Goal: Task Accomplishment & Management: Use online tool/utility

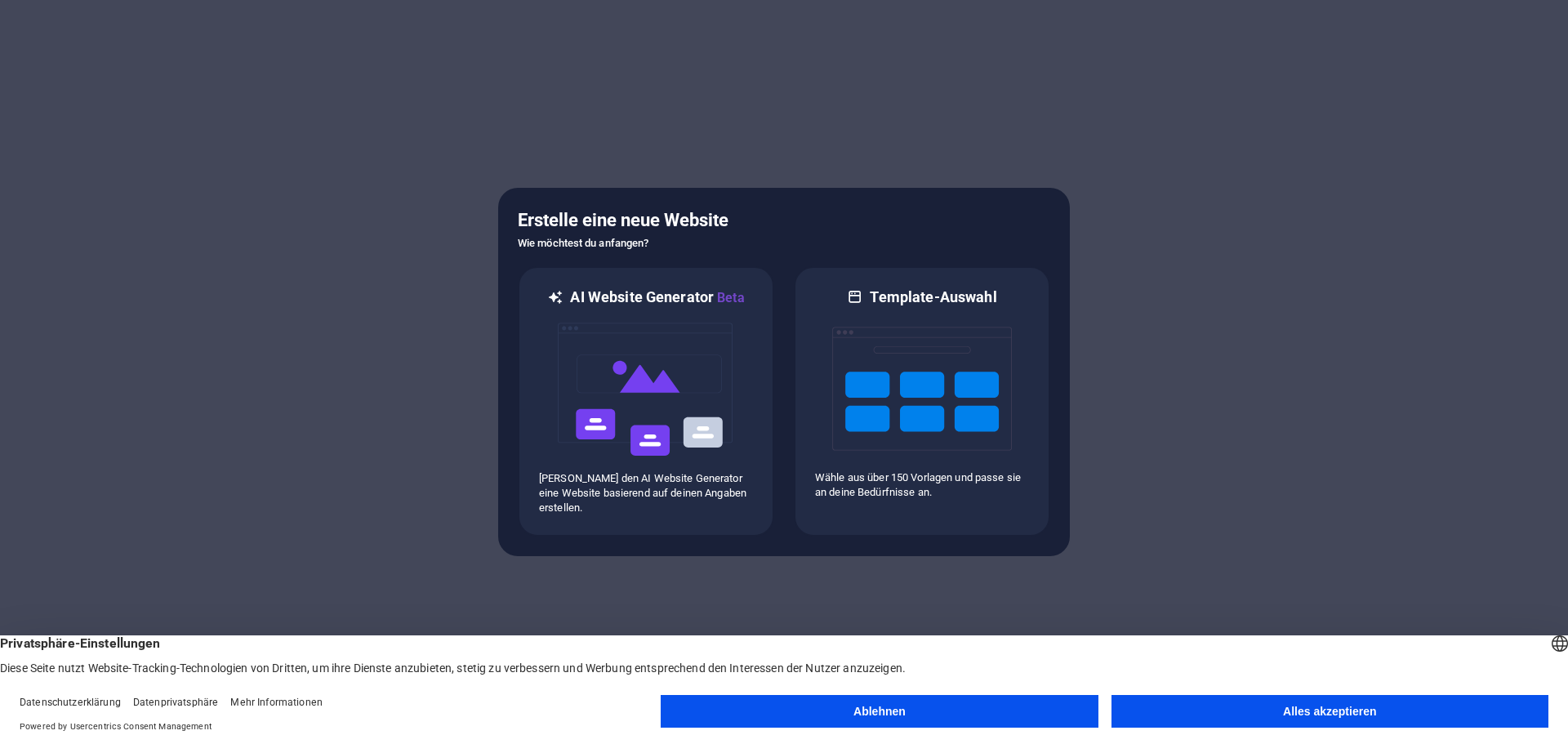
click at [1197, 704] on button "Alles akzeptieren" at bounding box center [1329, 712] width 437 height 32
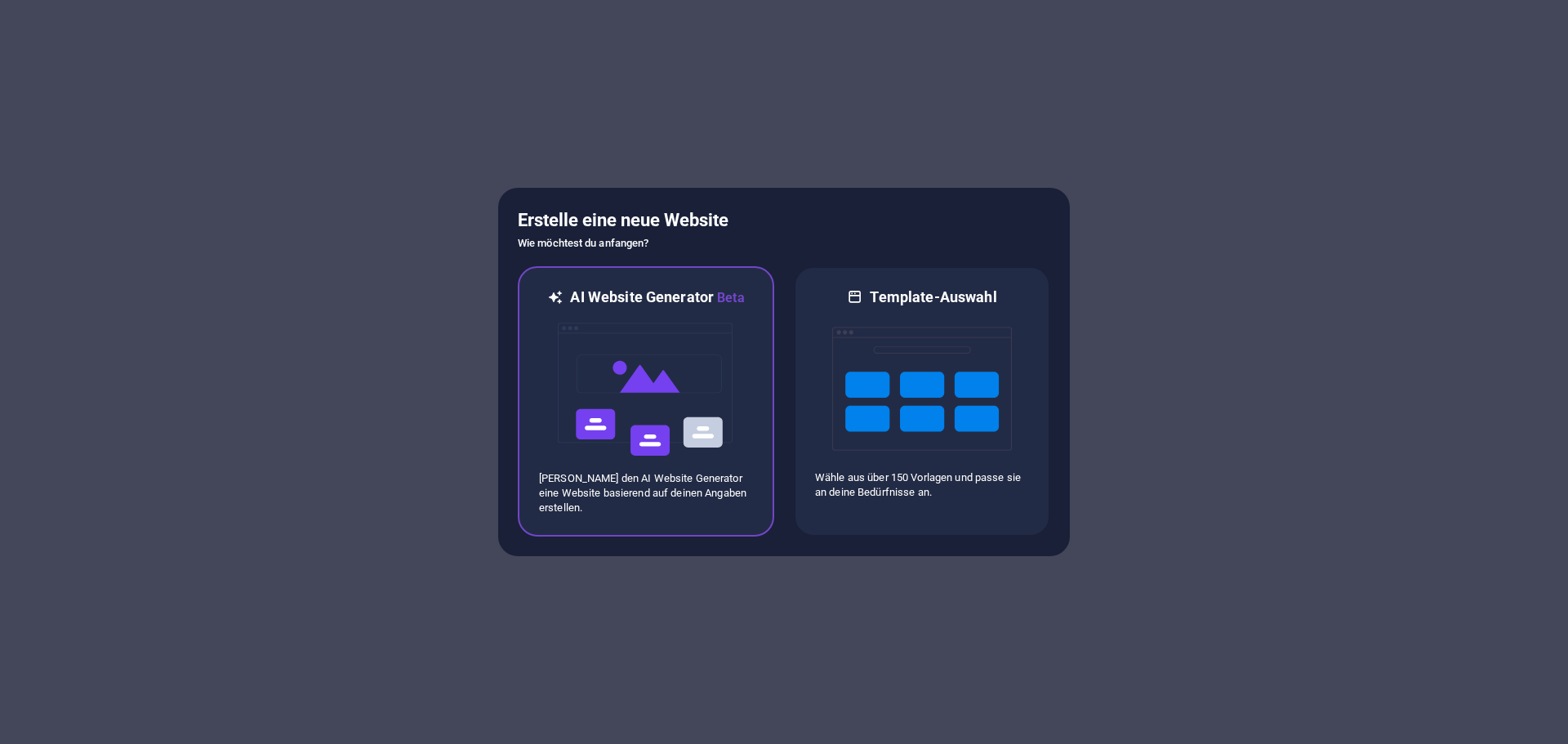
click at [690, 409] on img at bounding box center [646, 390] width 180 height 163
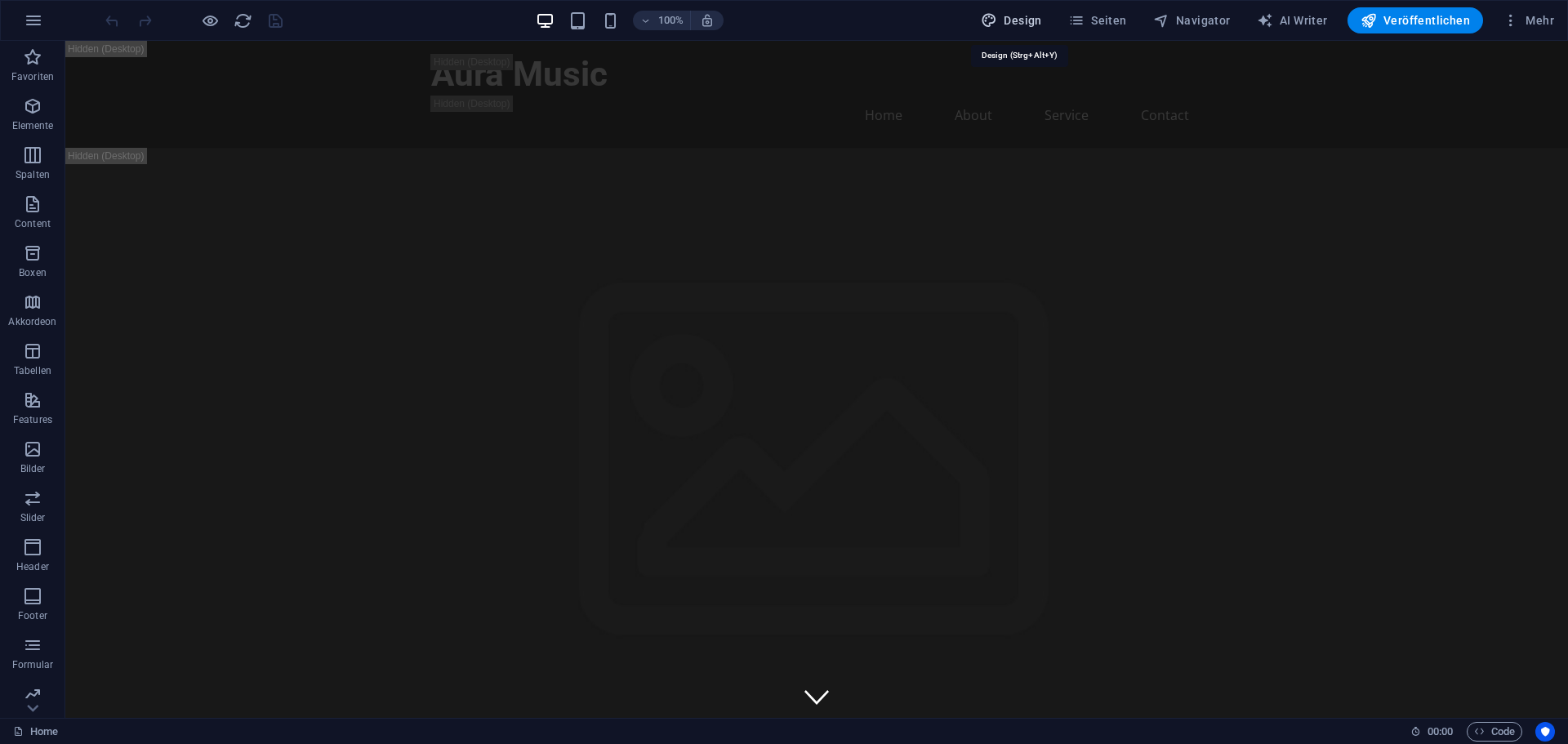
click at [1019, 19] on span "Design" at bounding box center [1011, 20] width 61 height 16
select select "px"
select select "200"
select select "px"
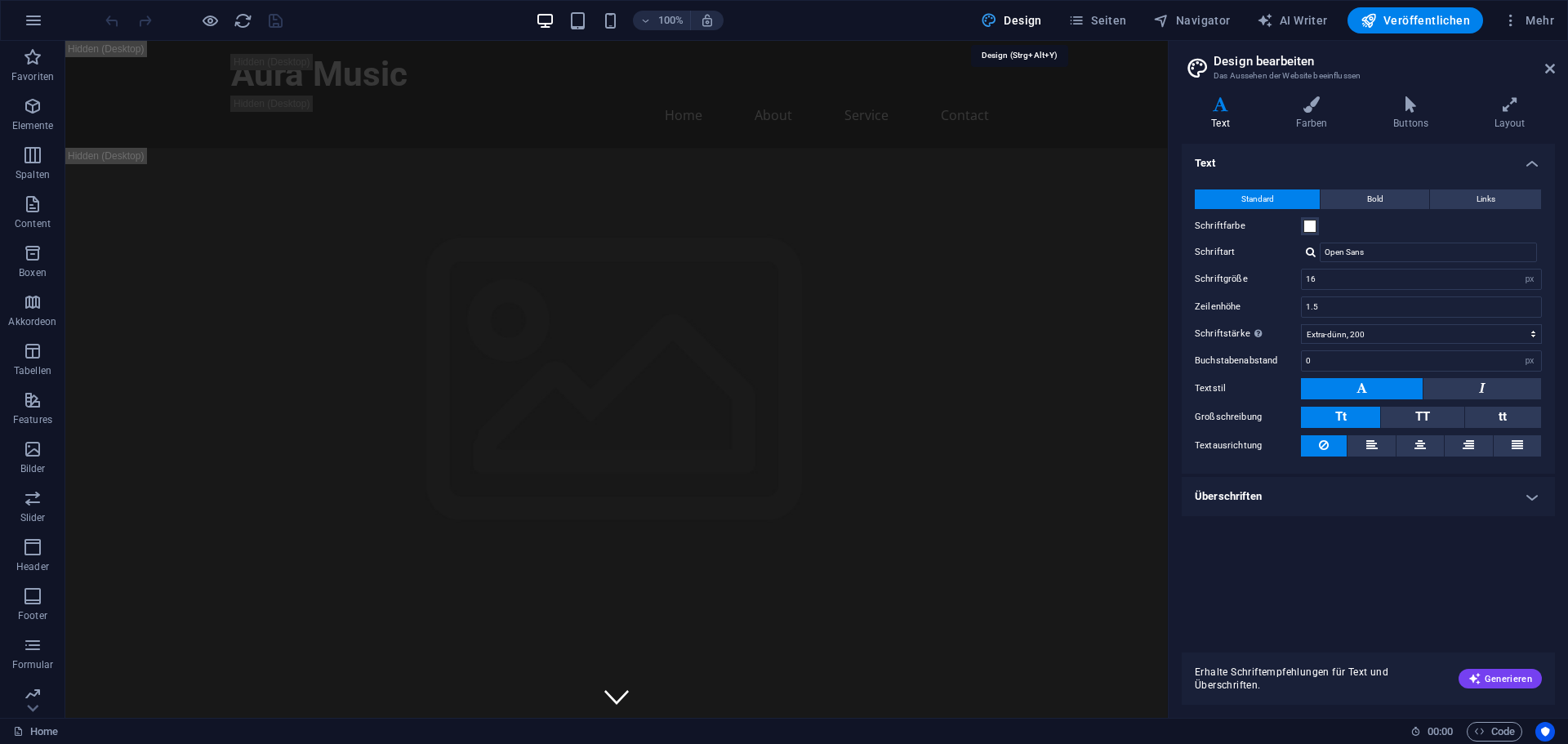
click at [1019, 19] on span "Design" at bounding box center [1011, 20] width 61 height 16
click at [20, 24] on button "button" at bounding box center [33, 20] width 39 height 39
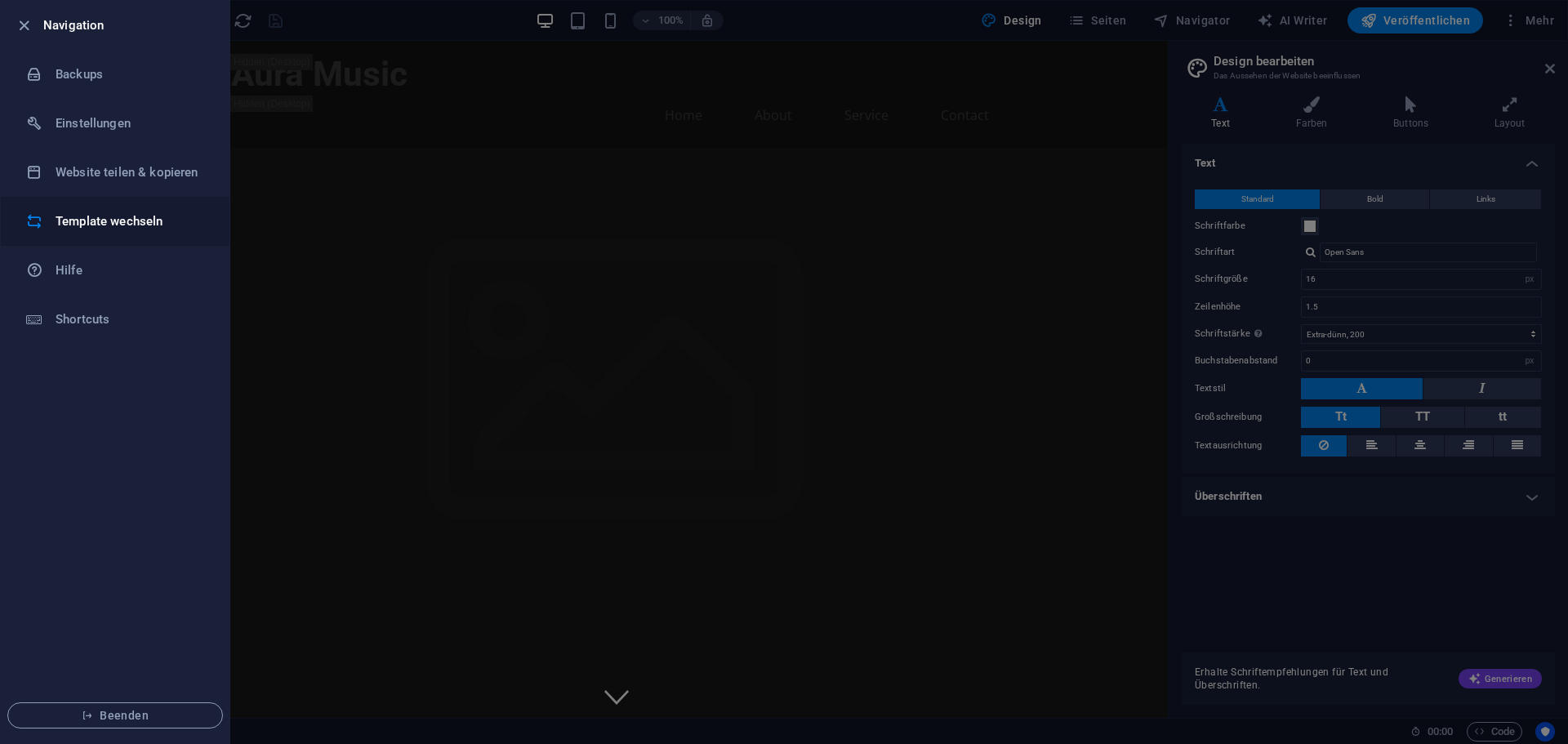
click at [149, 208] on li "Template wechseln" at bounding box center [115, 222] width 228 height 49
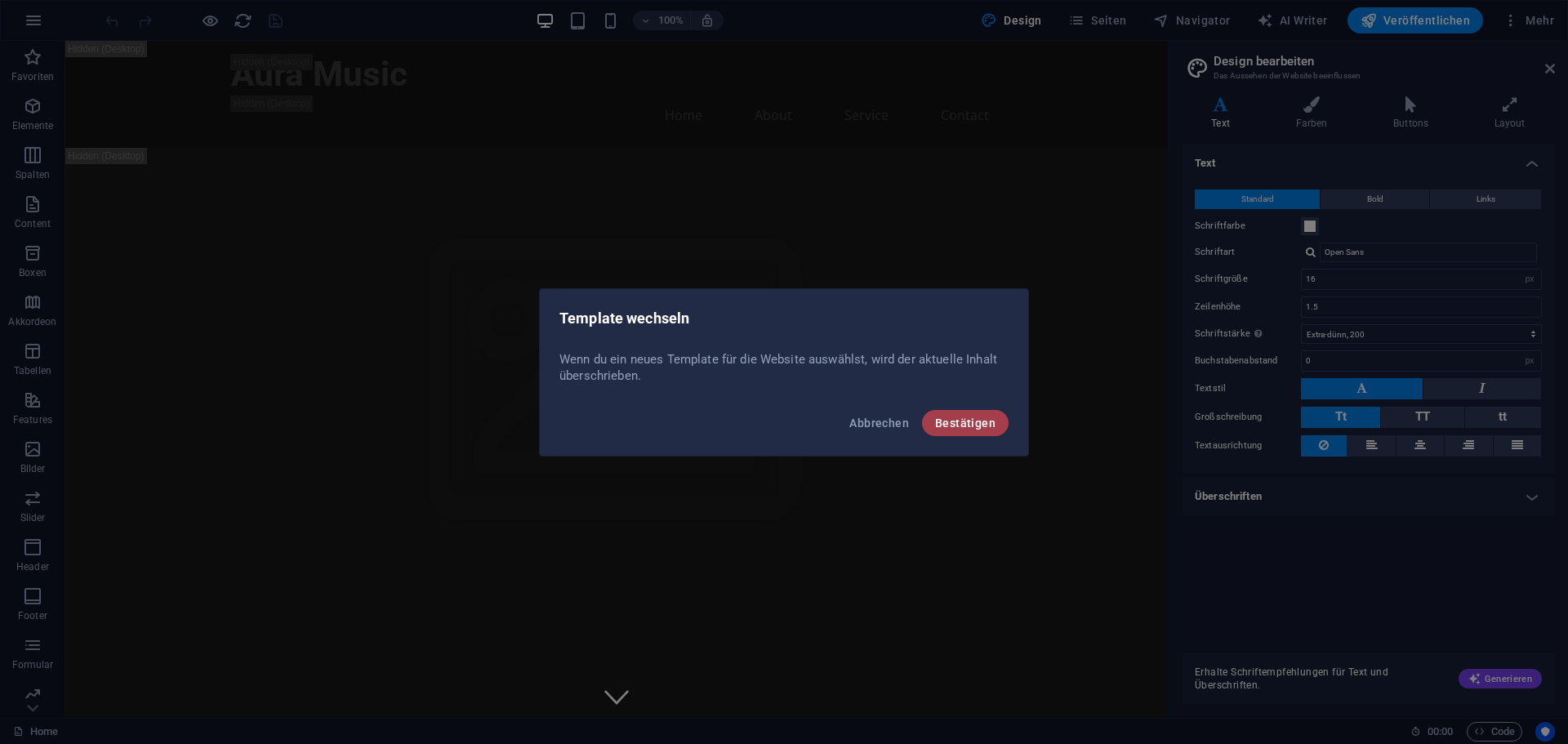
click at [988, 413] on button "Bestätigen" at bounding box center [965, 423] width 87 height 26
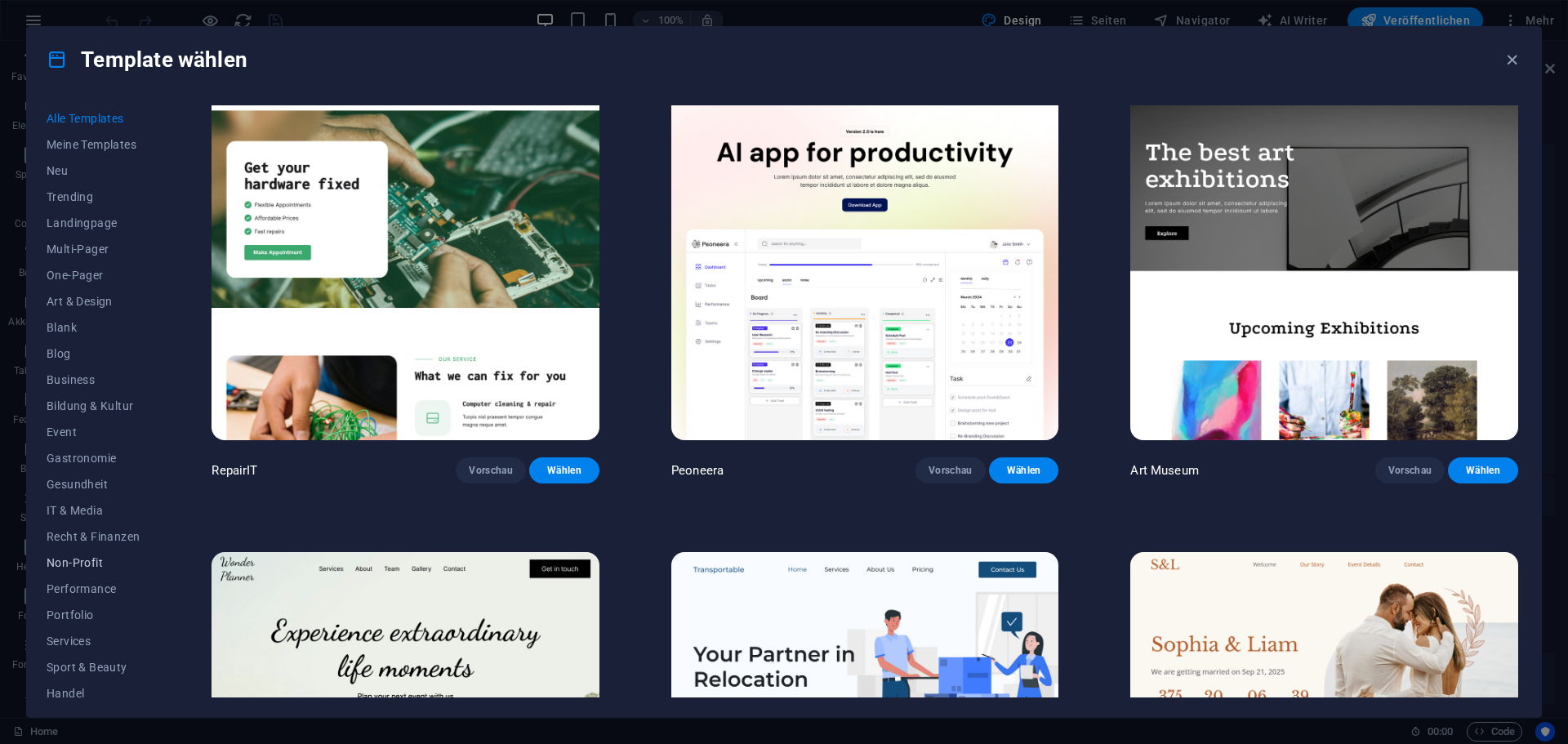
scroll to position [60, 0]
click at [87, 675] on button "Wireframe" at bounding box center [93, 685] width 93 height 26
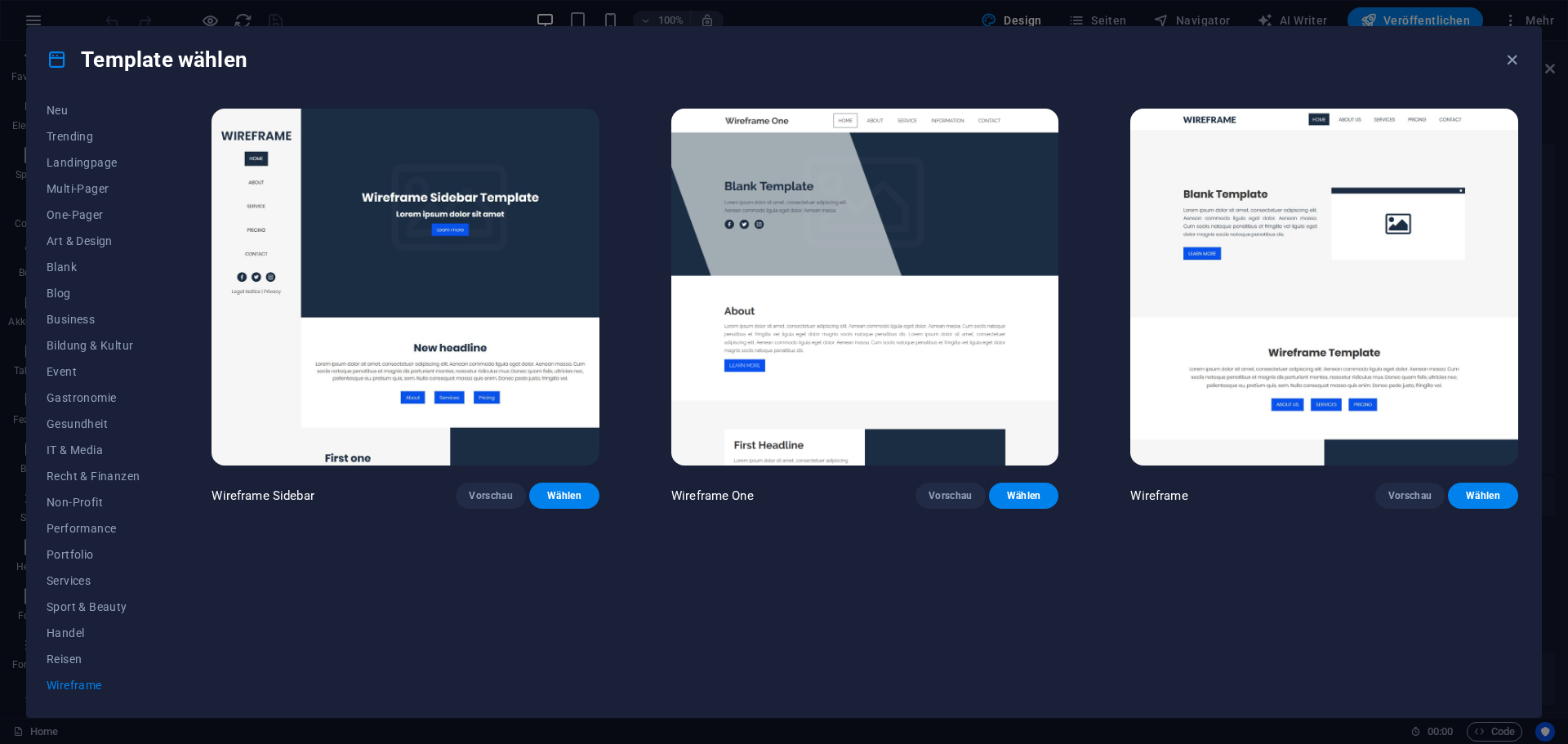
scroll to position [0, 0]
click at [88, 225] on span "Landingpage" at bounding box center [93, 223] width 93 height 13
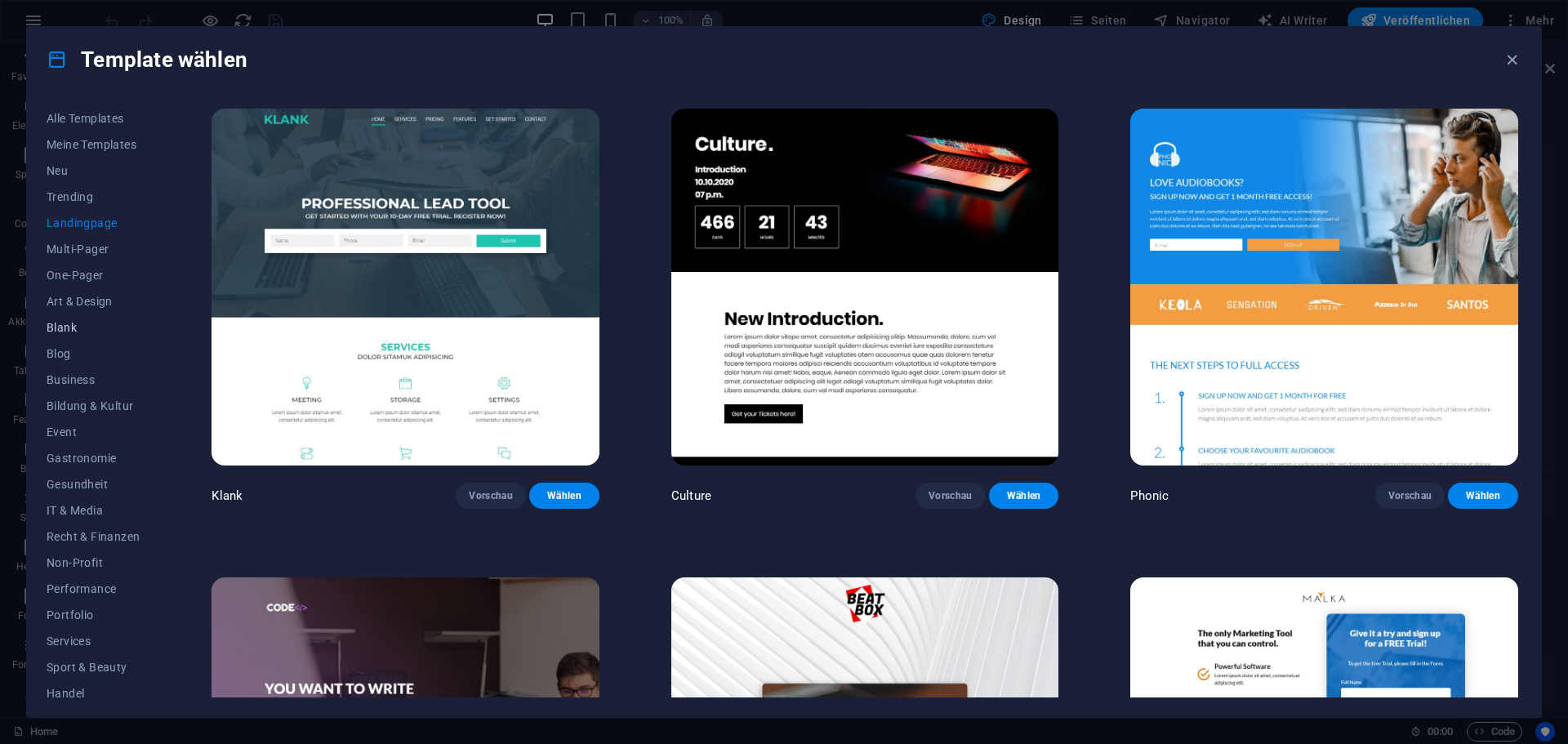
click at [81, 323] on span "Blank" at bounding box center [93, 327] width 93 height 13
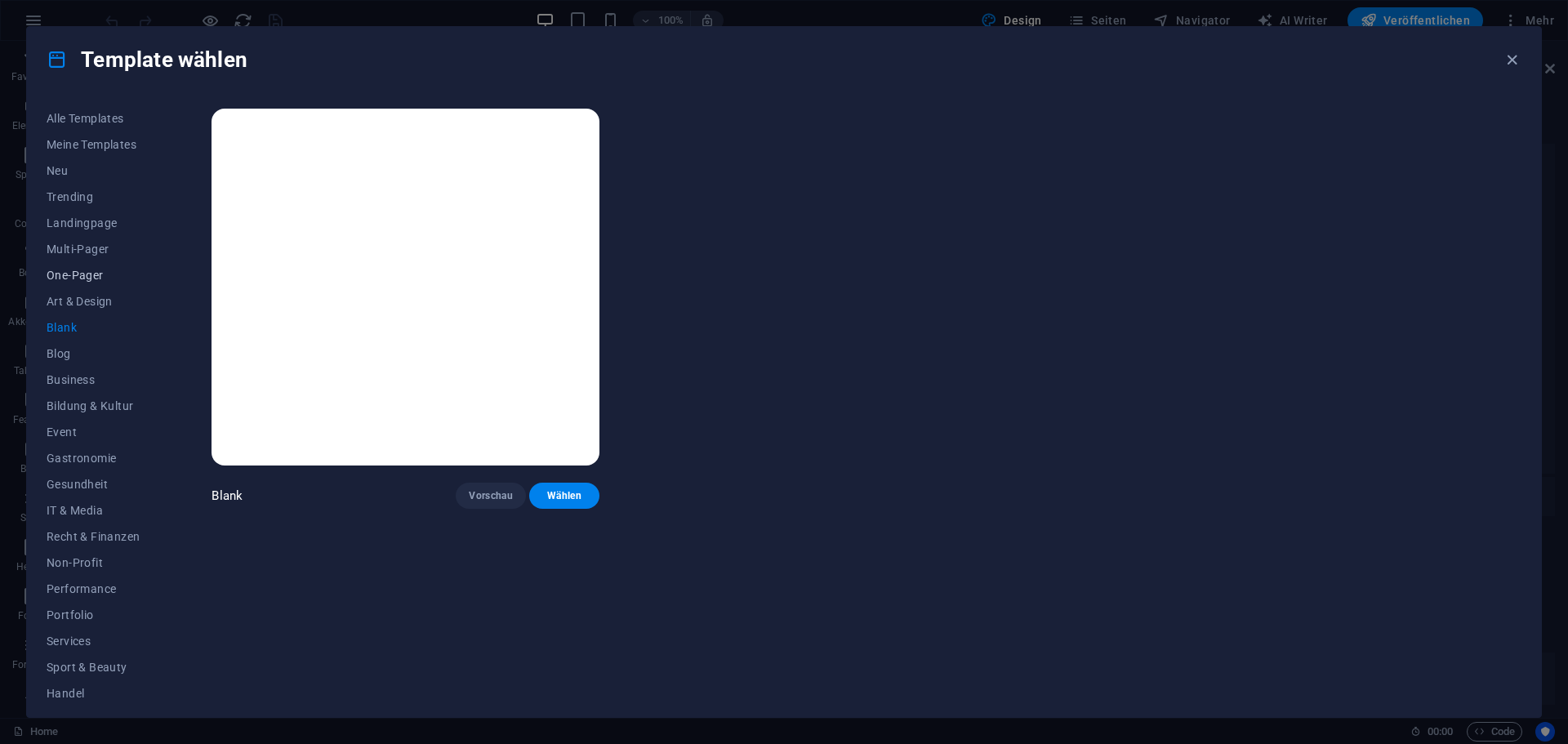
click at [83, 277] on span "One-Pager" at bounding box center [93, 274] width 93 height 13
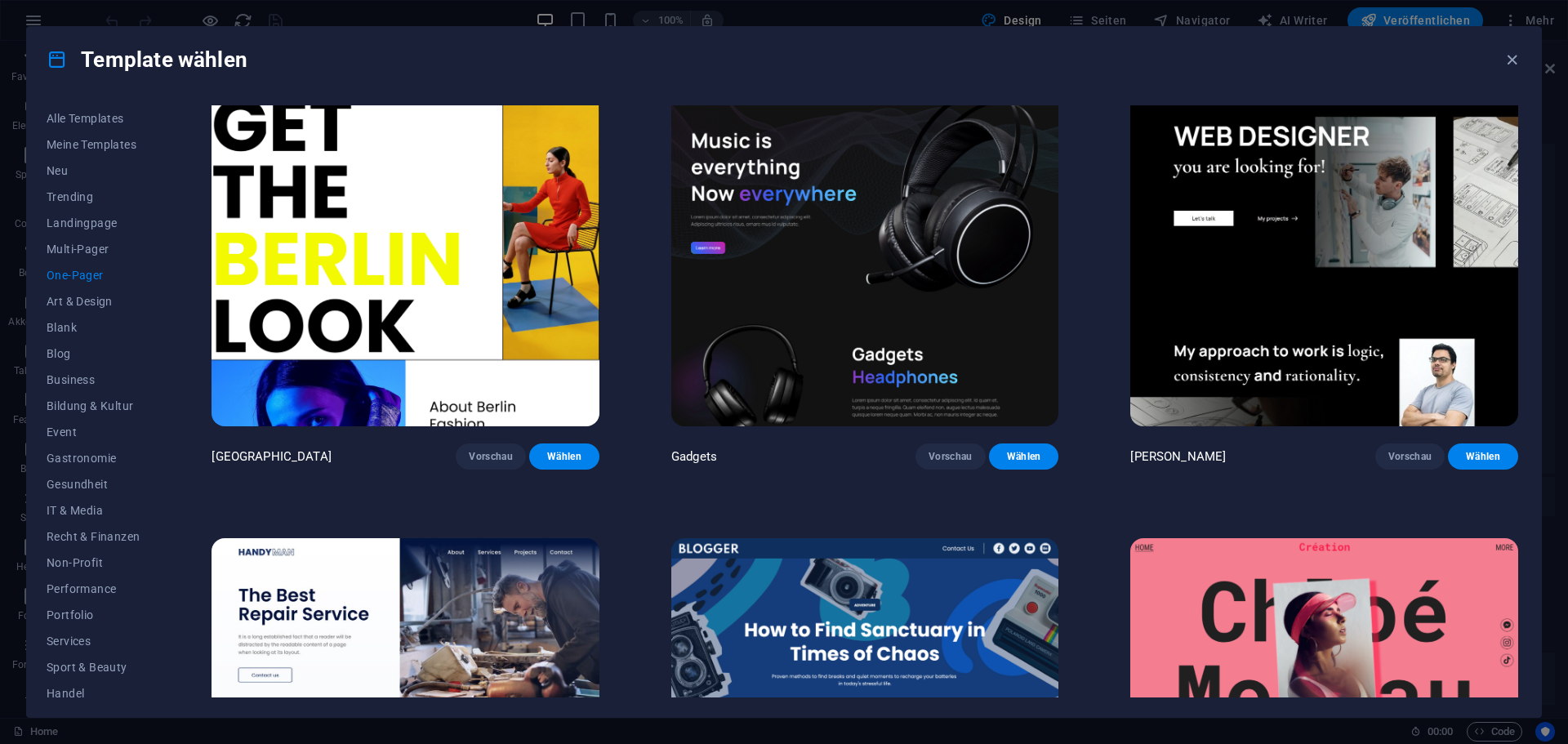
scroll to position [1915, 0]
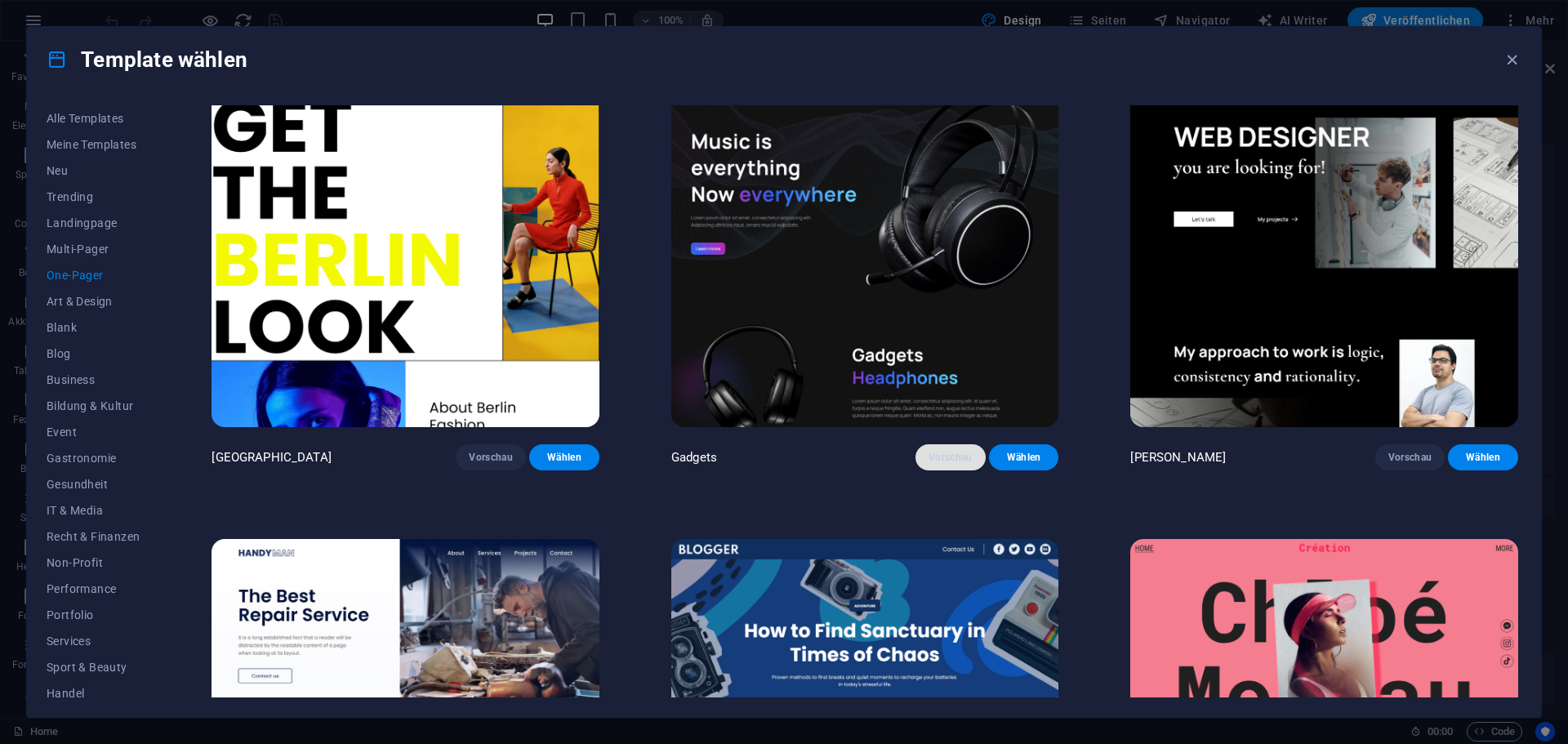
click at [946, 451] on span "Vorschau" at bounding box center [951, 457] width 44 height 13
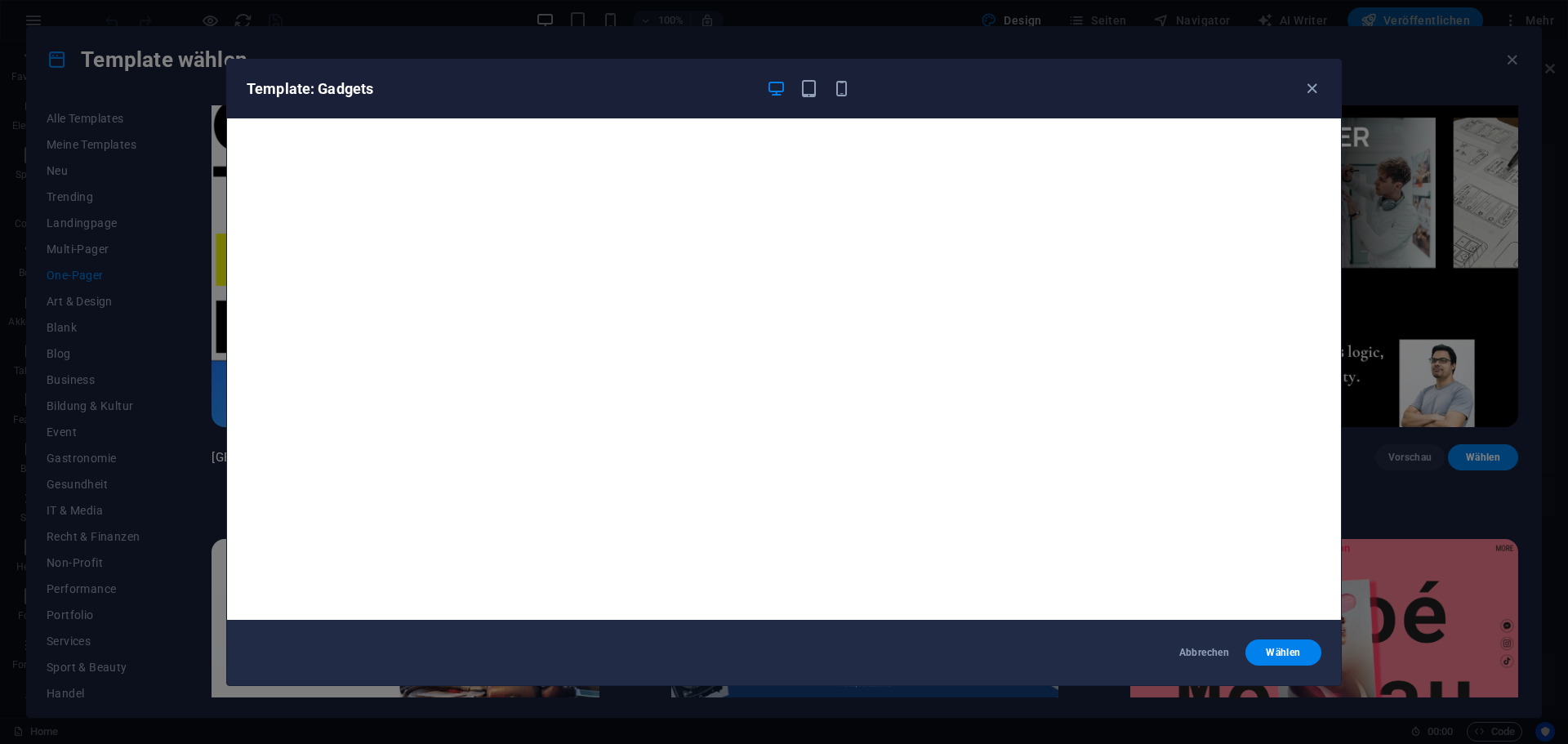
scroll to position [3, 0]
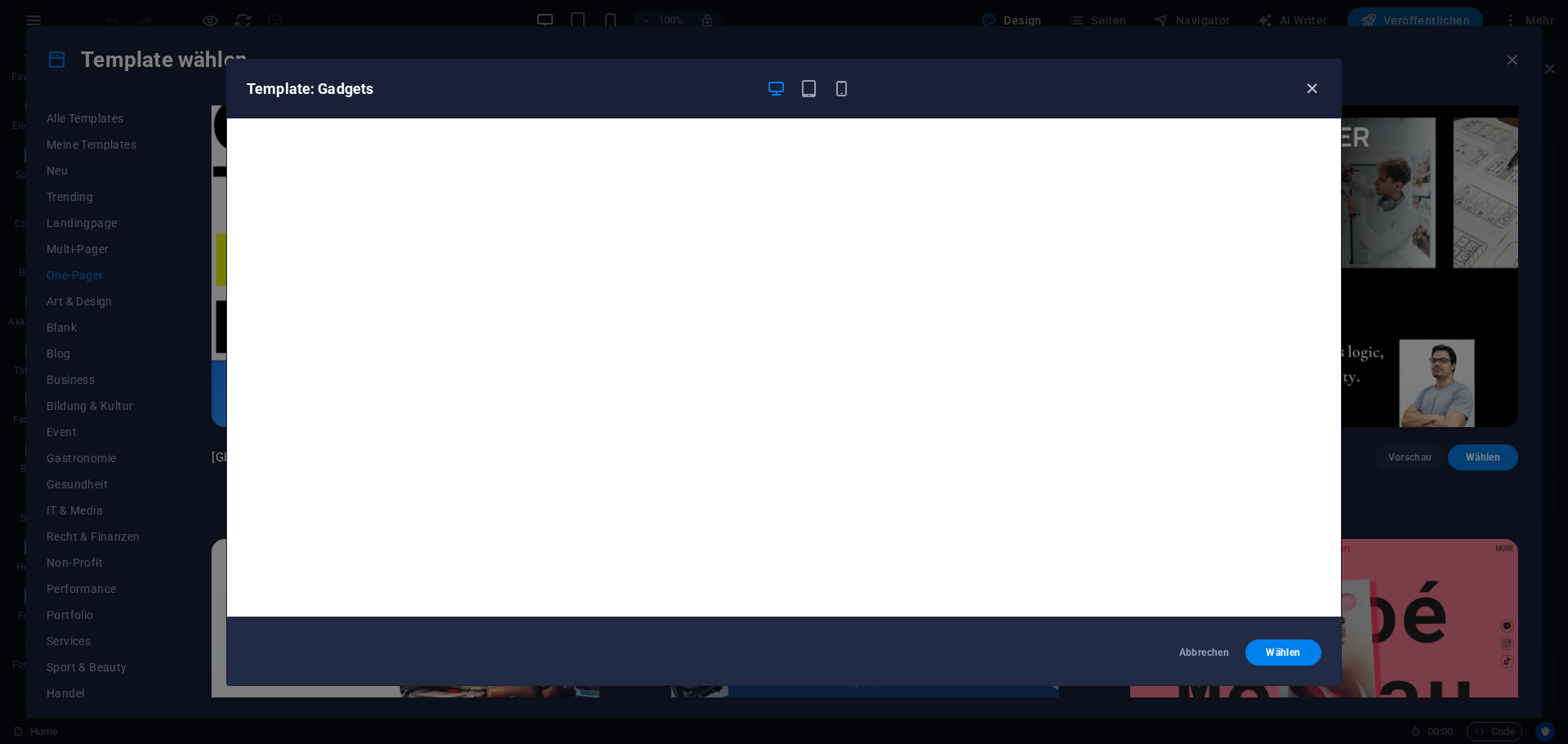
click at [1303, 87] on icon "button" at bounding box center [1312, 88] width 19 height 19
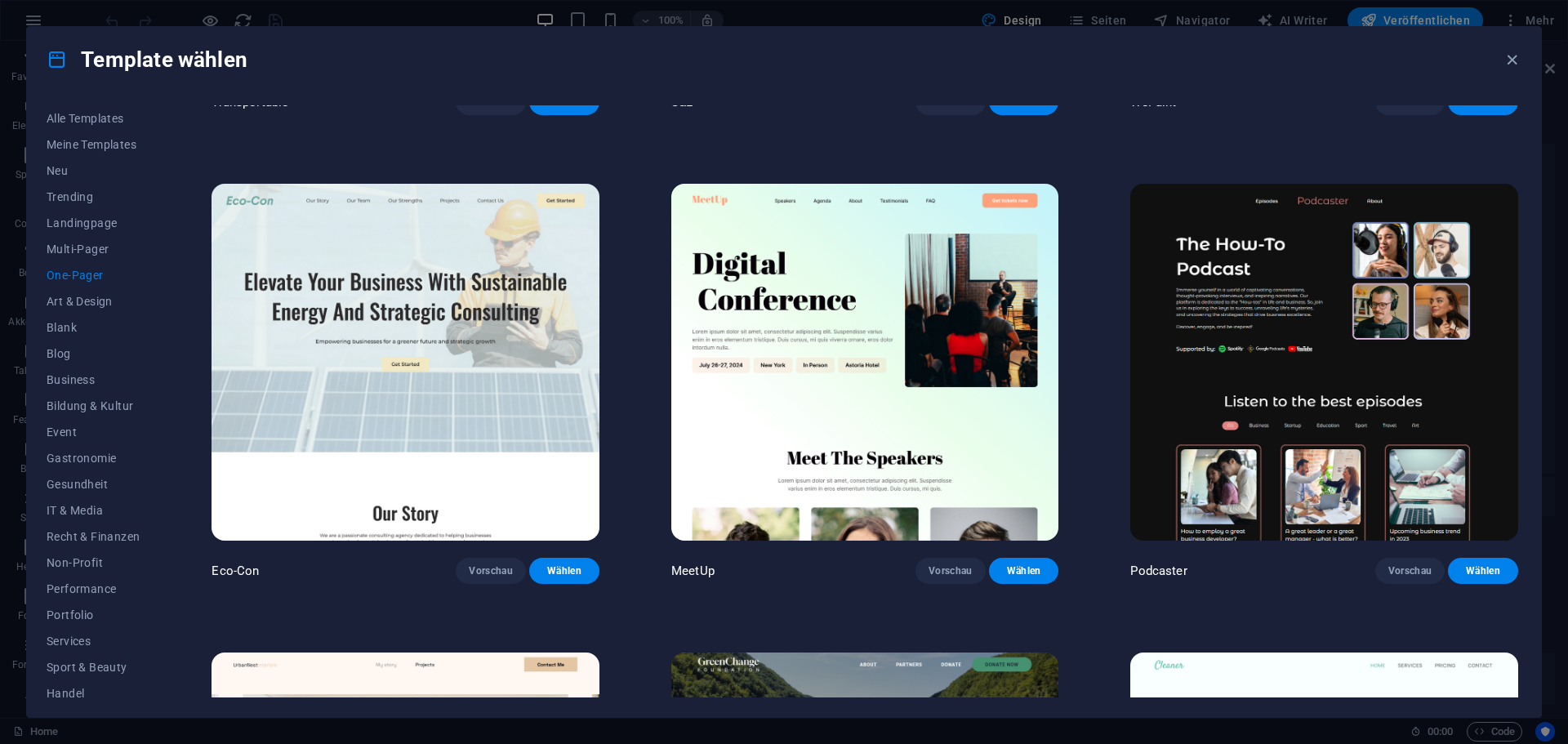
scroll to position [396, 0]
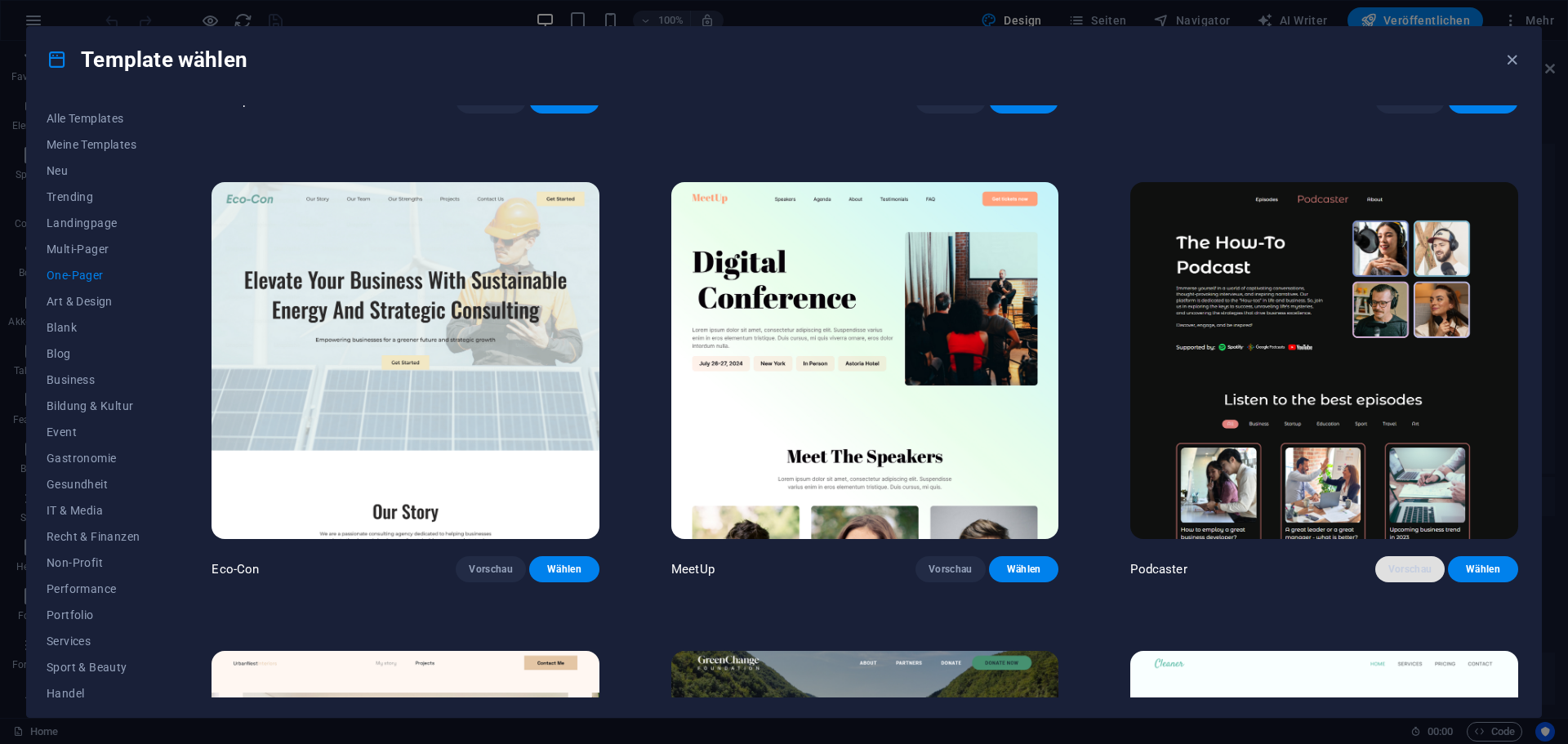
click at [1397, 565] on span "Vorschau" at bounding box center [1410, 569] width 44 height 13
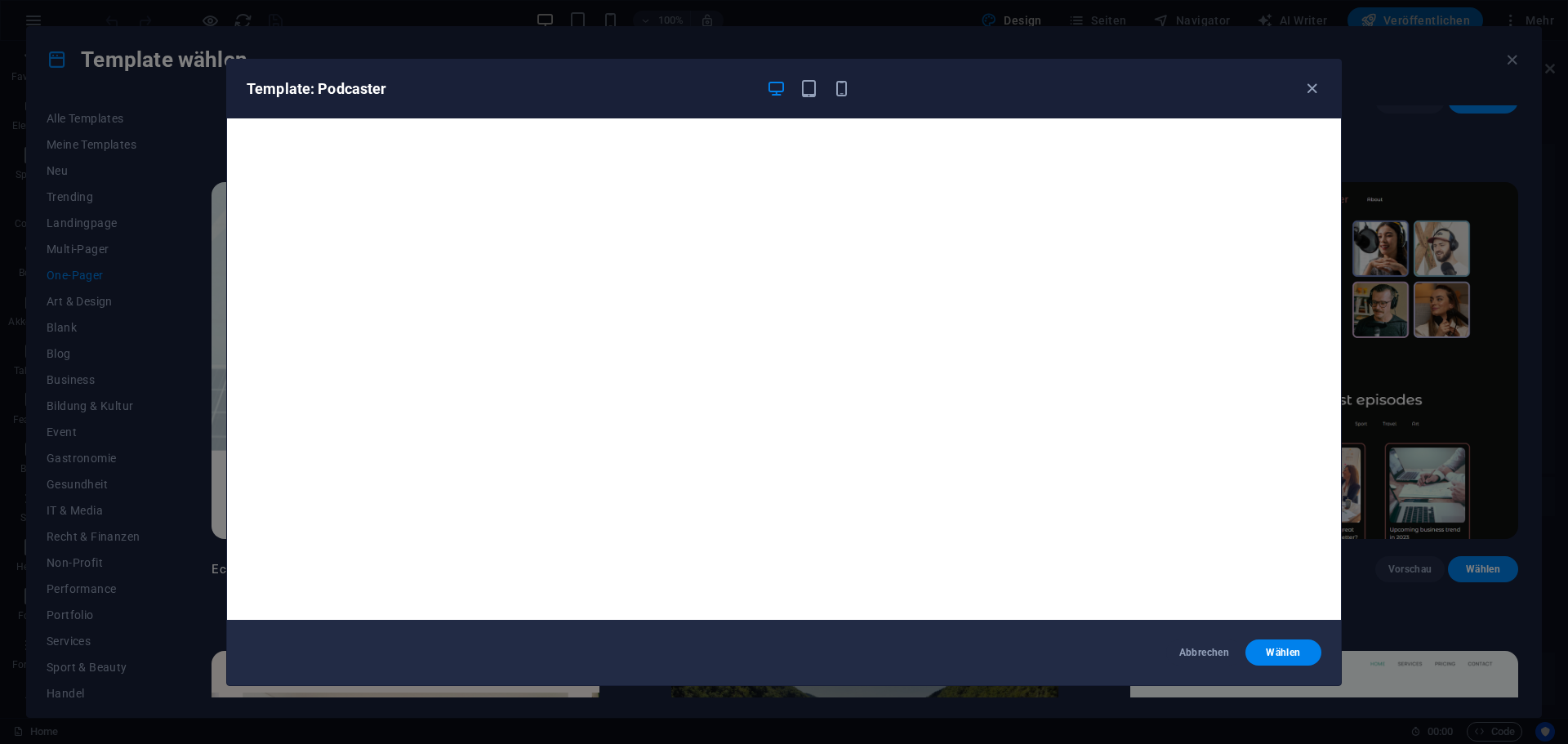
scroll to position [3, 0]
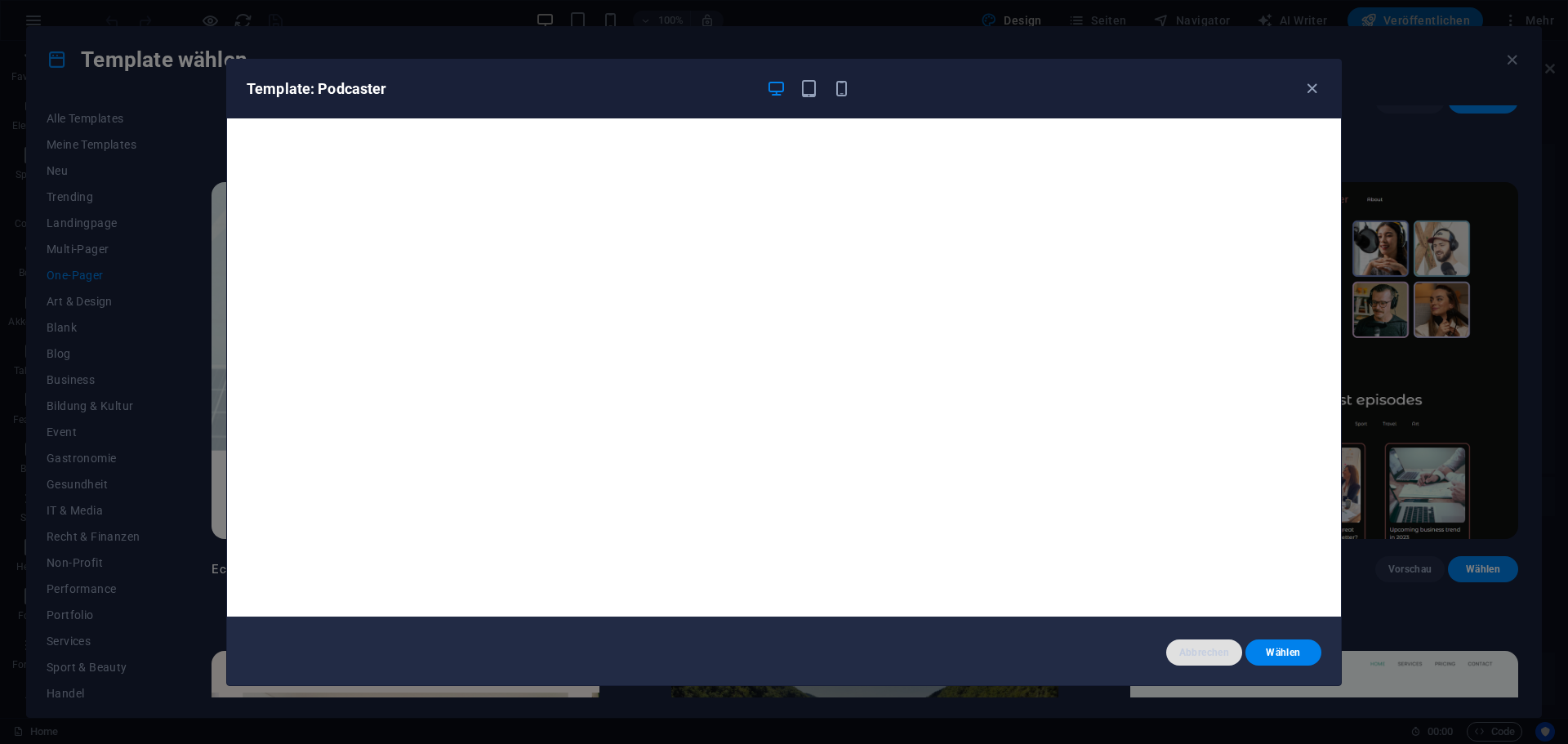
click at [1171, 651] on button "Abbrechen" at bounding box center [1203, 652] width 76 height 26
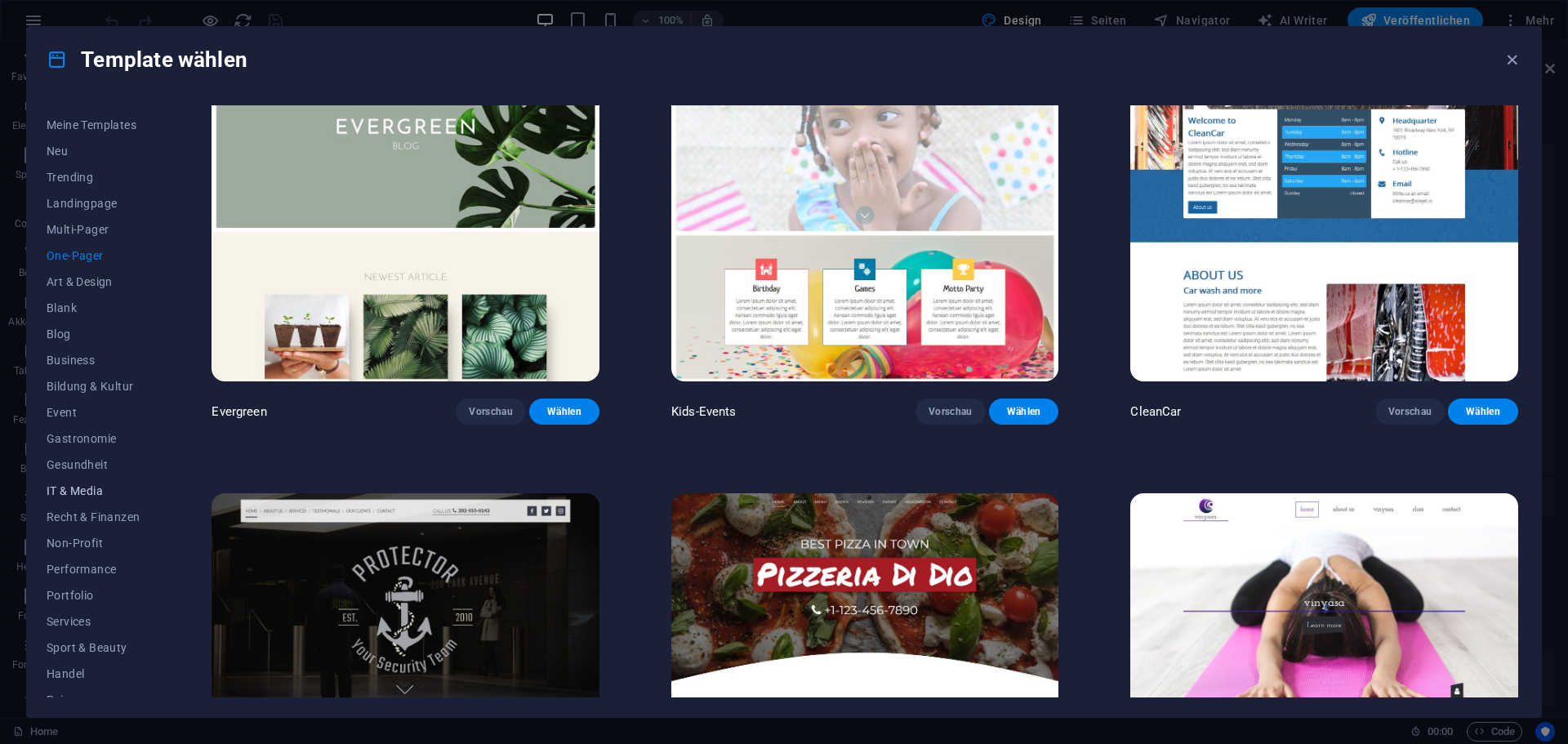
scroll to position [8, 0]
click at [96, 296] on span "Art & Design" at bounding box center [93, 294] width 93 height 13
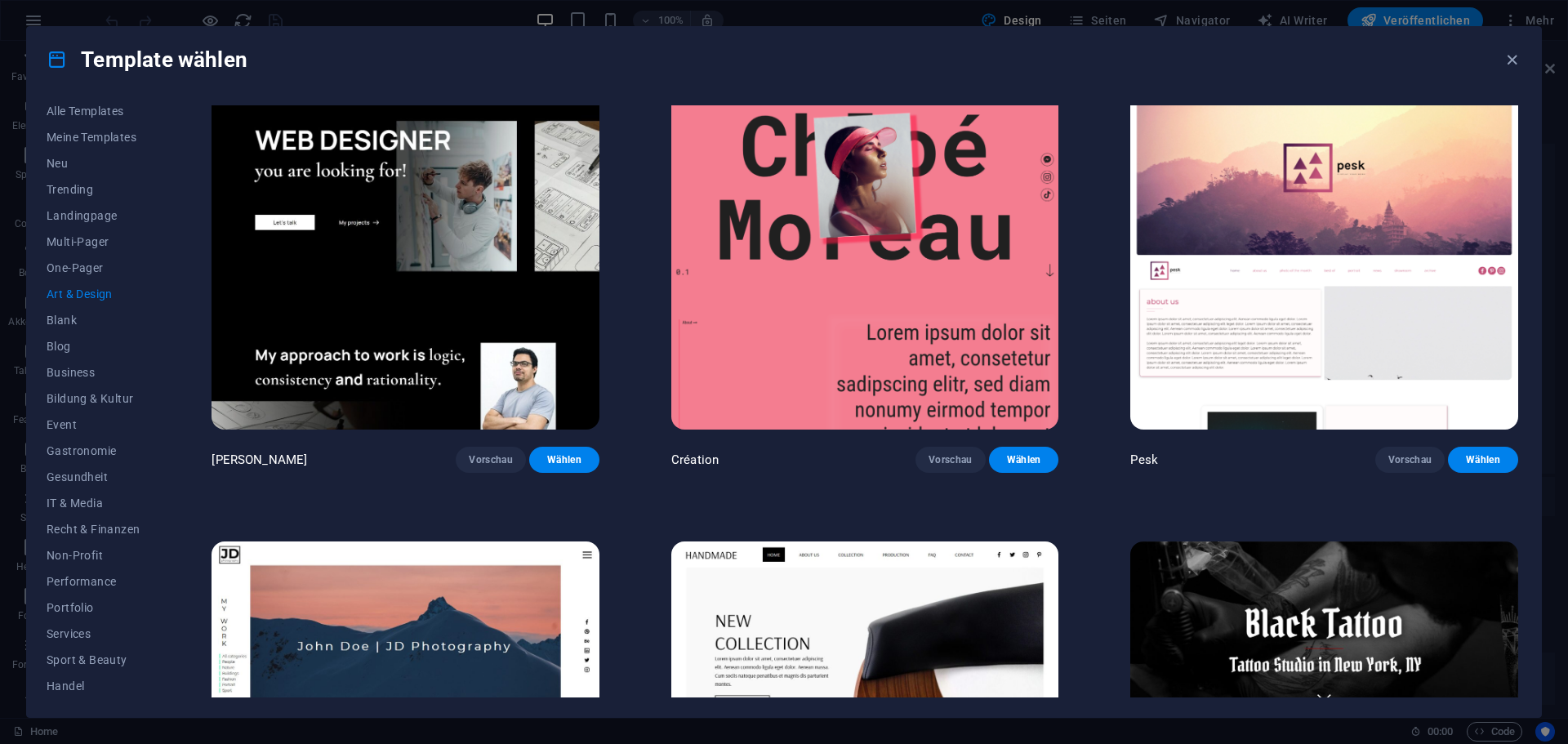
scroll to position [0, 0]
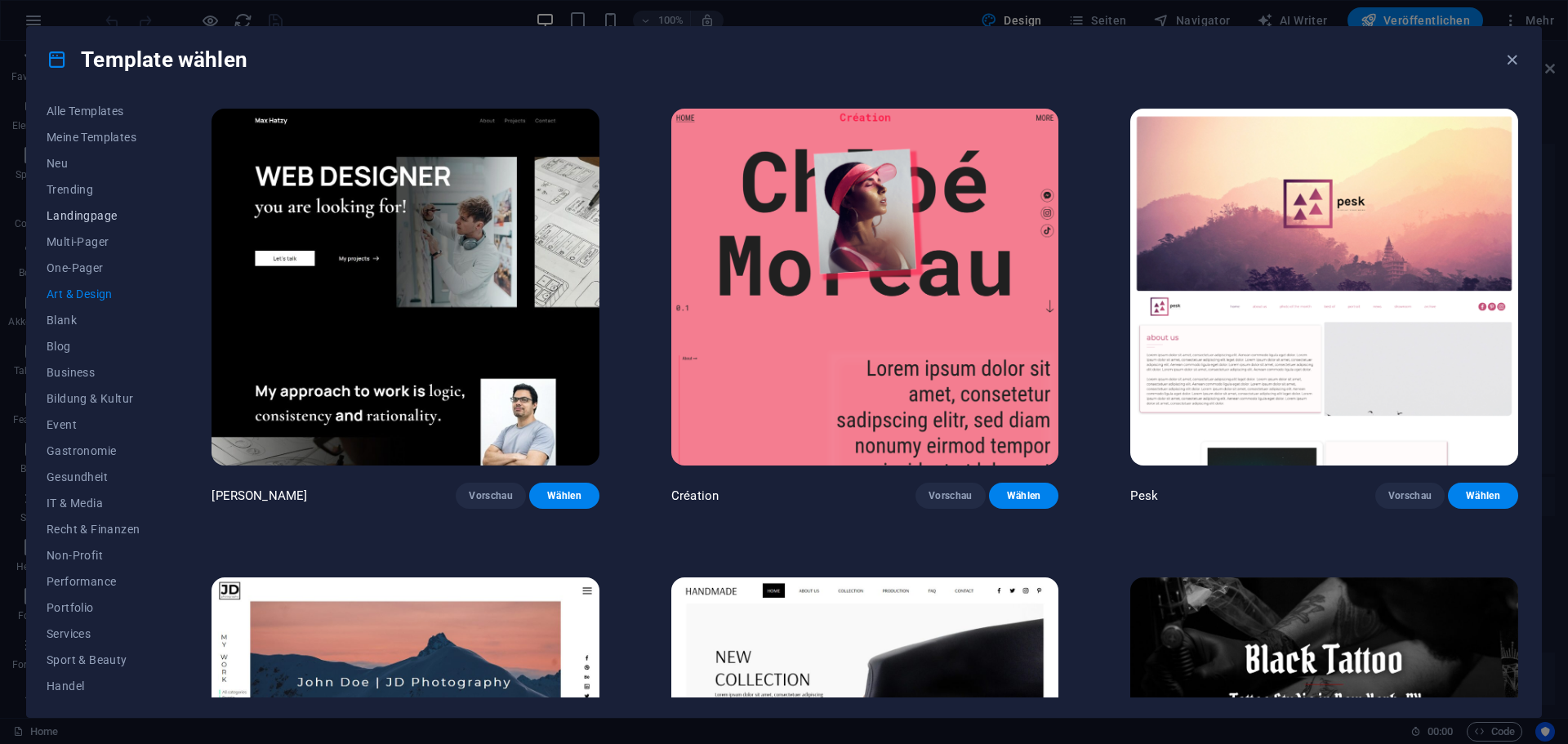
click at [92, 215] on span "Landingpage" at bounding box center [93, 215] width 93 height 13
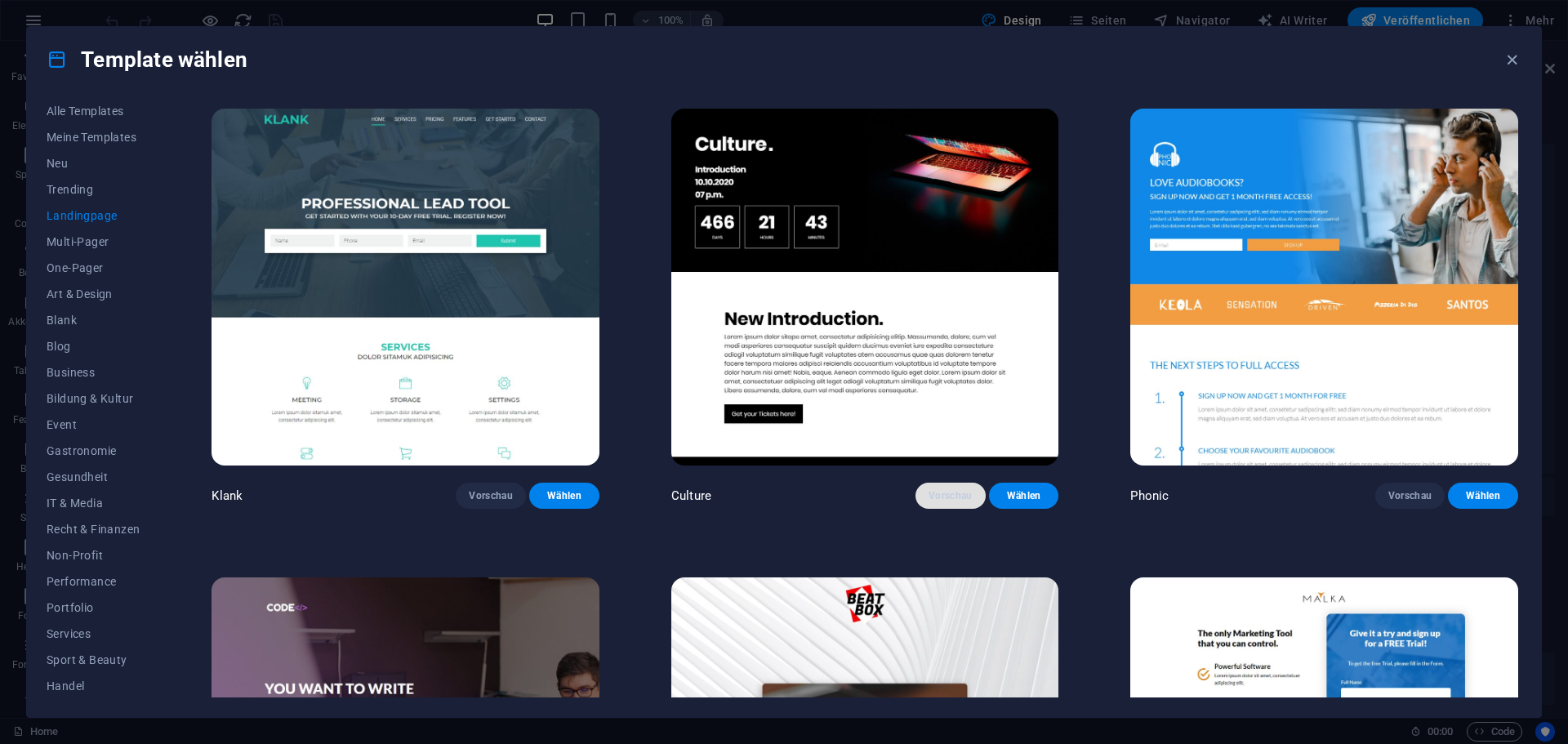
click at [949, 494] on span "Vorschau" at bounding box center [951, 495] width 44 height 13
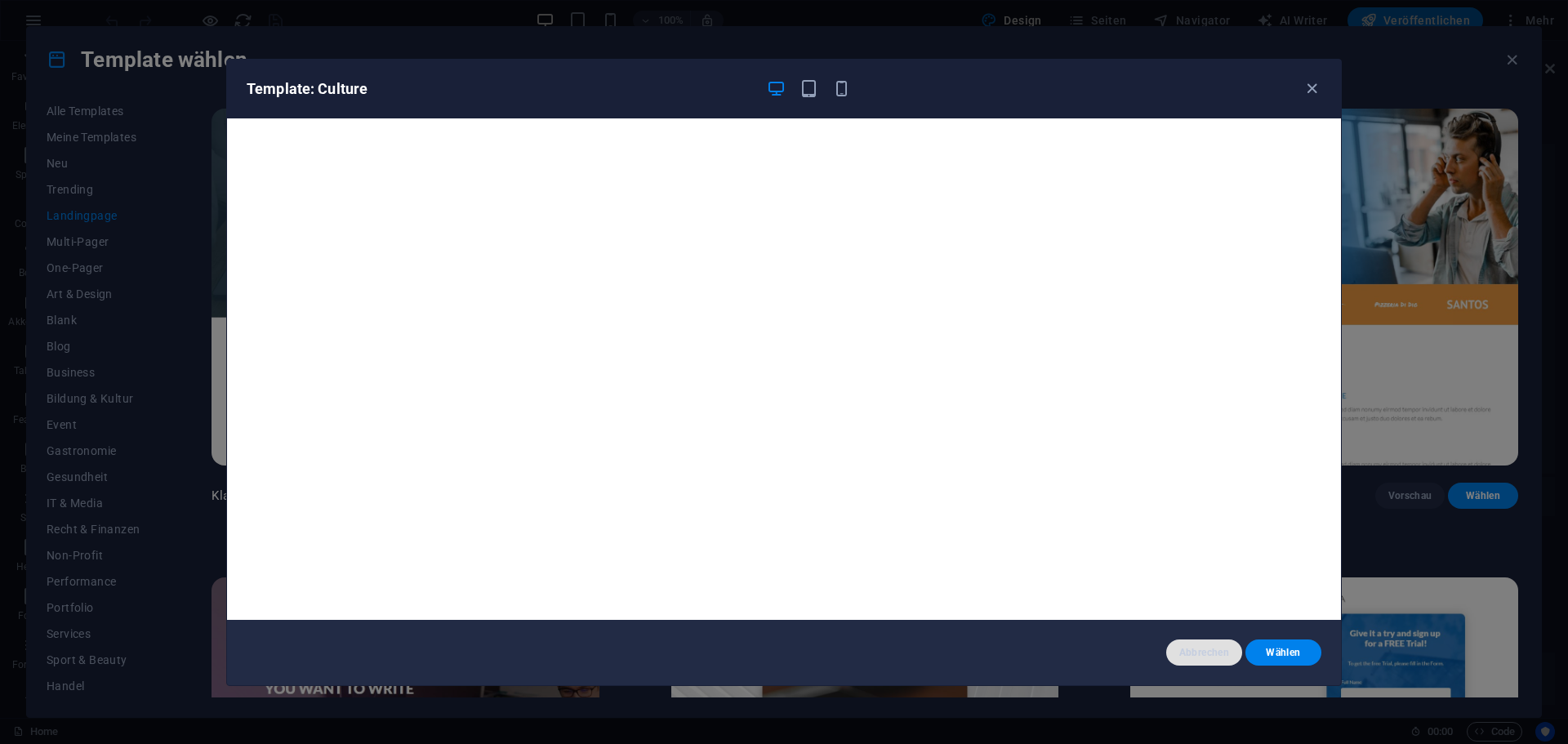
click at [1197, 656] on span "Abbrechen" at bounding box center [1204, 652] width 50 height 13
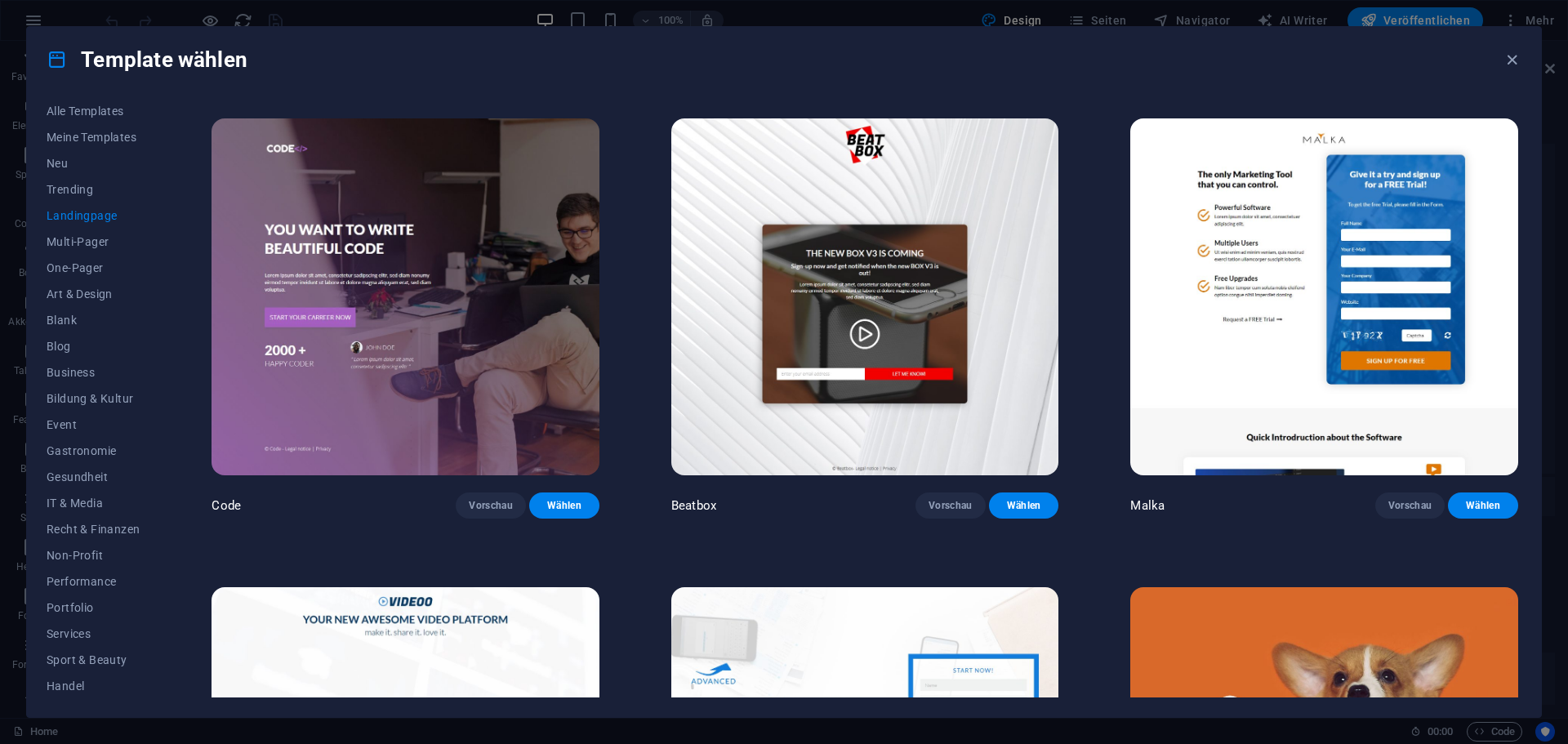
scroll to position [460, 0]
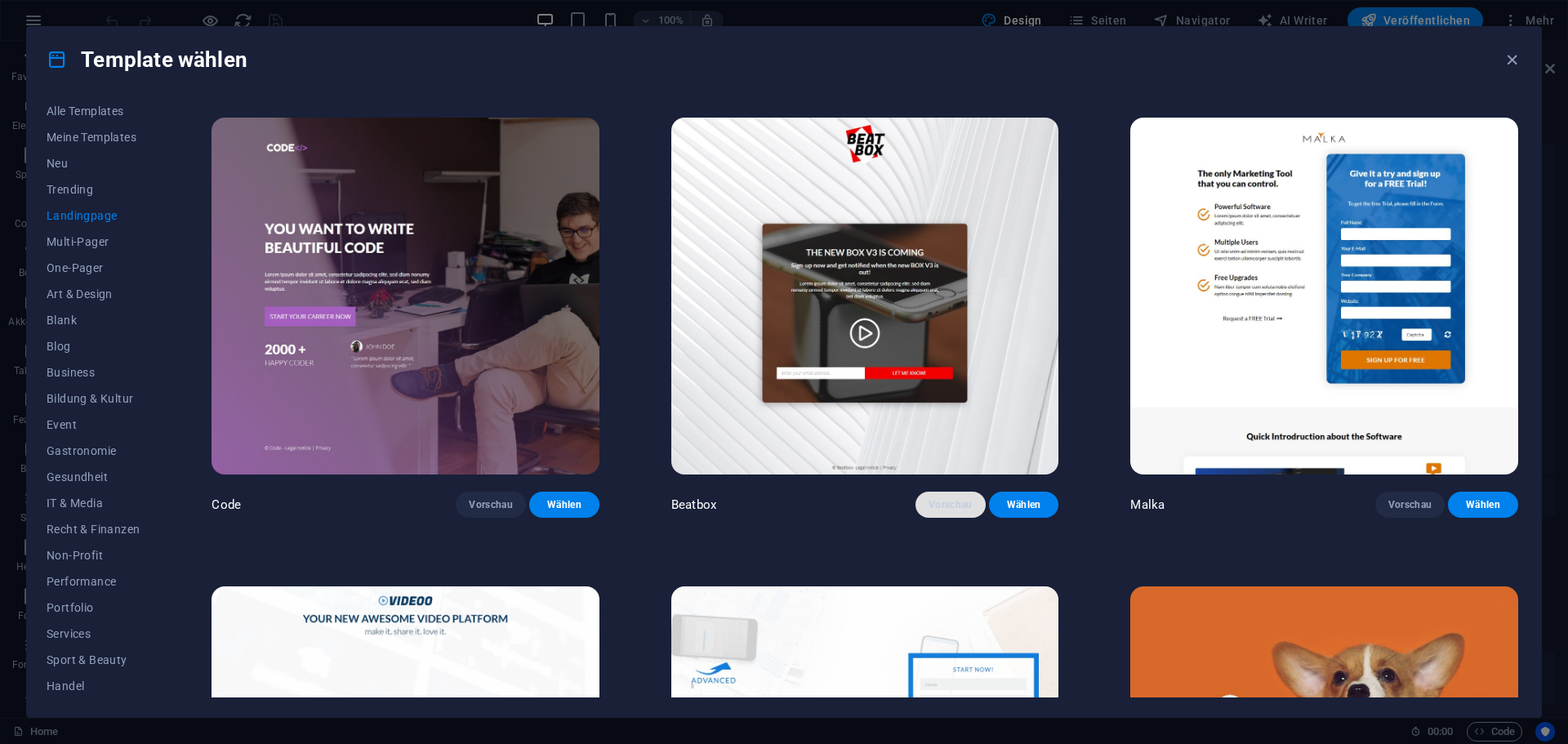
click at [951, 493] on button "Vorschau" at bounding box center [950, 504] width 70 height 26
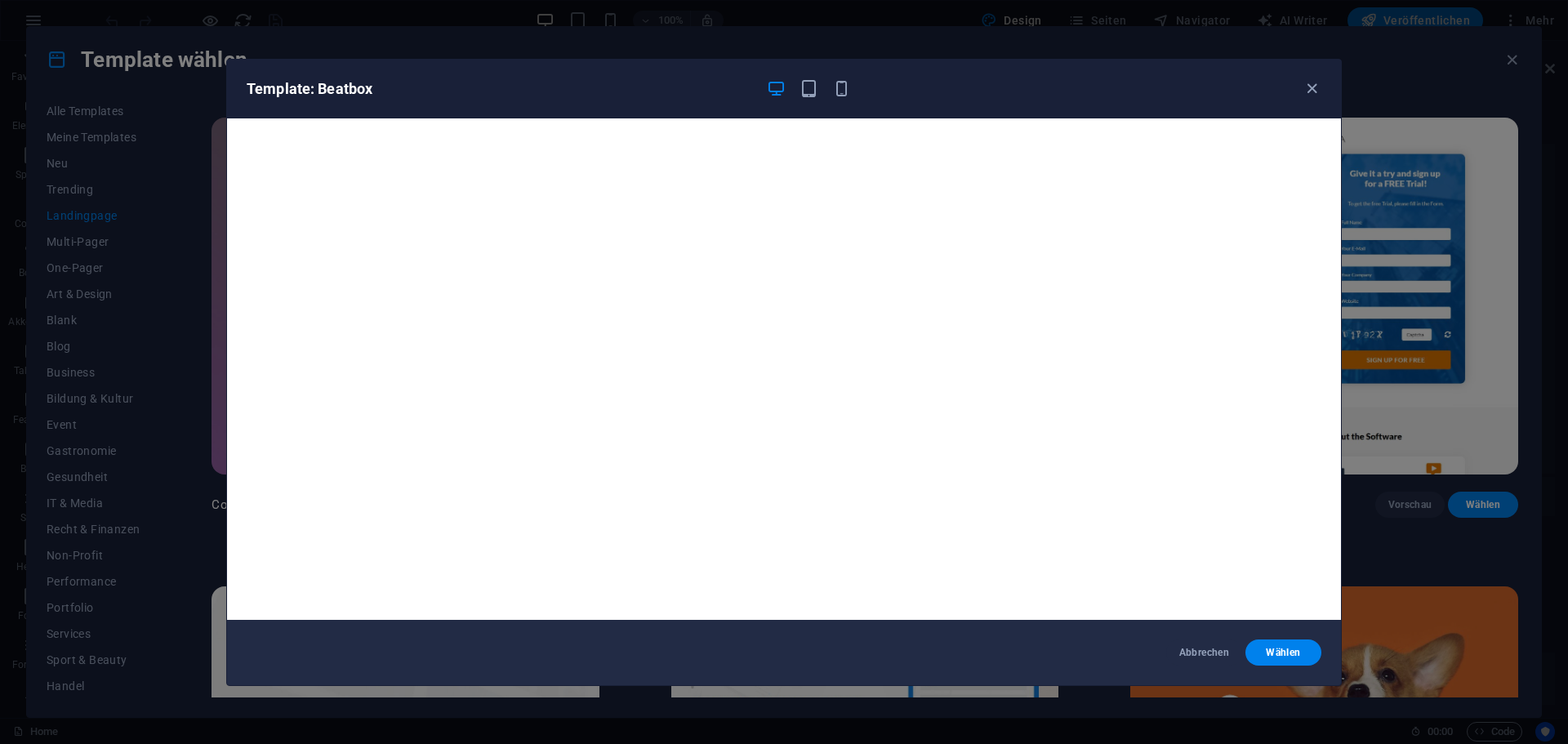
scroll to position [3, 0]
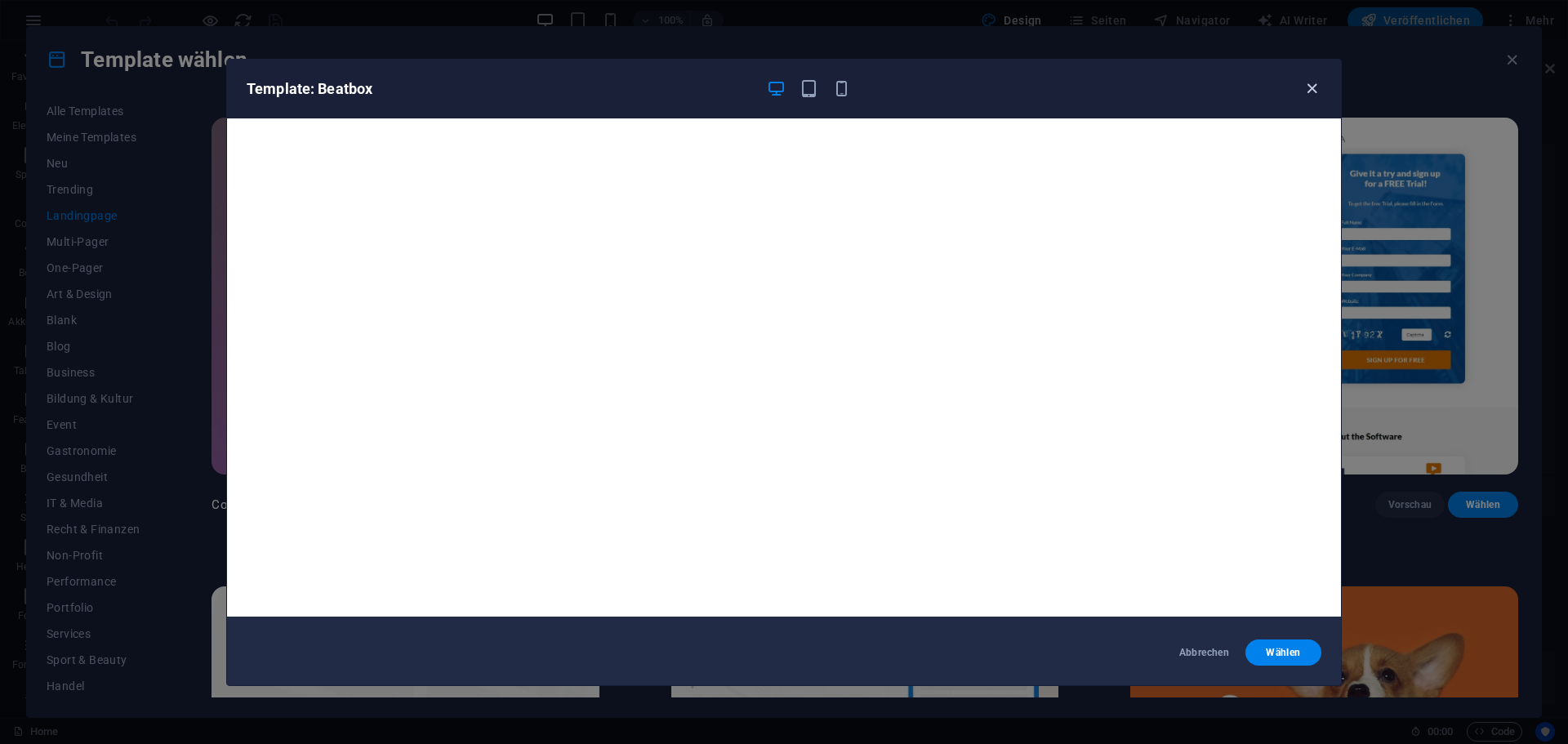
click at [1312, 89] on icon "button" at bounding box center [1312, 88] width 19 height 19
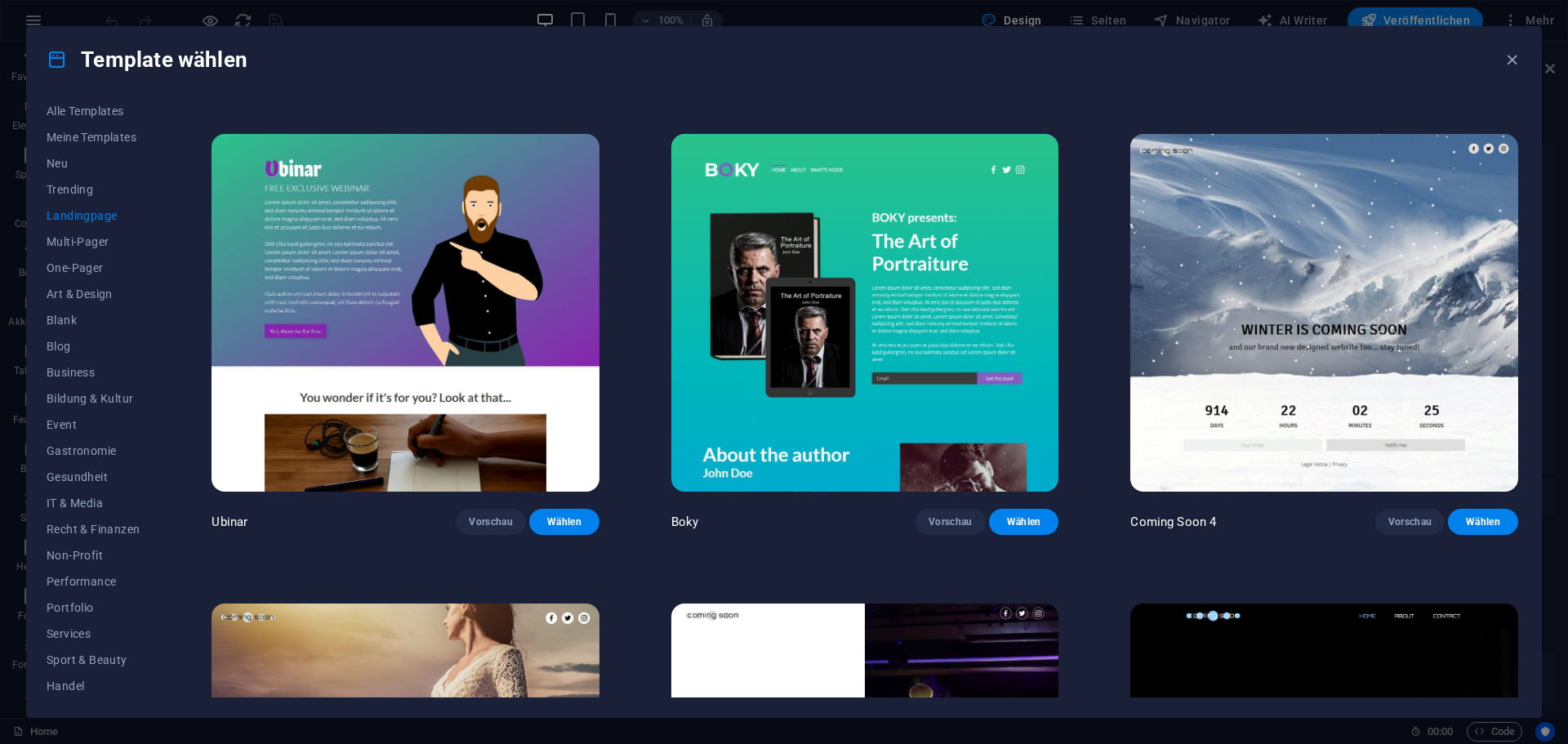
scroll to position [3263, 0]
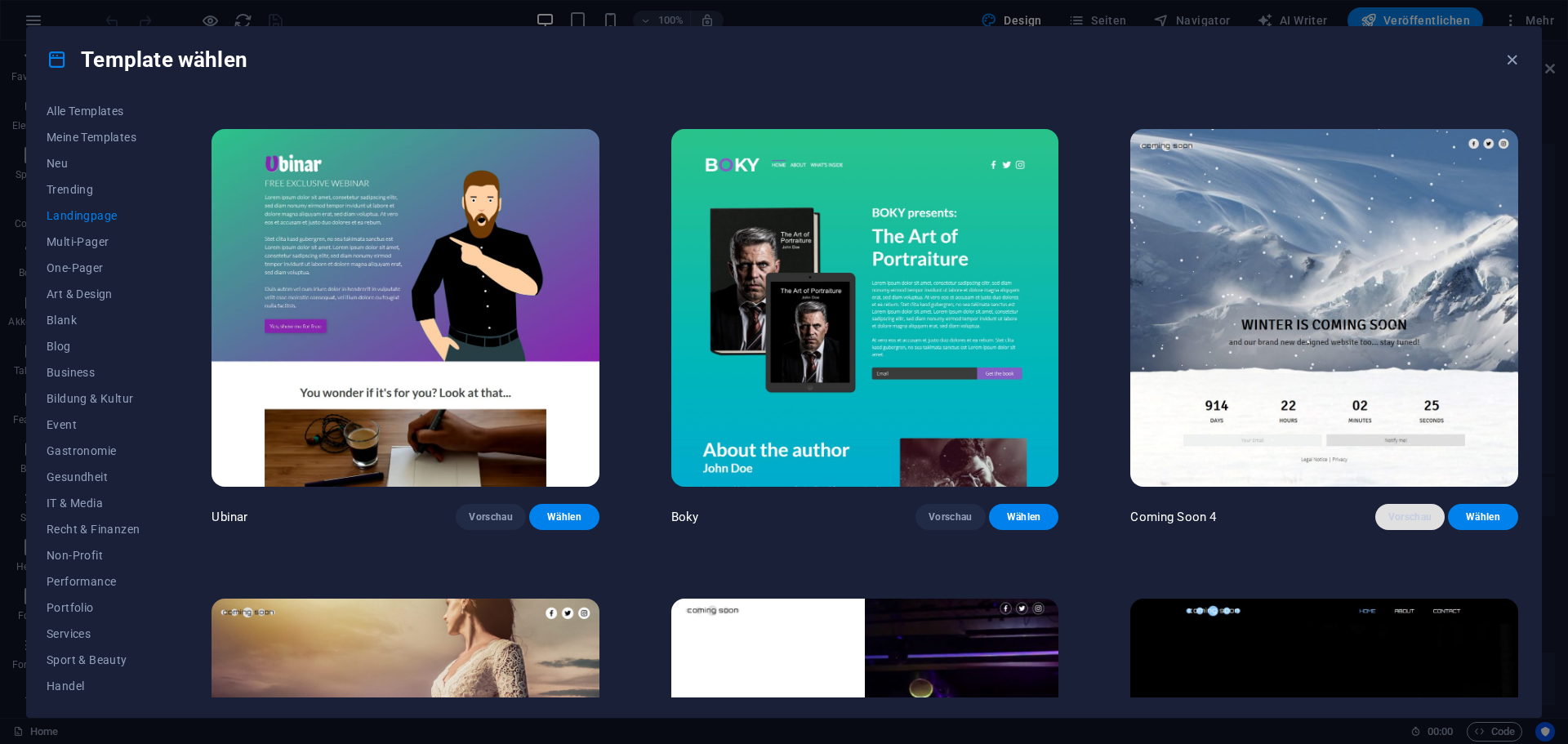
click at [1401, 509] on button "Vorschau" at bounding box center [1410, 516] width 70 height 26
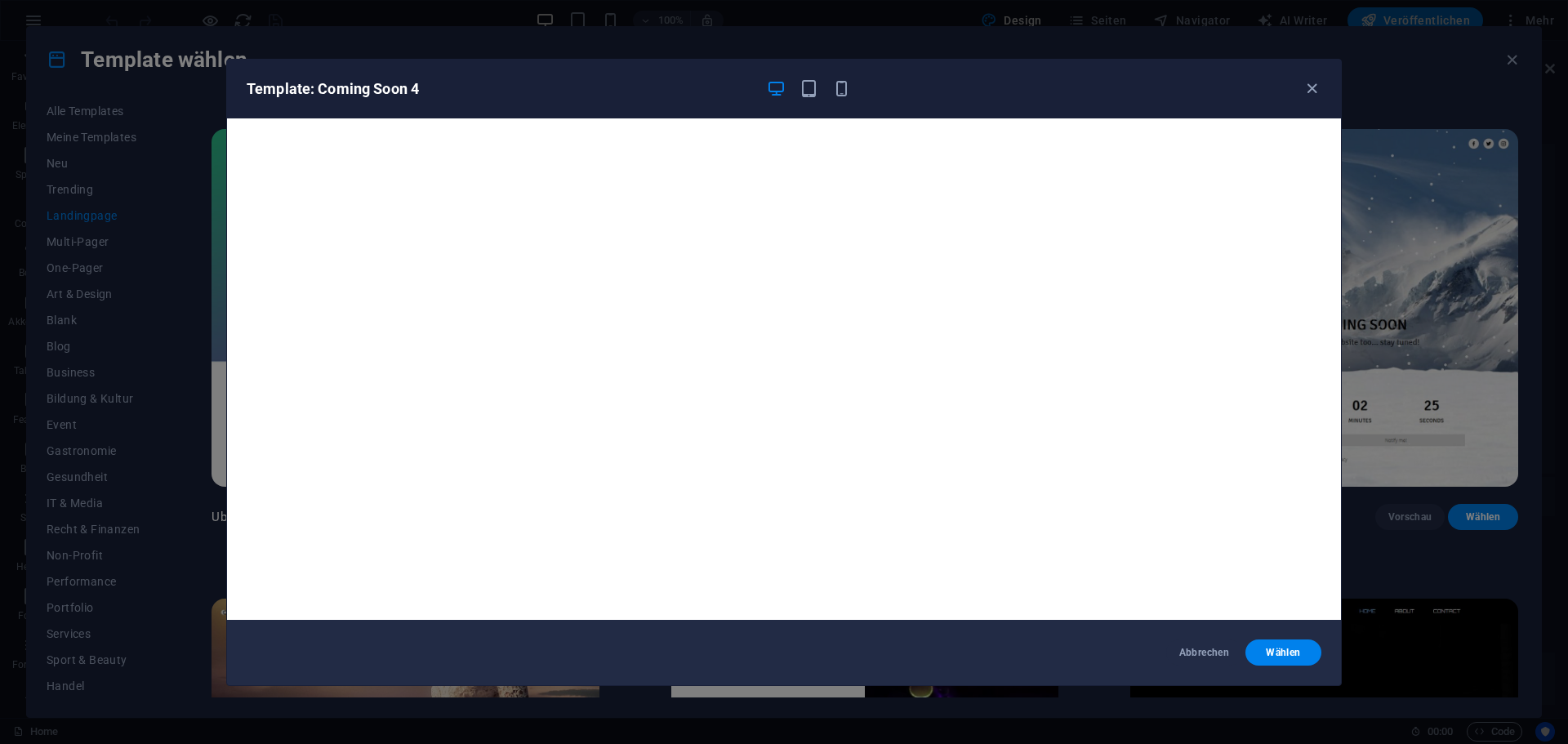
scroll to position [3, 0]
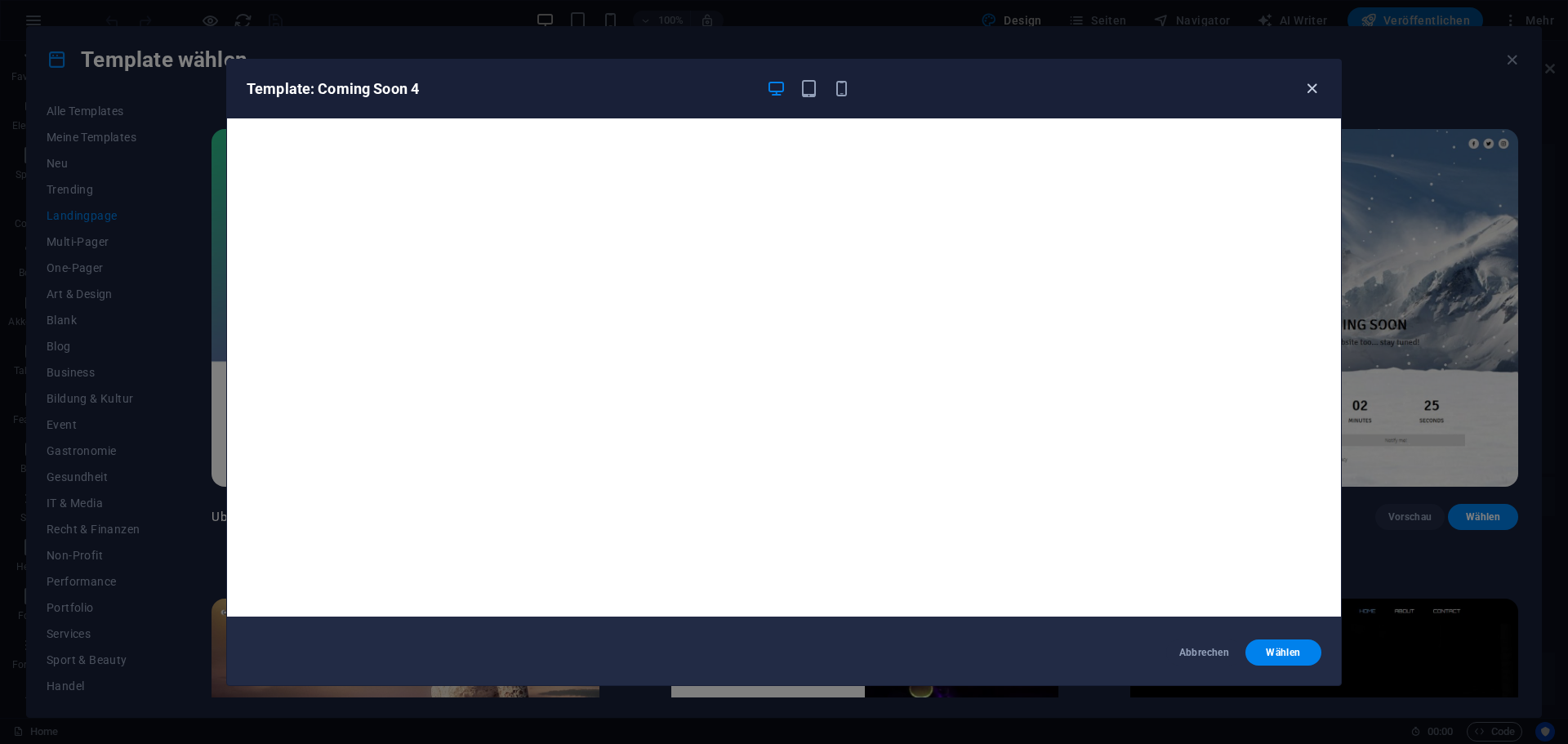
click at [1315, 93] on icon "button" at bounding box center [1312, 88] width 19 height 19
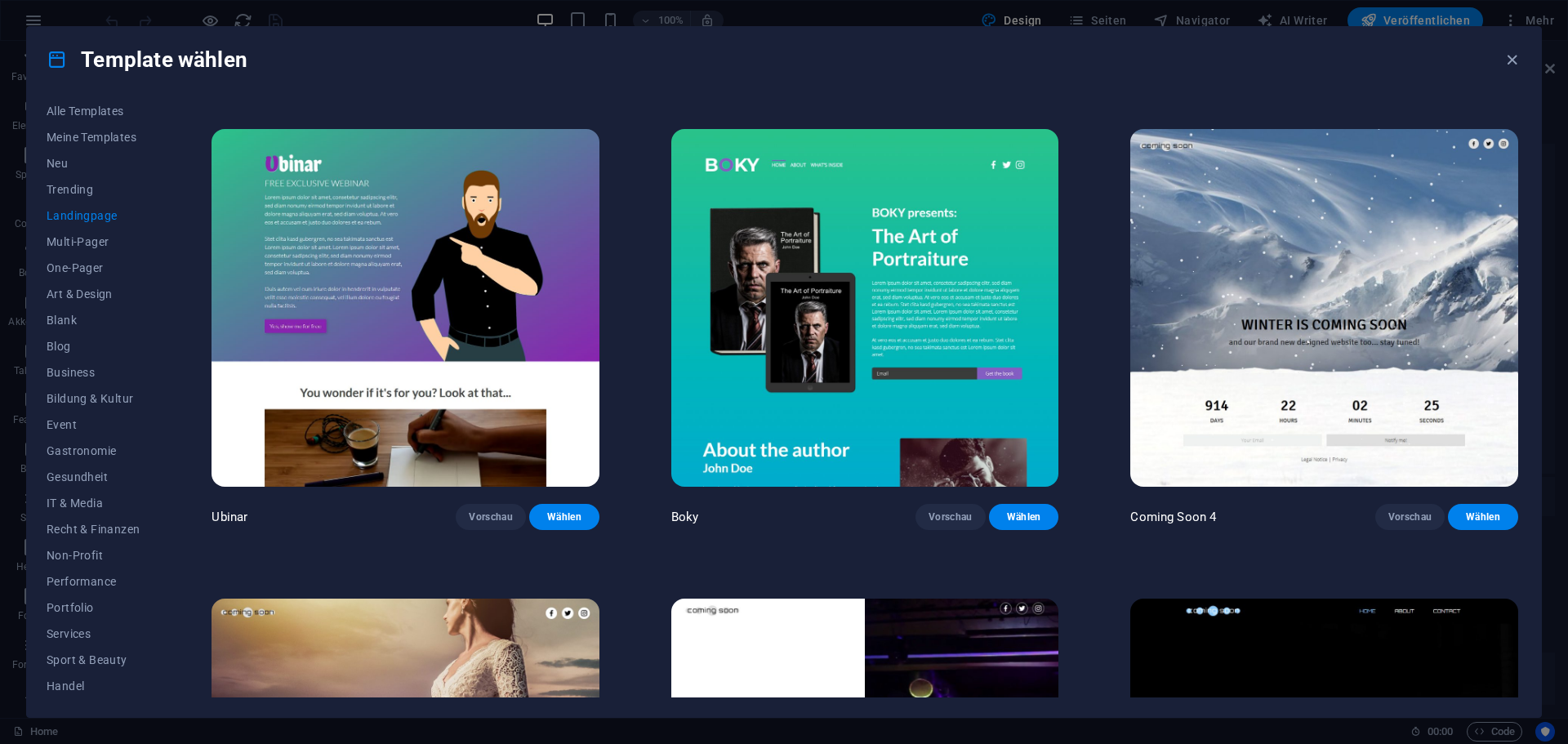
scroll to position [3545, 0]
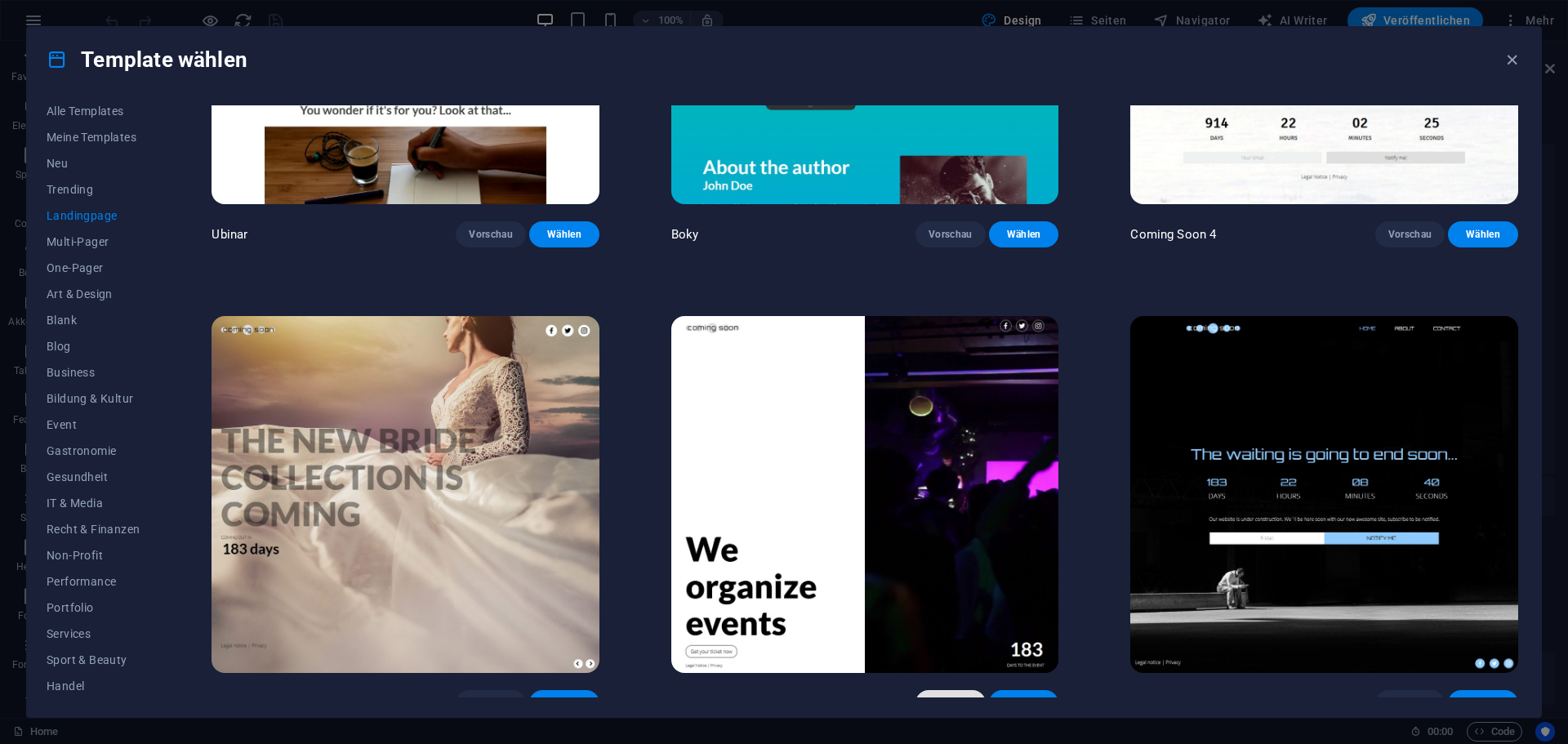
click at [951, 690] on button "Vorschau" at bounding box center [950, 703] width 70 height 26
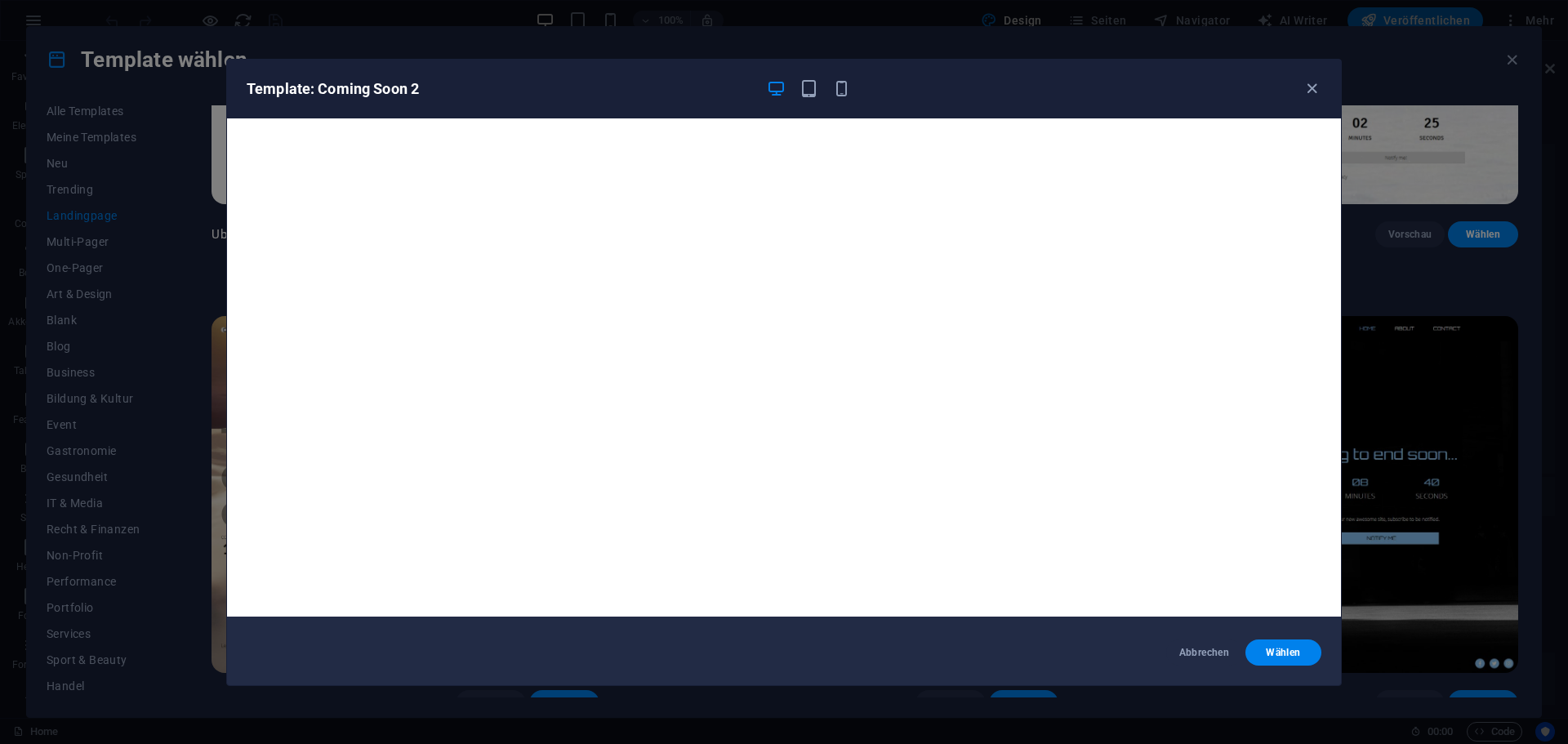
scroll to position [0, 0]
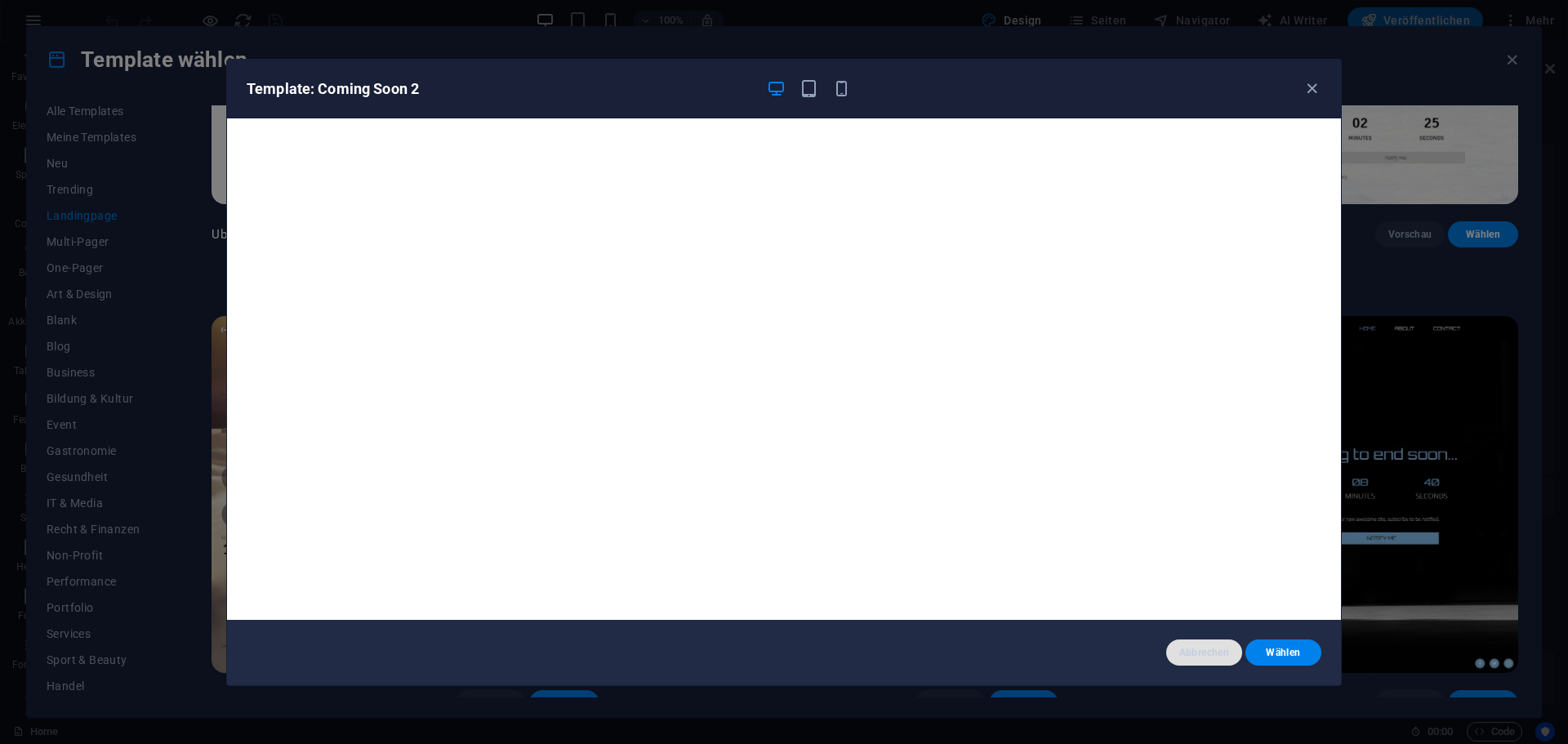
click at [1191, 646] on span "Abbrechen" at bounding box center [1204, 652] width 50 height 13
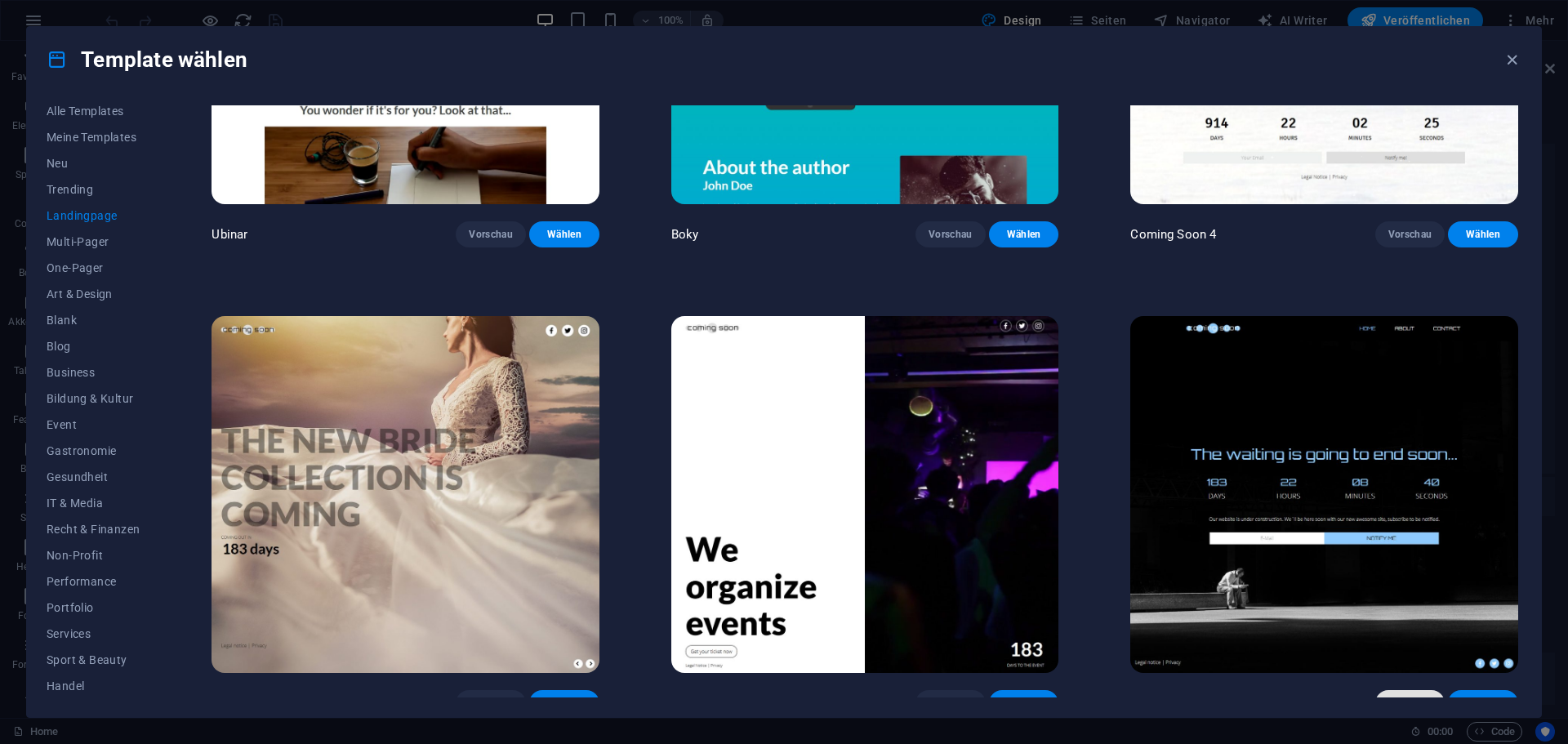
click at [1402, 696] on span "Vorschau" at bounding box center [1410, 702] width 44 height 13
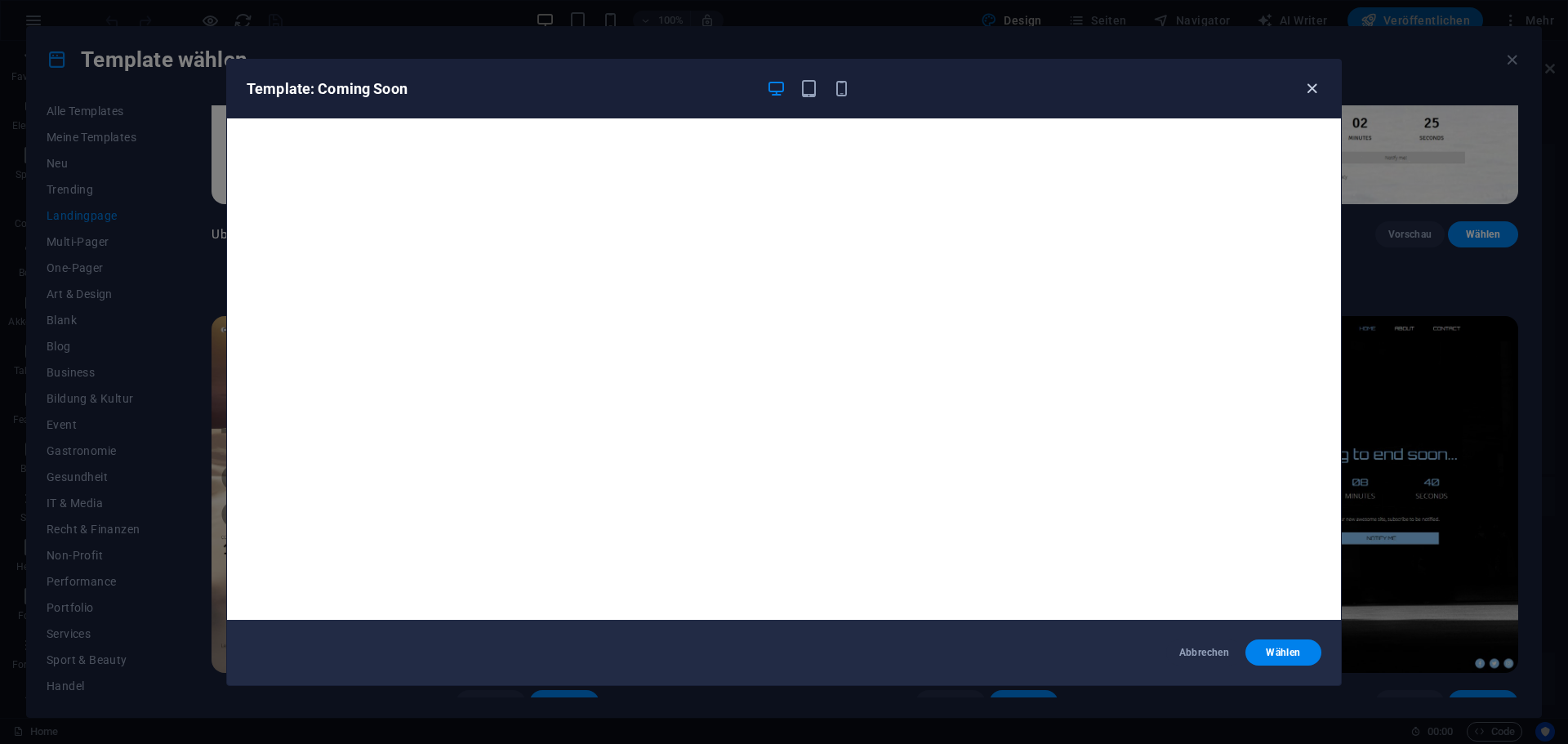
click at [1311, 93] on icon "button" at bounding box center [1312, 88] width 19 height 19
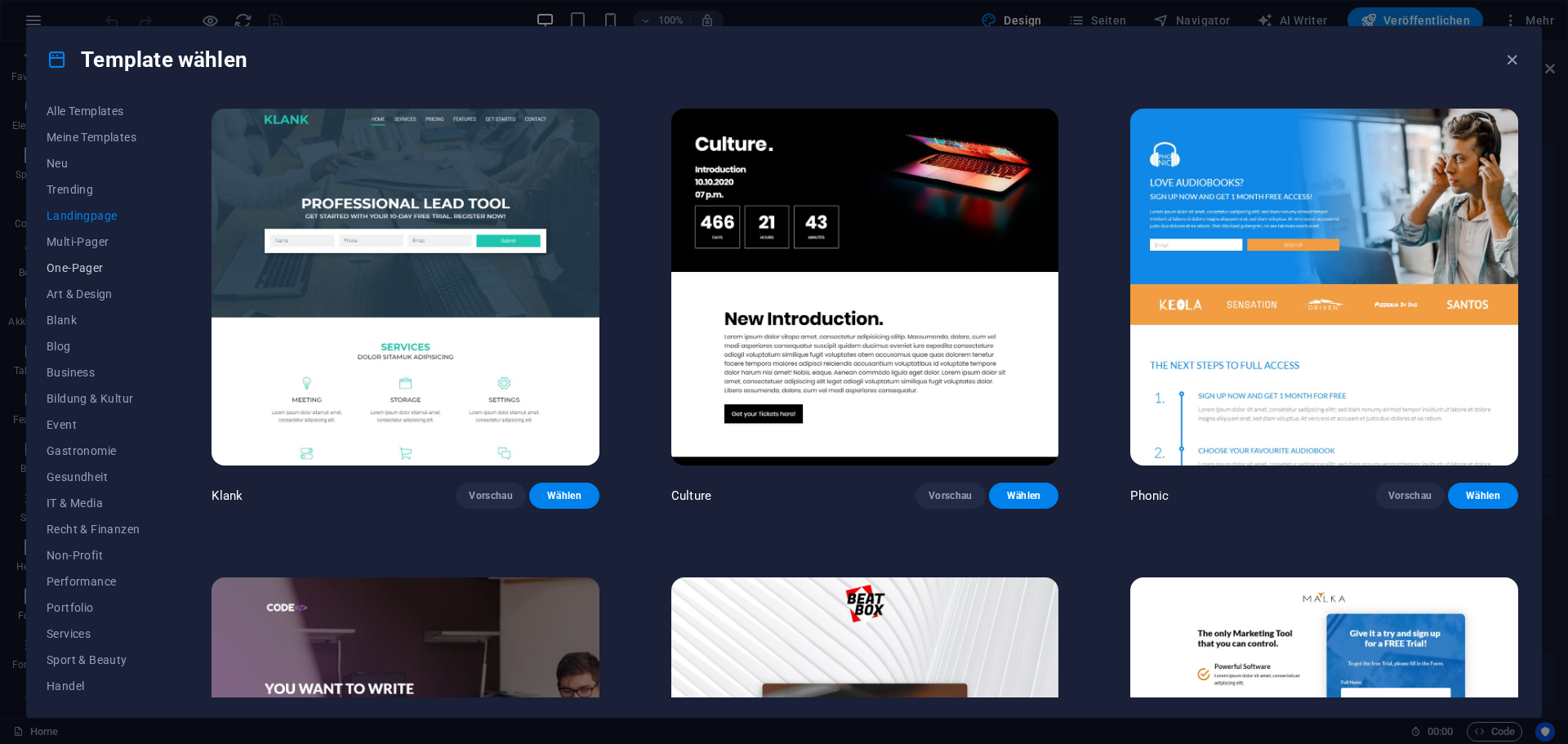
click at [76, 269] on span "One-Pager" at bounding box center [93, 268] width 93 height 13
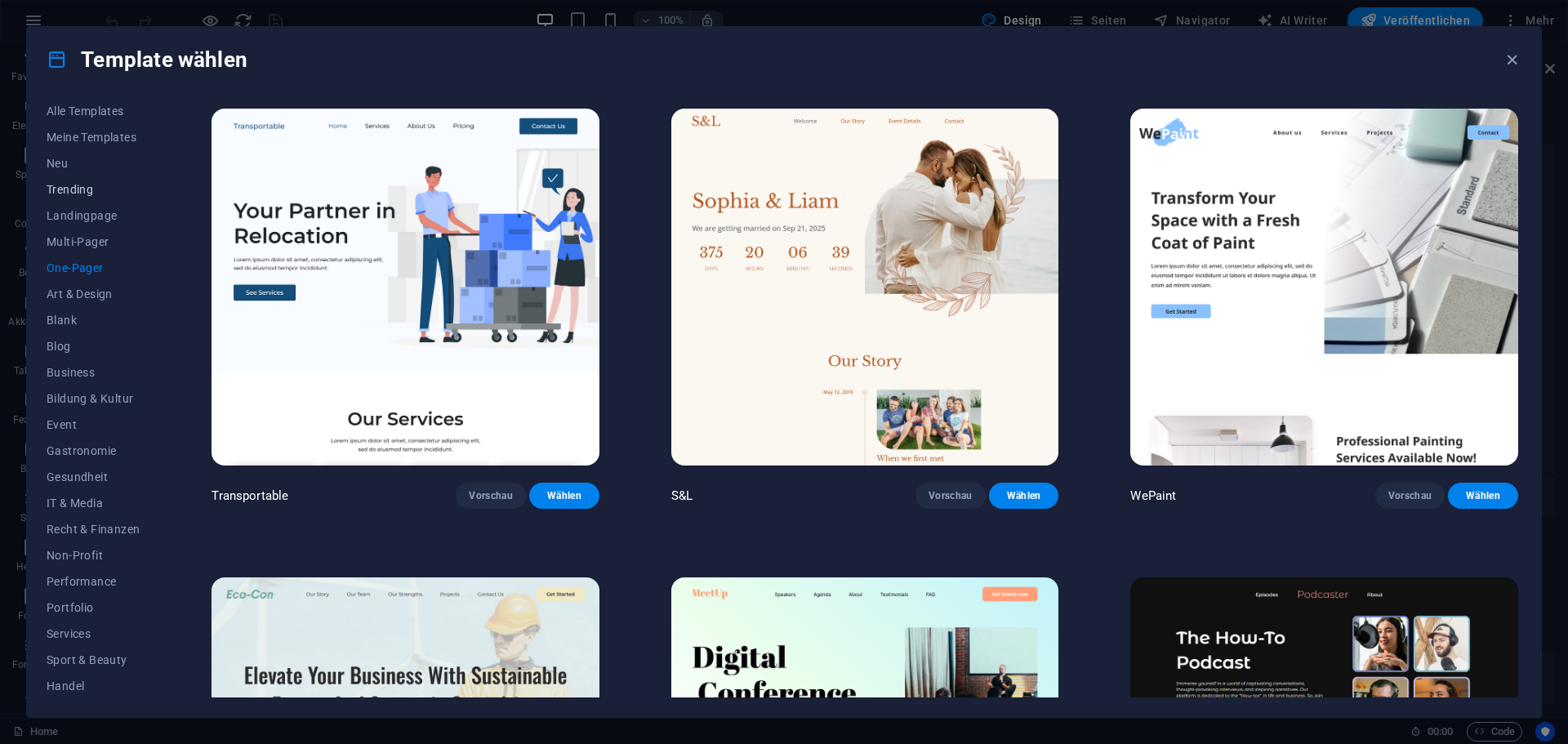
click at [77, 183] on span "Trending" at bounding box center [93, 189] width 93 height 13
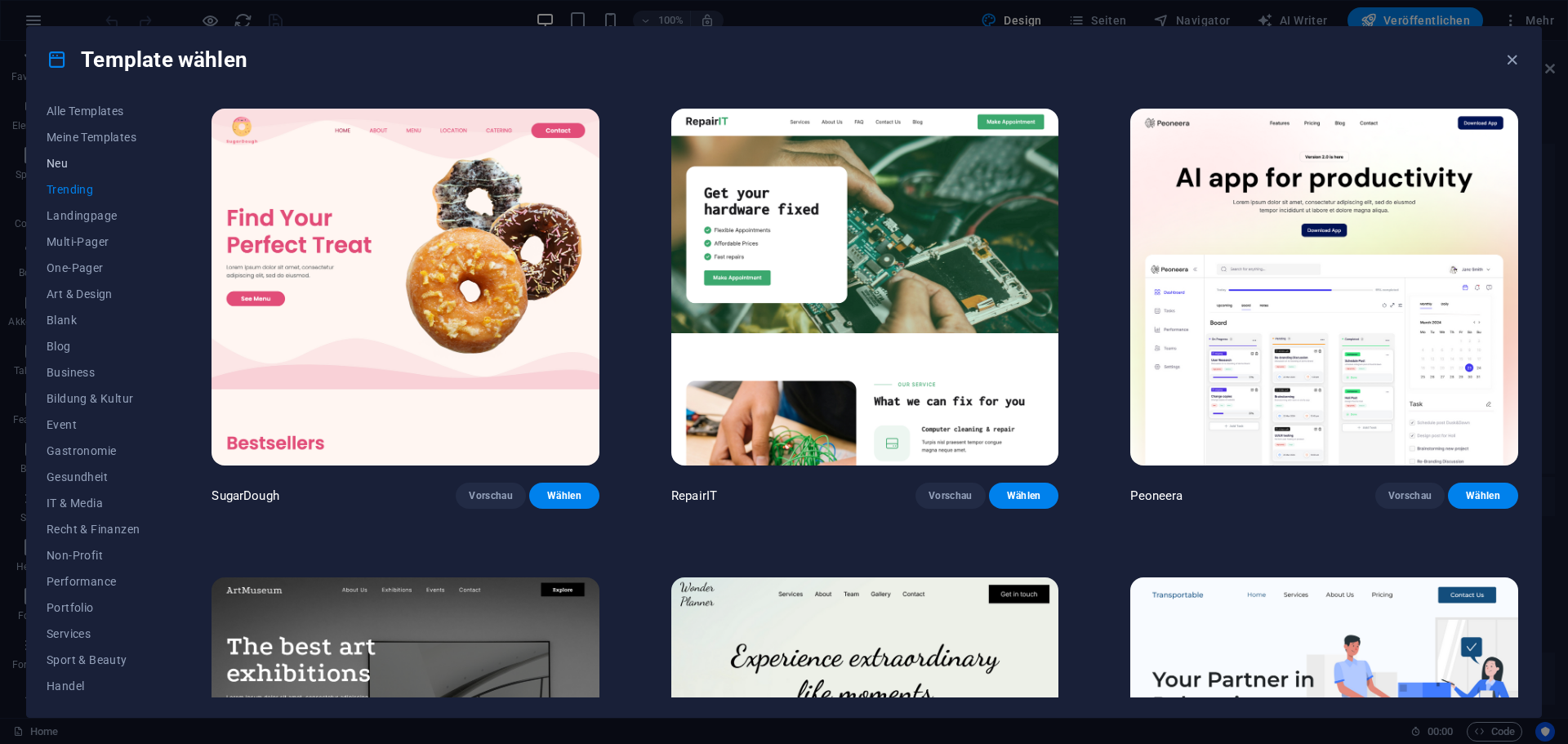
click at [69, 164] on span "Neu" at bounding box center [93, 163] width 93 height 13
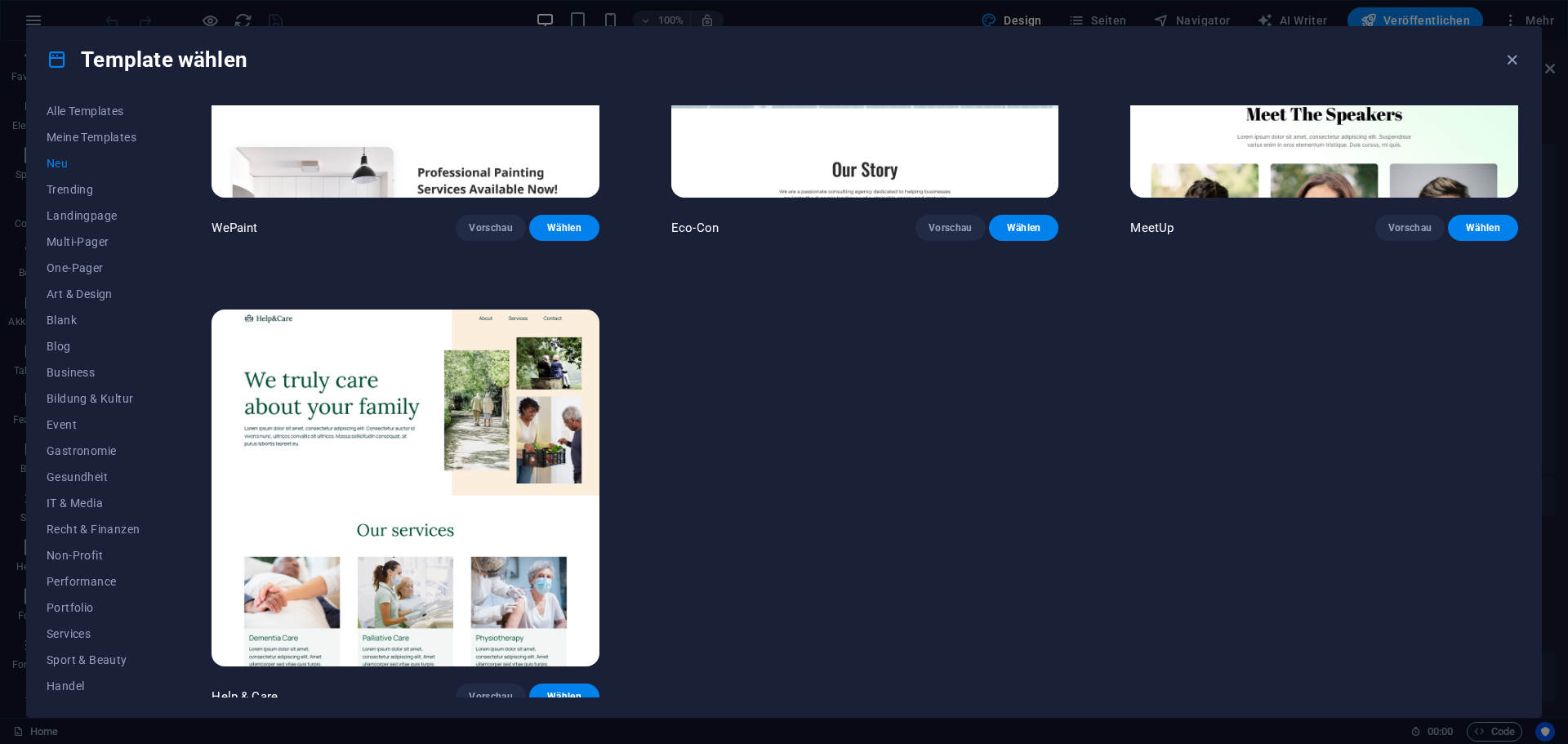
scroll to position [1677, 0]
click at [93, 183] on span "Trending" at bounding box center [93, 189] width 93 height 13
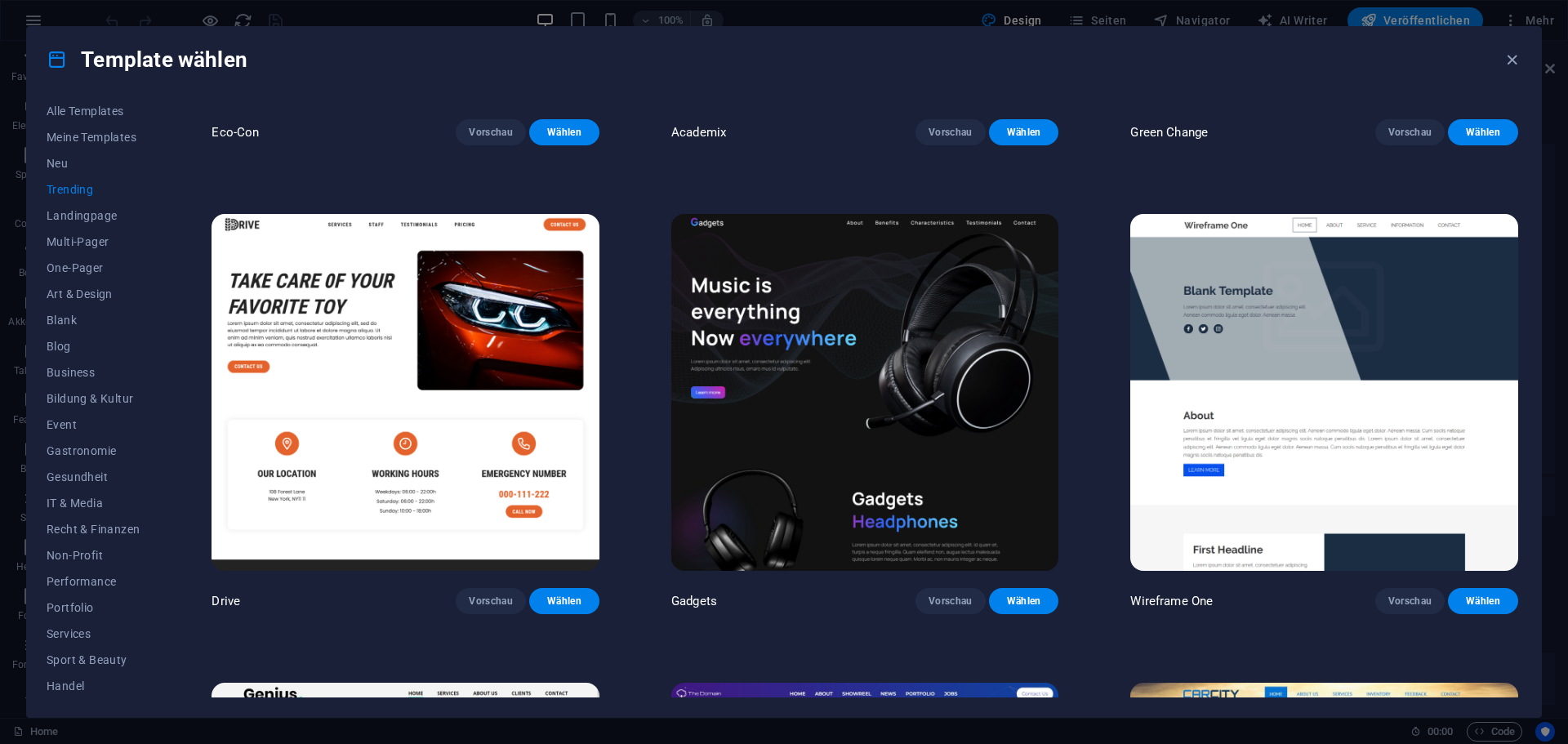
scroll to position [1240, 0]
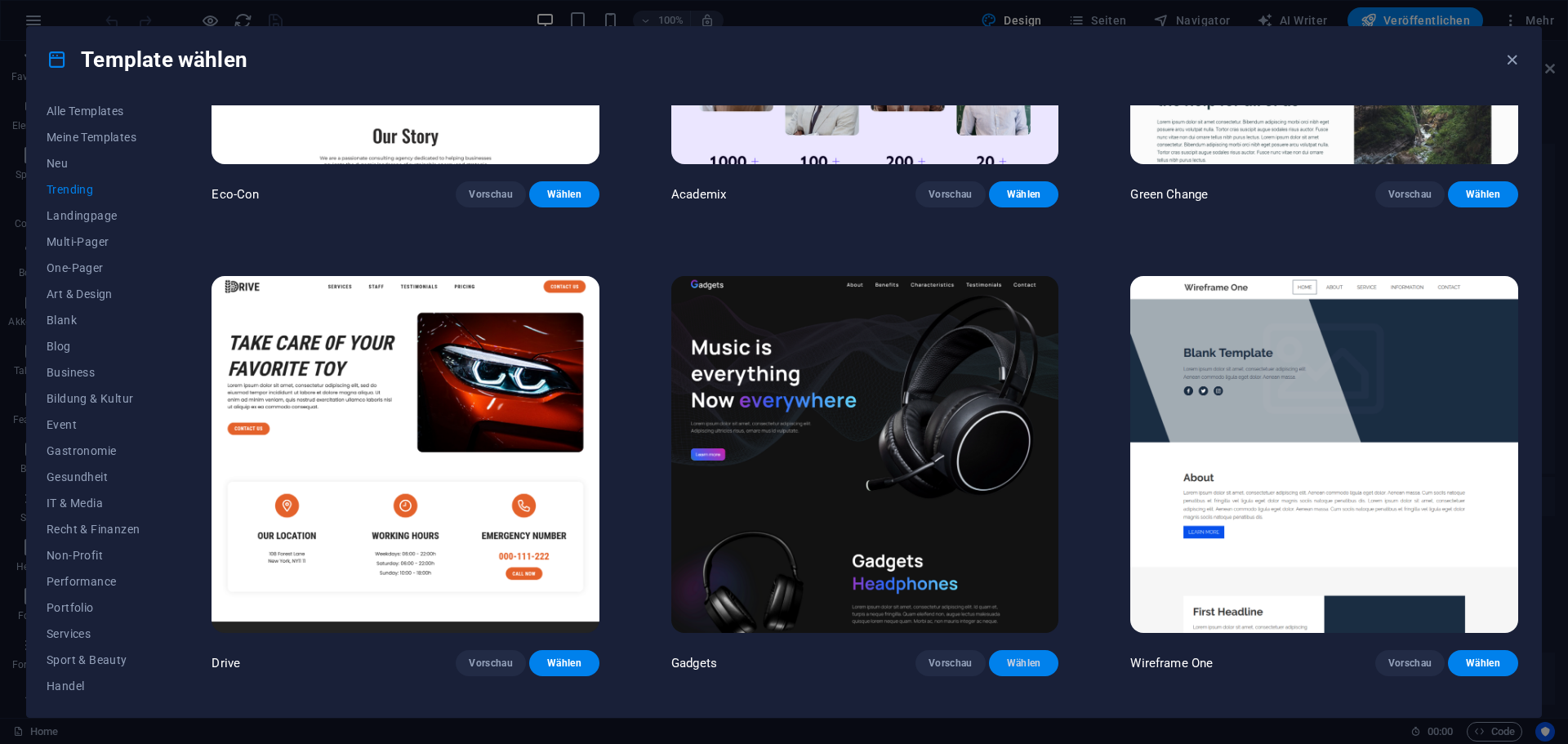
click at [1011, 657] on span "Wählen" at bounding box center [1024, 662] width 44 height 13
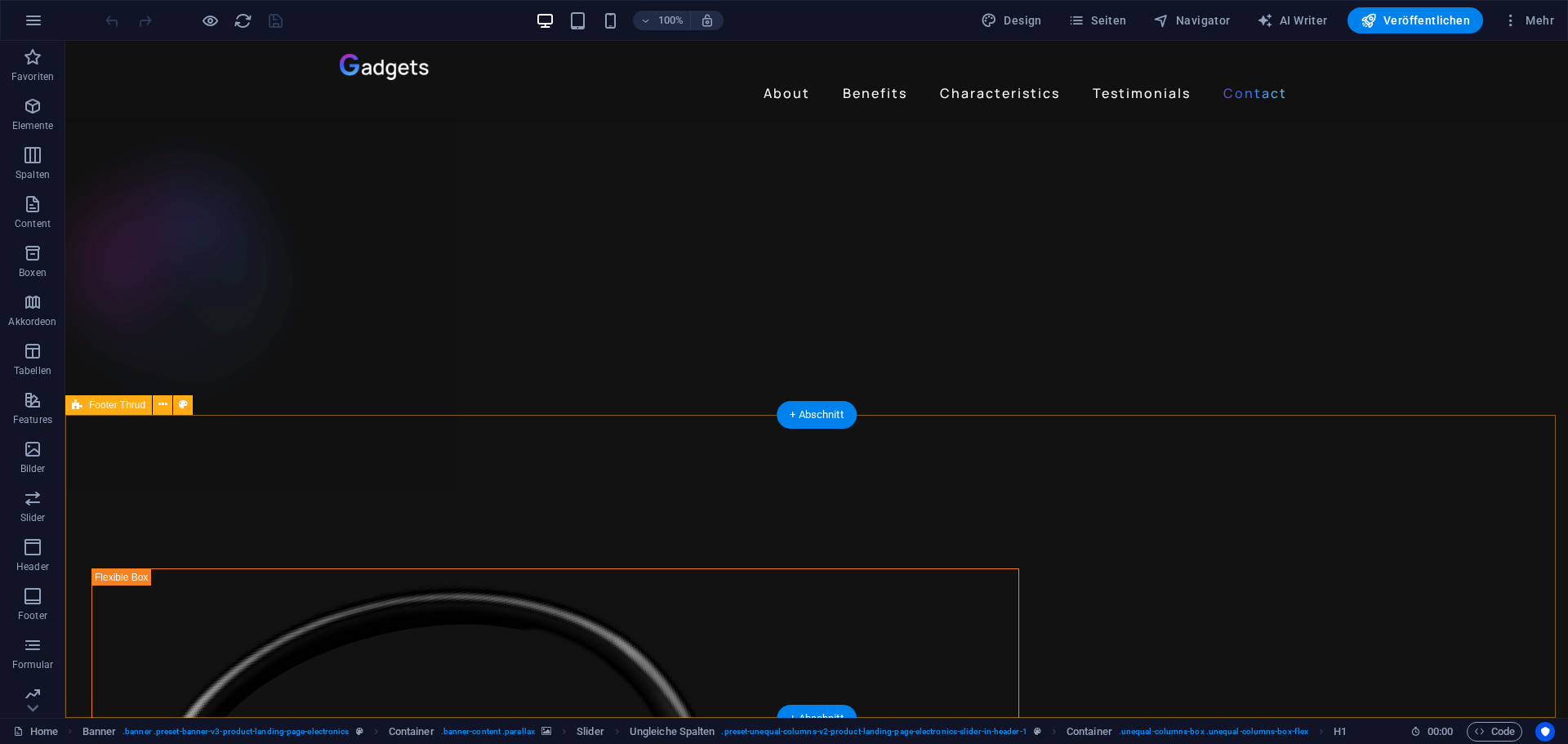
scroll to position [4227, 0]
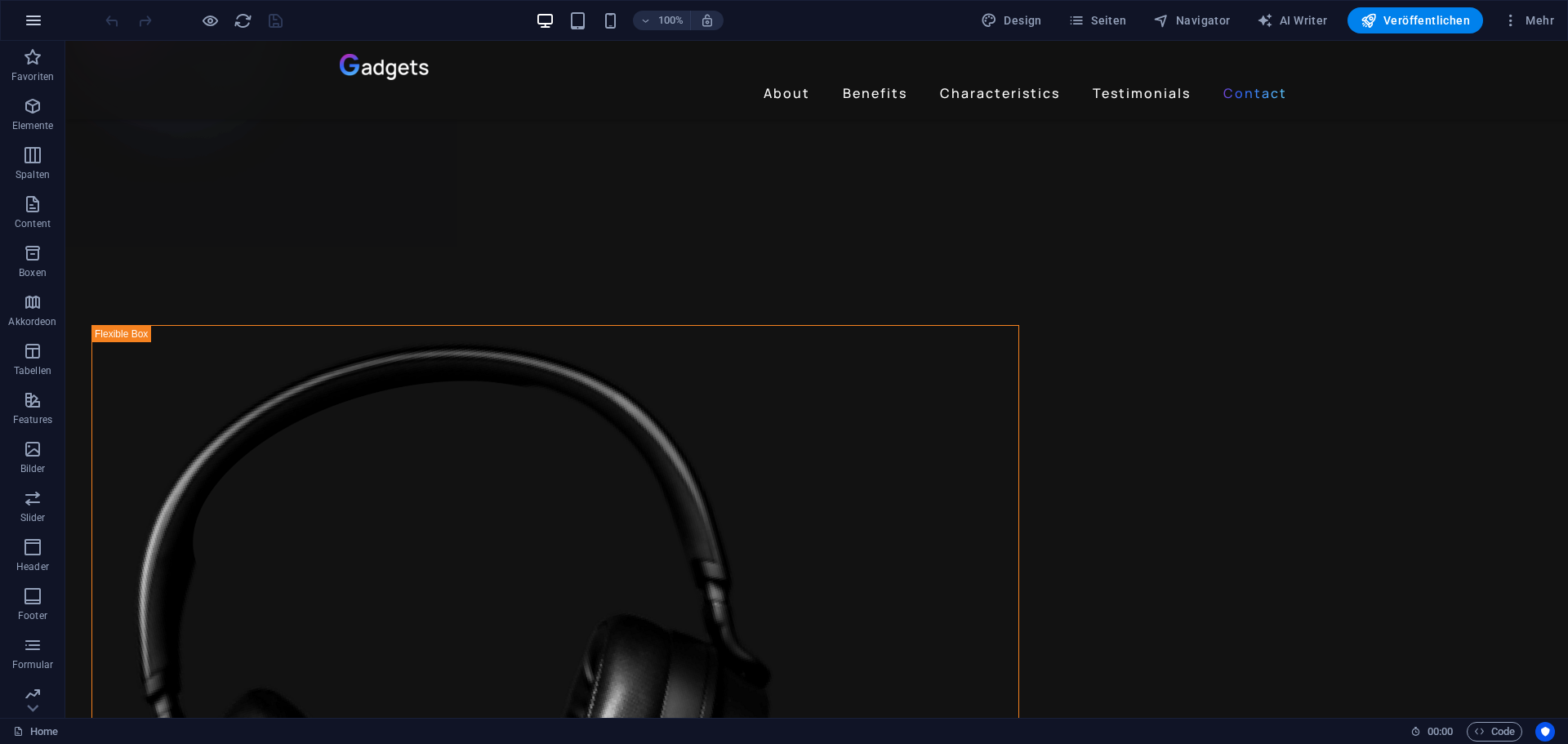
click at [37, 22] on icon "button" at bounding box center [33, 20] width 20 height 20
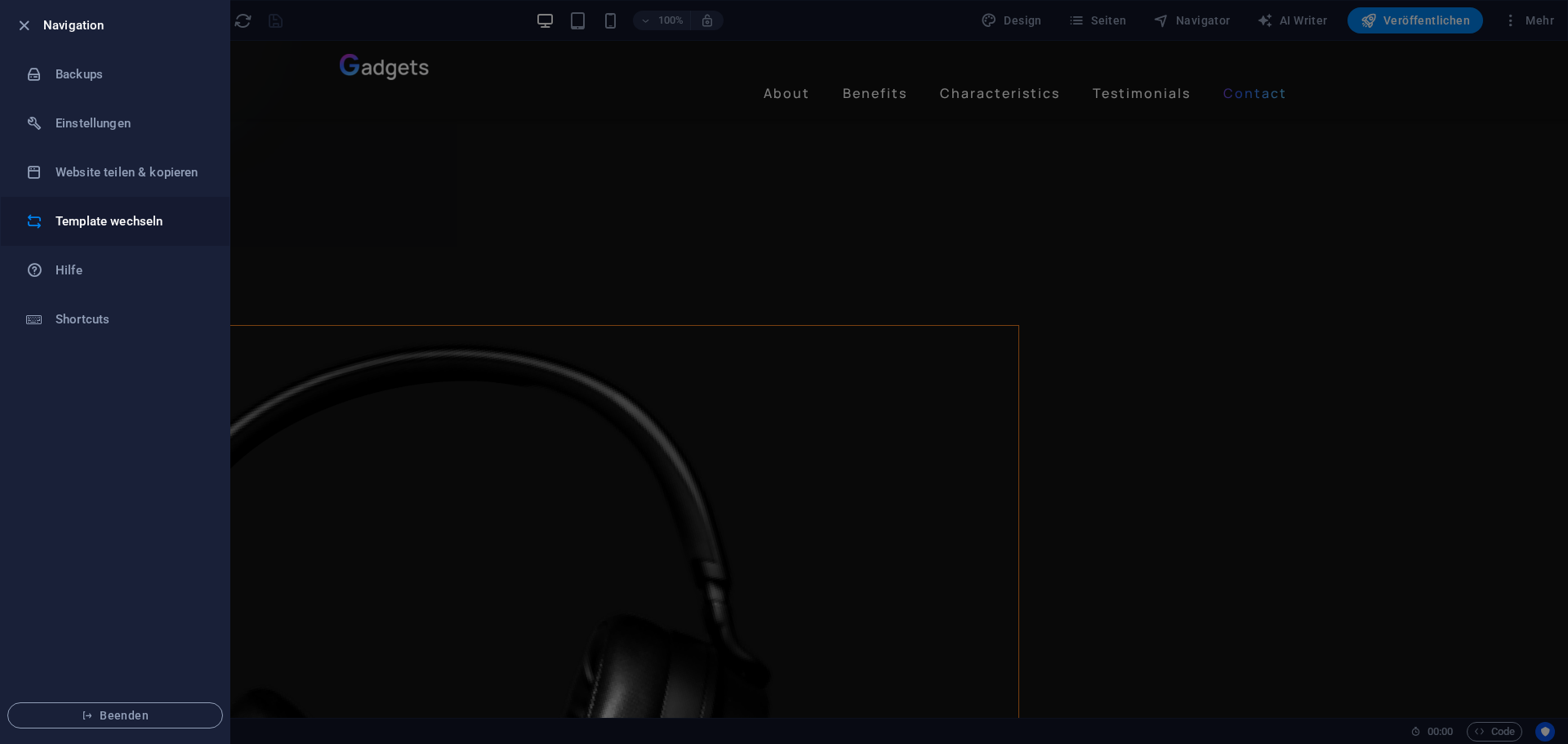
click at [113, 218] on h6 "Template wechseln" at bounding box center [131, 221] width 151 height 20
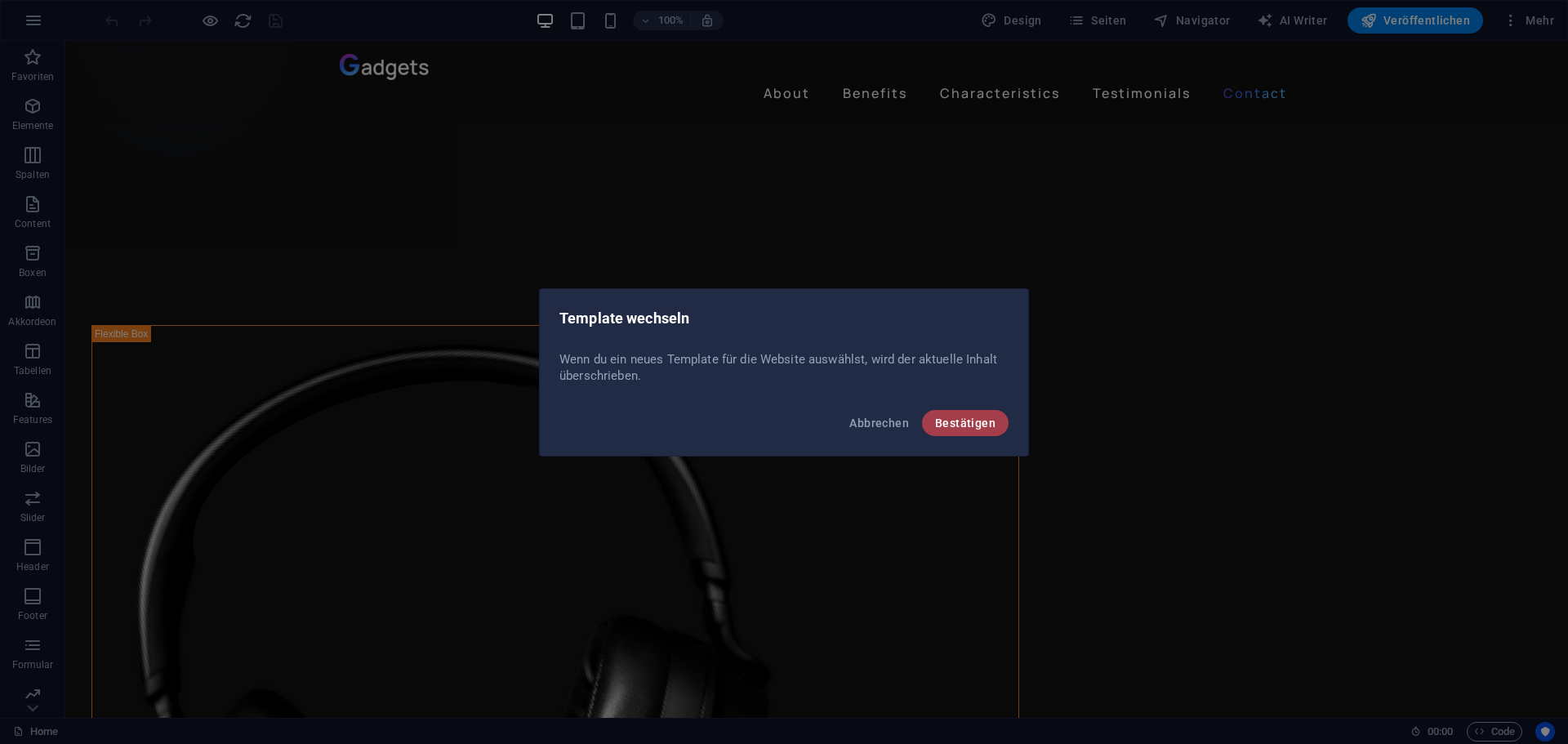
click at [938, 421] on span "Bestätigen" at bounding box center [964, 423] width 60 height 13
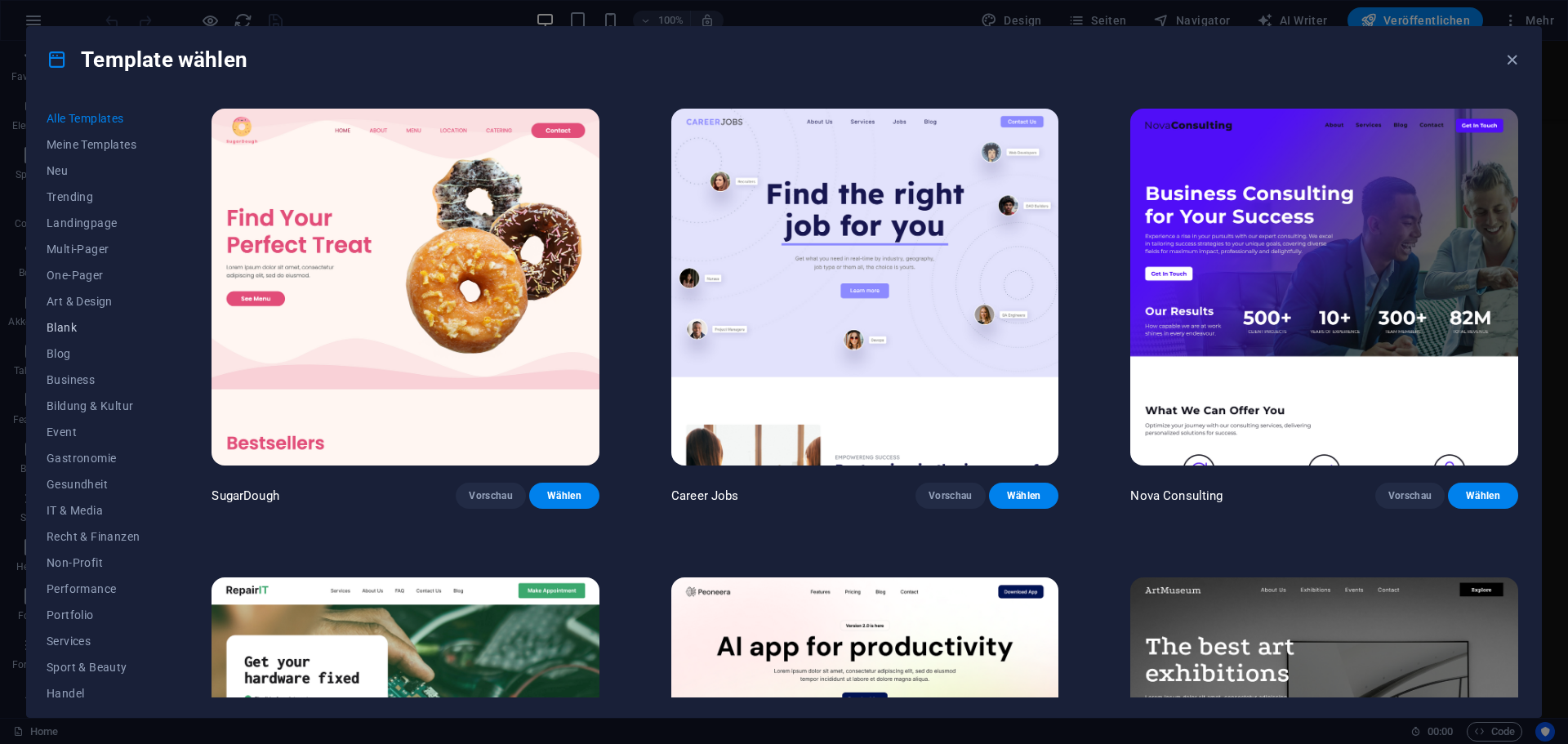
click at [66, 328] on span "Blank" at bounding box center [93, 327] width 93 height 13
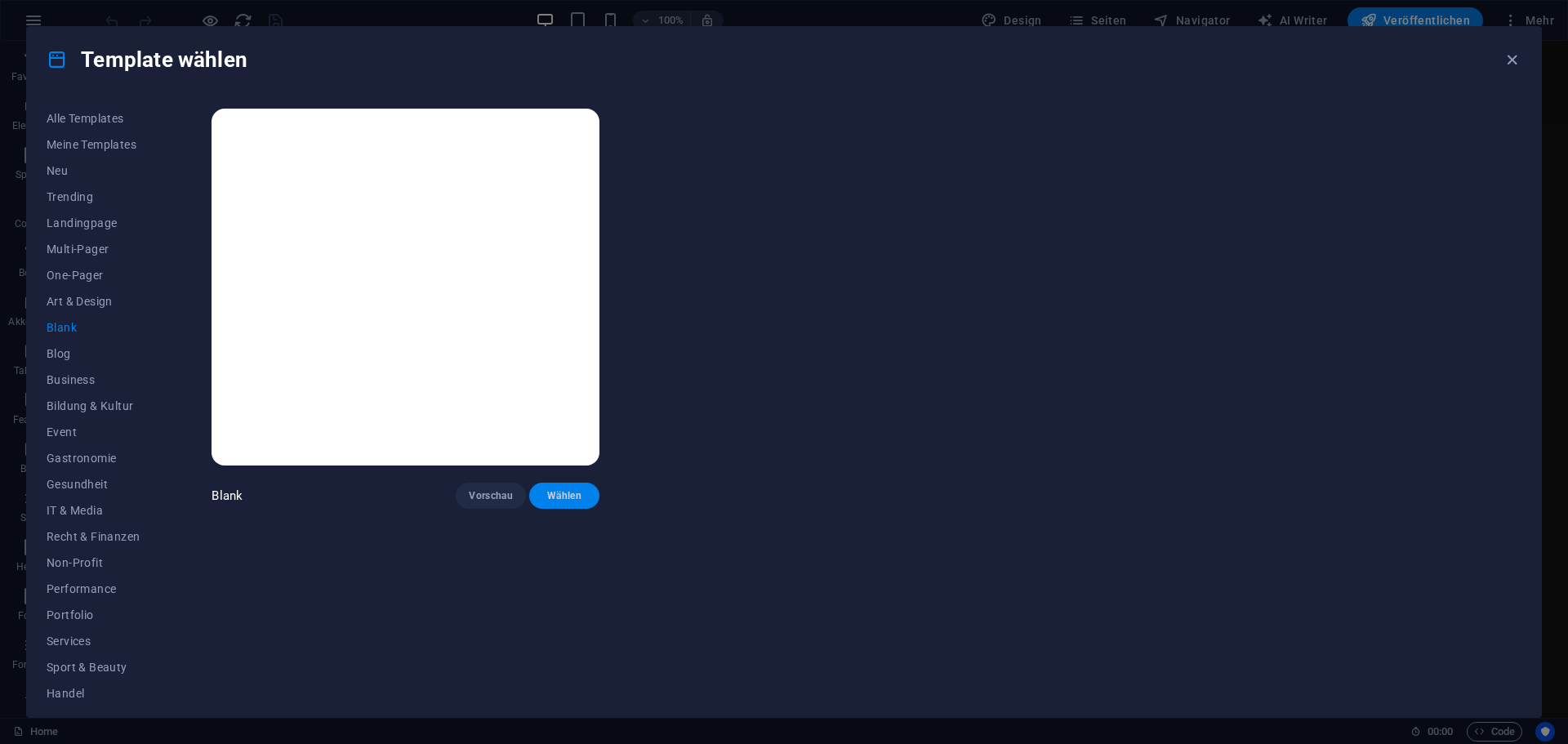
click at [552, 504] on button "Wählen" at bounding box center [564, 495] width 70 height 26
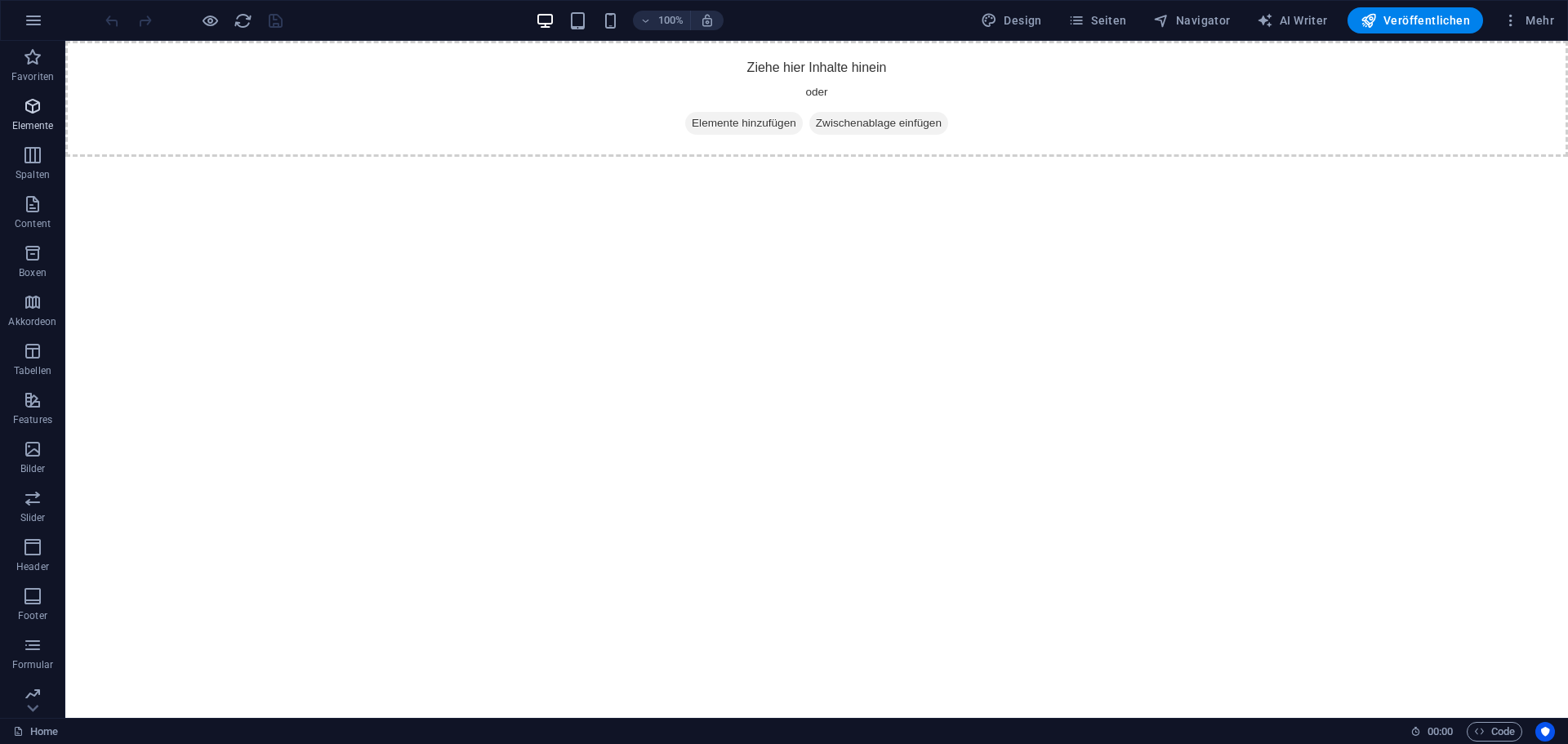
click at [47, 119] on p "Elemente" at bounding box center [32, 125] width 42 height 13
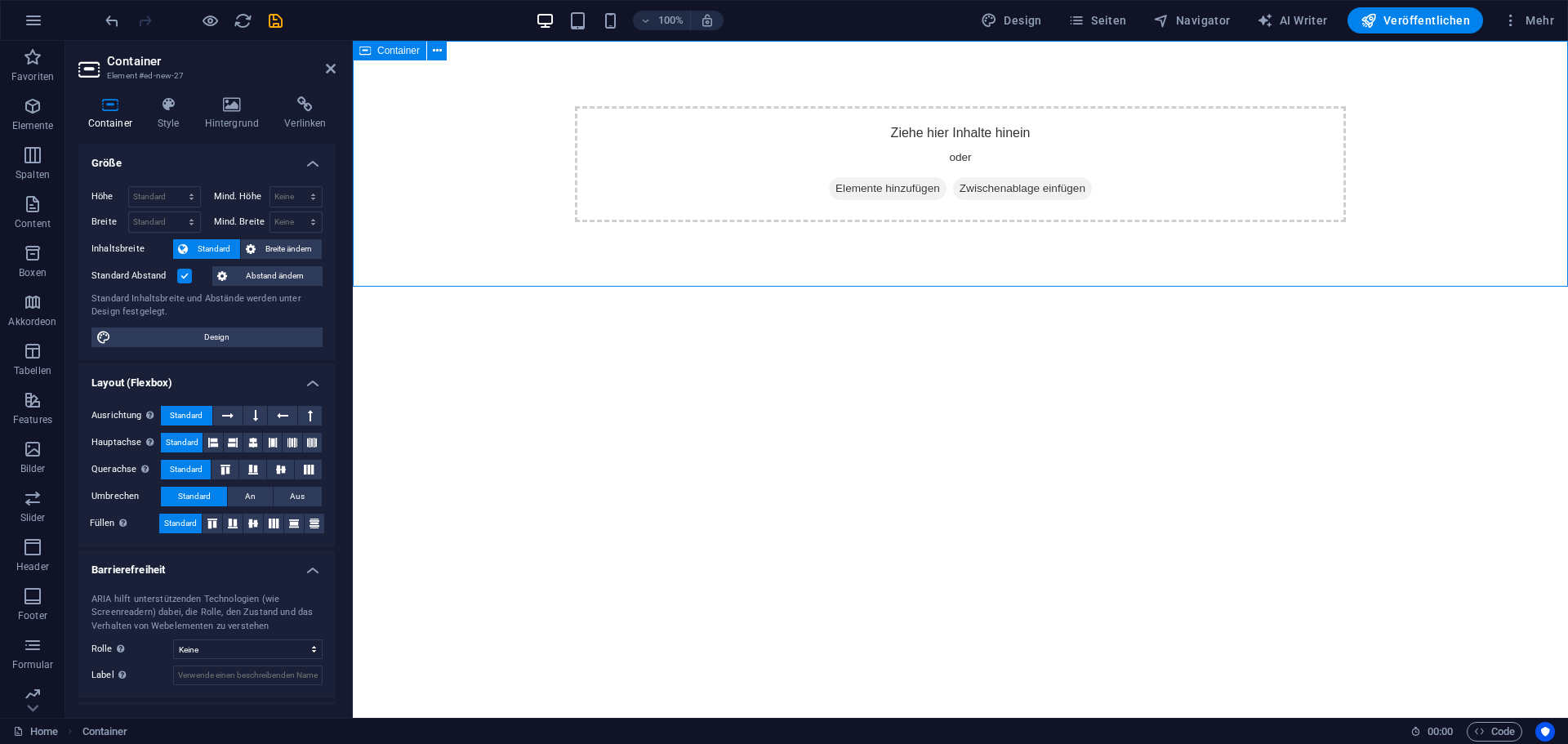
click at [881, 189] on span "Elemente hinzufügen" at bounding box center [887, 189] width 118 height 23
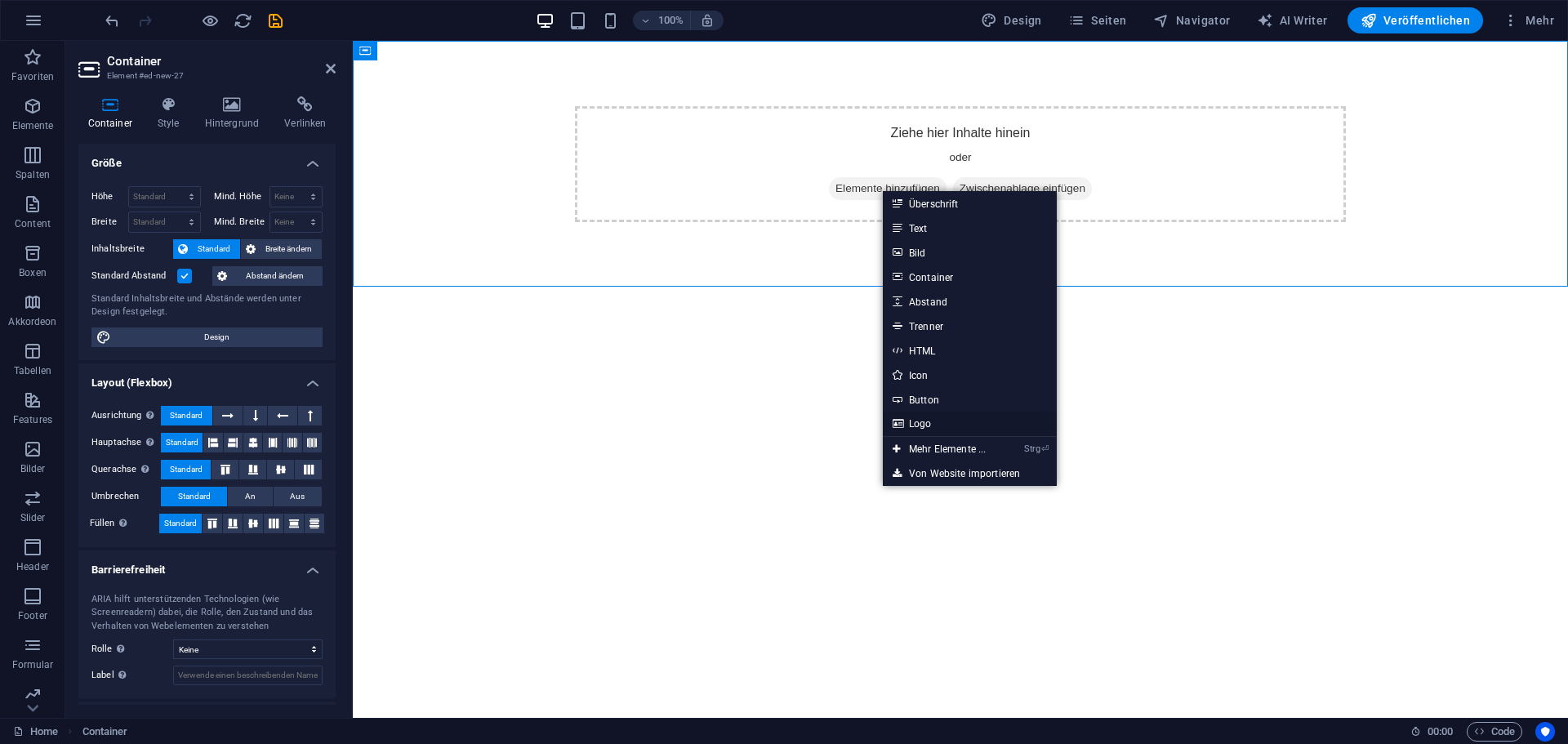
click at [944, 429] on link "Logo" at bounding box center [969, 424] width 174 height 25
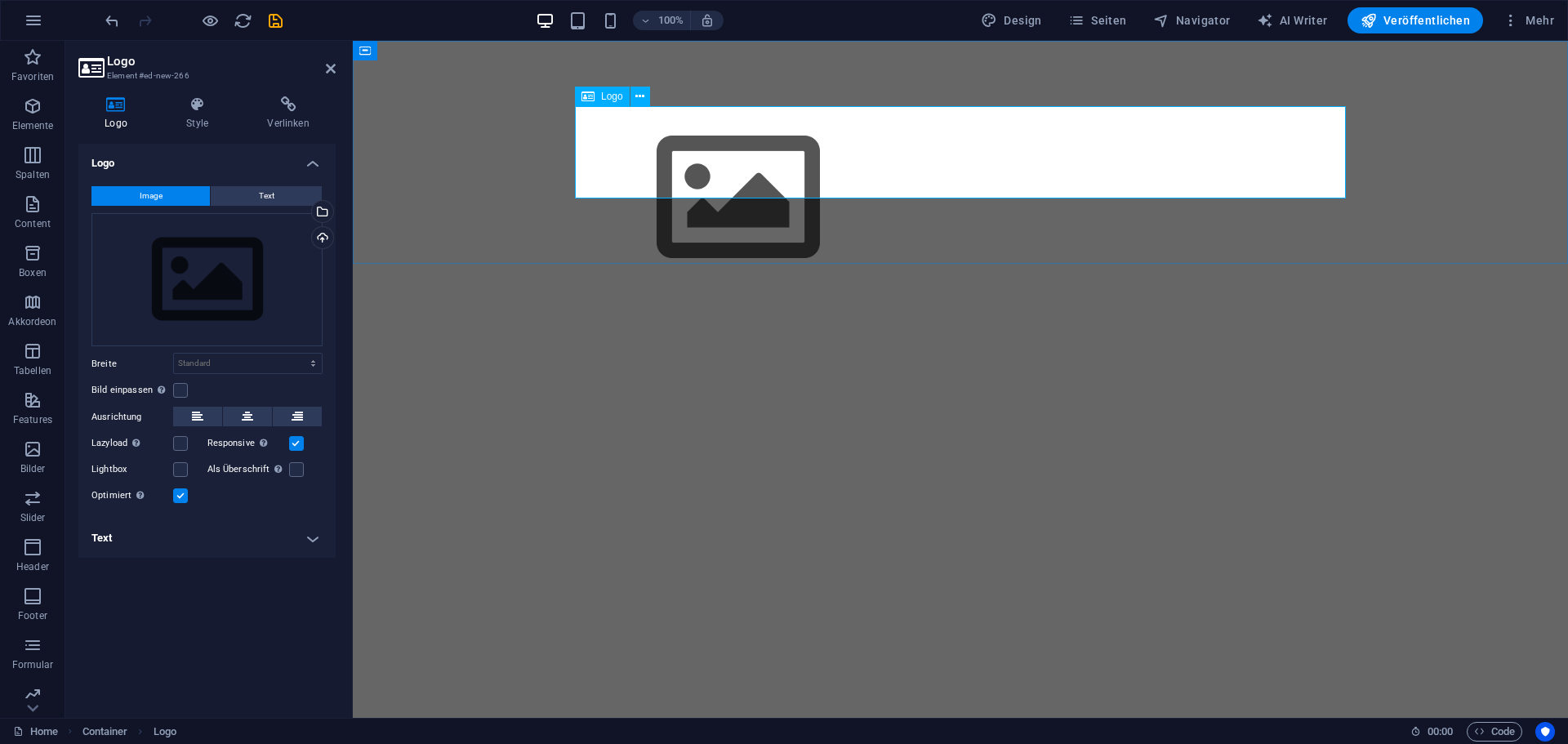
click at [656, 161] on div at bounding box center [960, 198] width 771 height 183
click at [205, 270] on div "Ziehe Dateien zum Hochladen hierher oder klicke hier, um aus Dateien oder koste…" at bounding box center [207, 280] width 231 height 134
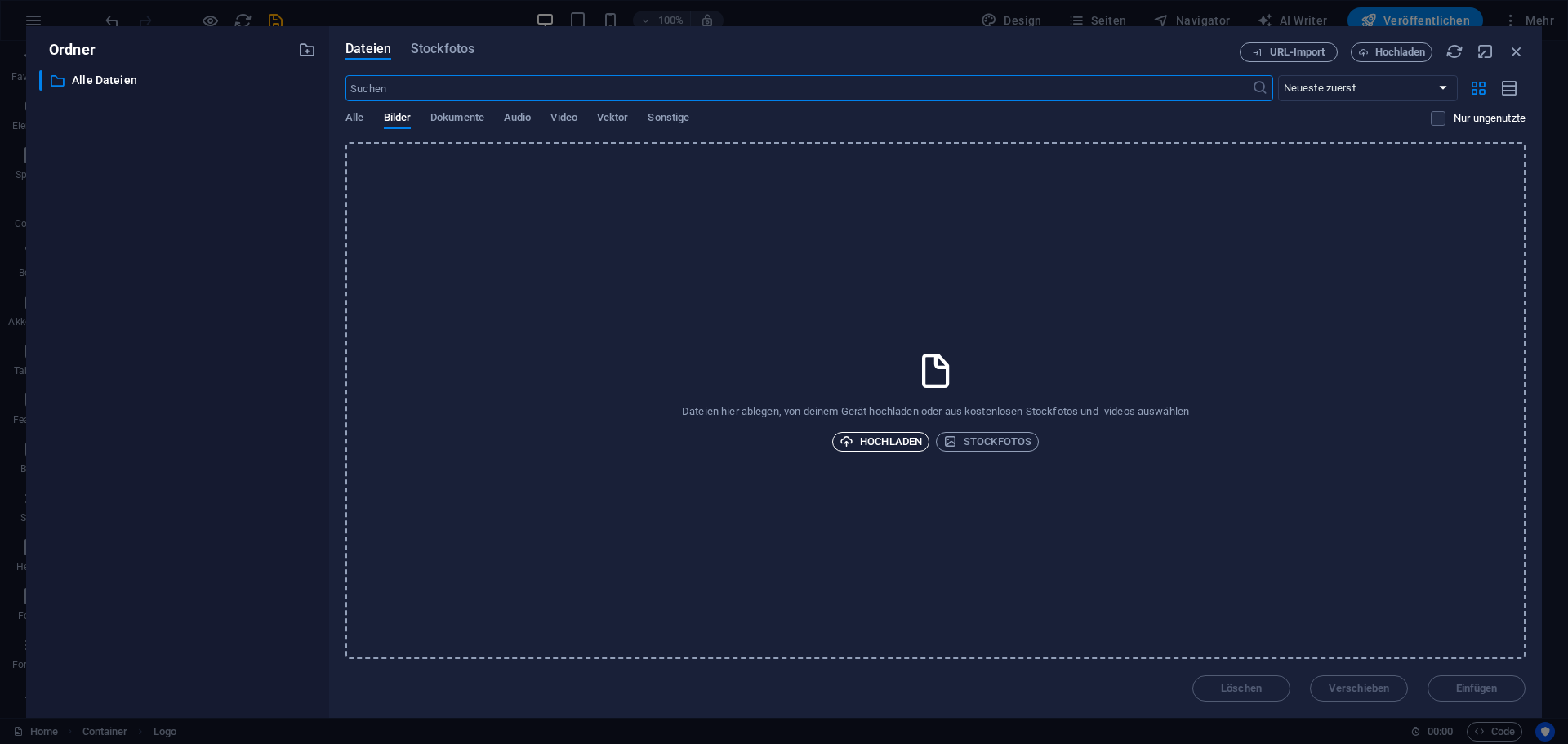
click at [867, 445] on span "Hochladen" at bounding box center [880, 442] width 82 height 20
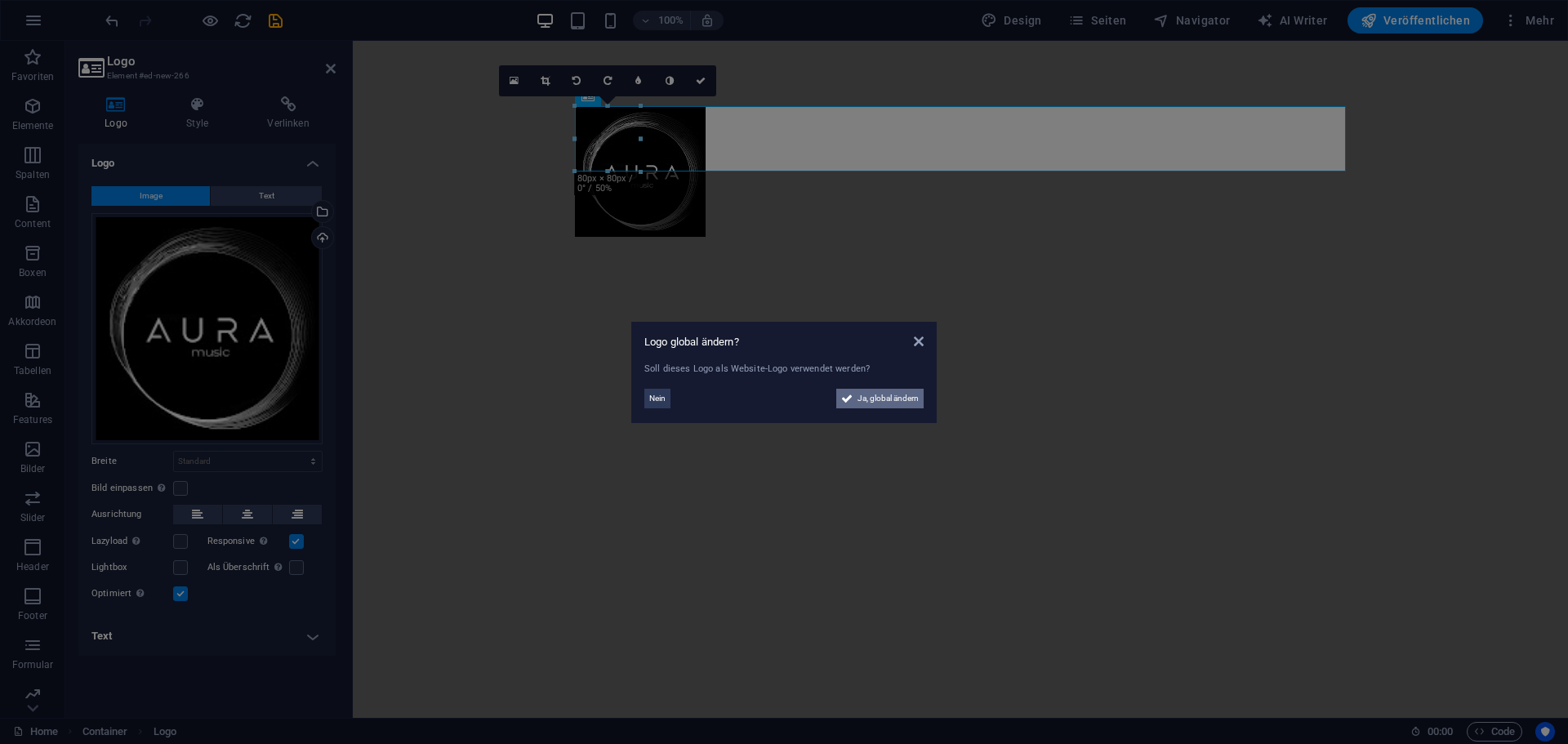
click at [867, 397] on span "Ja, global ändern" at bounding box center [888, 398] width 61 height 20
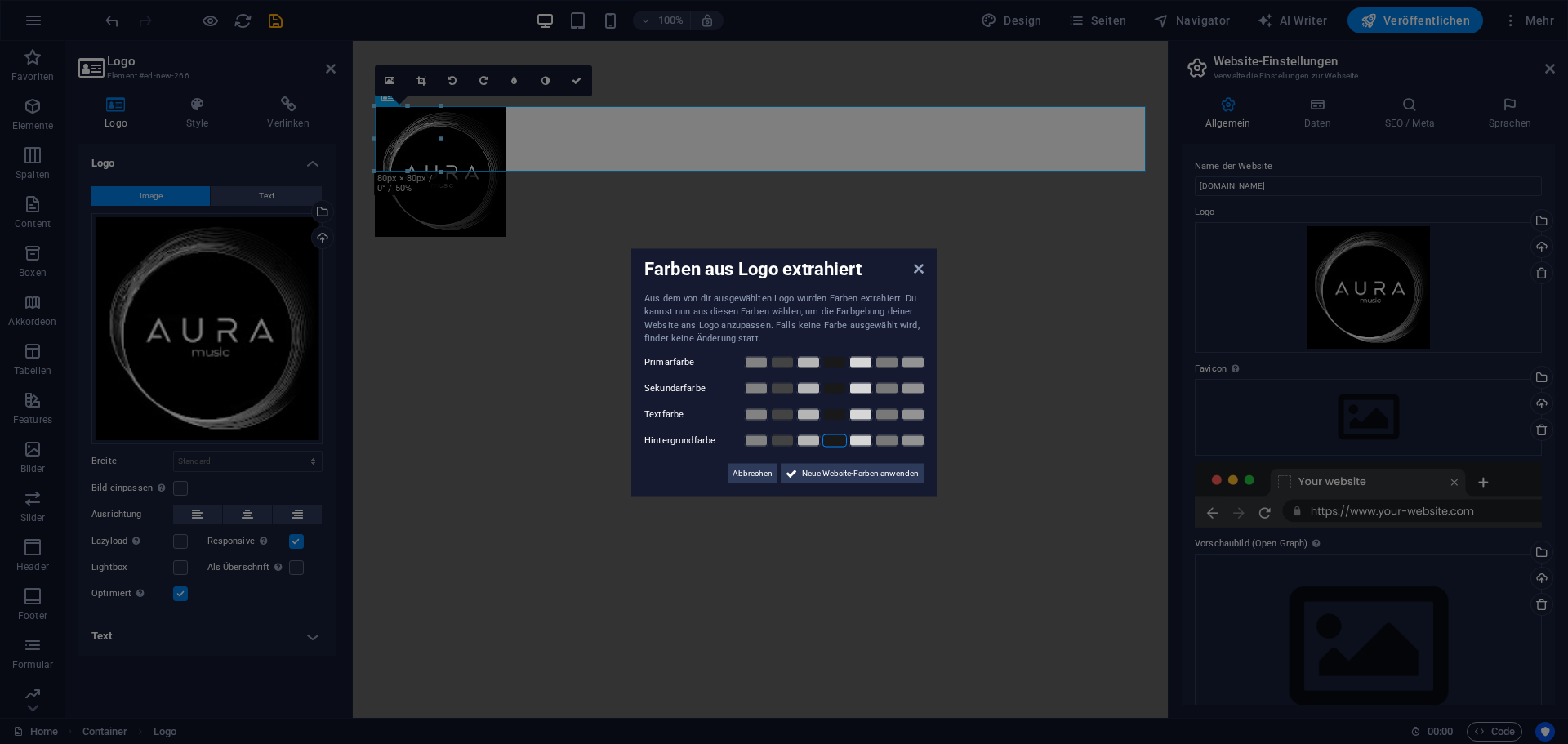
click at [841, 445] on link at bounding box center [835, 440] width 25 height 13
click at [864, 360] on link at bounding box center [860, 361] width 25 height 13
click at [919, 388] on link at bounding box center [913, 387] width 25 height 13
click at [891, 412] on link at bounding box center [886, 414] width 25 height 13
click at [911, 413] on link at bounding box center [913, 414] width 25 height 13
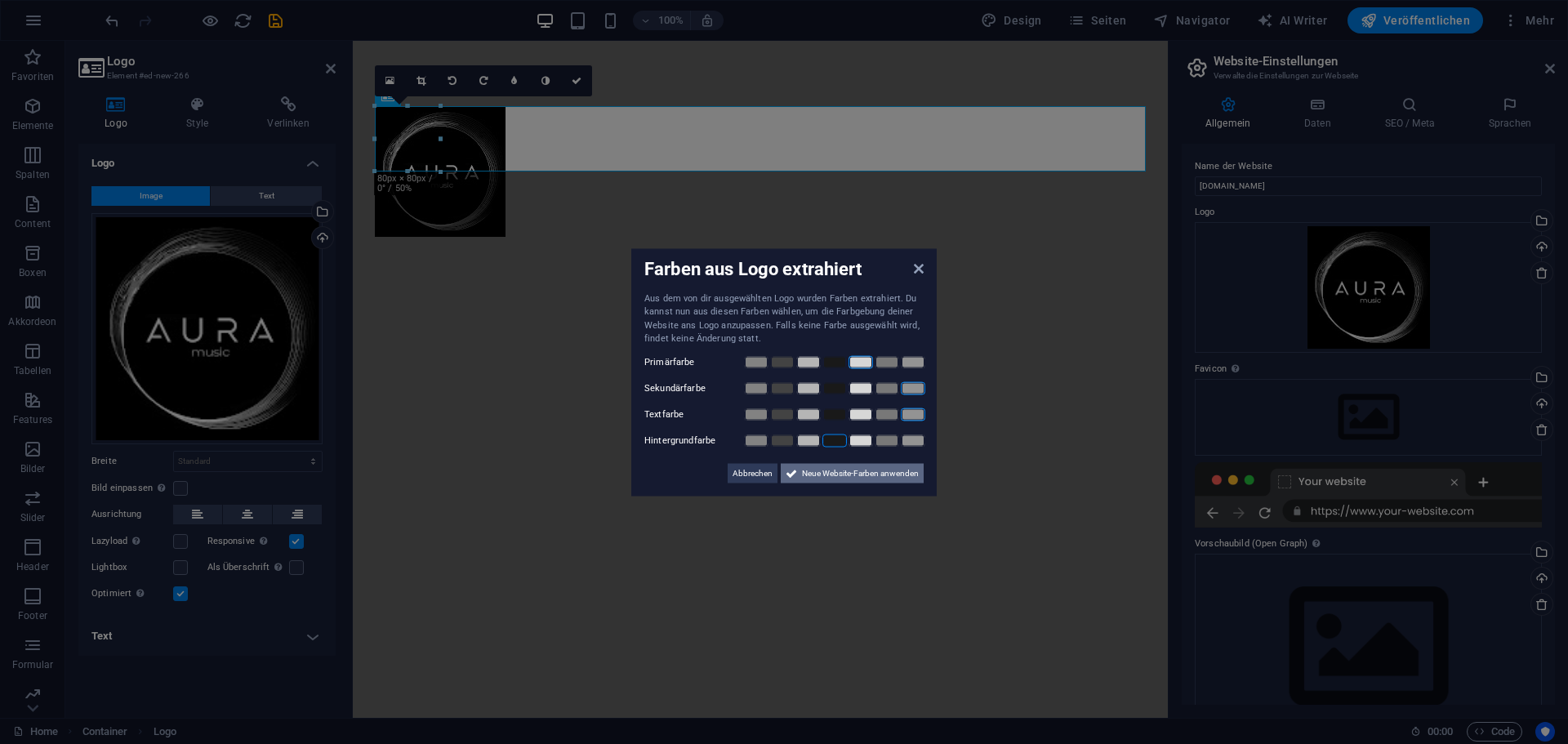
click at [835, 469] on span "Neue Website-Farben anwenden" at bounding box center [861, 472] width 117 height 20
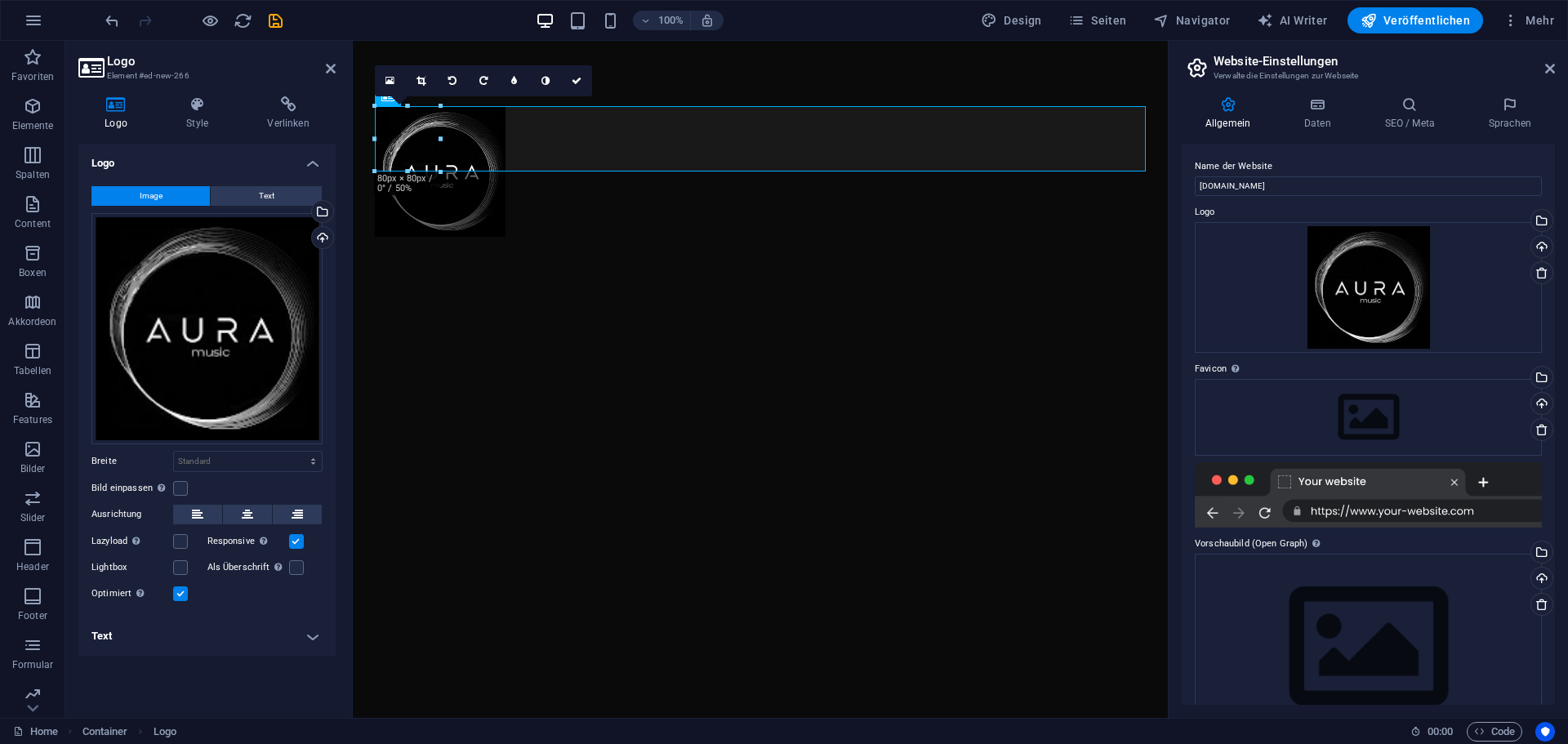
click at [676, 302] on html "Skip to main content" at bounding box center [761, 172] width 815 height 262
click at [642, 153] on div at bounding box center [760, 172] width 771 height 131
click at [244, 517] on icon at bounding box center [247, 514] width 11 height 20
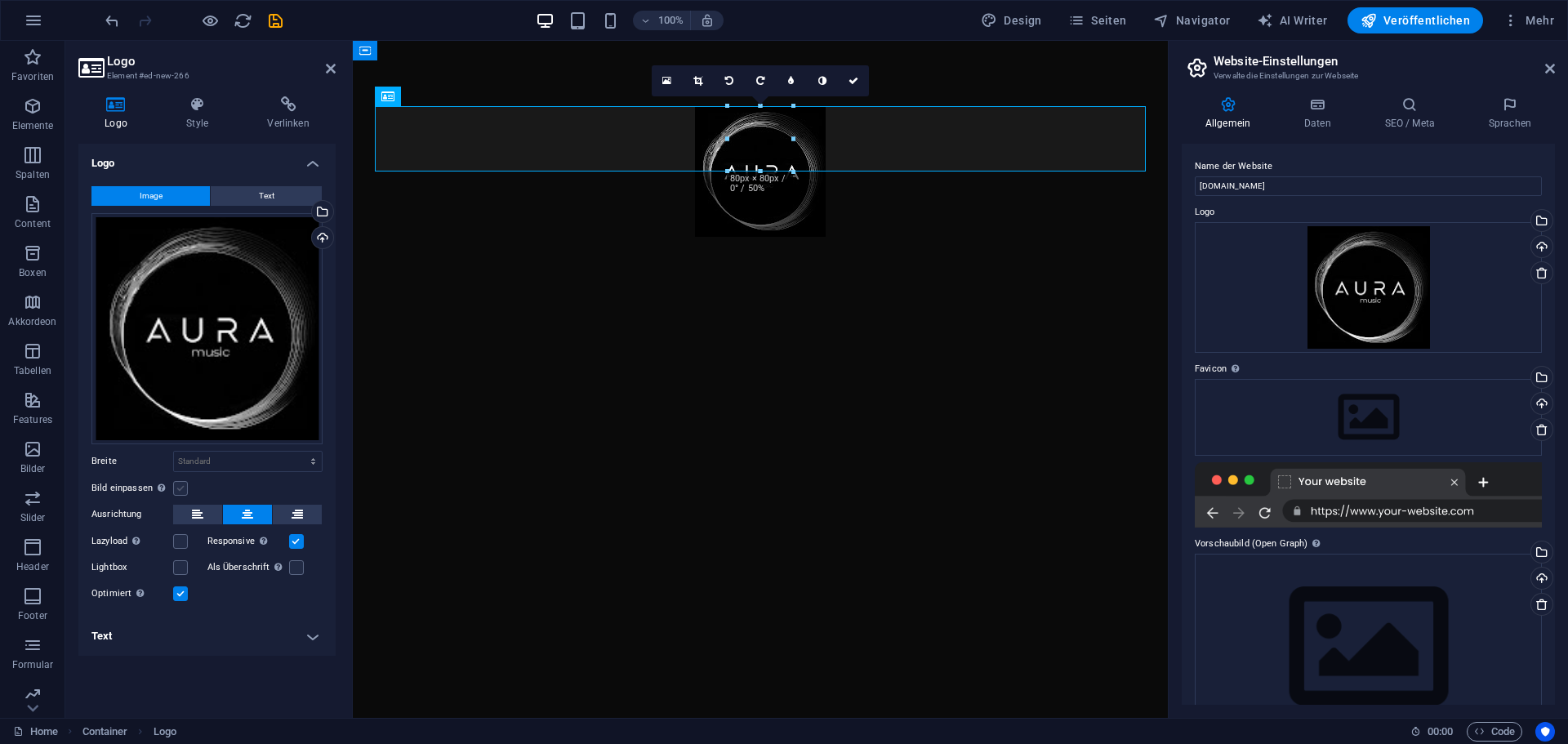
click at [183, 489] on label at bounding box center [180, 488] width 14 height 14
click at [0, 0] on input "Bild einpassen Bild automatisch anhand einer fixen Breite und Höhe einpassen" at bounding box center [0, 0] width 0 height 0
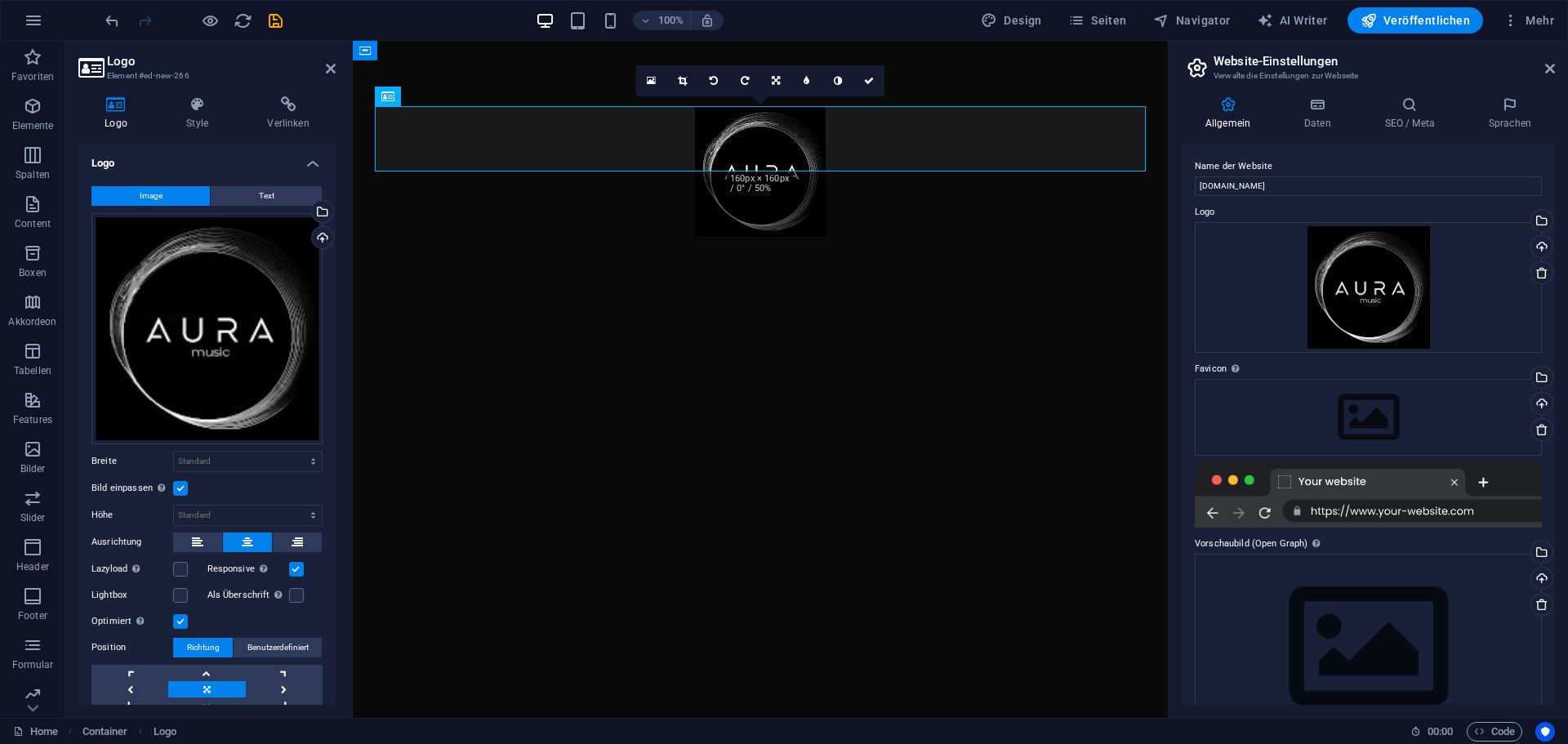
click at [183, 489] on label at bounding box center [180, 488] width 14 height 14
click at [0, 0] on input "Bild einpassen Bild automatisch anhand einer fixen Breite und Höhe einpassen" at bounding box center [0, 0] width 0 height 0
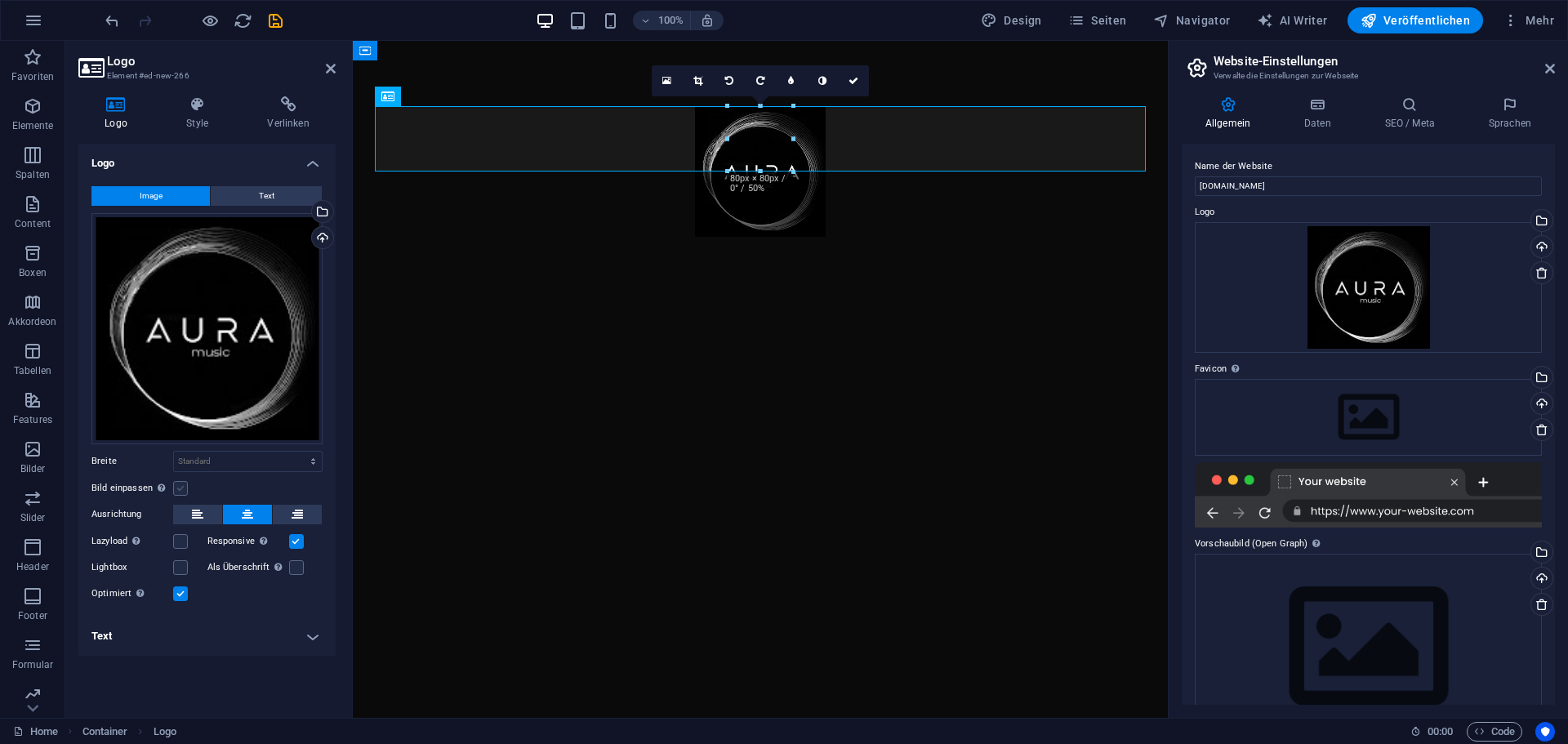
click at [183, 489] on label at bounding box center [180, 488] width 14 height 14
click at [0, 0] on input "Bild einpassen Bild automatisch anhand einer fixen Breite und Höhe einpassen" at bounding box center [0, 0] width 0 height 0
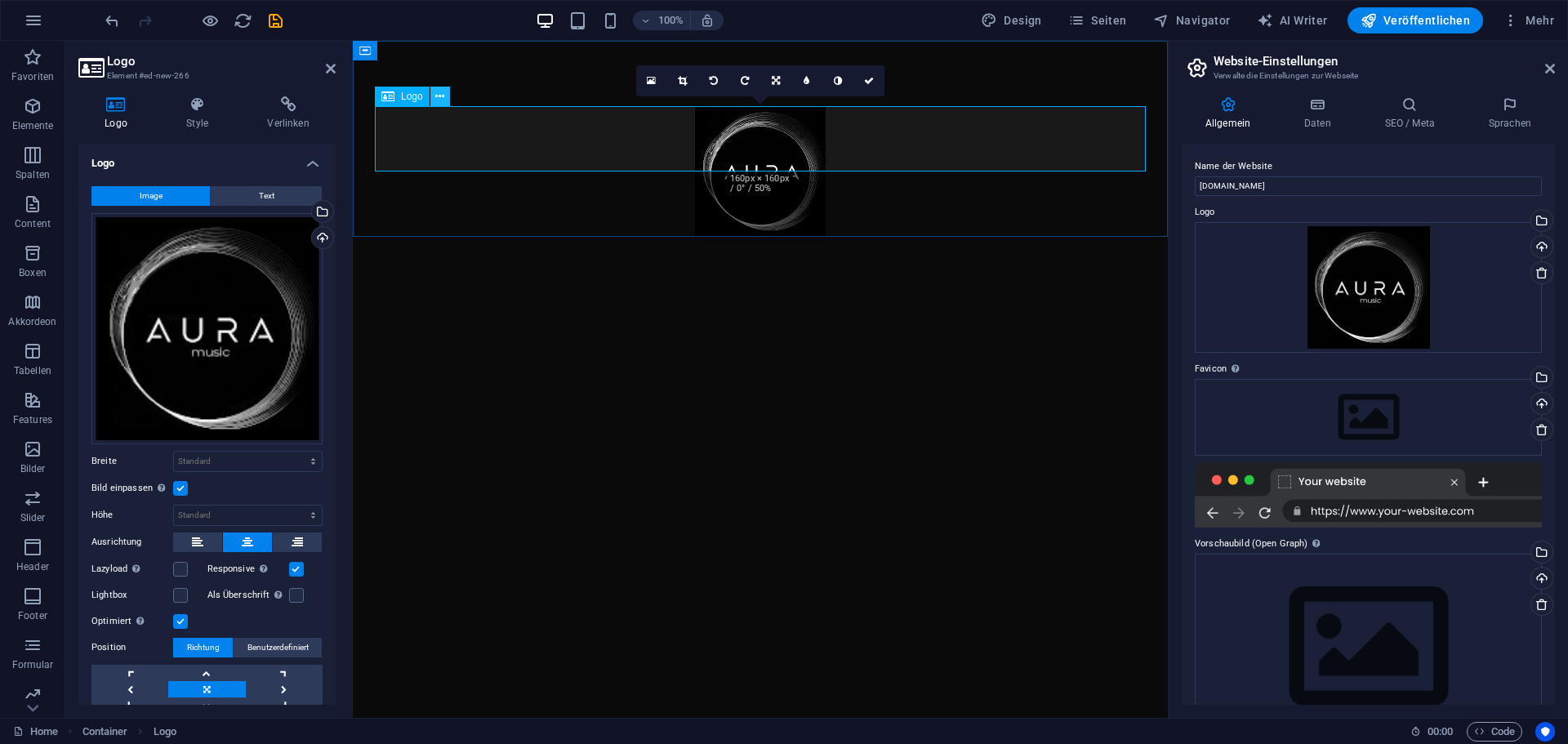
click at [441, 93] on icon at bounding box center [440, 97] width 9 height 17
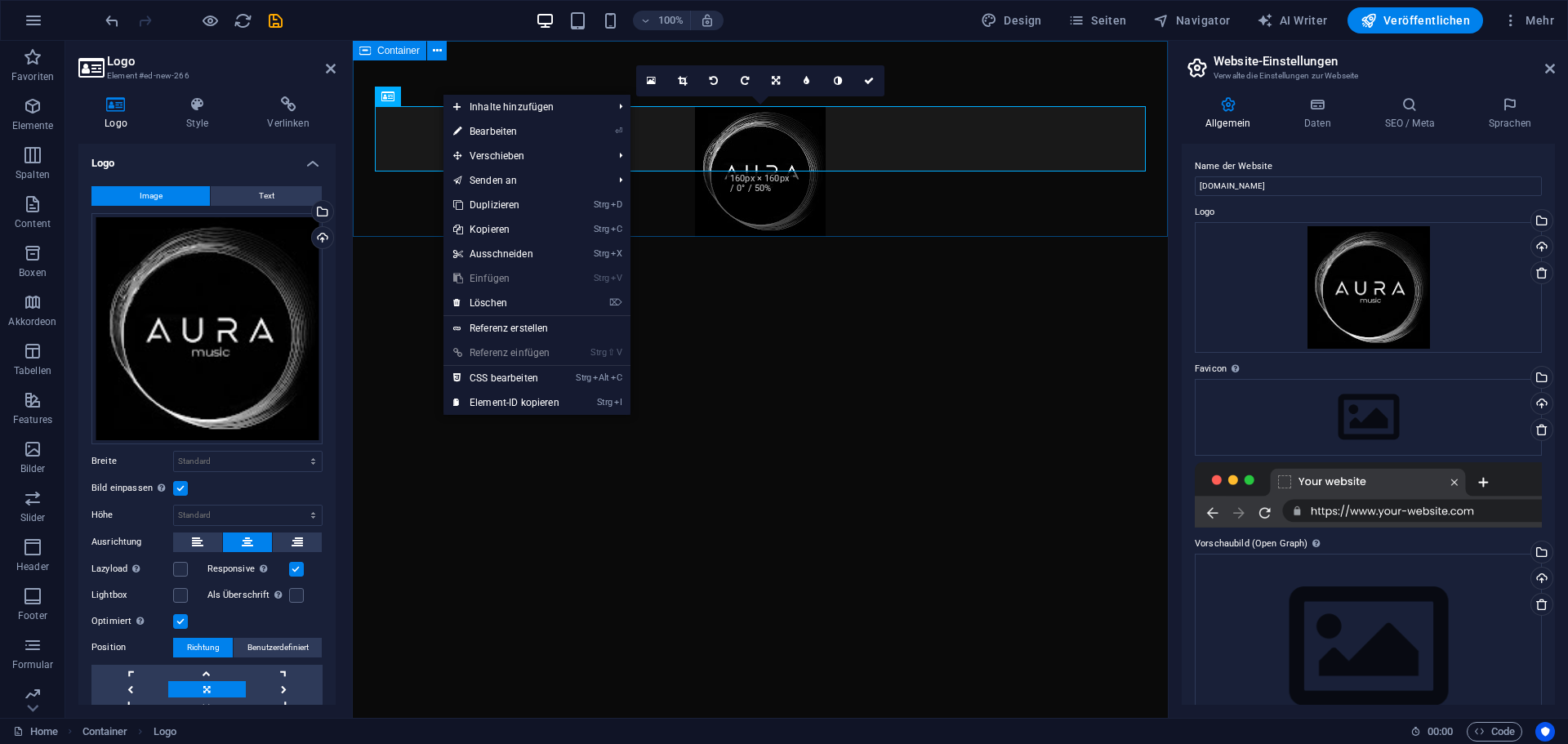
click at [412, 194] on div at bounding box center [761, 172] width 815 height 262
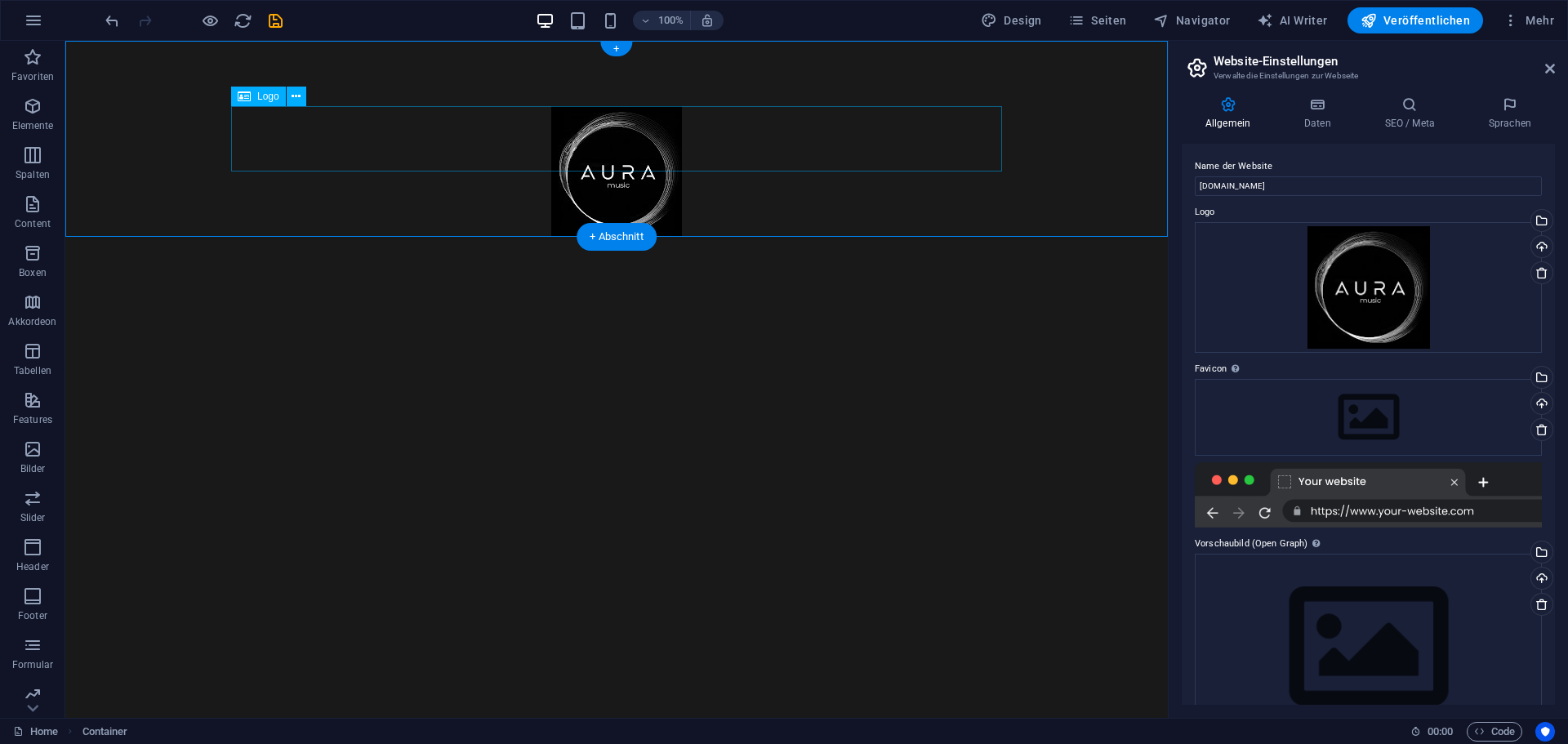
click at [648, 148] on div at bounding box center [616, 172] width 771 height 131
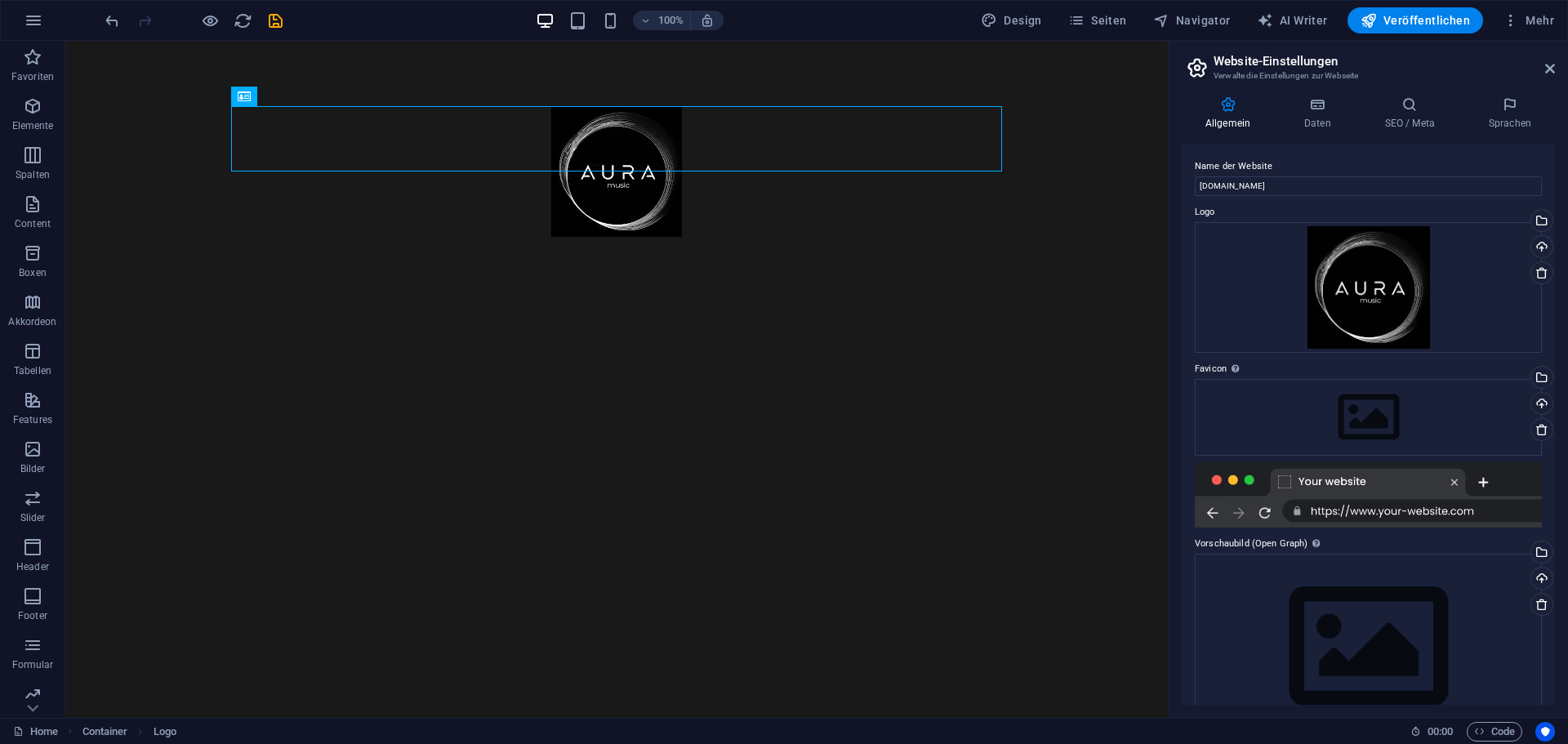
click at [789, 279] on html "Skip to main content" at bounding box center [616, 172] width 1102 height 262
click at [1122, 145] on div at bounding box center [616, 172] width 1102 height 262
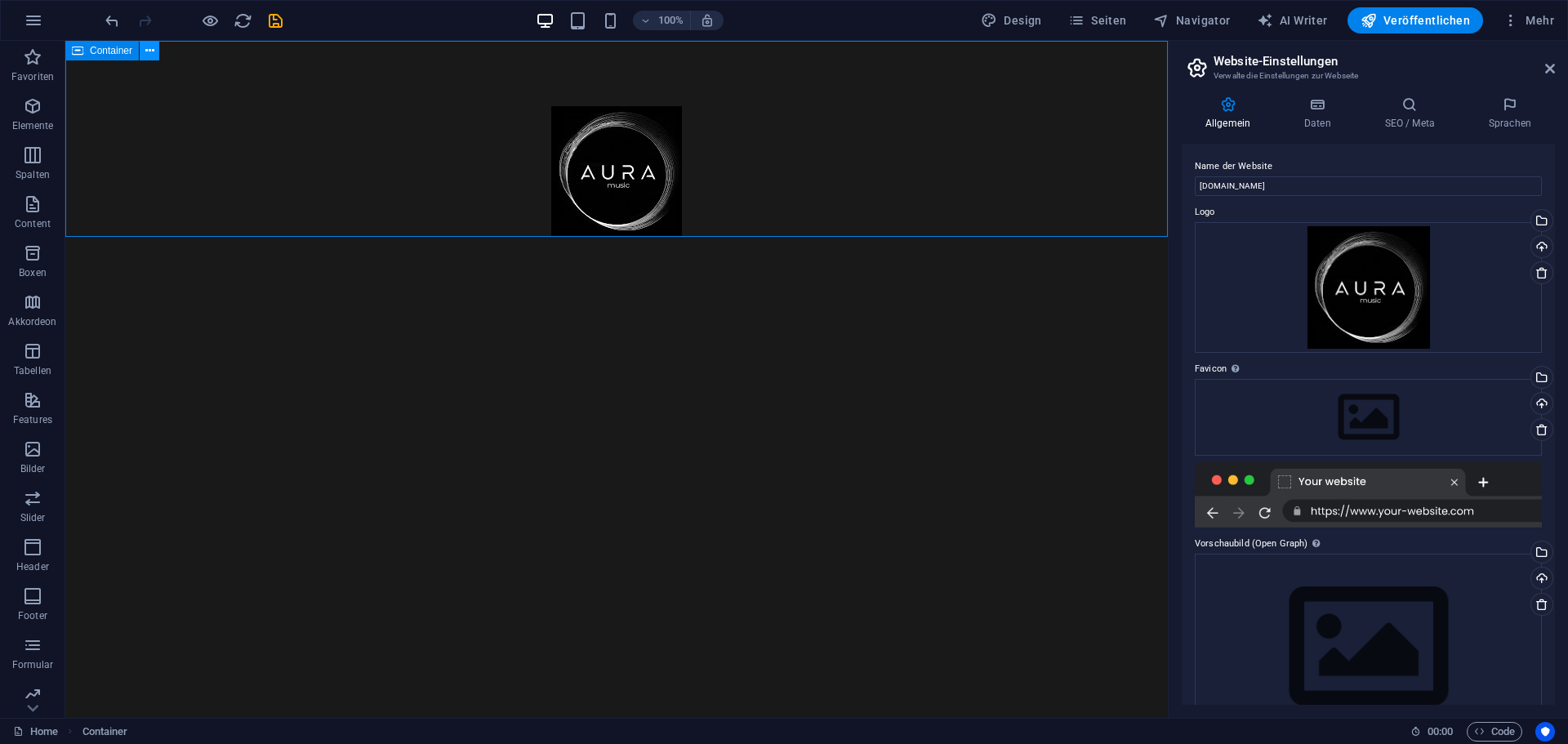
click at [147, 51] on icon at bounding box center [149, 51] width 9 height 17
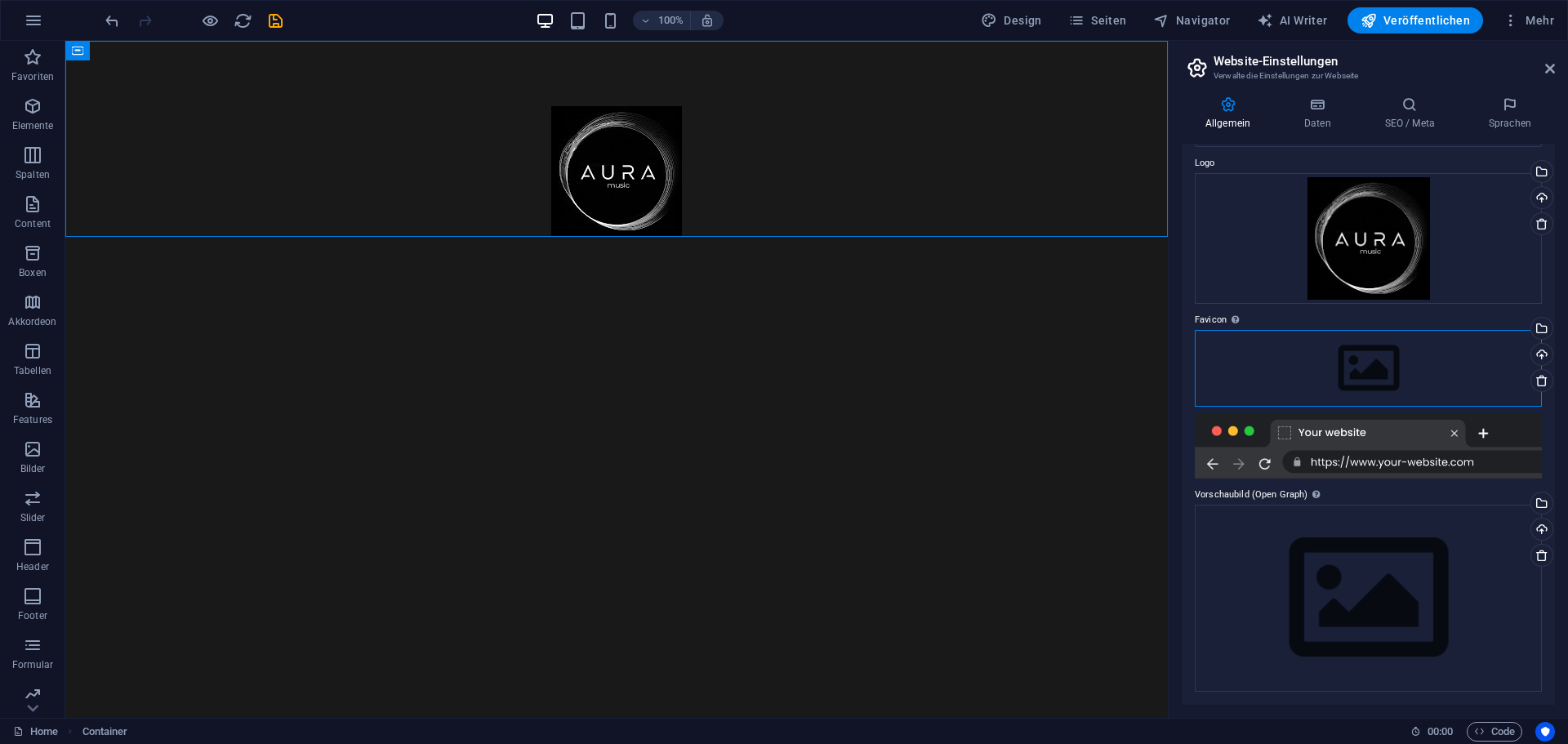
click at [1372, 375] on div "Ziehe Dateien zum Hochladen hierher oder klicke hier, um aus Dateien oder koste…" at bounding box center [1368, 369] width 347 height 76
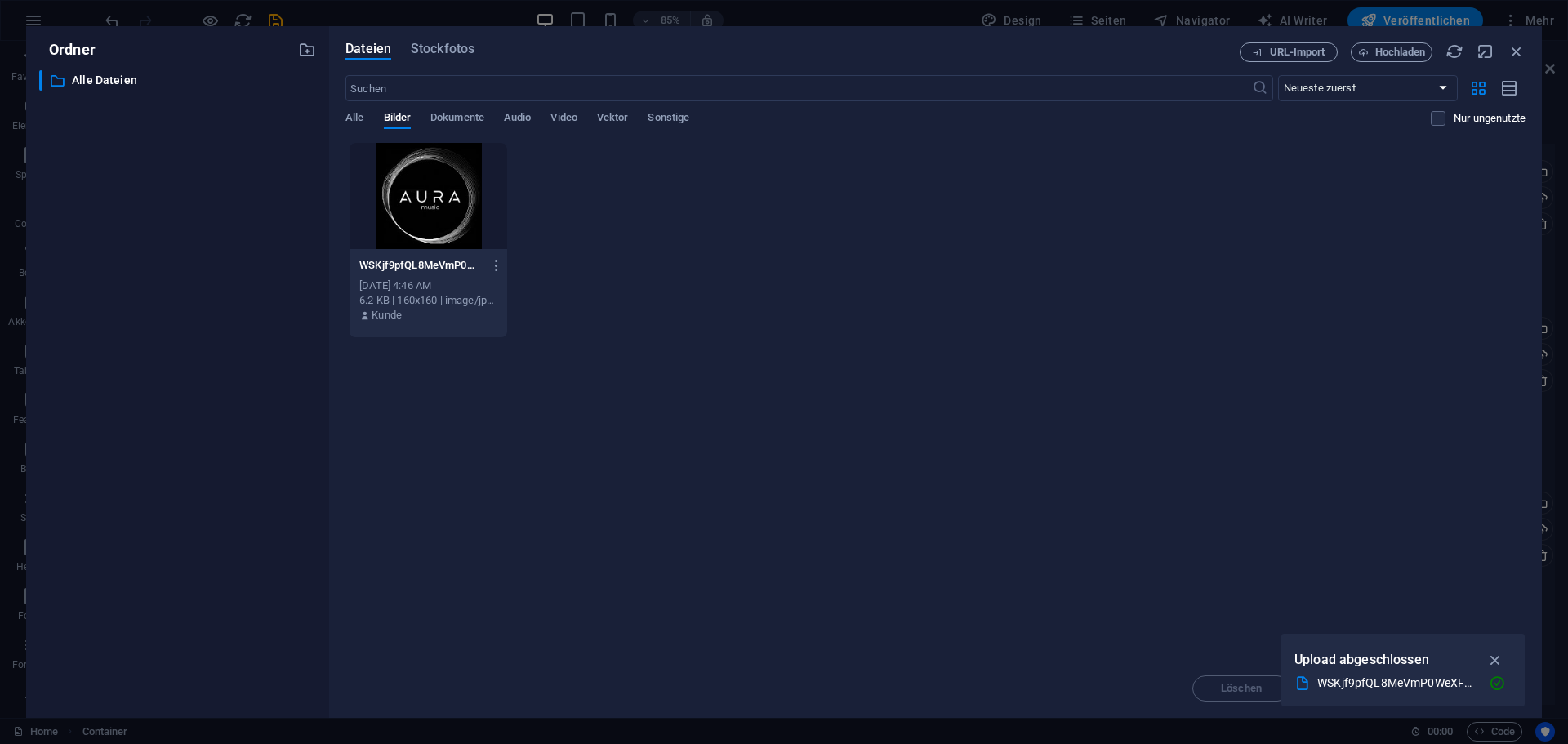
click at [443, 211] on div at bounding box center [429, 195] width 158 height 106
click at [1498, 656] on icon "button" at bounding box center [1496, 660] width 19 height 18
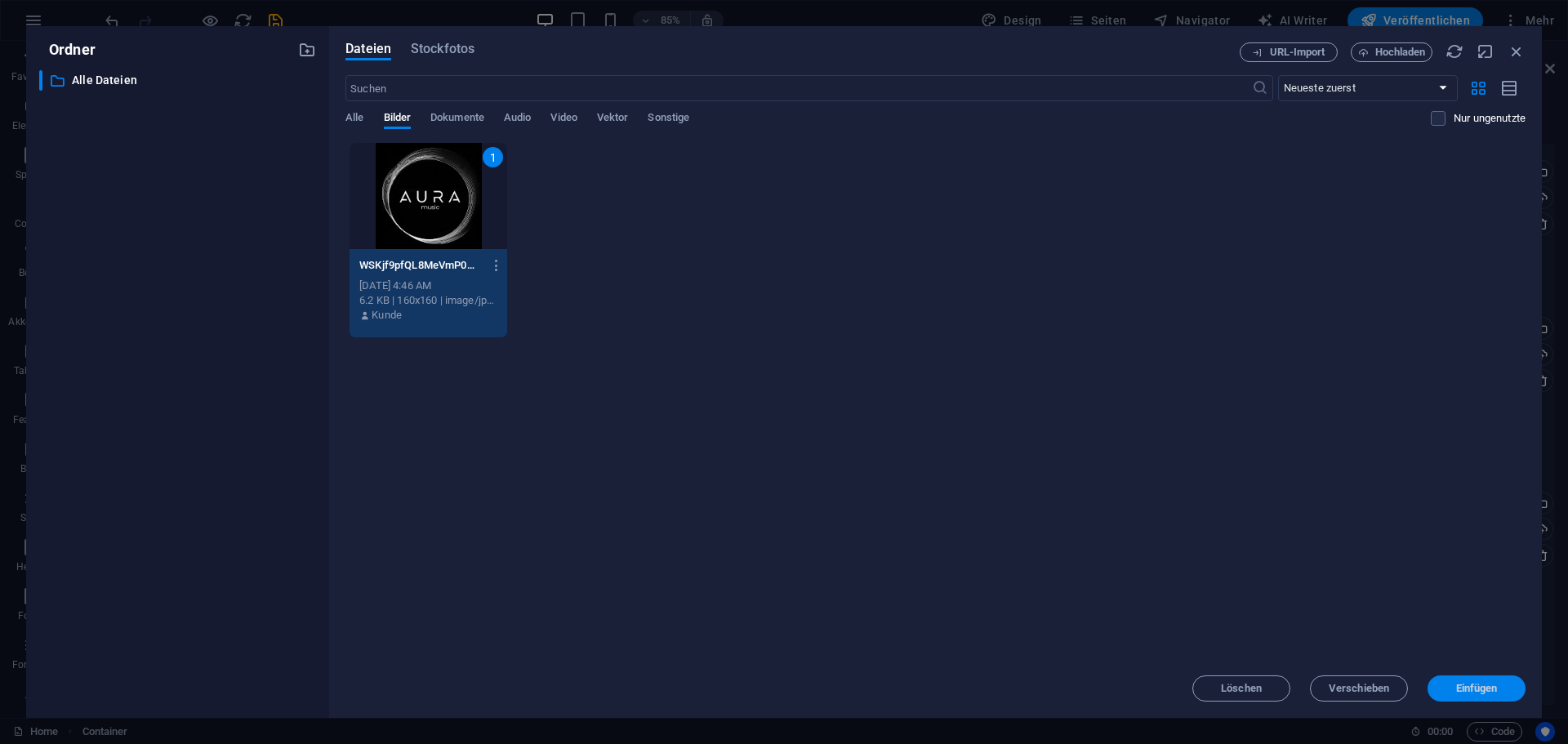
click at [1483, 690] on span "Einfügen" at bounding box center [1476, 689] width 42 height 10
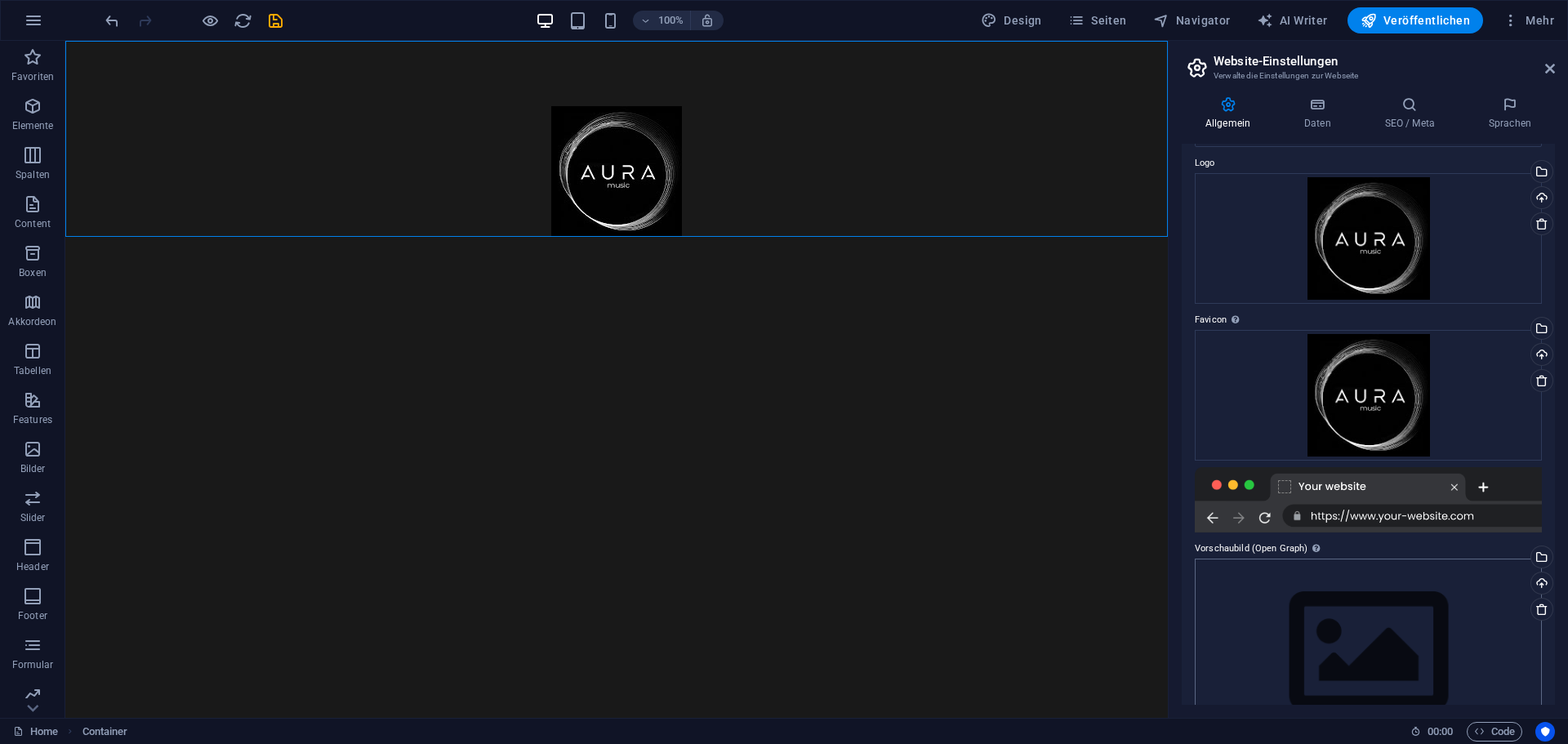
scroll to position [102, 0]
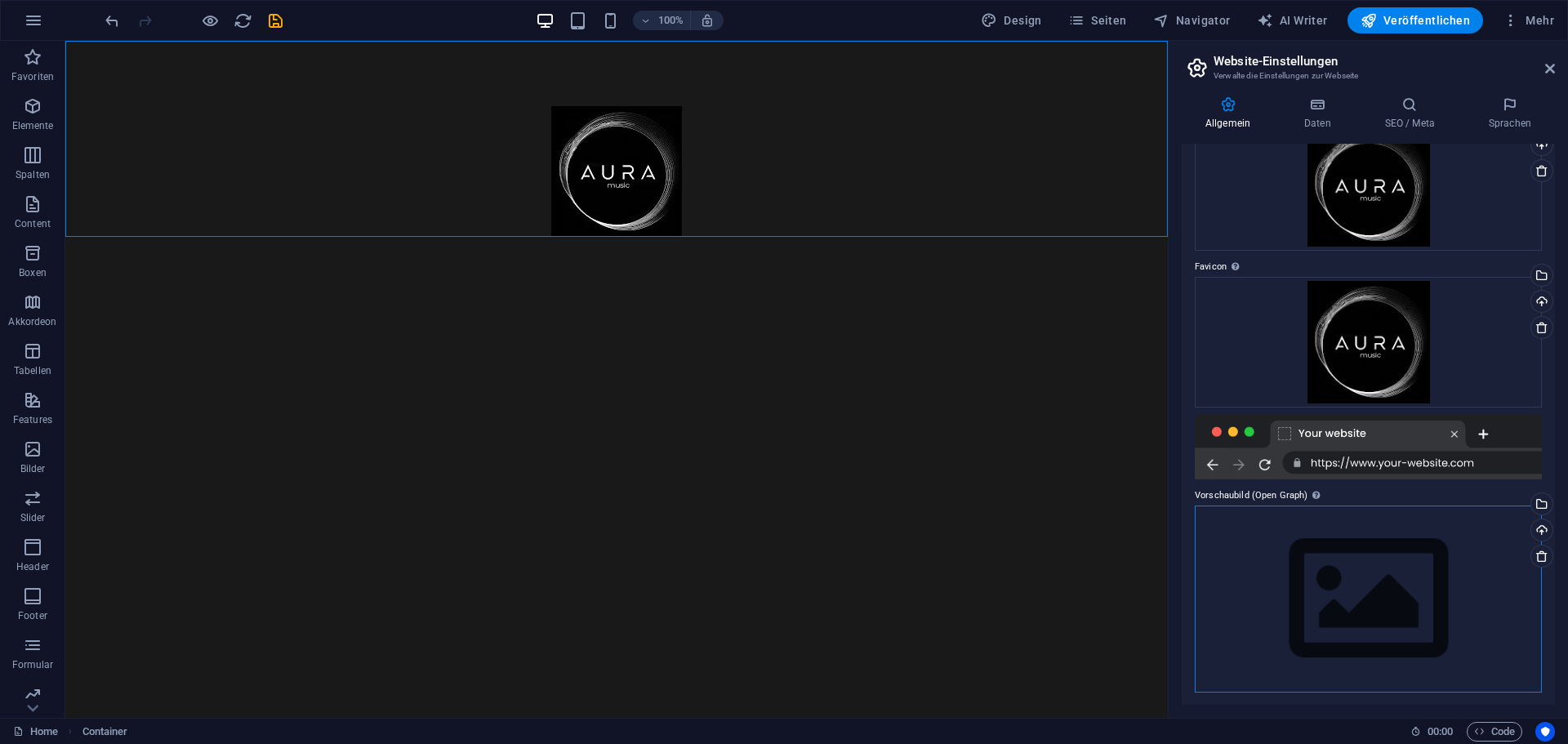
click at [1363, 627] on div "Ziehe Dateien zum Hochladen hierher oder klicke hier, um aus Dateien oder koste…" at bounding box center [1368, 599] width 347 height 187
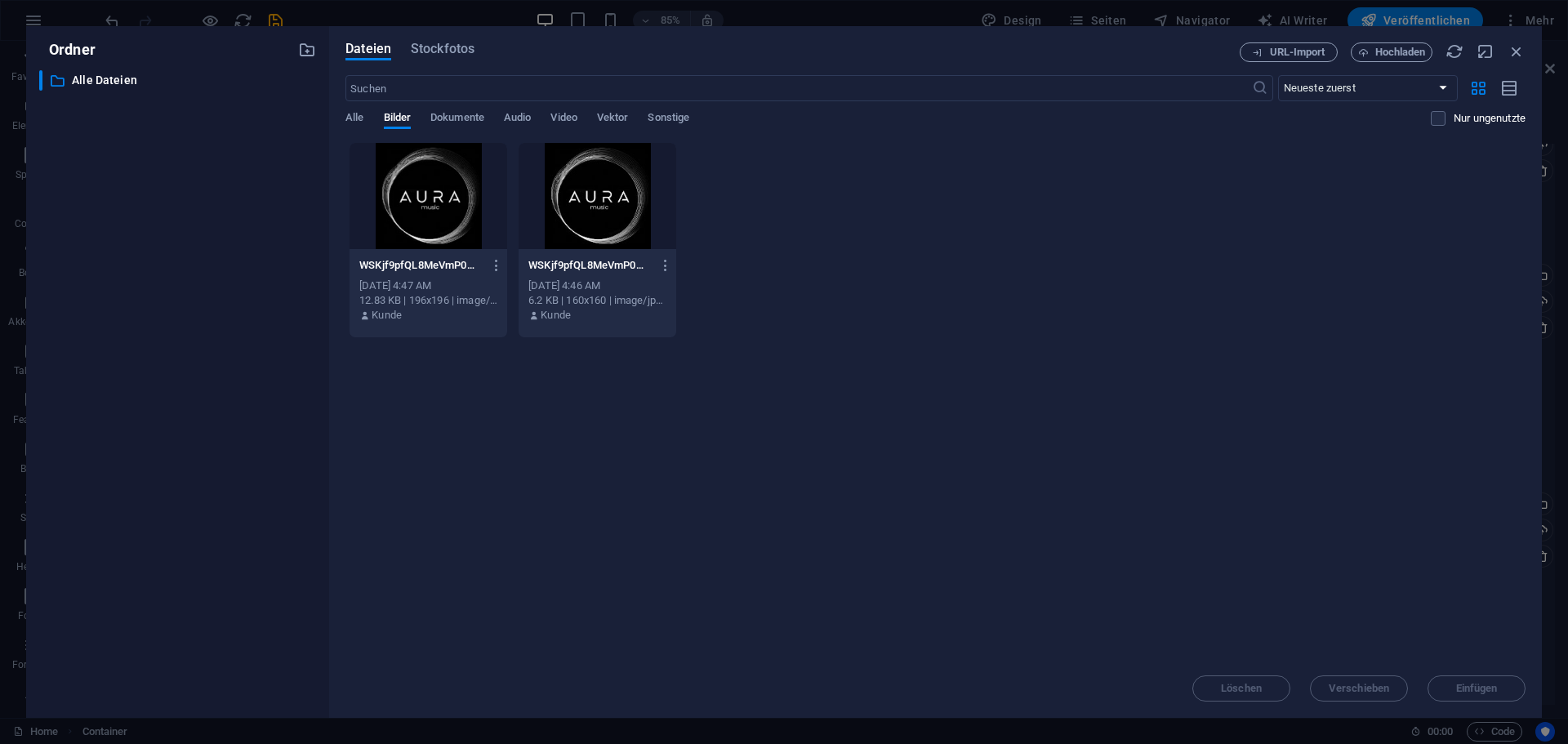
click at [580, 223] on div at bounding box center [598, 195] width 158 height 106
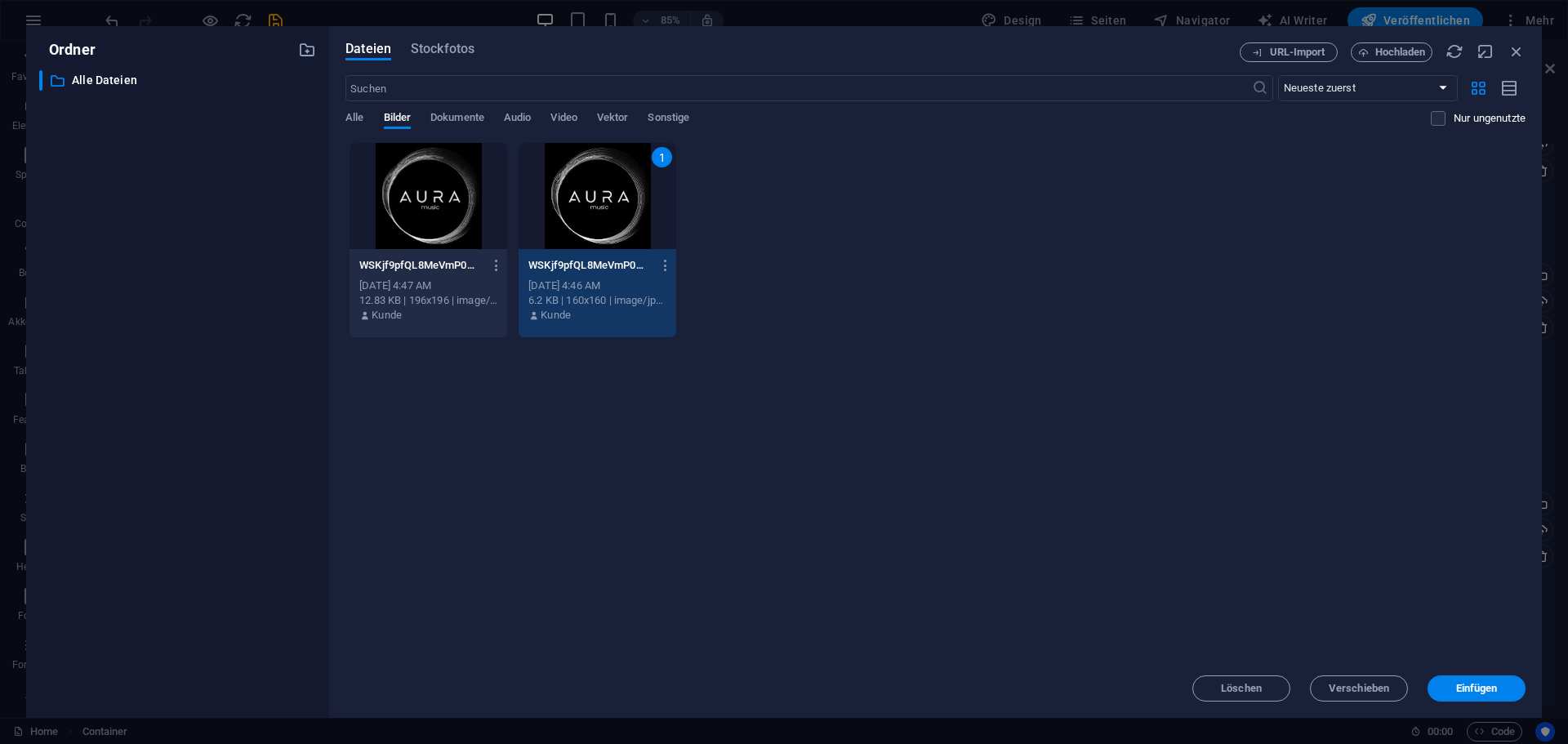
click at [442, 215] on div at bounding box center [429, 195] width 158 height 106
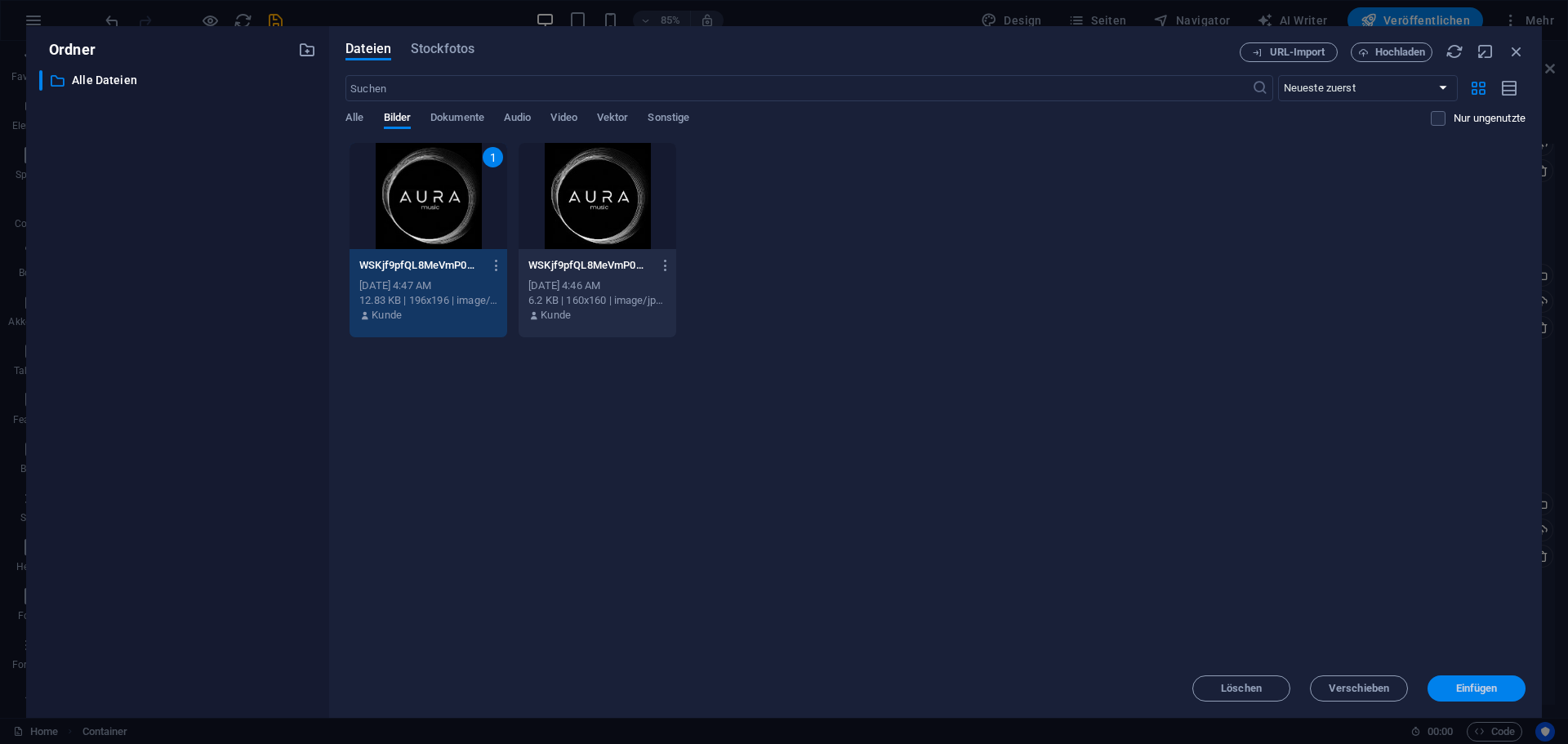
click at [1489, 690] on span "Einfügen" at bounding box center [1476, 689] width 42 height 10
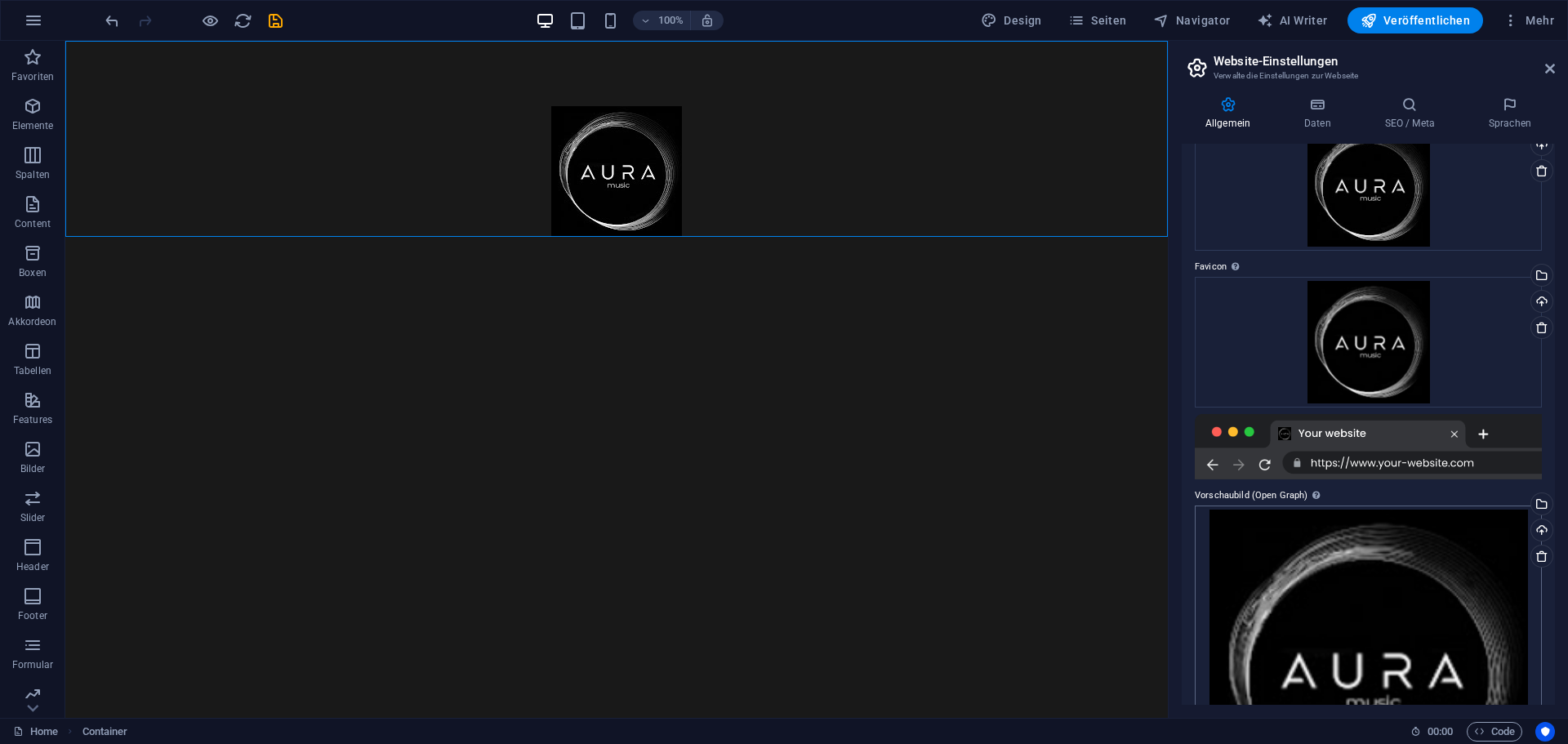
scroll to position [0, 0]
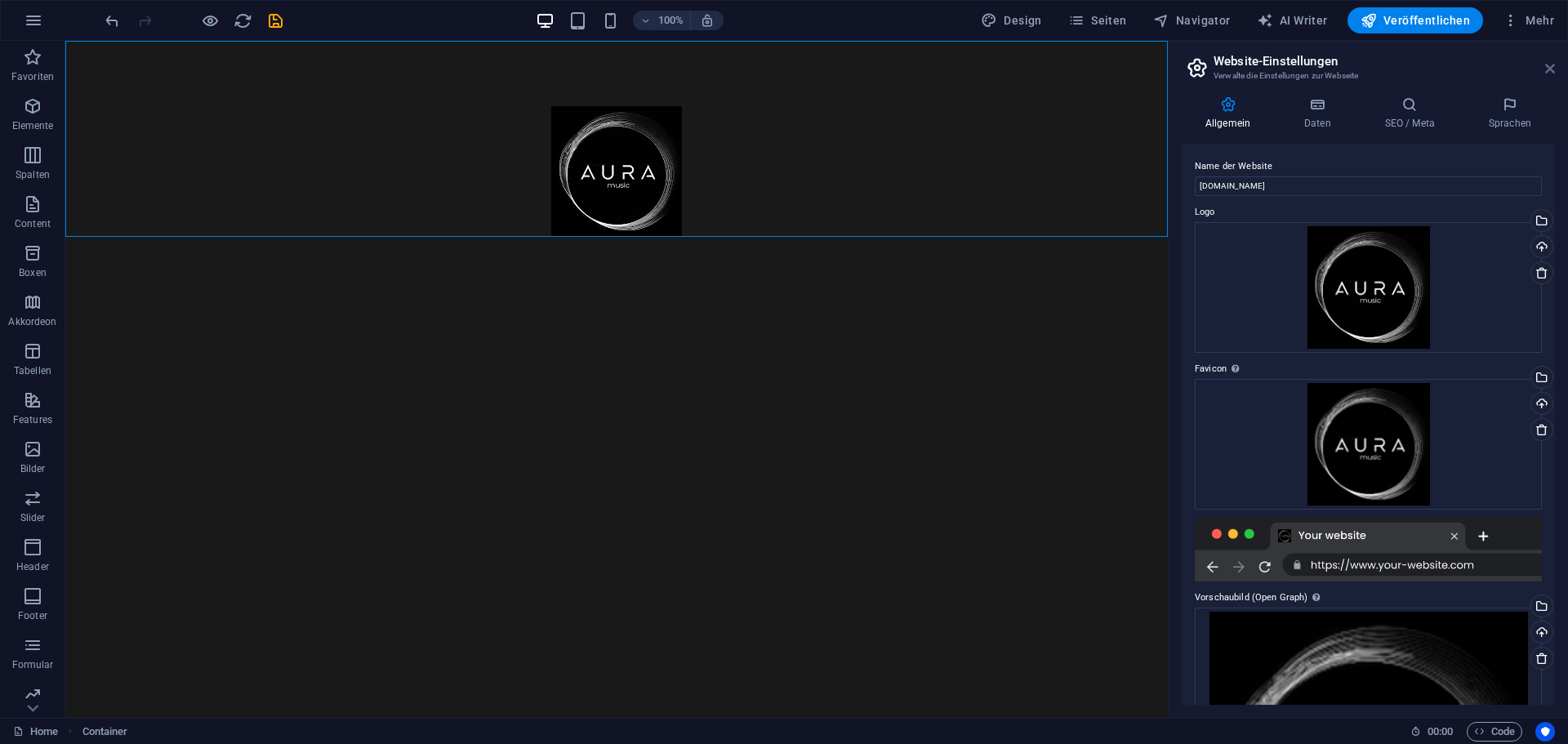
click at [1546, 70] on icon at bounding box center [1550, 68] width 10 height 13
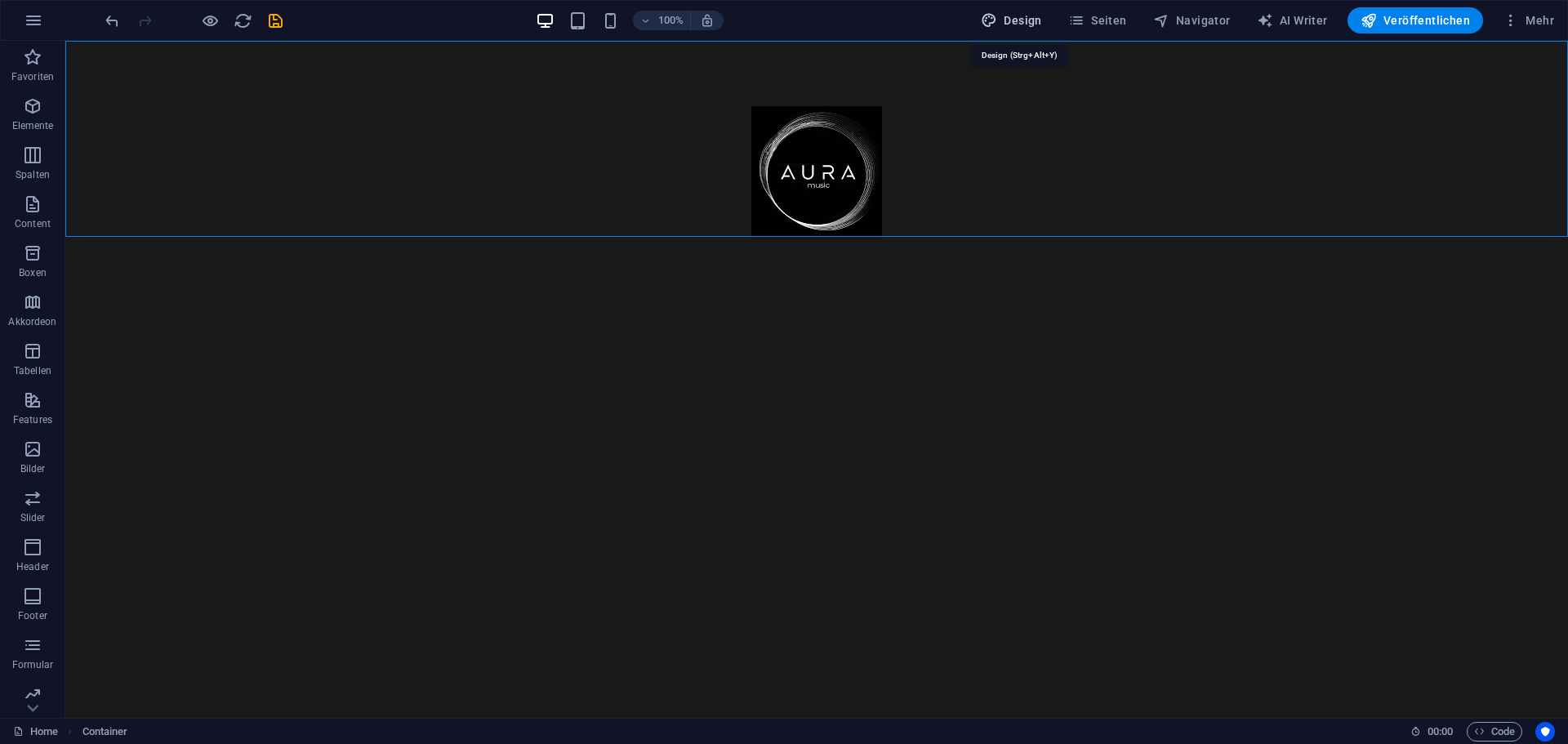
click at [1042, 31] on button "Design" at bounding box center [1011, 20] width 75 height 26
select select "px"
select select "400"
select select "px"
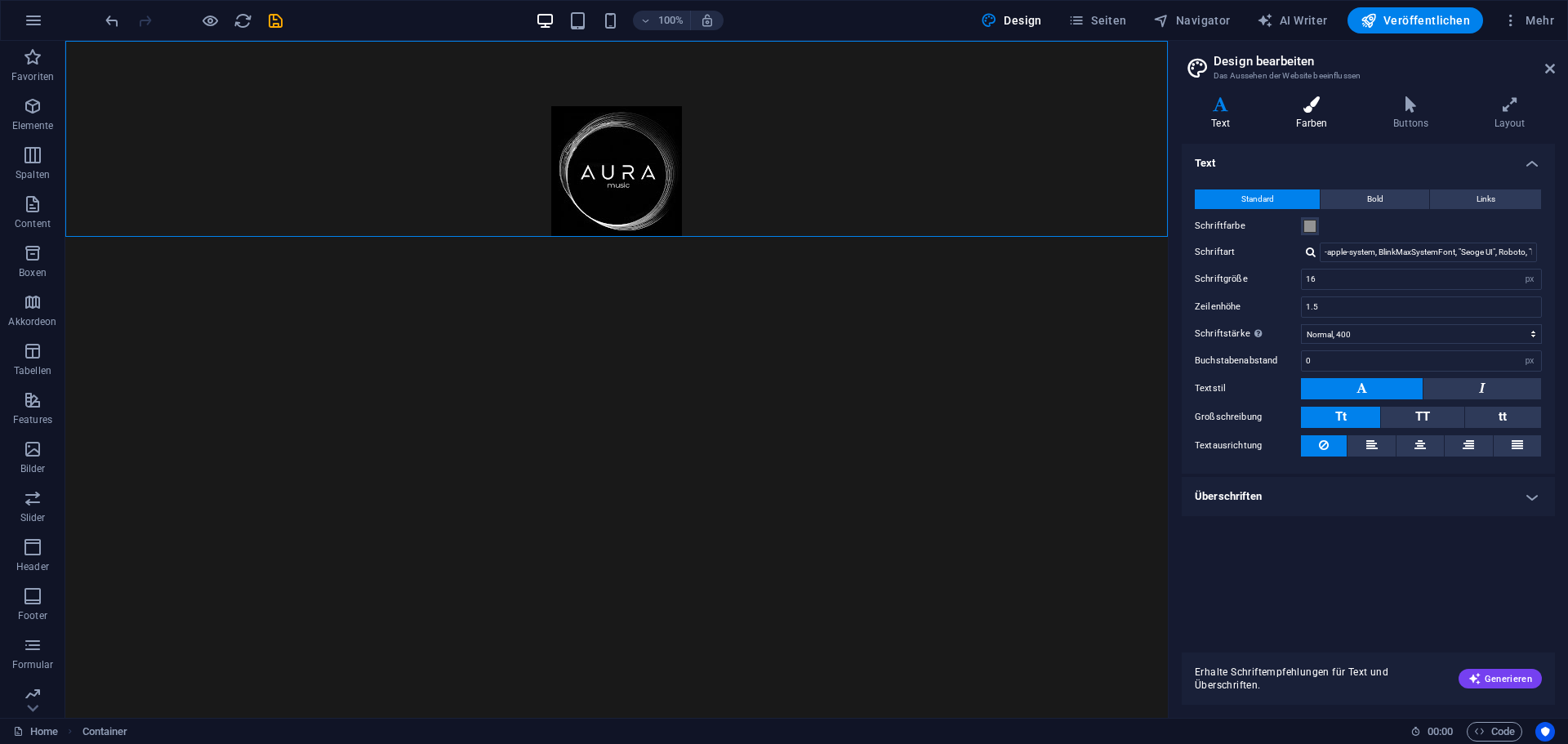
click at [1312, 113] on h4 "Farben" at bounding box center [1314, 113] width 98 height 34
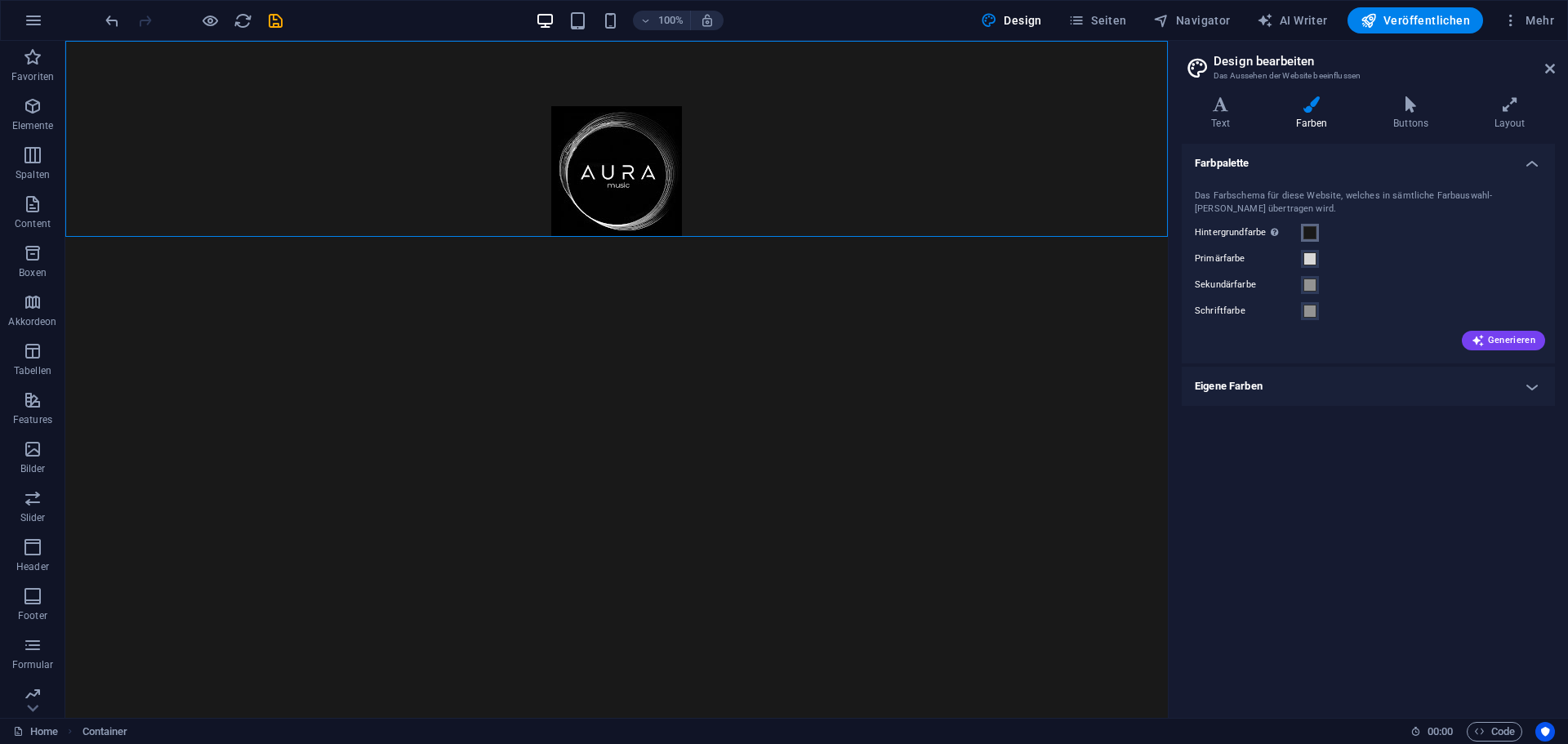
click at [1310, 234] on span at bounding box center [1309, 232] width 13 height 13
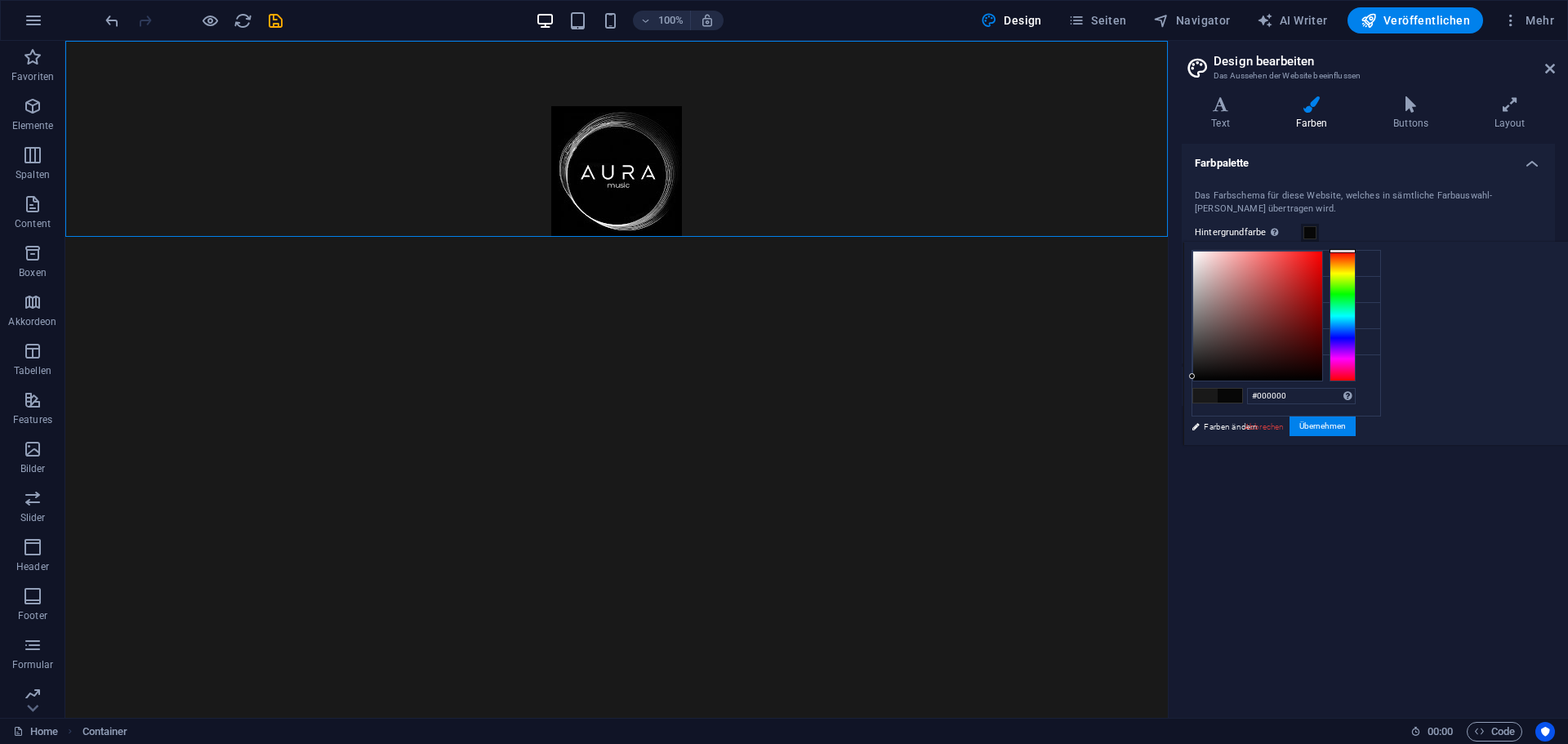
type input "#000000"
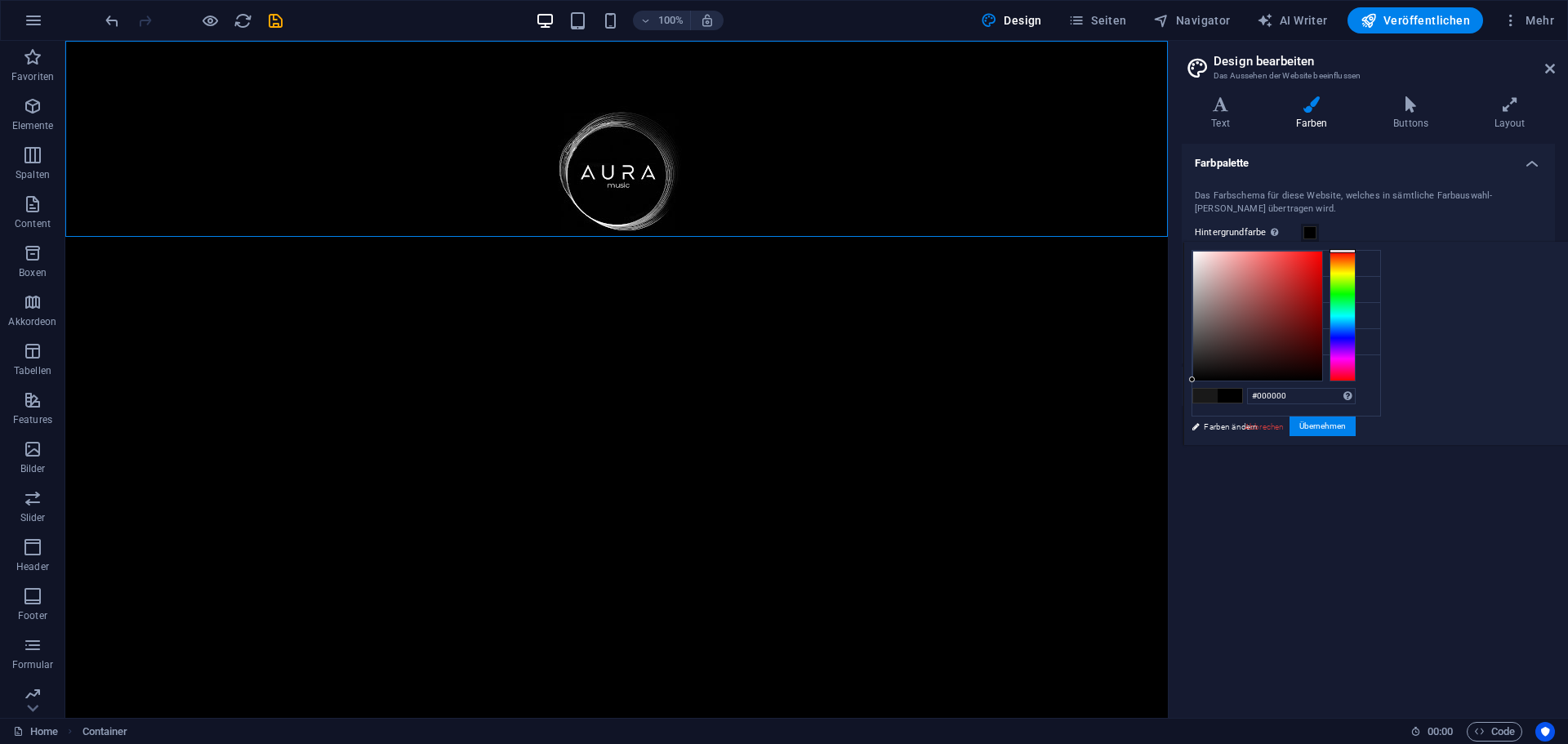
drag, startPoint x: 1398, startPoint y: 368, endPoint x: 1381, endPoint y: 399, distance: 35.4
click at [1381, 399] on div "less Hintergrundfarbe #000000 Primärfarbe #d7d7d7 Sekundärfarbe #939393 Schrift…" at bounding box center [1375, 343] width 385 height 203
click at [1356, 432] on button "Übernehmen" at bounding box center [1323, 426] width 66 height 20
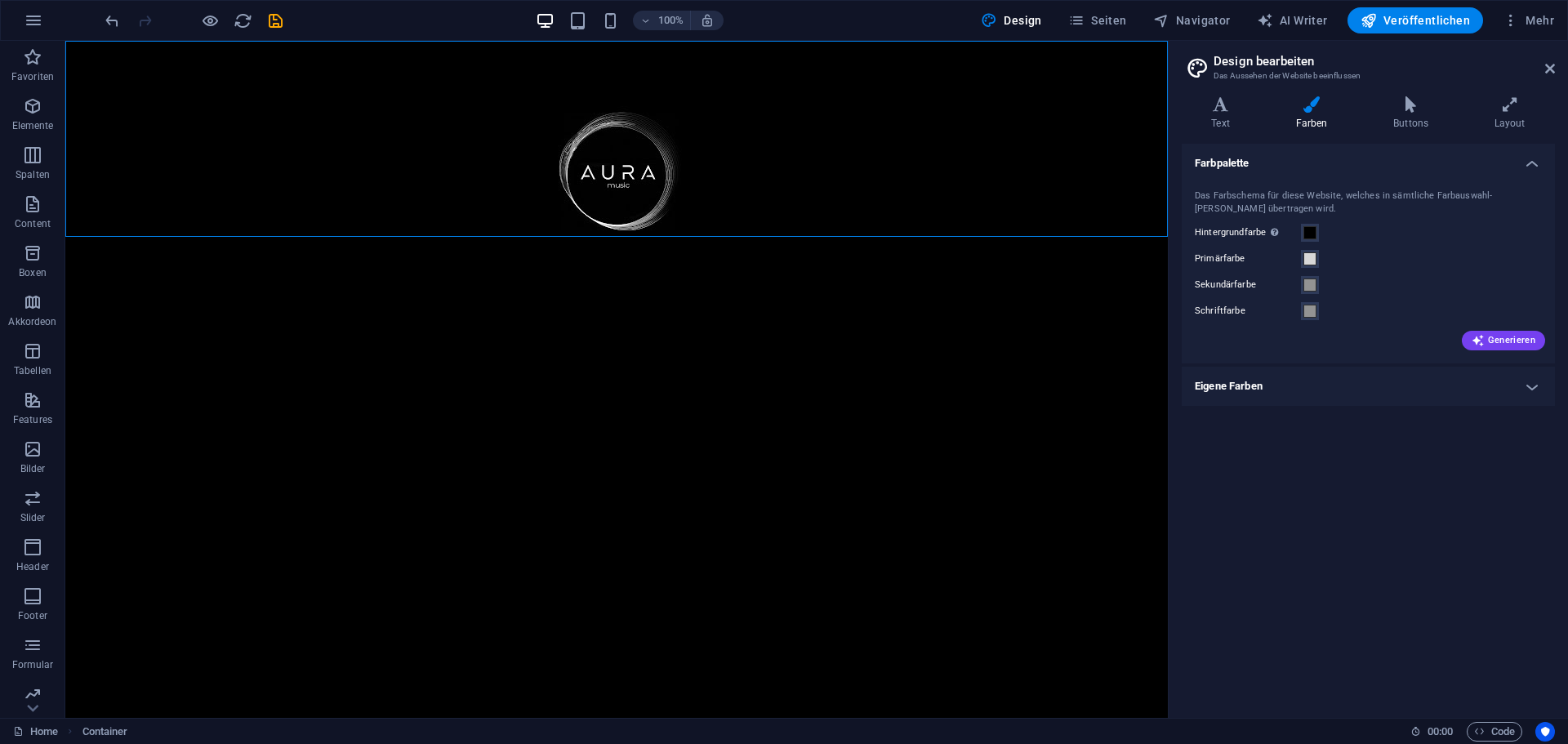
click at [1374, 448] on div "Farbpalette Das Farbschema für diese Website, welches in sämtliche Farbauswahl-…" at bounding box center [1368, 424] width 374 height 561
click at [1369, 376] on h4 "Eigene Farben" at bounding box center [1368, 386] width 374 height 39
click at [1369, 376] on h4 "Eigene Farben" at bounding box center [1368, 381] width 374 height 30
click at [40, 160] on icon "button" at bounding box center [32, 155] width 20 height 20
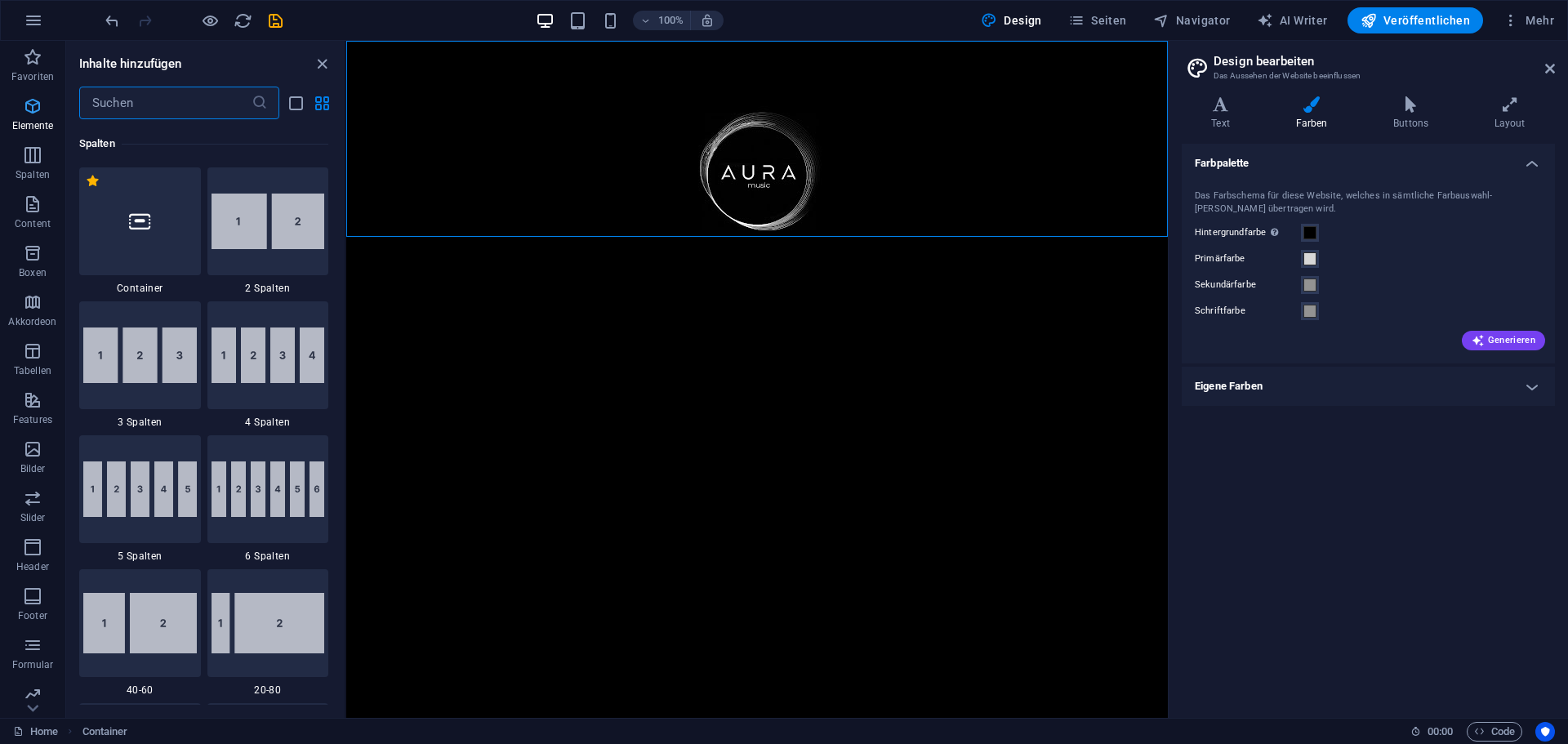
scroll to position [809, 0]
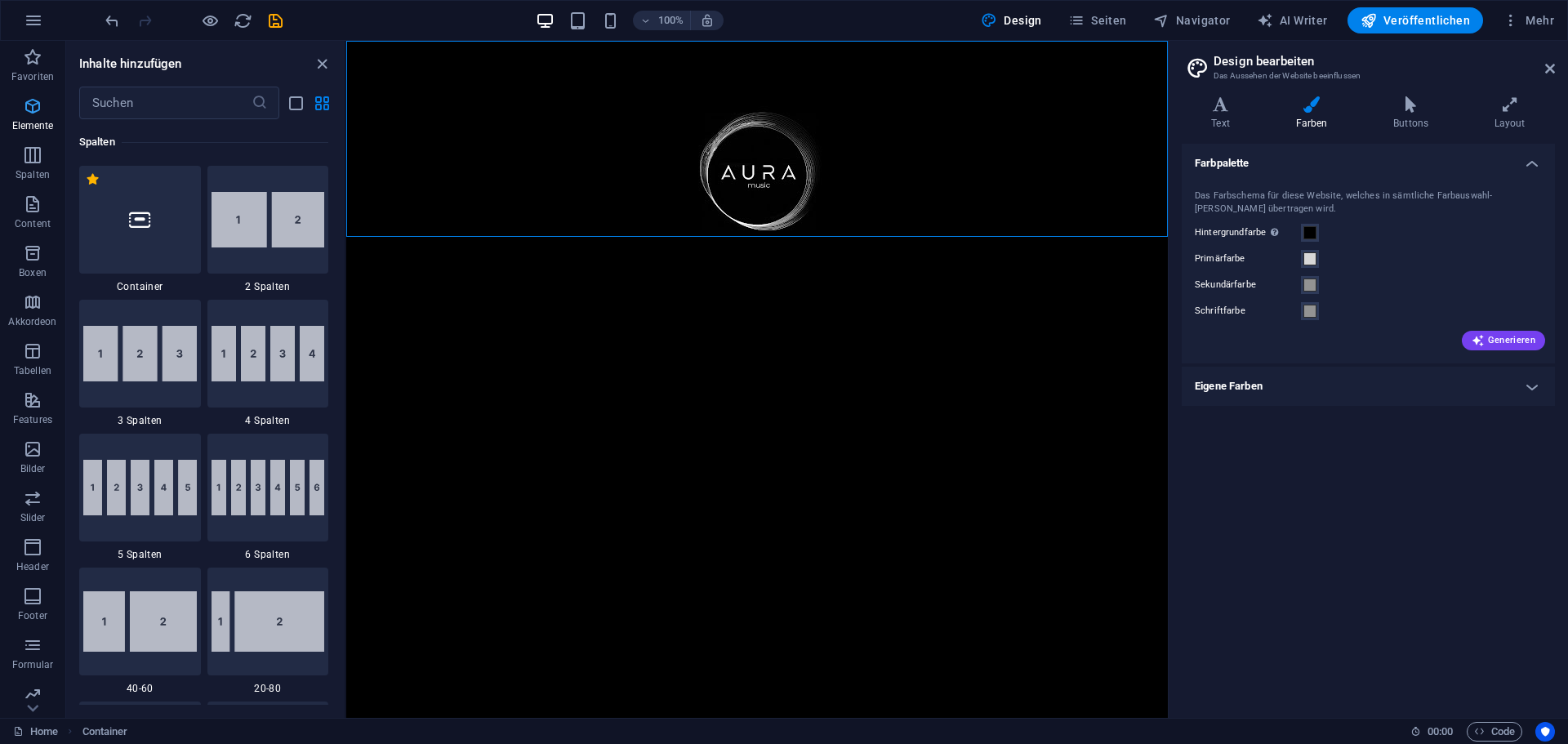
click at [39, 107] on icon "button" at bounding box center [32, 105] width 20 height 20
click at [37, 109] on icon "button" at bounding box center [32, 105] width 20 height 20
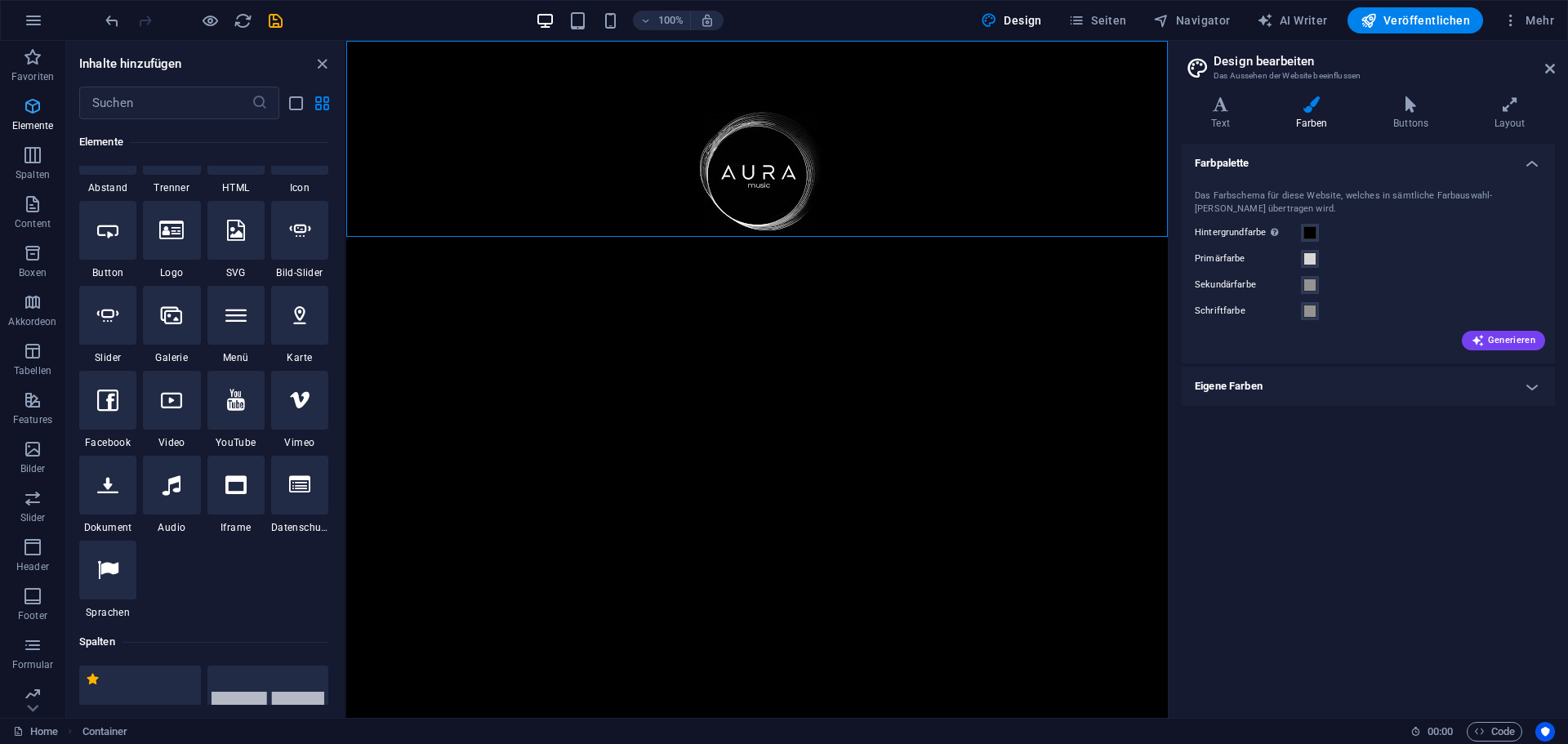
scroll to position [174, 0]
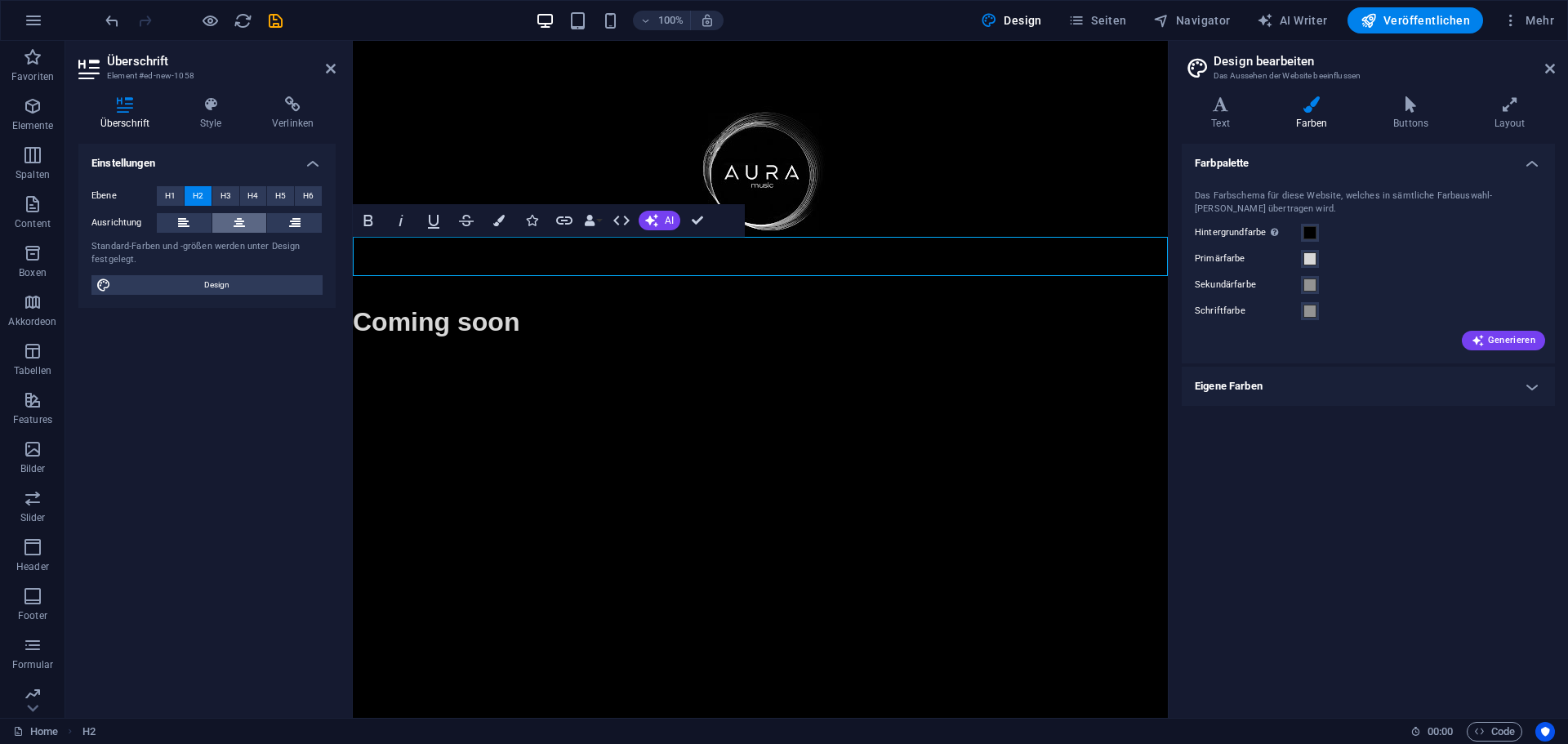
click at [239, 228] on icon at bounding box center [239, 223] width 11 height 20
click at [176, 197] on button "H1" at bounding box center [171, 195] width 27 height 20
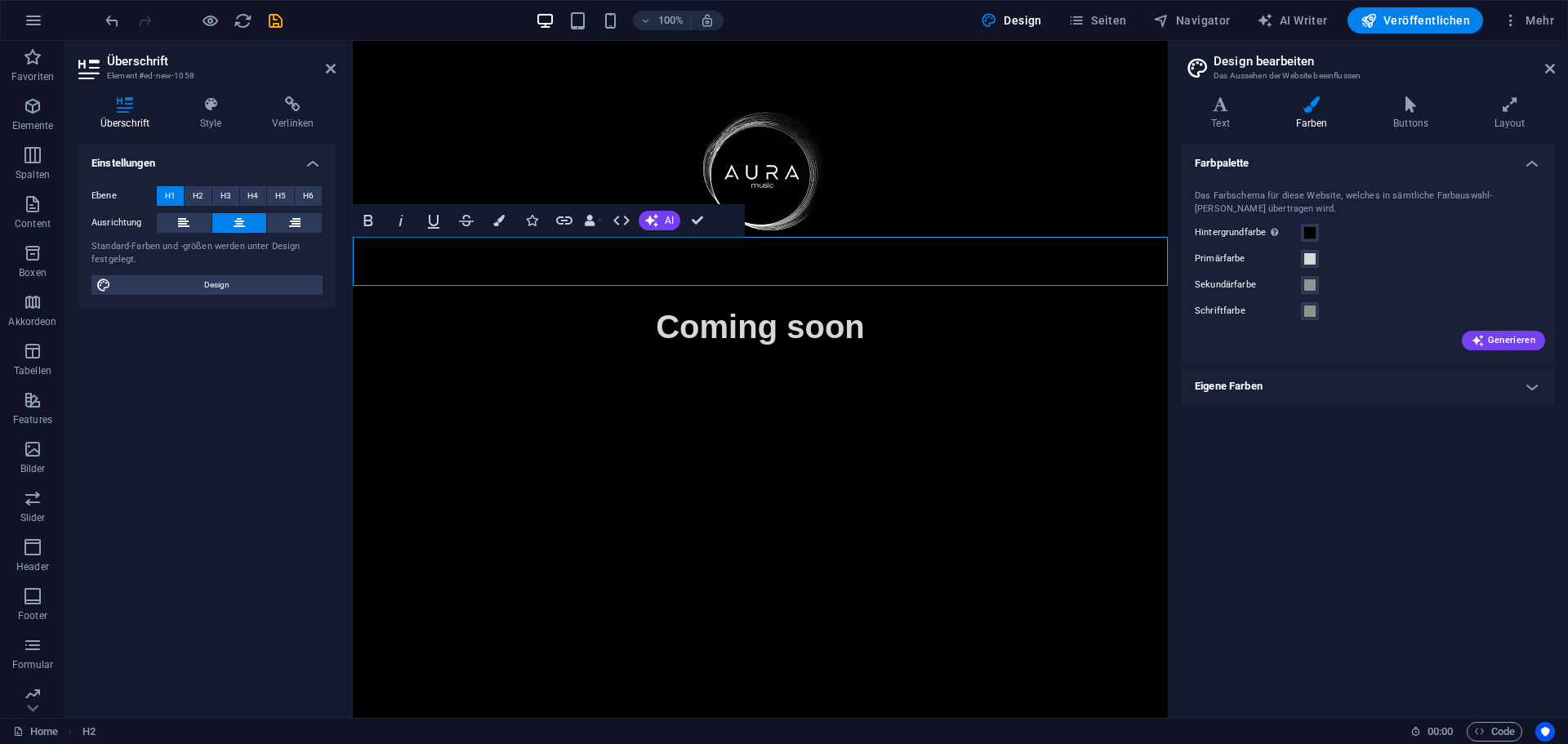
click at [567, 352] on html "Skip to main content Coming soon" at bounding box center [761, 195] width 815 height 310
click at [1275, 560] on div "Farbpalette Das Farbschema für diese Website, welches in sämtliche Farbauswahl-…" at bounding box center [1368, 424] width 374 height 561
click at [753, 133] on div at bounding box center [760, 172] width 771 height 131
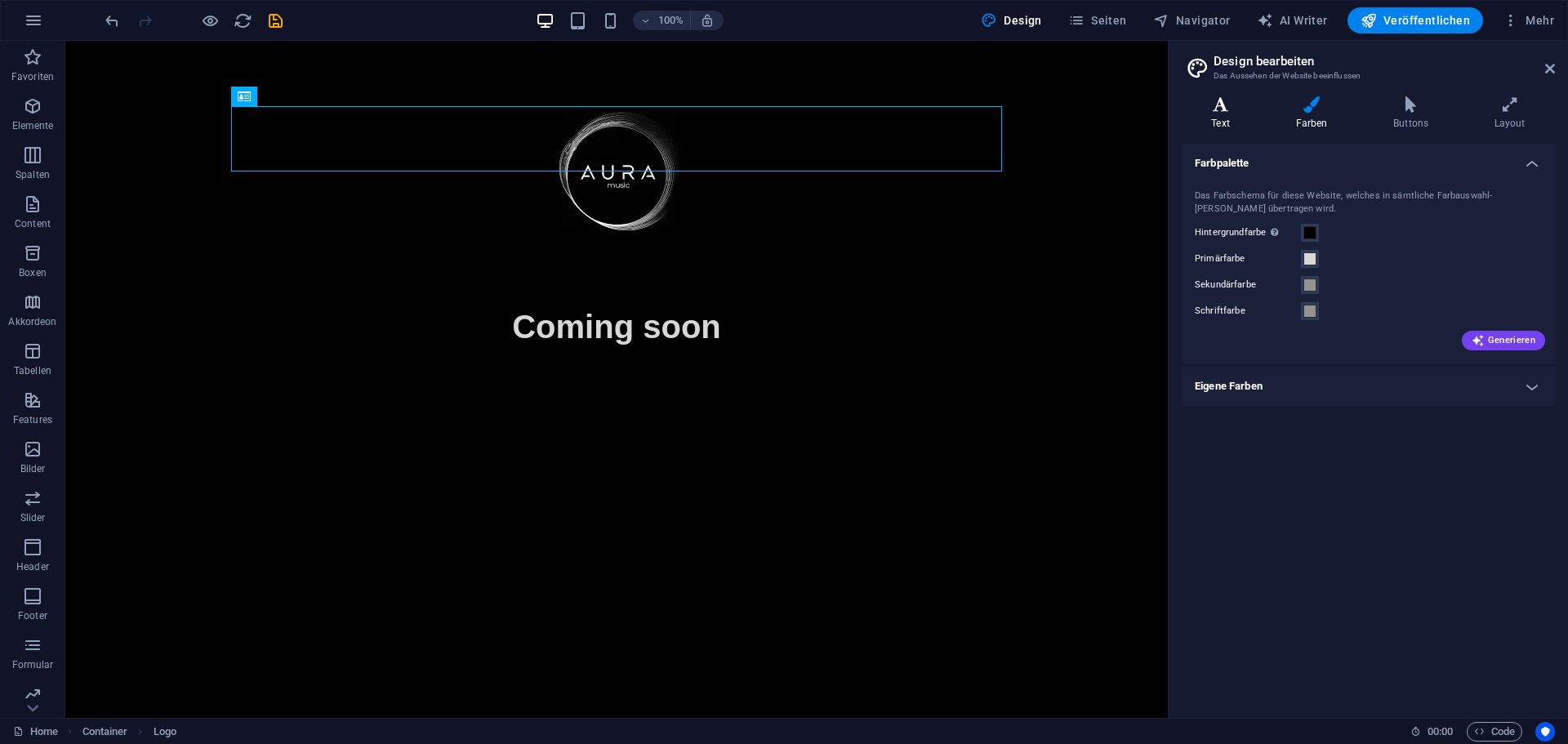
click at [1212, 101] on icon at bounding box center [1220, 104] width 77 height 16
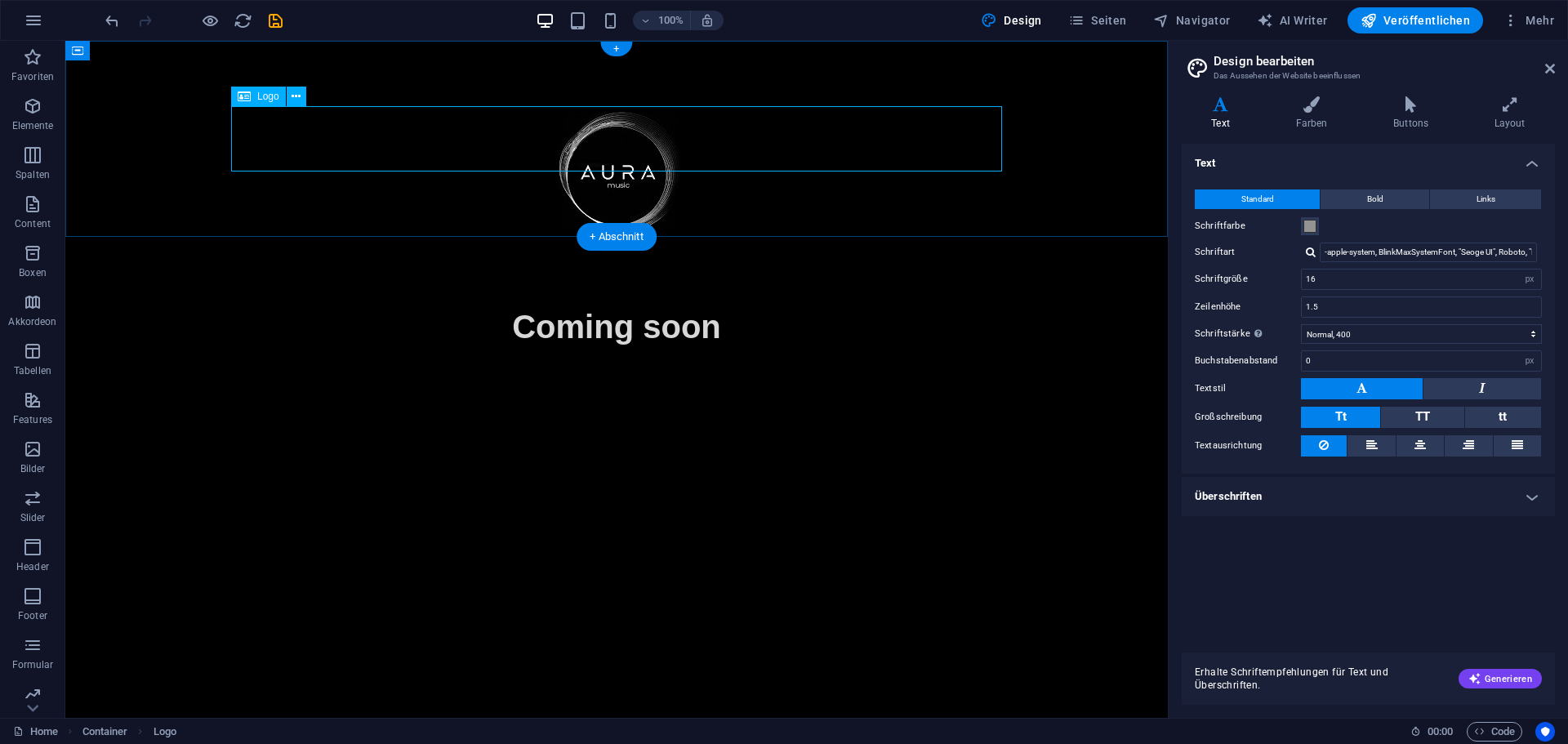
click at [627, 131] on div at bounding box center [616, 172] width 771 height 131
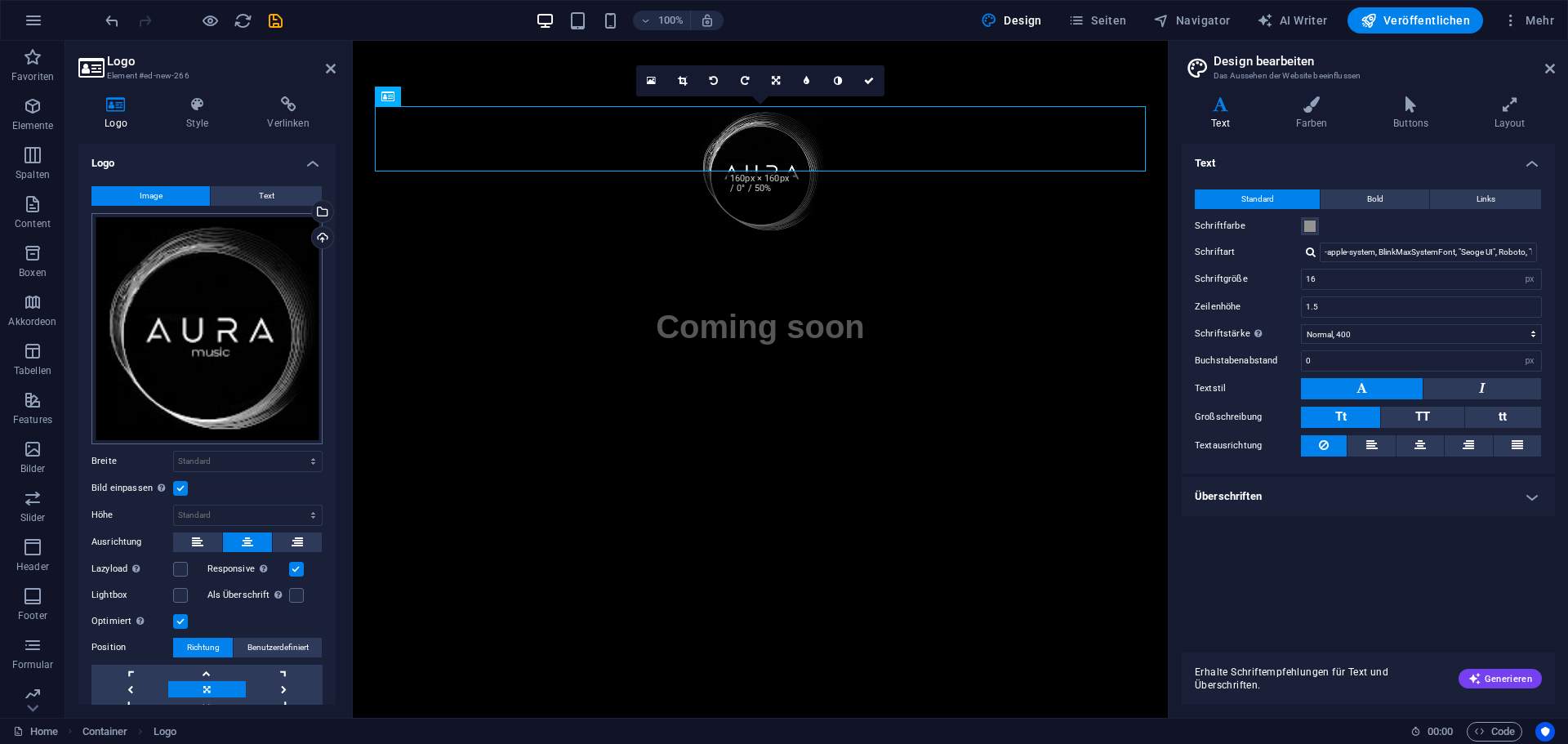
scroll to position [56, 0]
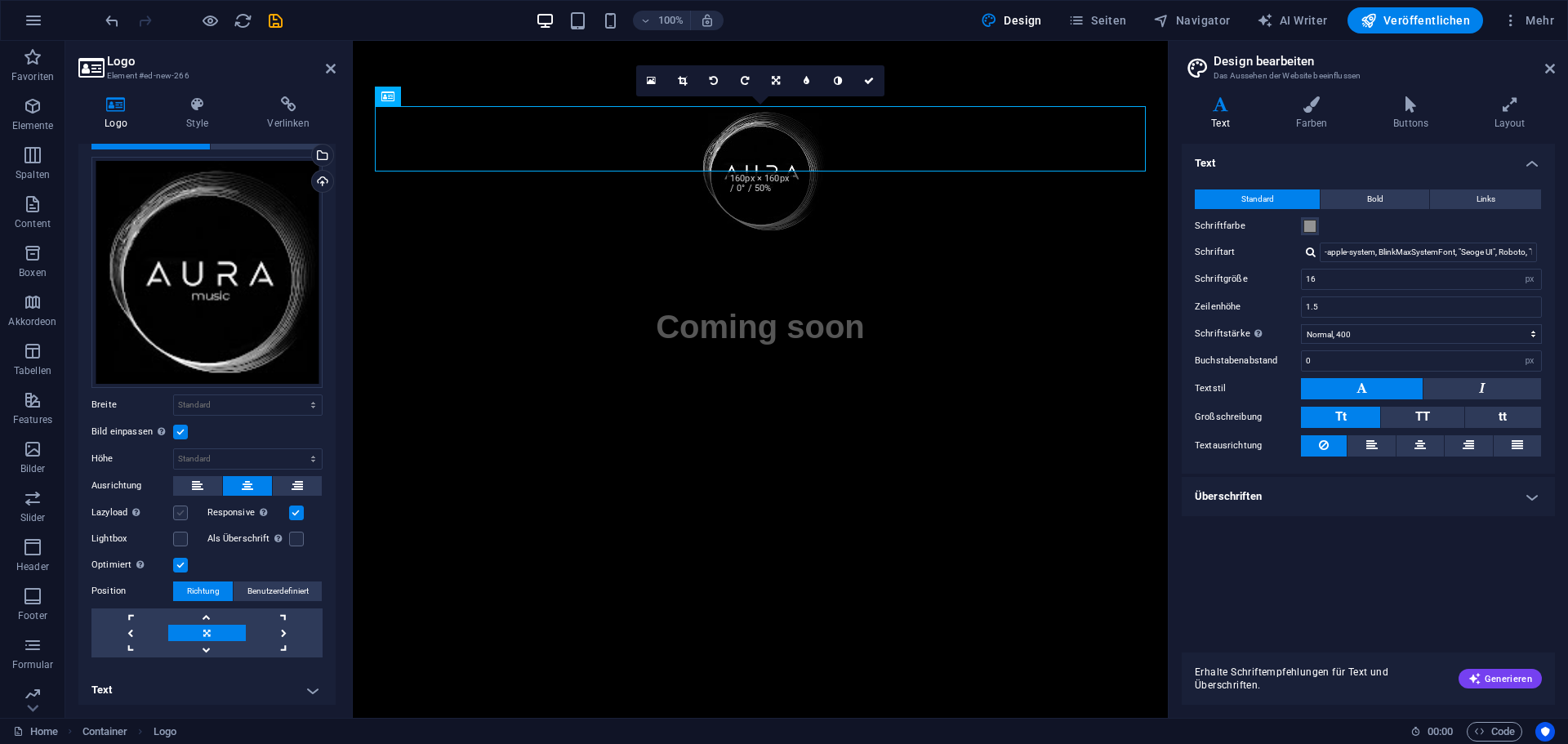
click at [180, 505] on label at bounding box center [180, 512] width 14 height 14
click at [0, 0] on input "Lazyload Bilder auf Seite nachträglich laden. Verbessert Ladezeit (Pagespeed)." at bounding box center [0, 0] width 0 height 0
click at [292, 538] on label at bounding box center [295, 538] width 14 height 14
click at [0, 0] on input "Als Überschrift Das Bild in eine H1-Überschrift einfügen. Nützlich, um dem Alte…" at bounding box center [0, 0] width 0 height 0
click at [279, 588] on span "Benutzerdefiniert" at bounding box center [278, 591] width 61 height 20
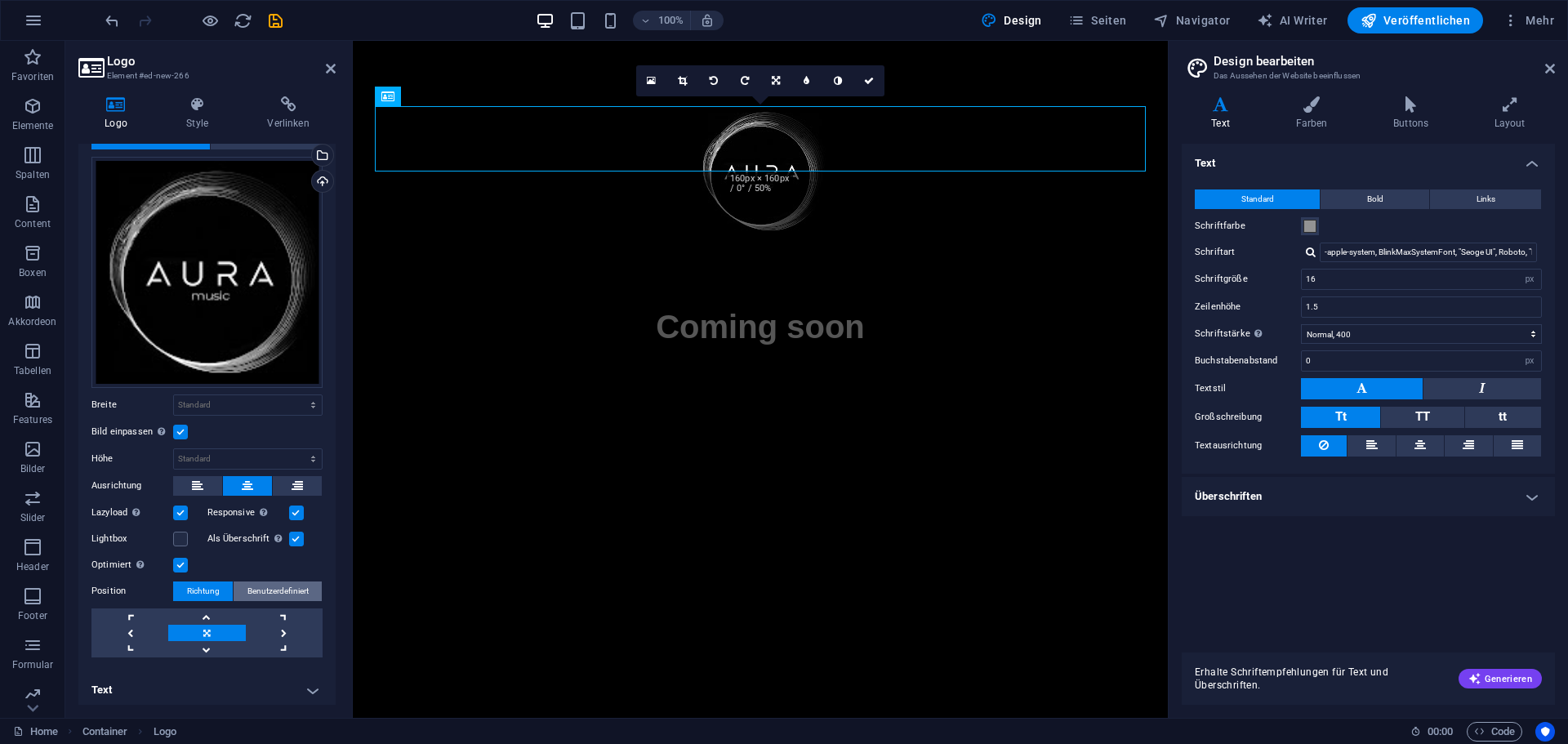
scroll to position [36, 0]
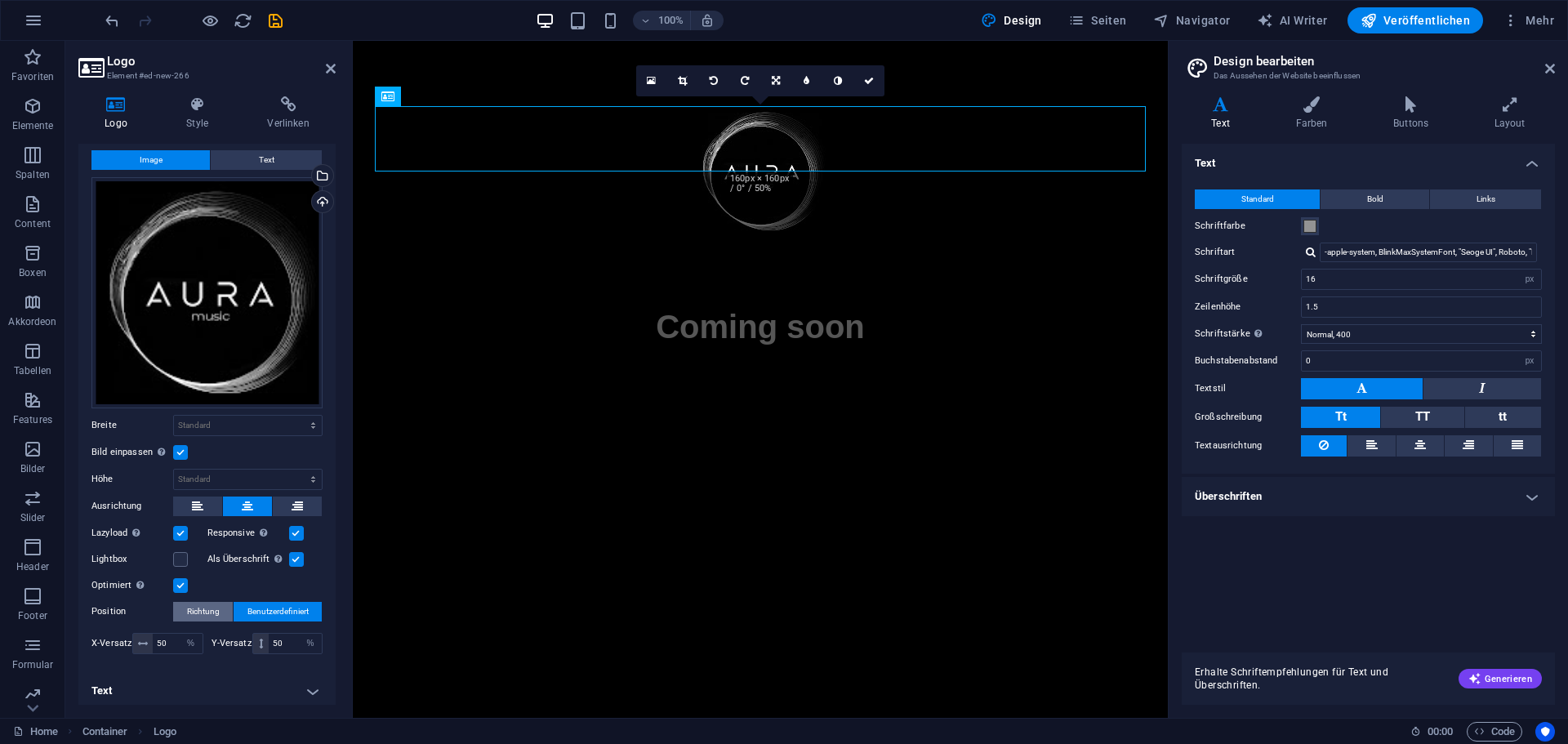
click at [228, 602] on button "Richtung" at bounding box center [203, 612] width 59 height 20
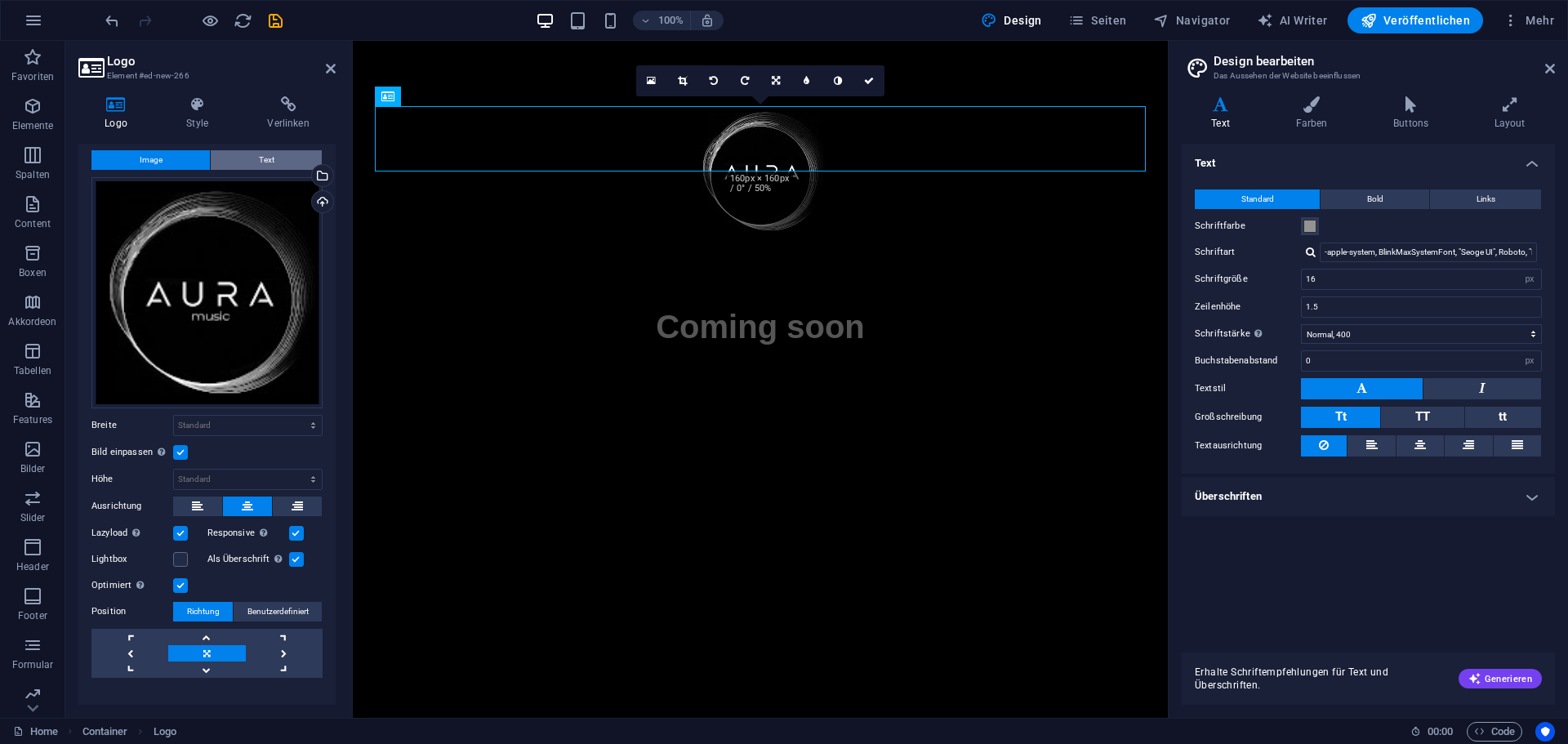
click at [273, 166] on button "Text" at bounding box center [266, 160] width 111 height 20
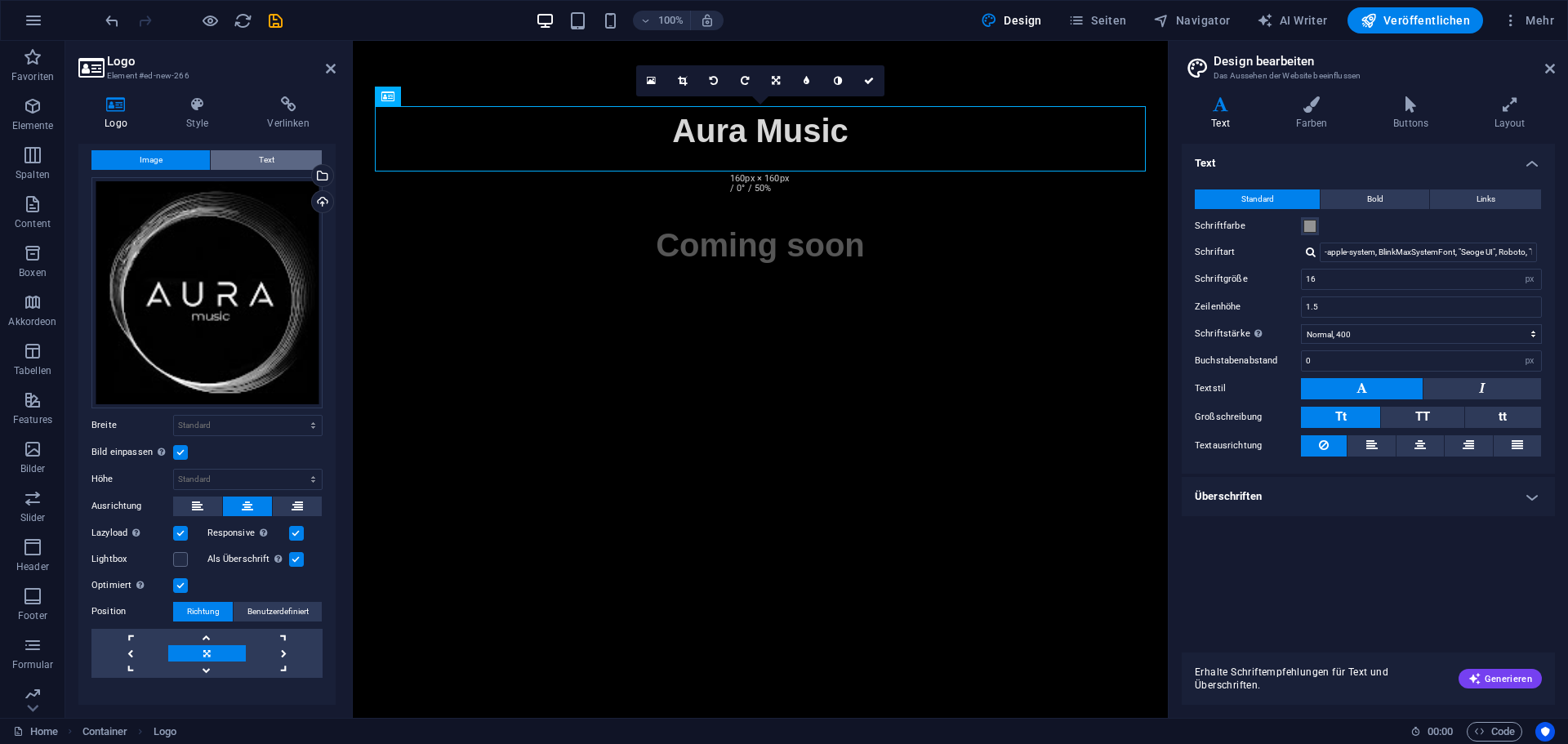
scroll to position [0, 0]
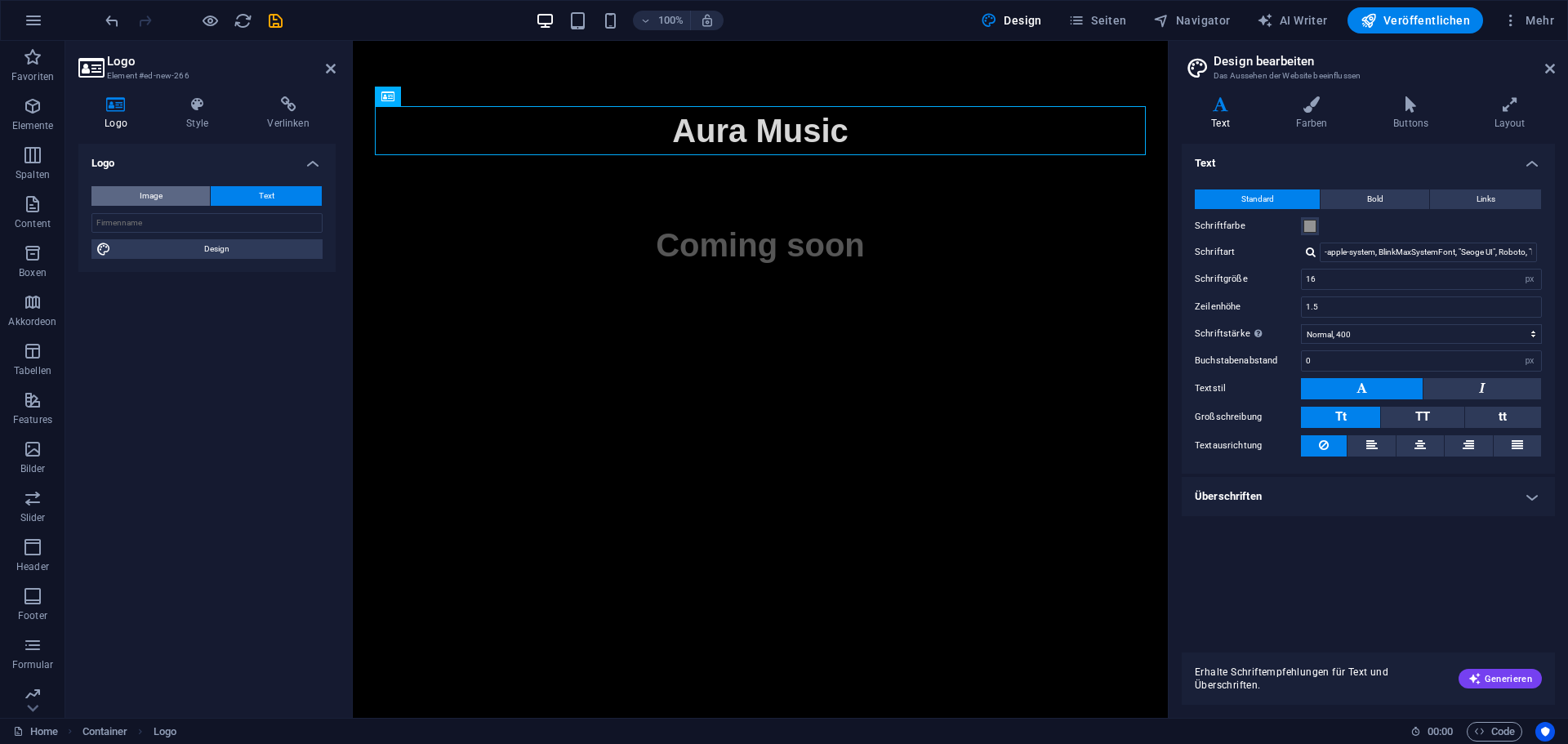
click at [160, 202] on span "Image" at bounding box center [150, 195] width 23 height 20
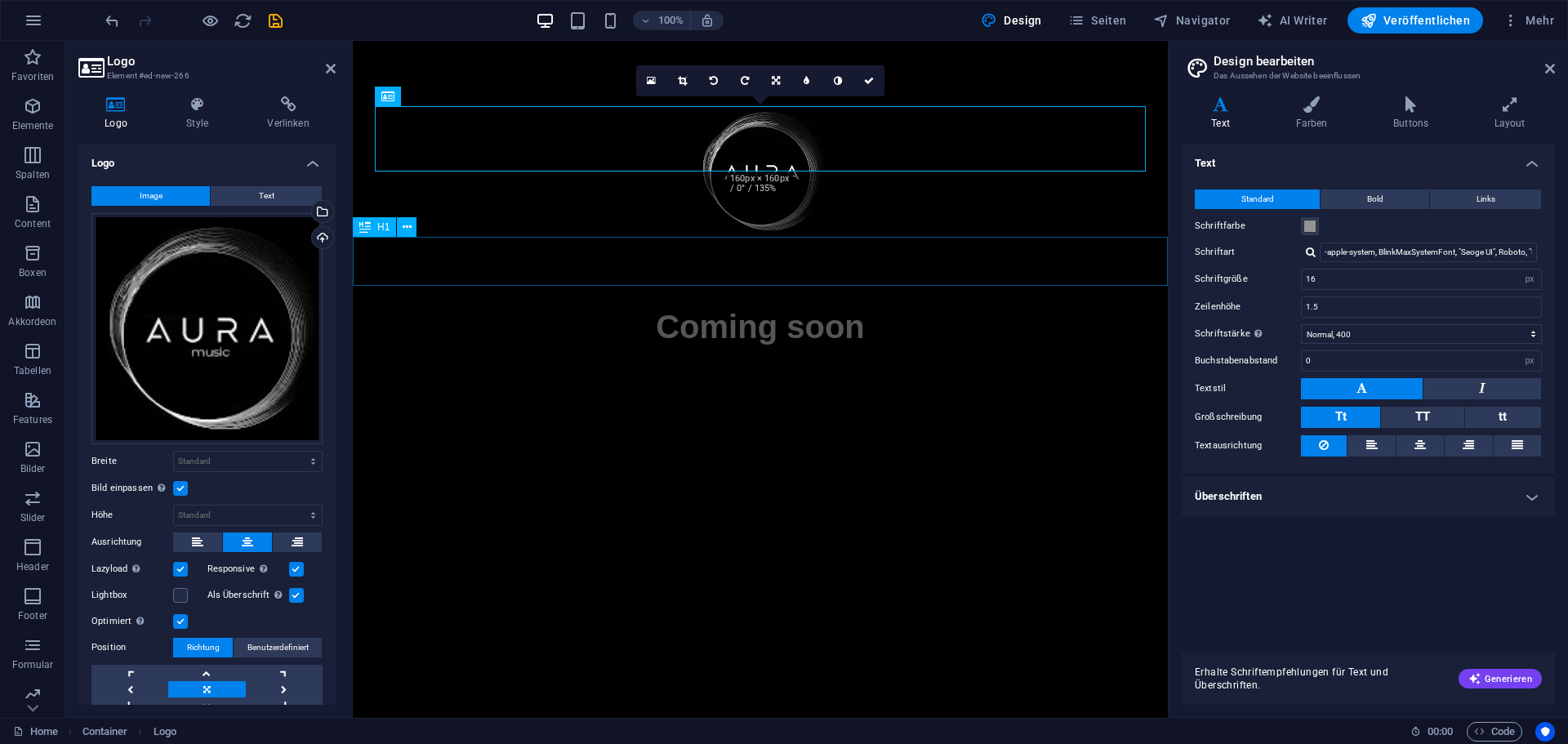
click at [724, 302] on div "Coming soon" at bounding box center [761, 327] width 815 height 49
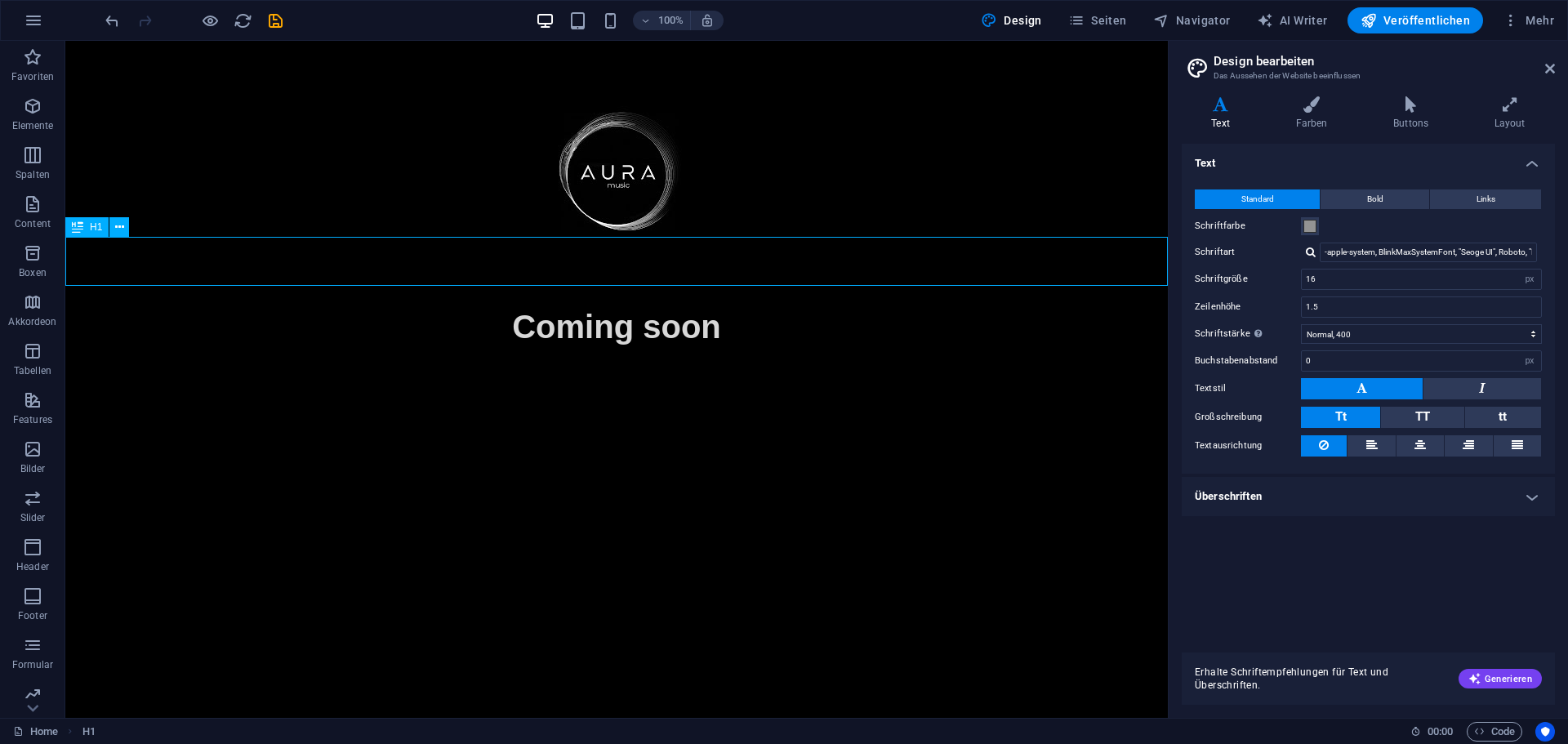
click at [724, 302] on div "Coming soon" at bounding box center [616, 327] width 1102 height 49
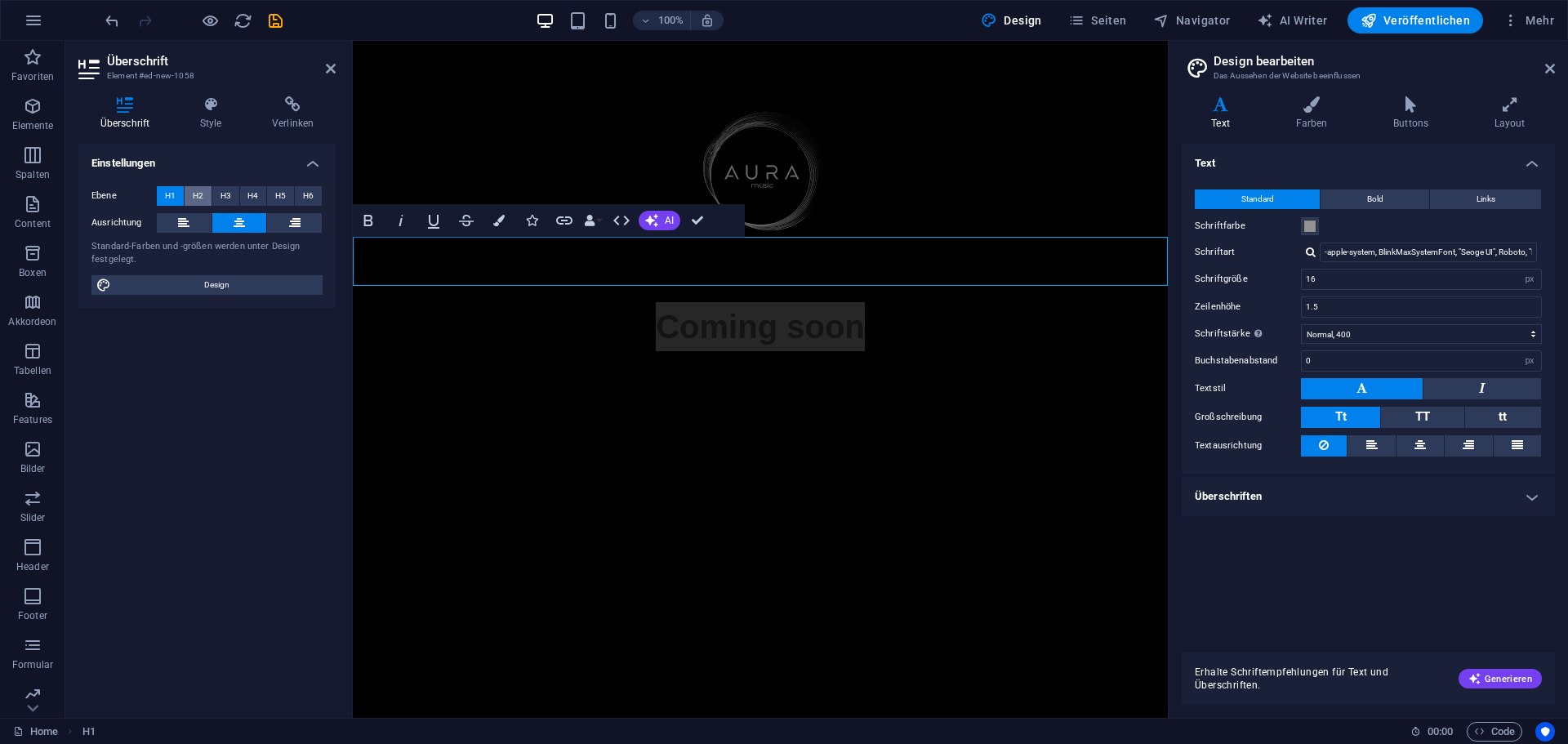
click at [198, 195] on span "H2" at bounding box center [198, 195] width 11 height 20
click at [562, 341] on html "Skip to main content Coming soon" at bounding box center [761, 191] width 815 height 301
click at [1404, 26] on span "Veröffentlichen" at bounding box center [1414, 20] width 110 height 16
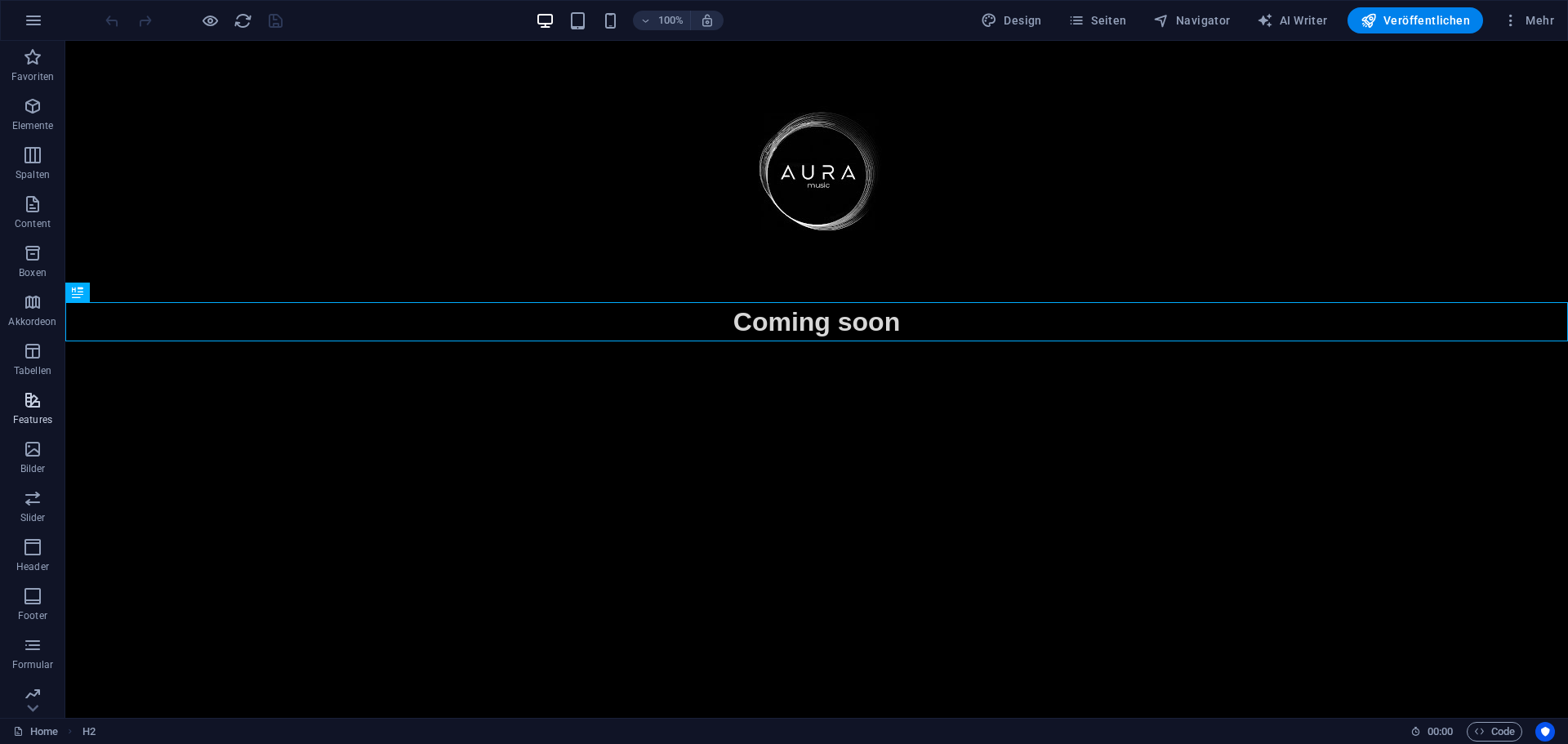
click at [23, 407] on icon "button" at bounding box center [32, 400] width 20 height 20
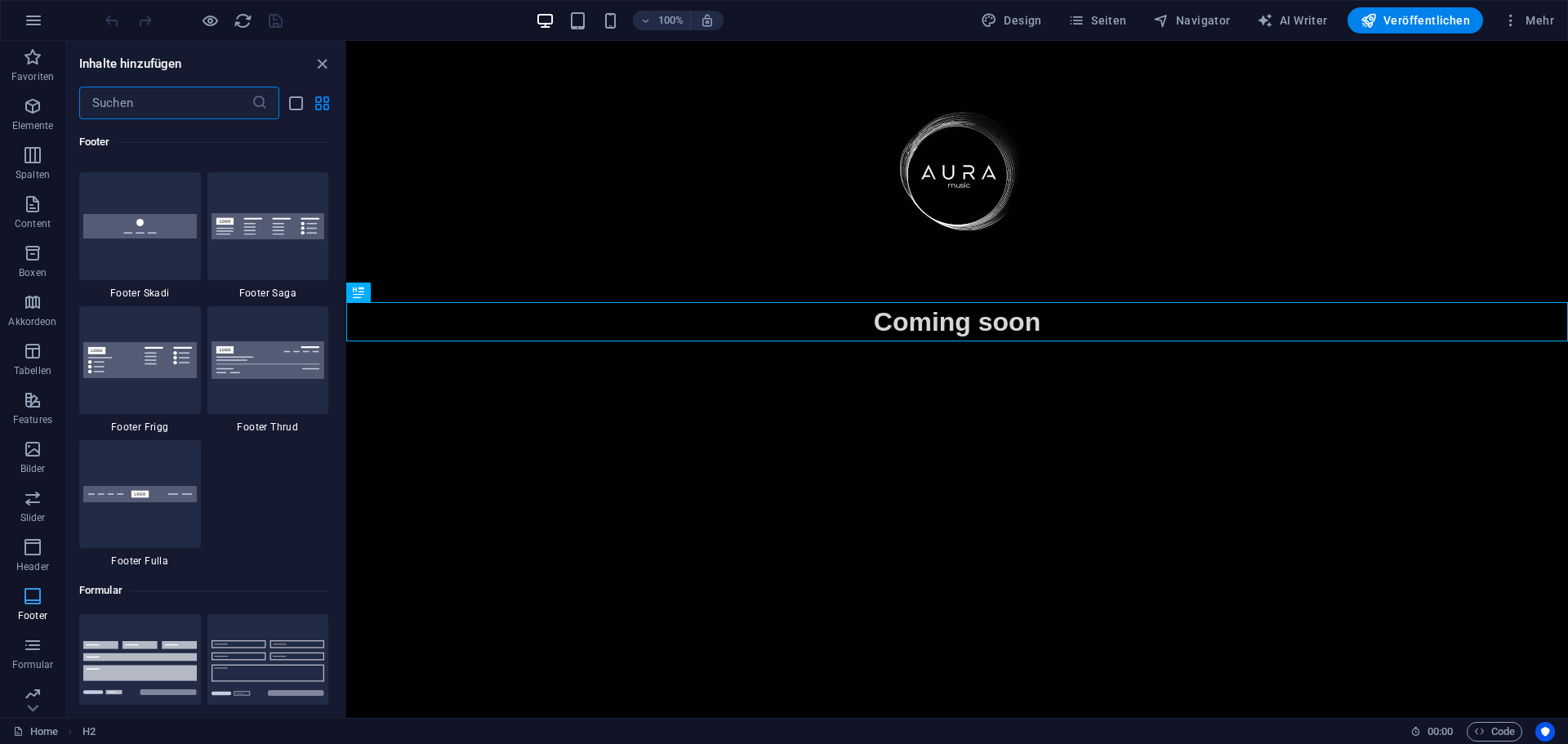
scroll to position [11480, 0]
click at [29, 546] on icon "button" at bounding box center [32, 547] width 20 height 20
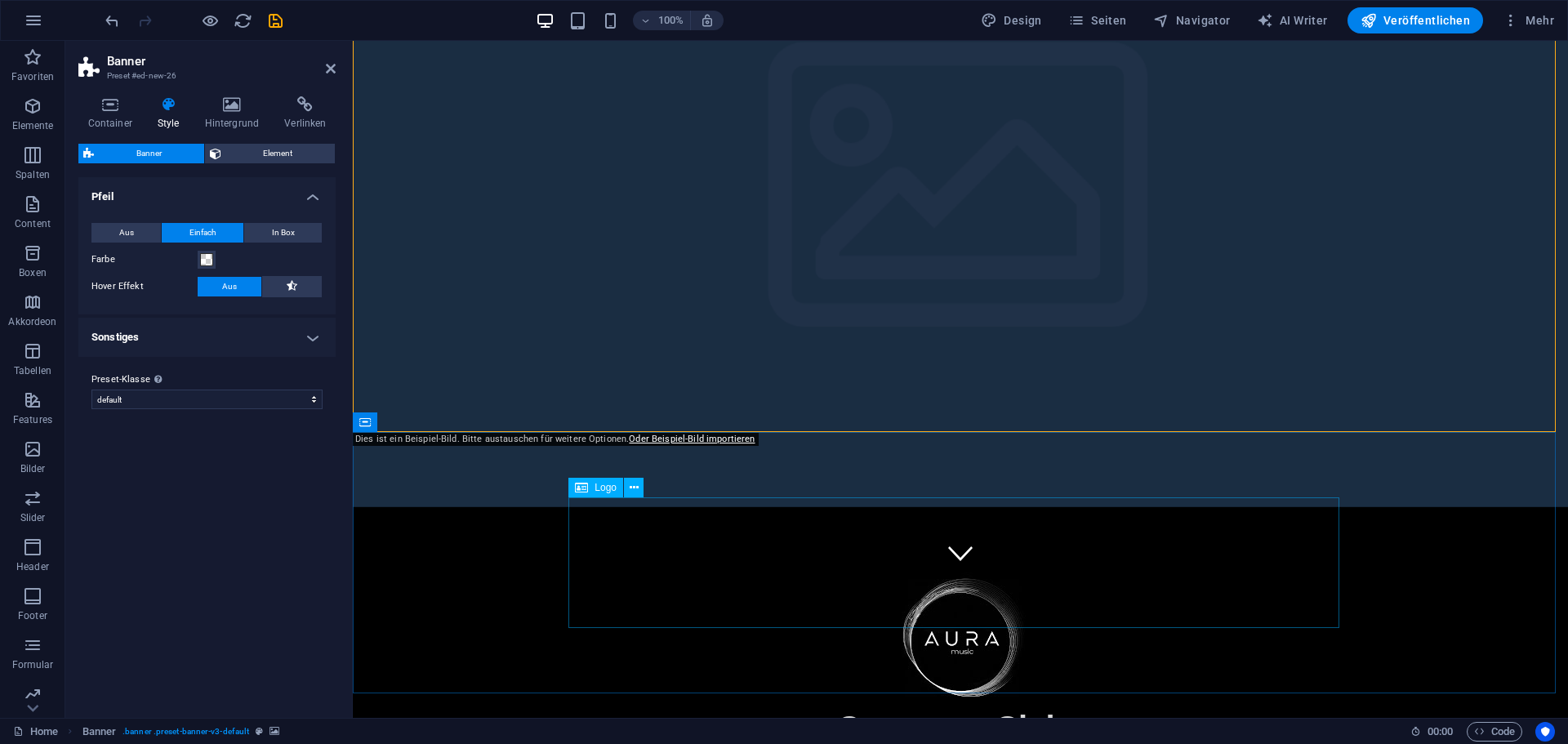
scroll to position [0, 0]
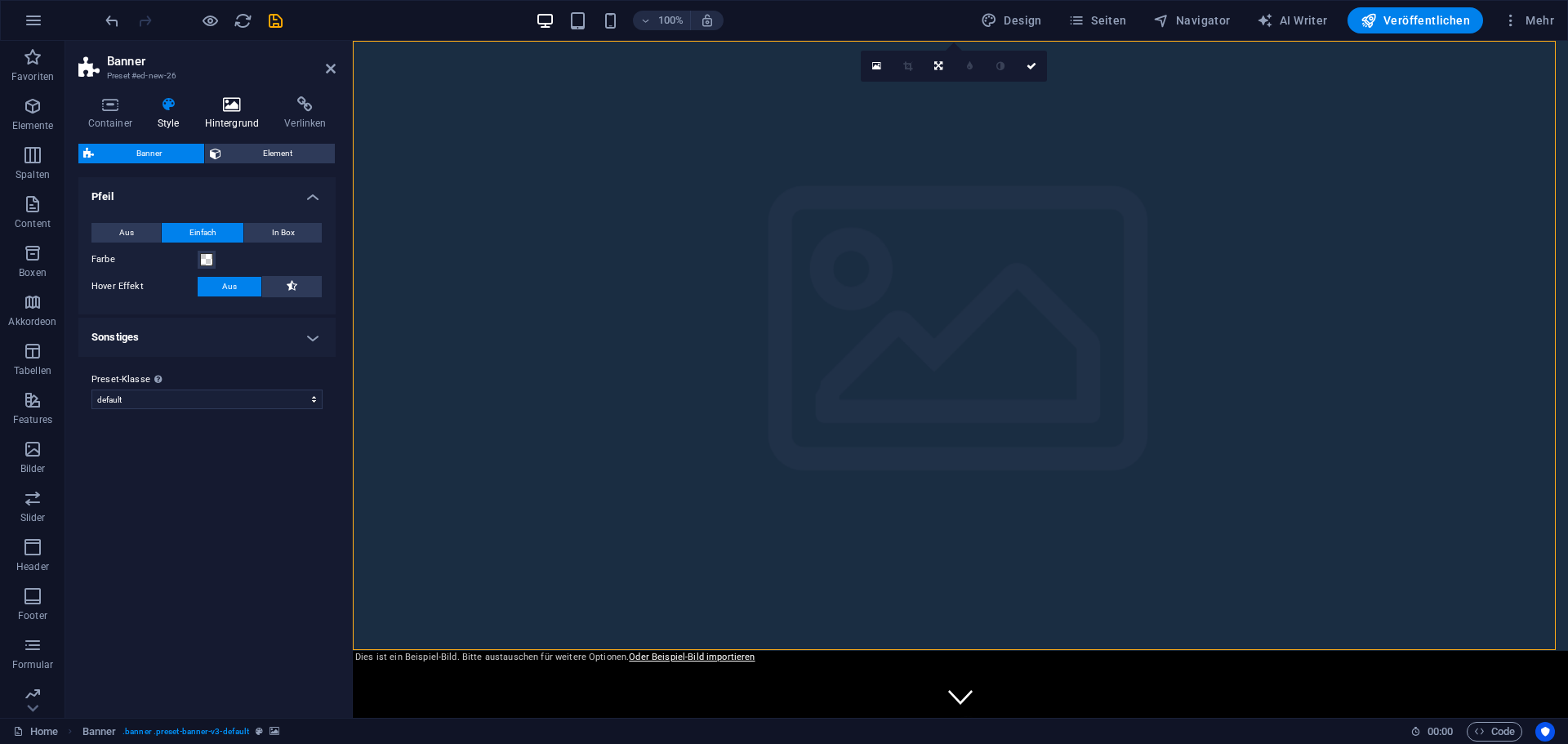
click at [226, 120] on h4 "Hintergrund" at bounding box center [235, 113] width 80 height 34
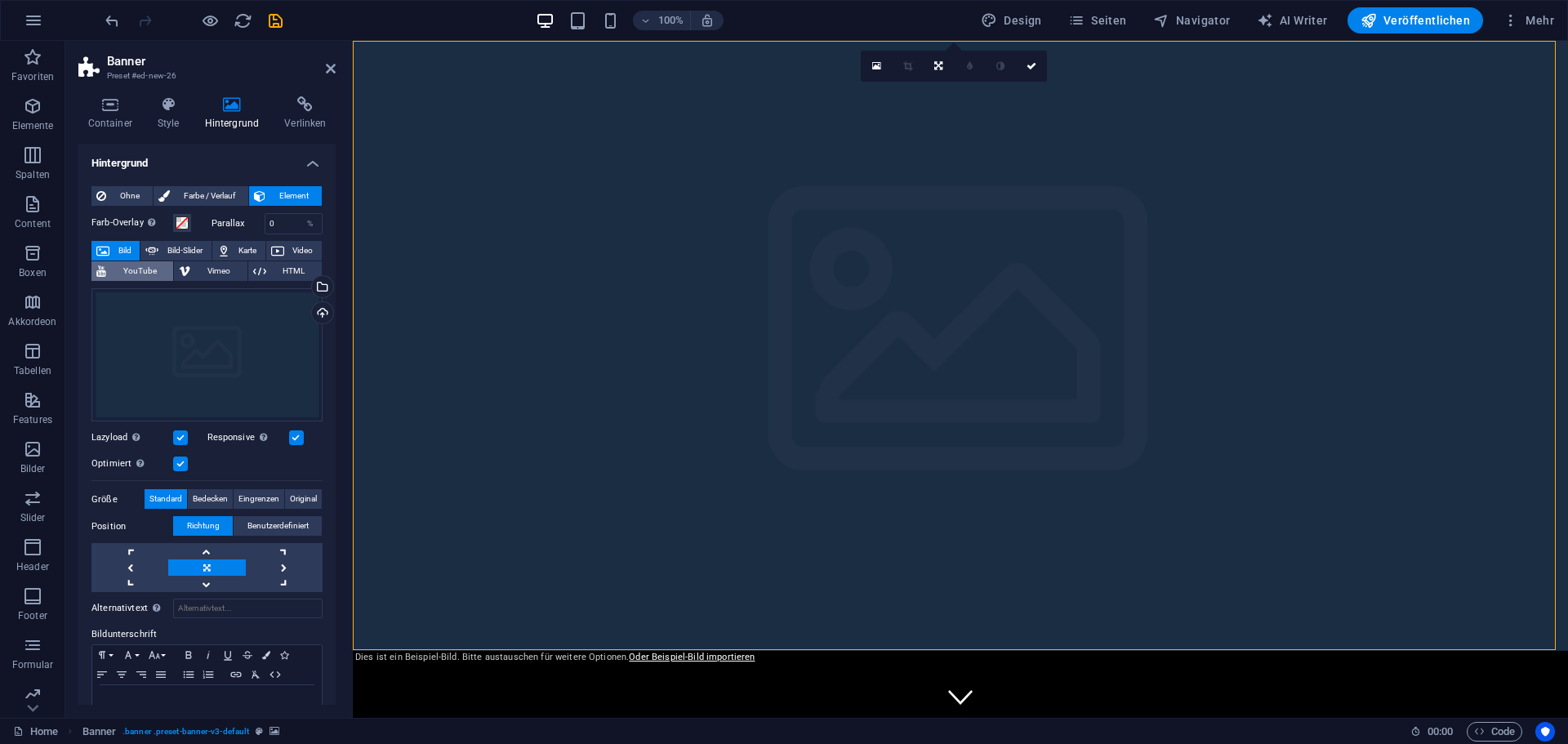
click at [124, 270] on span "YouTube" at bounding box center [139, 271] width 57 height 20
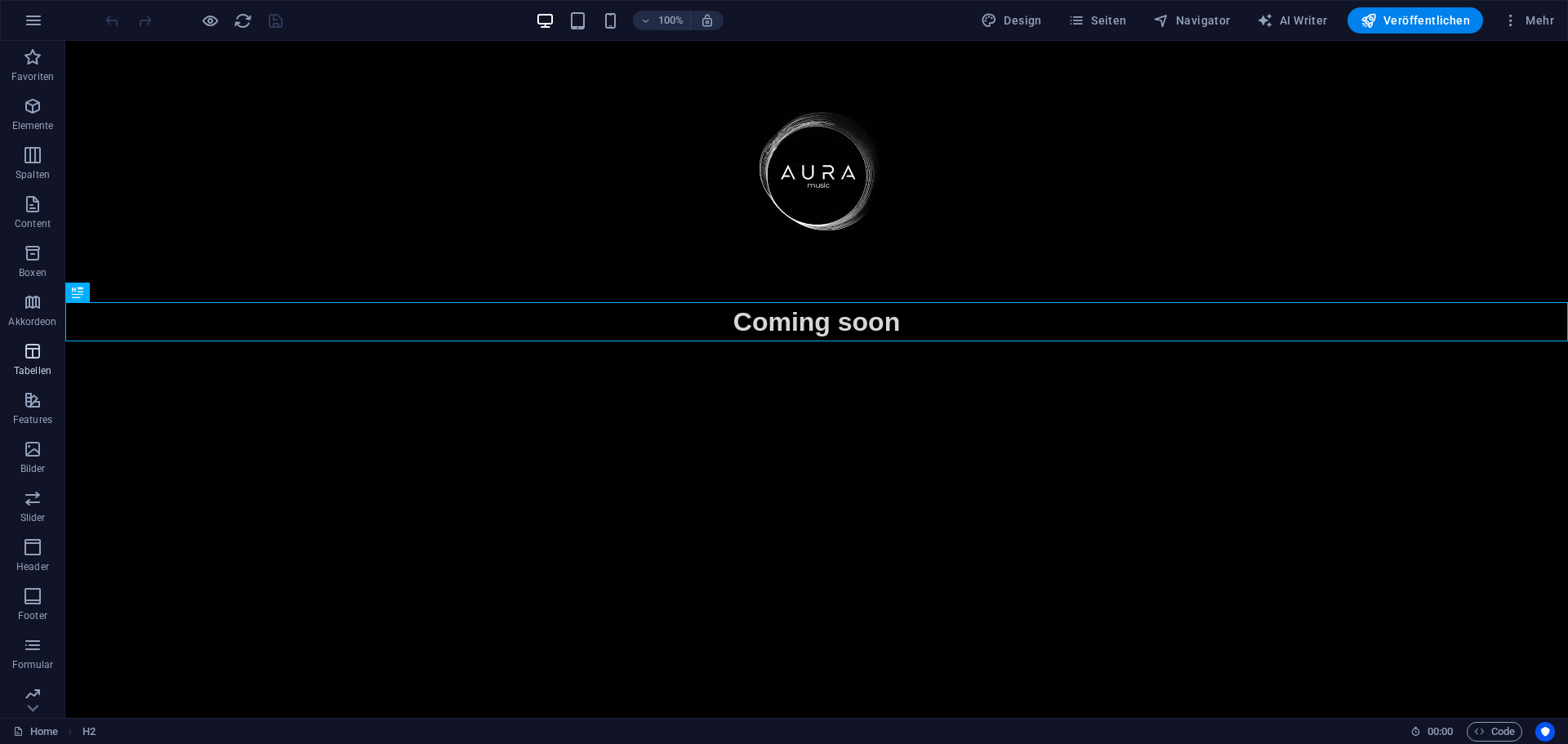
scroll to position [57, 0]
click at [36, 687] on icon "button" at bounding box center [32, 685] width 20 height 20
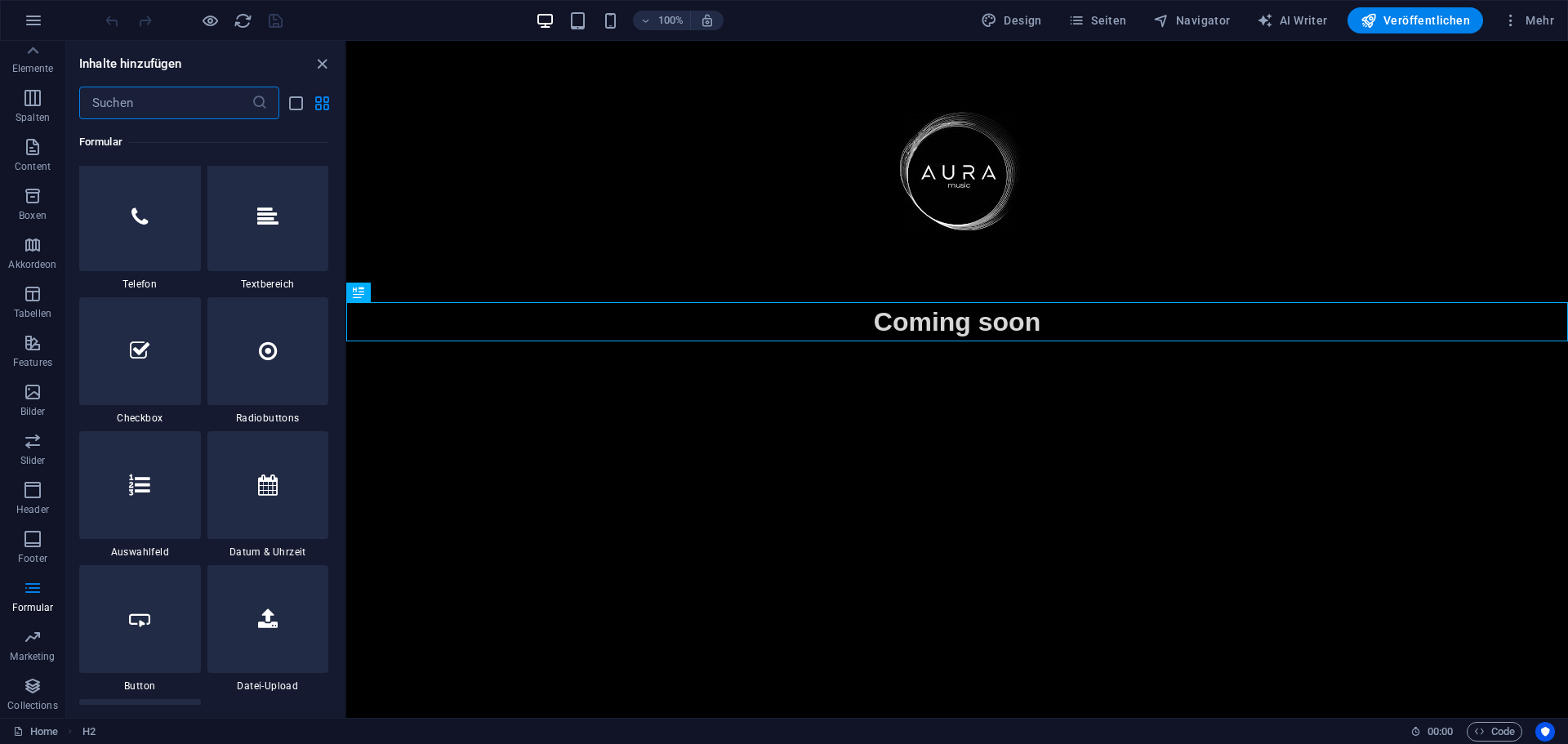
scroll to position [12598, 0]
click at [31, 20] on icon "button" at bounding box center [33, 20] width 20 height 20
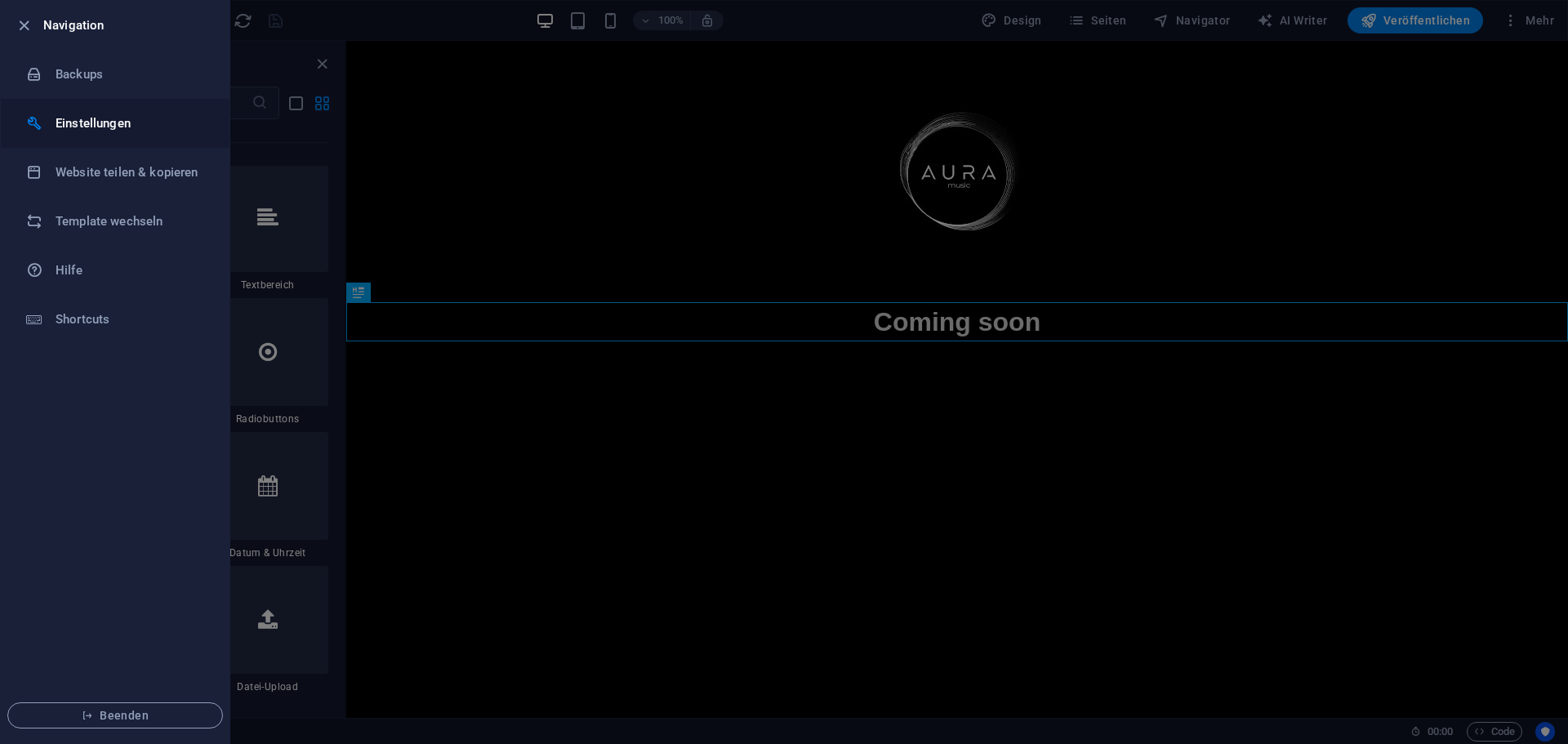
click at [81, 126] on h6 "Einstellungen" at bounding box center [131, 123] width 151 height 20
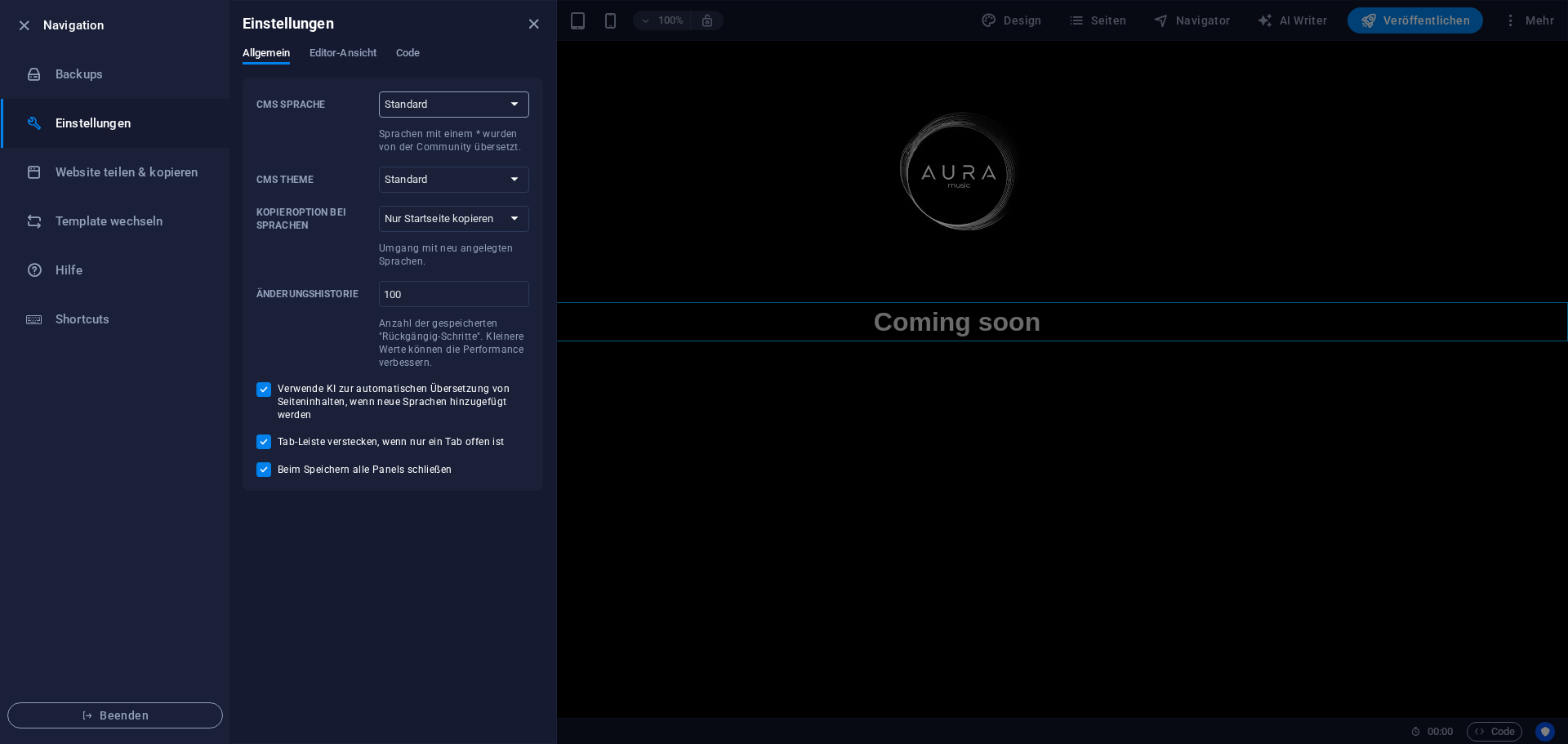
click at [419, 96] on select "Standard Deutsch English Español Suomi* Français Magyar Italiano Nederlands Pol…" at bounding box center [453, 104] width 150 height 26
select select "en"
click at [379, 92] on select "Standard Deutsch English Español Suomi* Français Magyar Italiano Nederlands Pol…" at bounding box center [453, 104] width 150 height 26
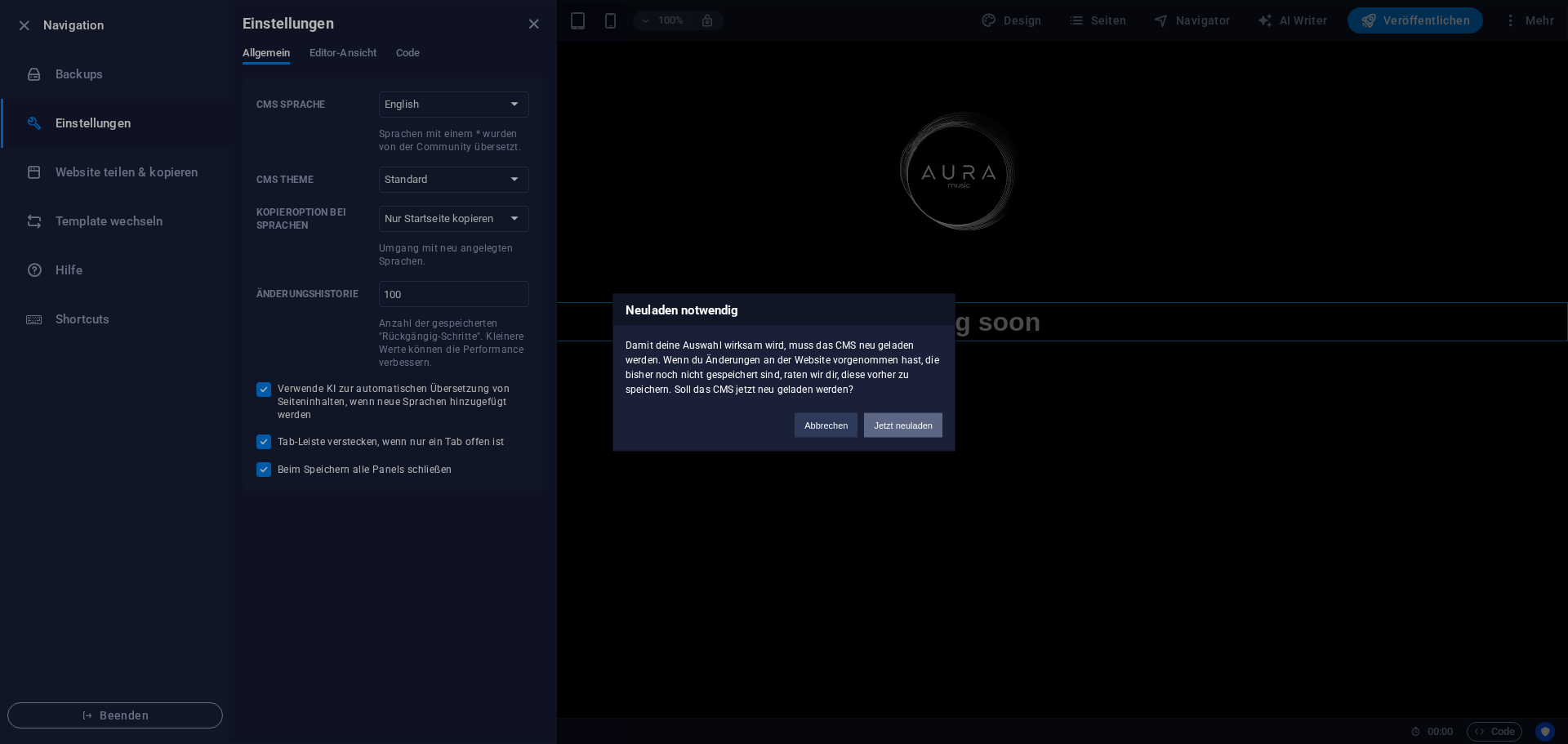
click at [914, 428] on button "Jetzt neuladen" at bounding box center [903, 425] width 78 height 25
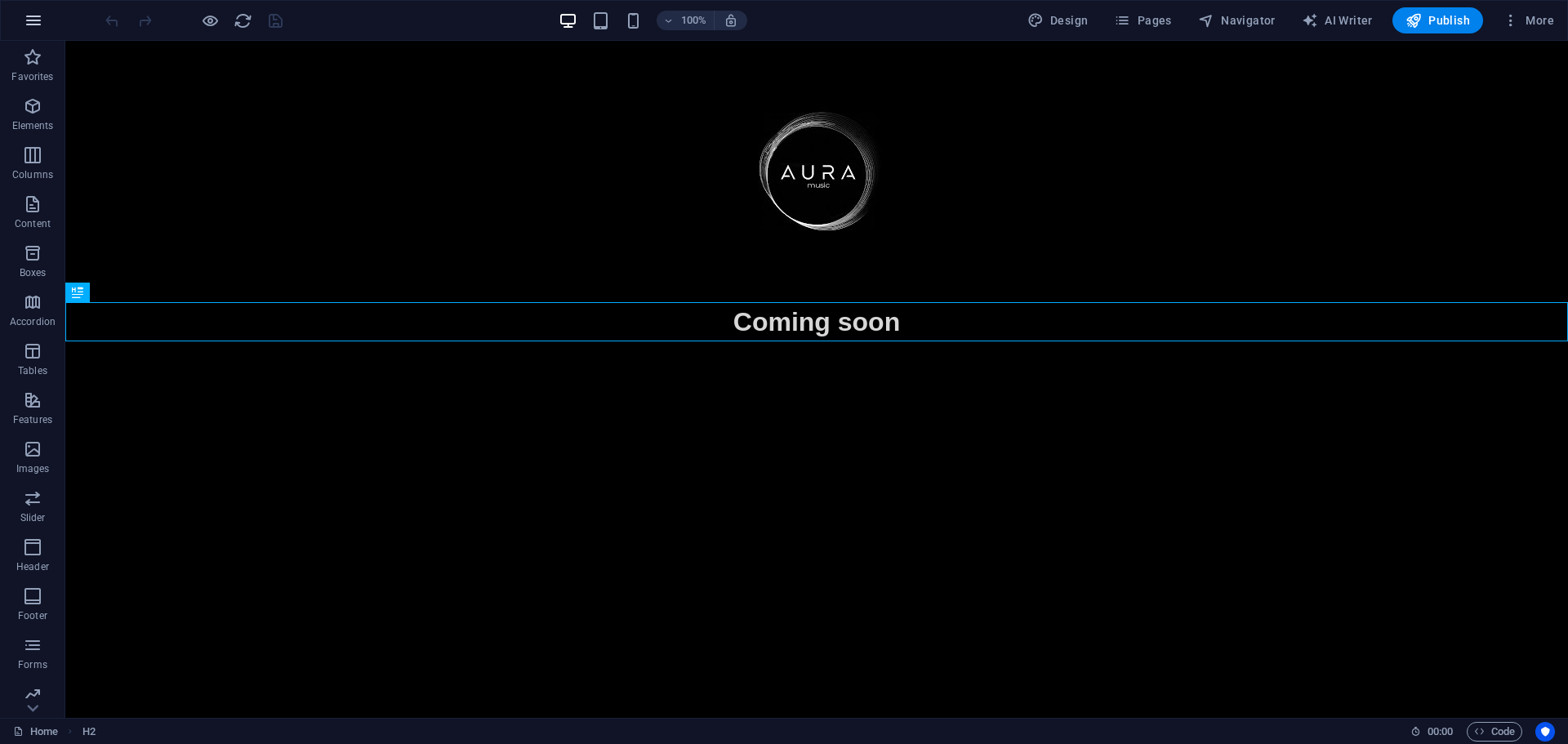
click at [48, 26] on button "button" at bounding box center [33, 20] width 39 height 39
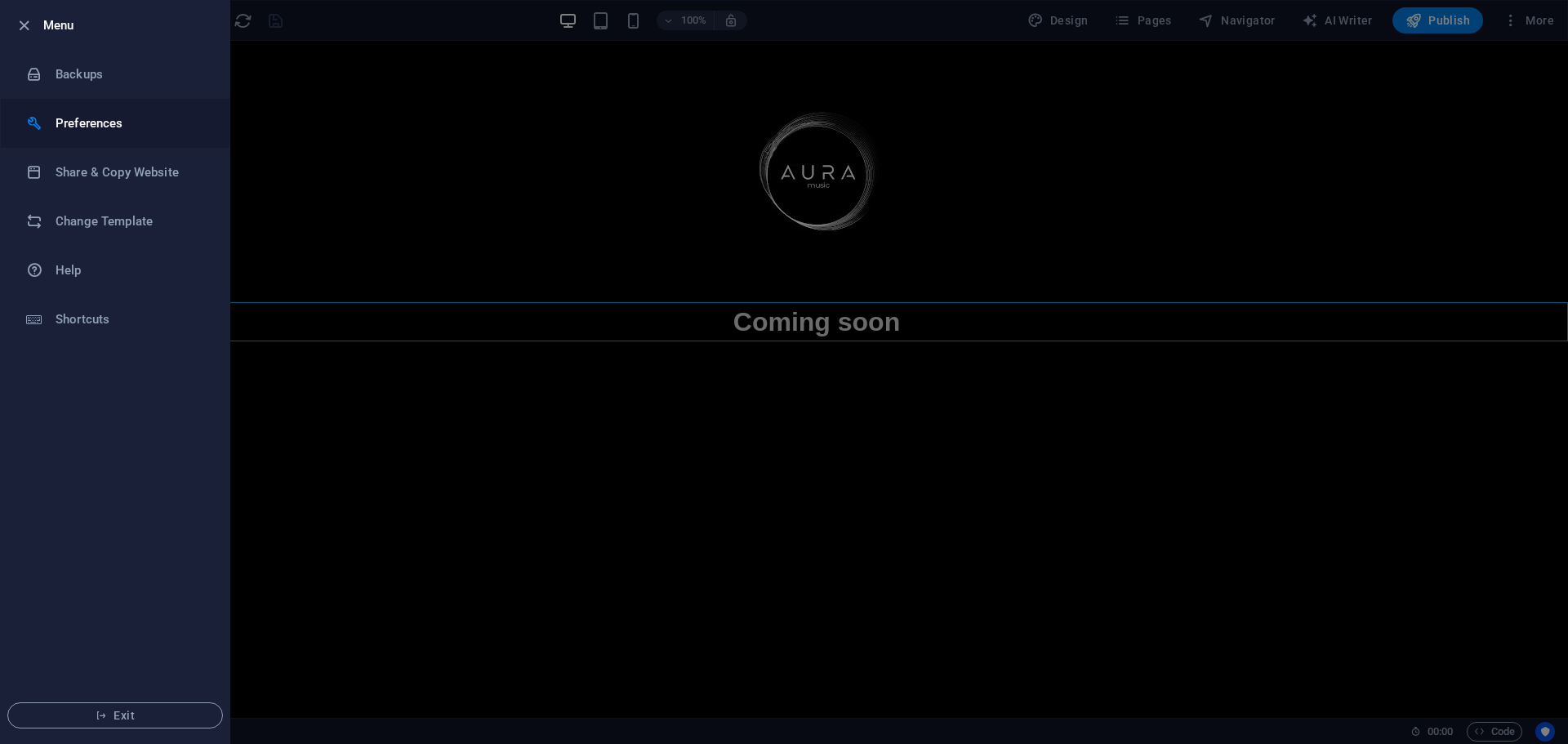
click at [95, 114] on h6 "Preferences" at bounding box center [131, 123] width 151 height 20
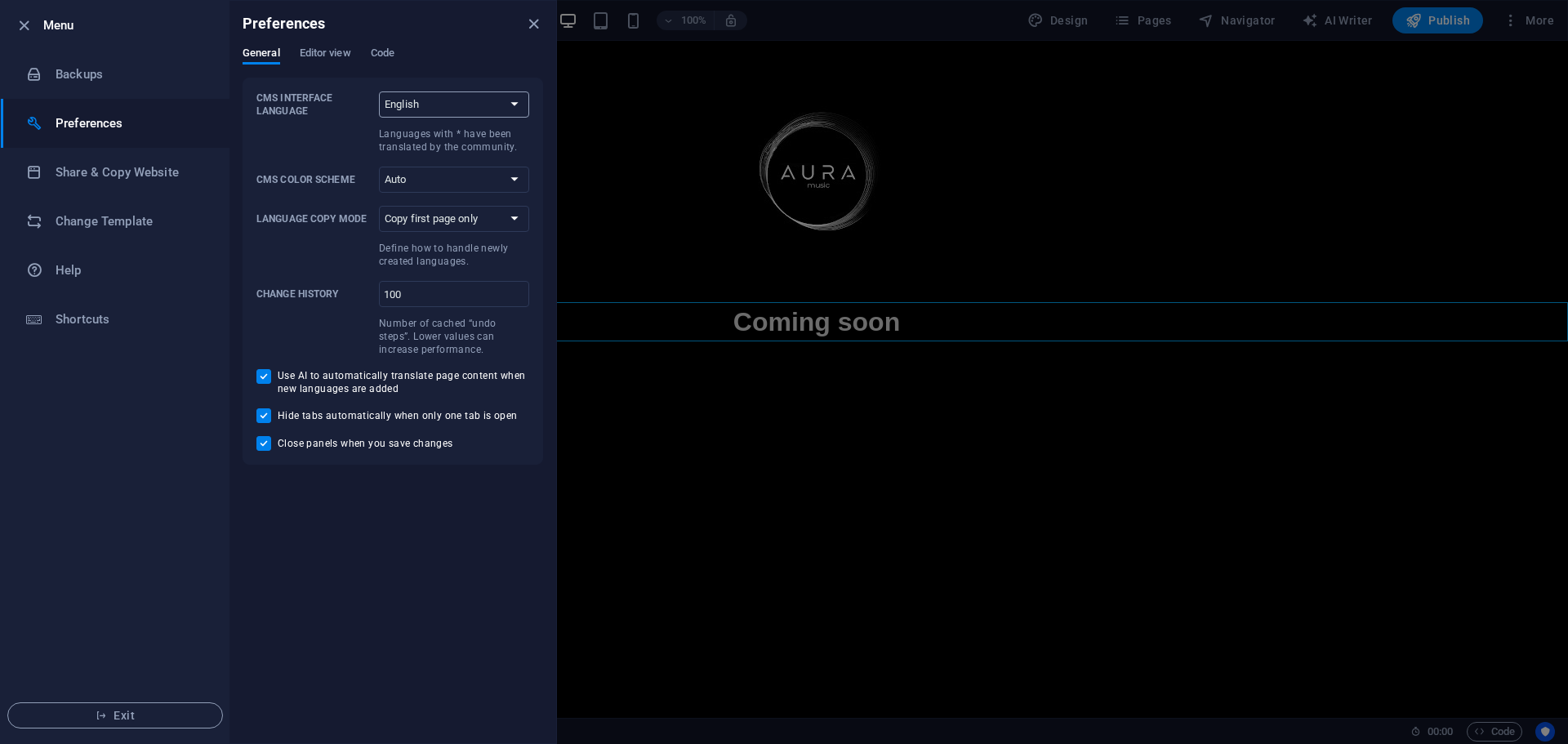
click at [458, 104] on select "Default Deutsch English Español Suomi* Français Magyar Italiano Nederlands Pols…" at bounding box center [453, 104] width 150 height 26
select select "Default"
click at [379, 92] on select "Default Deutsch English Español Suomi* Français Magyar Italiano Nederlands Pols…" at bounding box center [453, 104] width 150 height 26
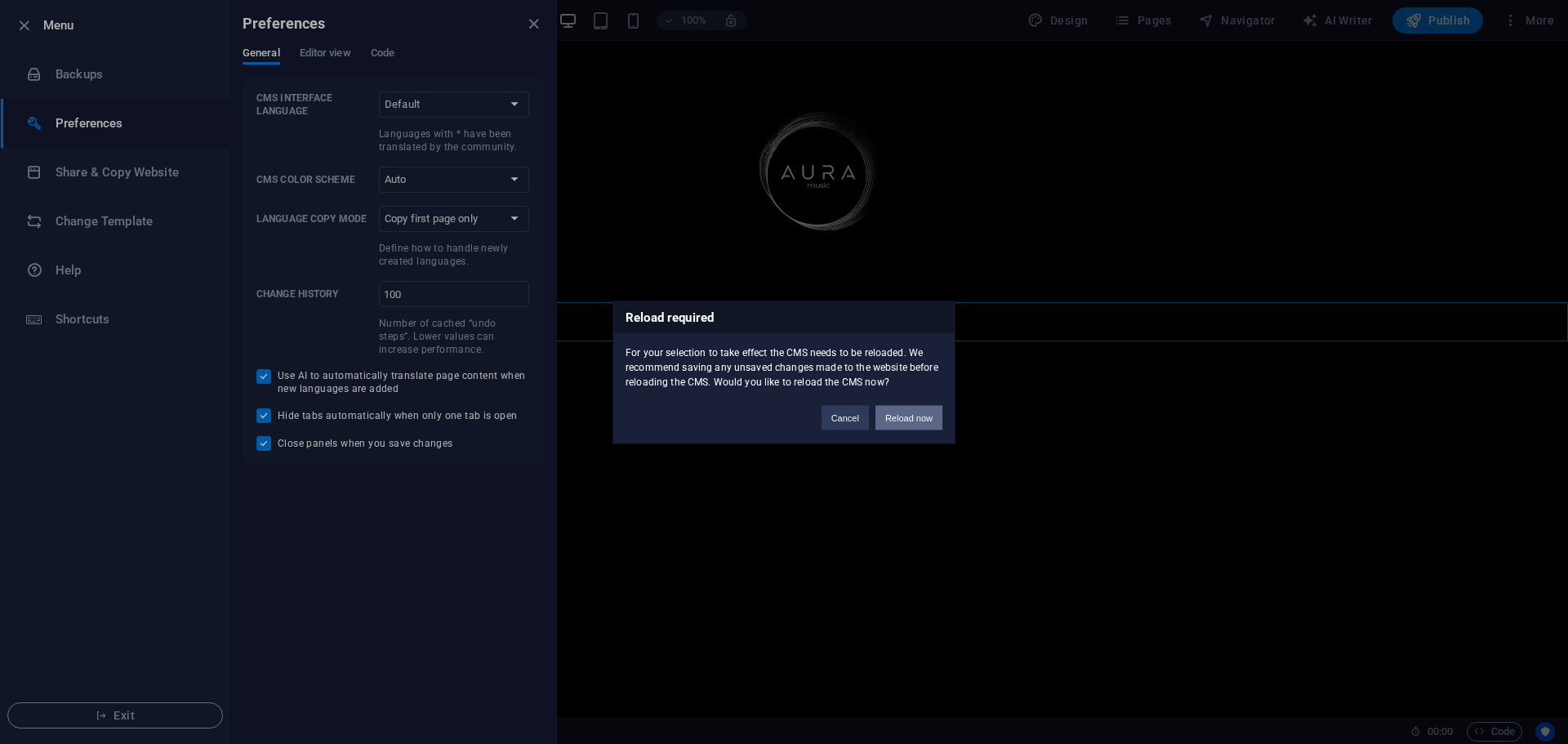
click at [921, 414] on button "Reload now" at bounding box center [908, 417] width 67 height 25
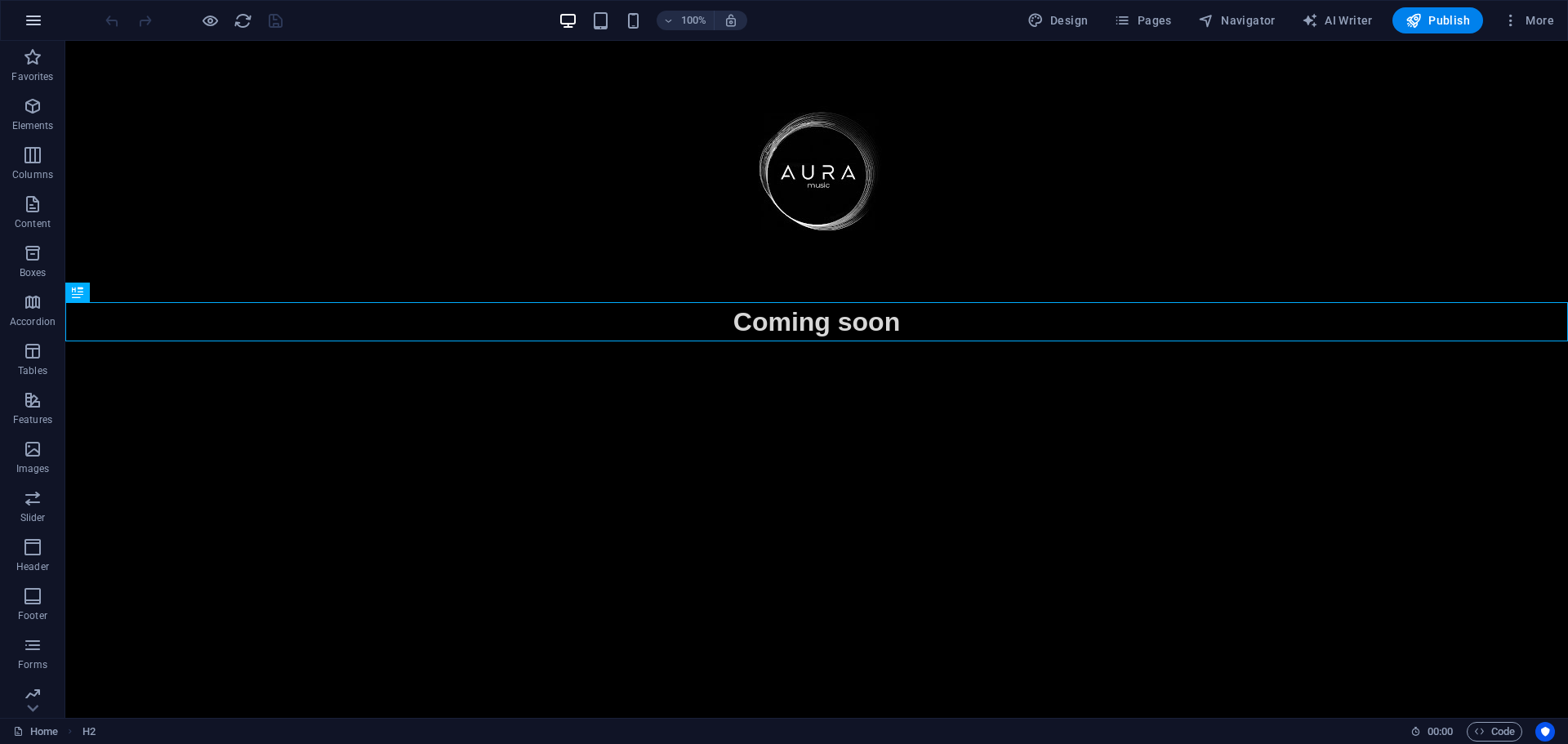
click at [24, 19] on icon "button" at bounding box center [33, 20] width 20 height 20
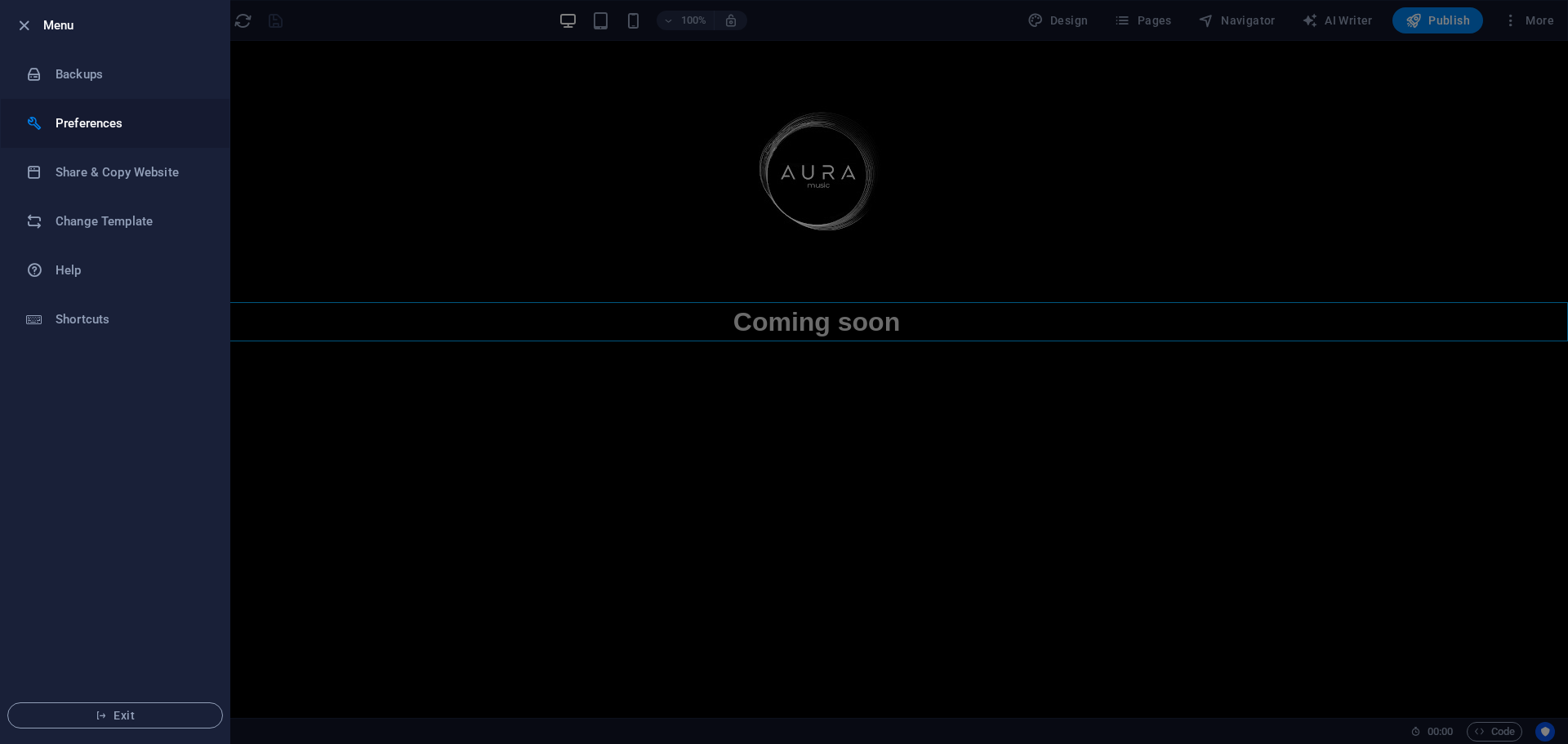
click at [98, 111] on li "Preferences" at bounding box center [115, 123] width 228 height 49
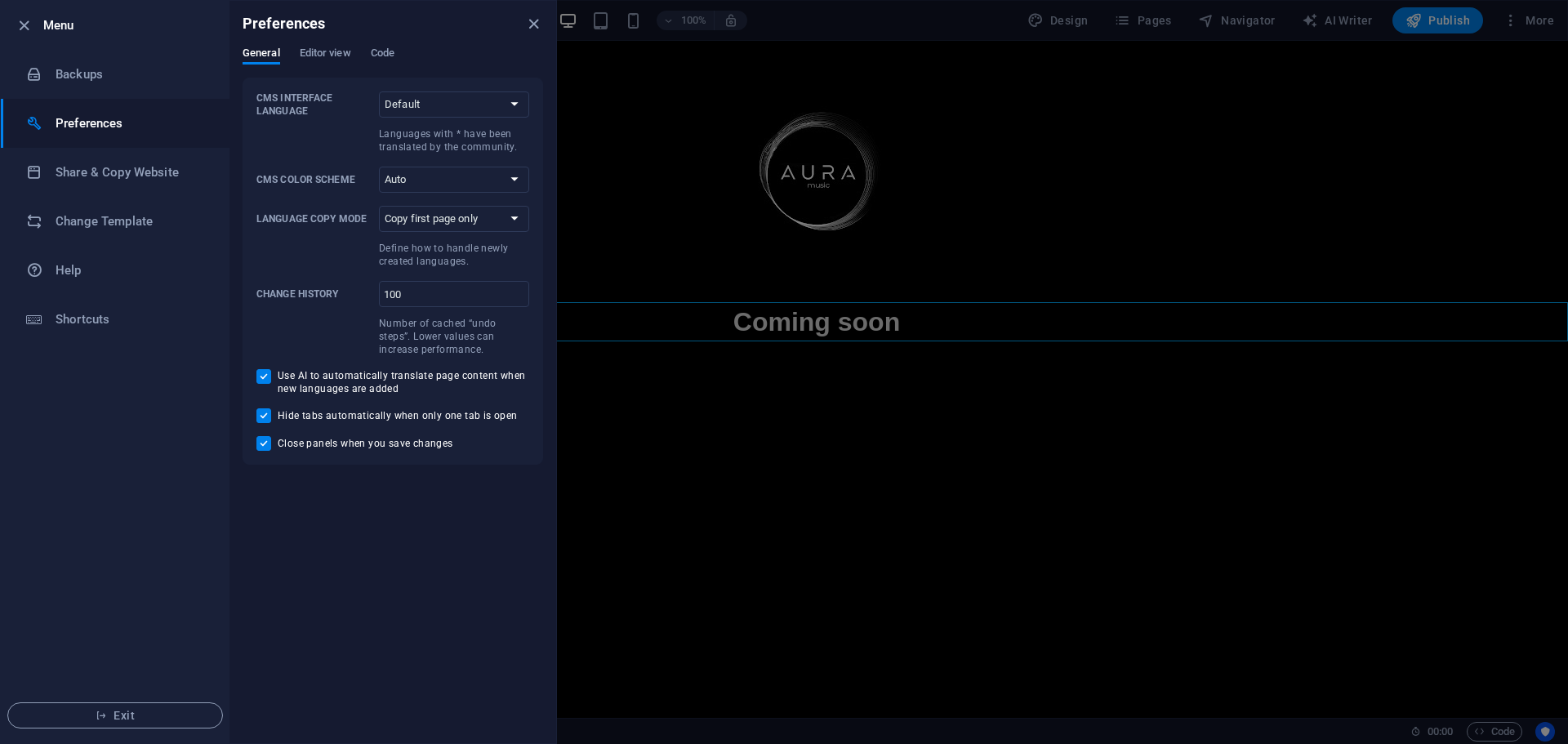
click at [321, 42] on div "Preferences" at bounding box center [392, 24] width 327 height 46
click at [338, 55] on span "Editor view" at bounding box center [325, 54] width 52 height 23
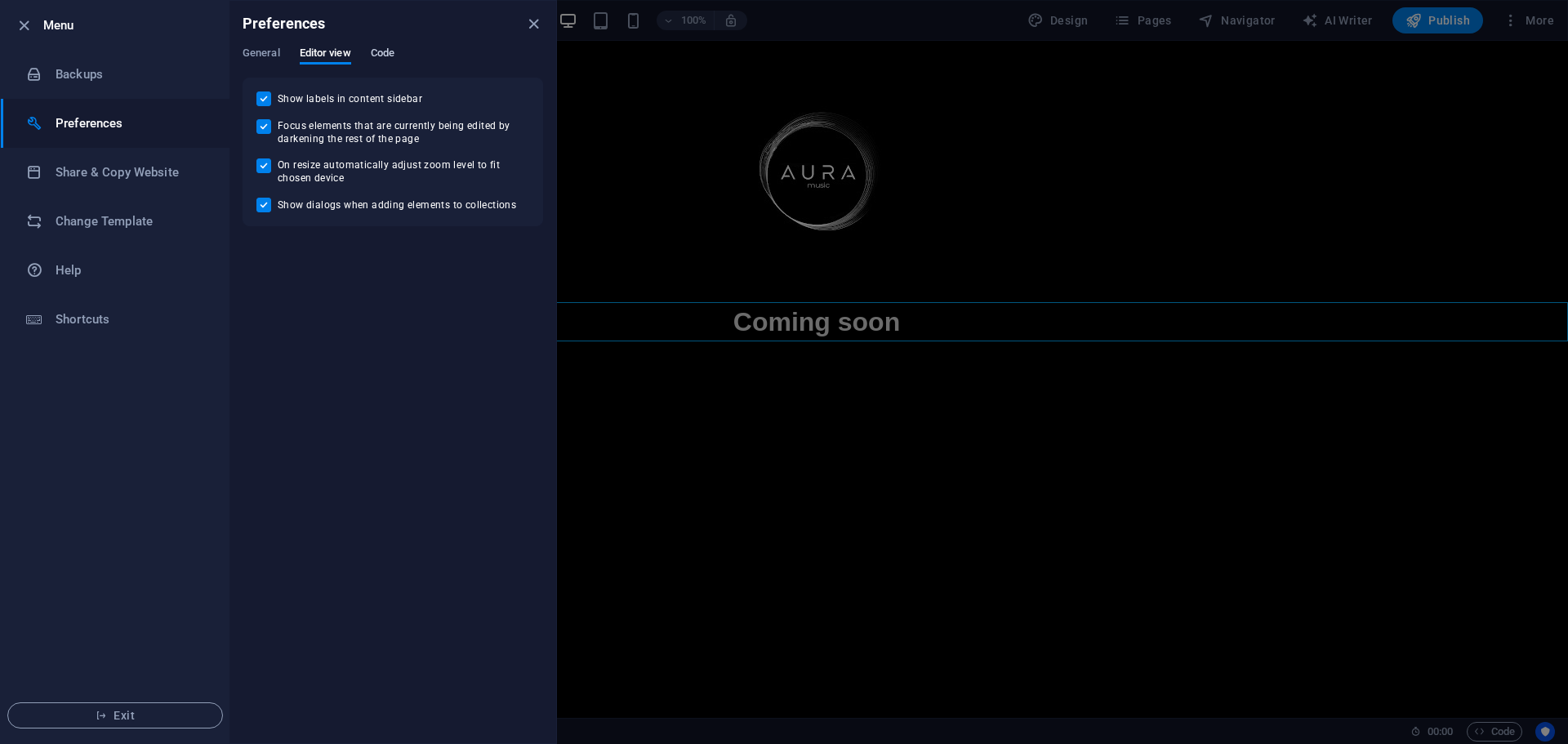
click at [395, 54] on span "Code" at bounding box center [383, 54] width 24 height 23
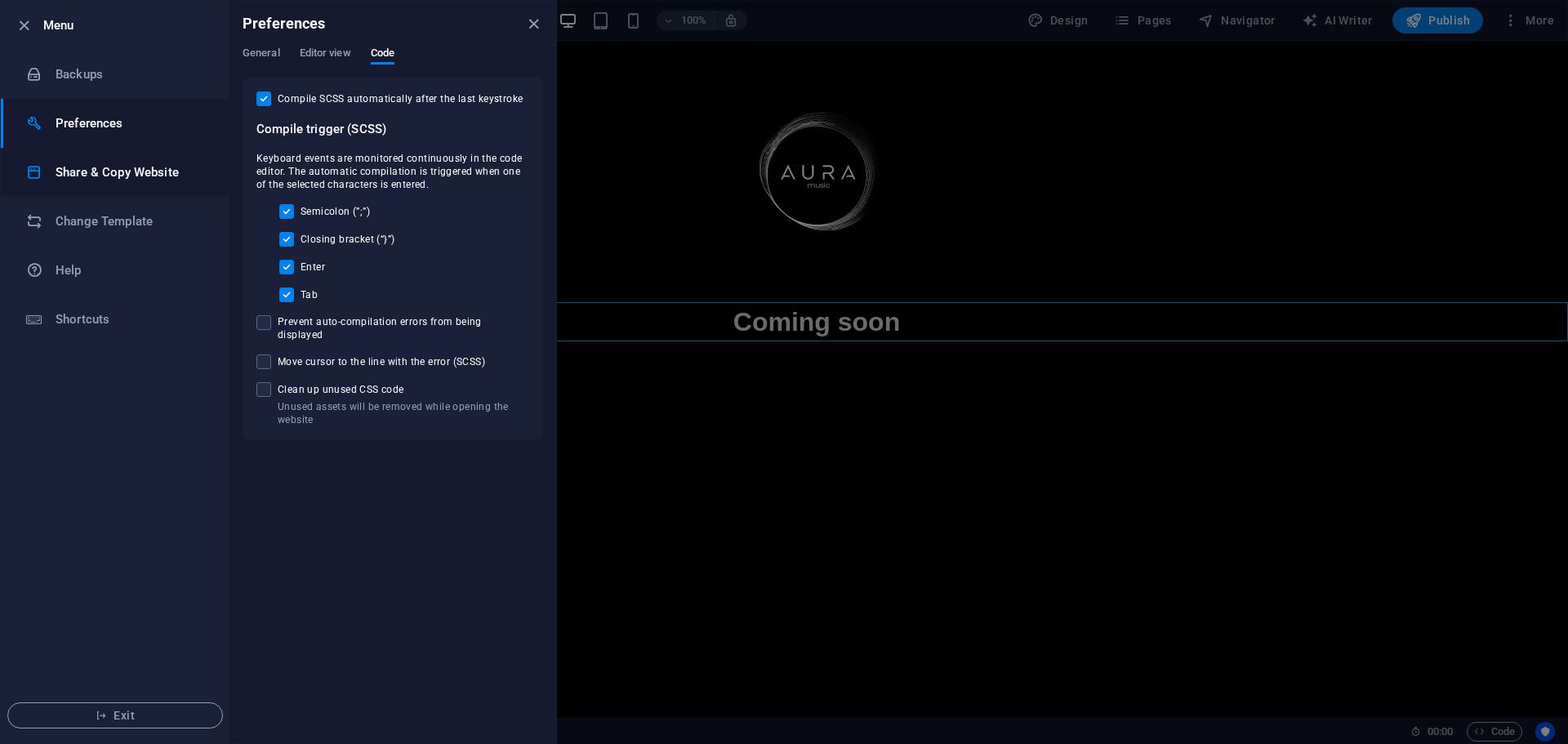
click at [150, 158] on li "Share & Copy Website" at bounding box center [115, 172] width 228 height 49
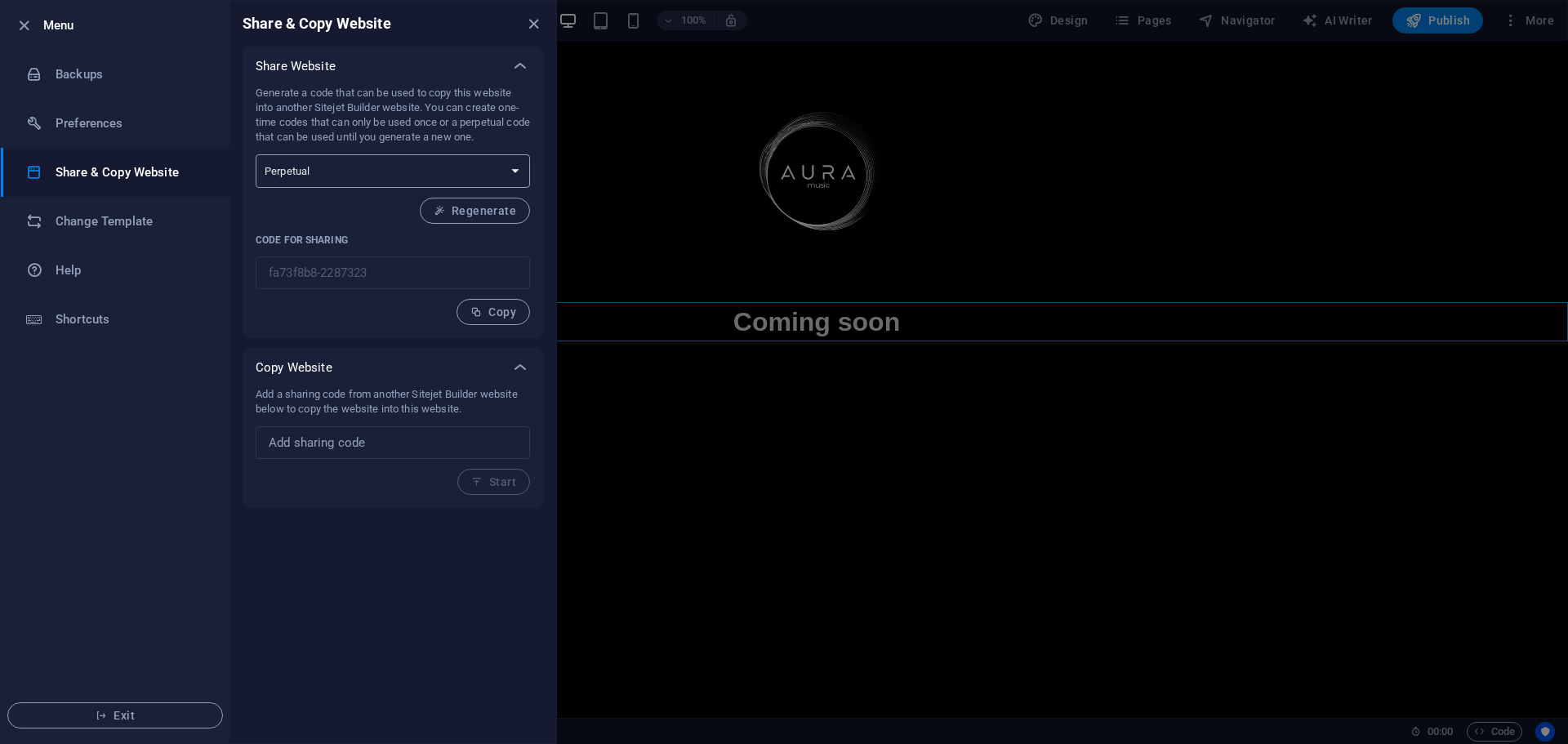
click at [329, 174] on select "One-time Perpetual" at bounding box center [392, 171] width 274 height 33
click at [332, 200] on div "Generate a code that can be used to copy this website into another Sitejet Buil…" at bounding box center [392, 206] width 274 height 240
click at [142, 238] on li "Change Template" at bounding box center [115, 222] width 228 height 49
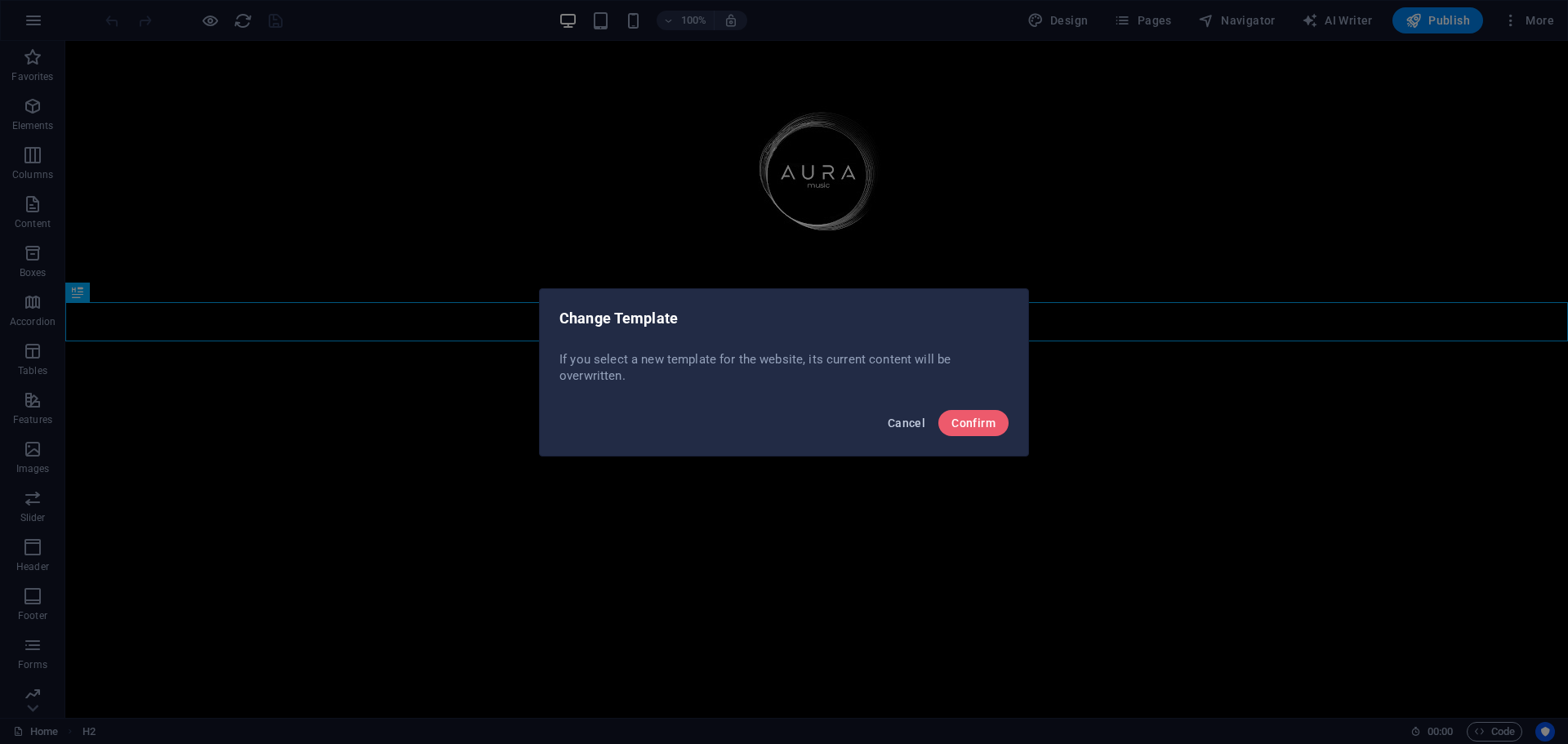
click at [899, 430] on button "Cancel" at bounding box center [907, 423] width 51 height 26
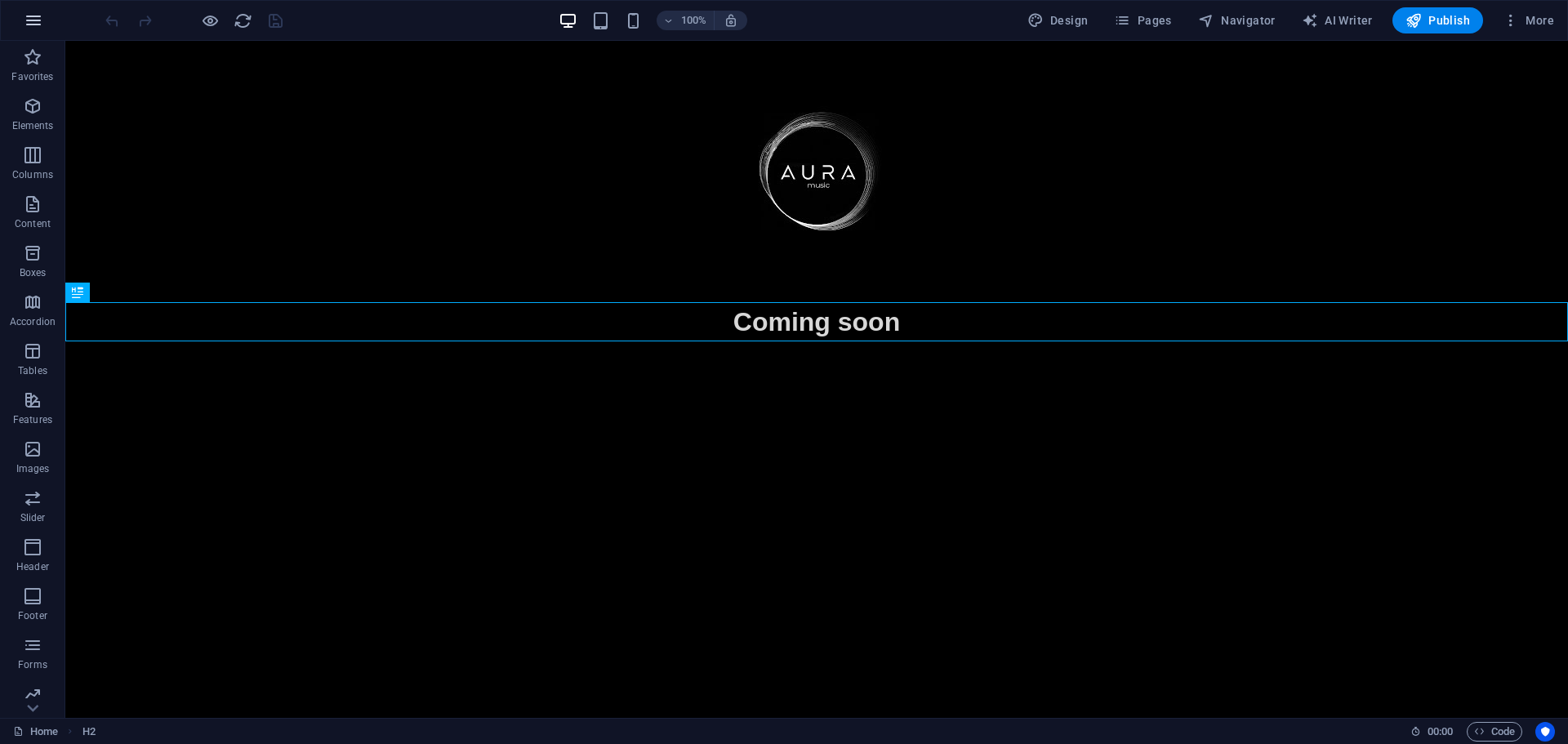
click at [39, 20] on icon "button" at bounding box center [33, 20] width 20 height 20
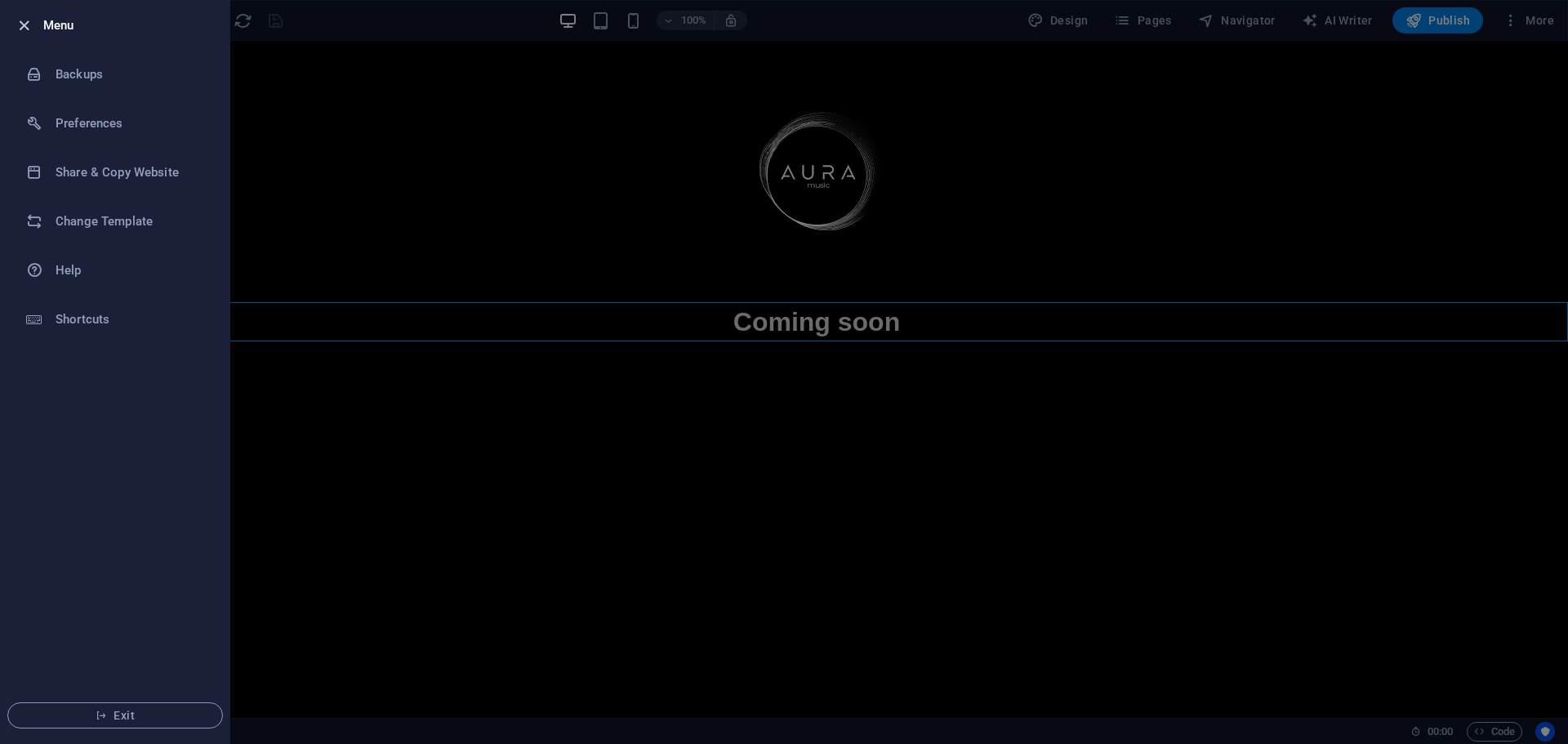
click at [15, 30] on icon "button" at bounding box center [24, 25] width 19 height 19
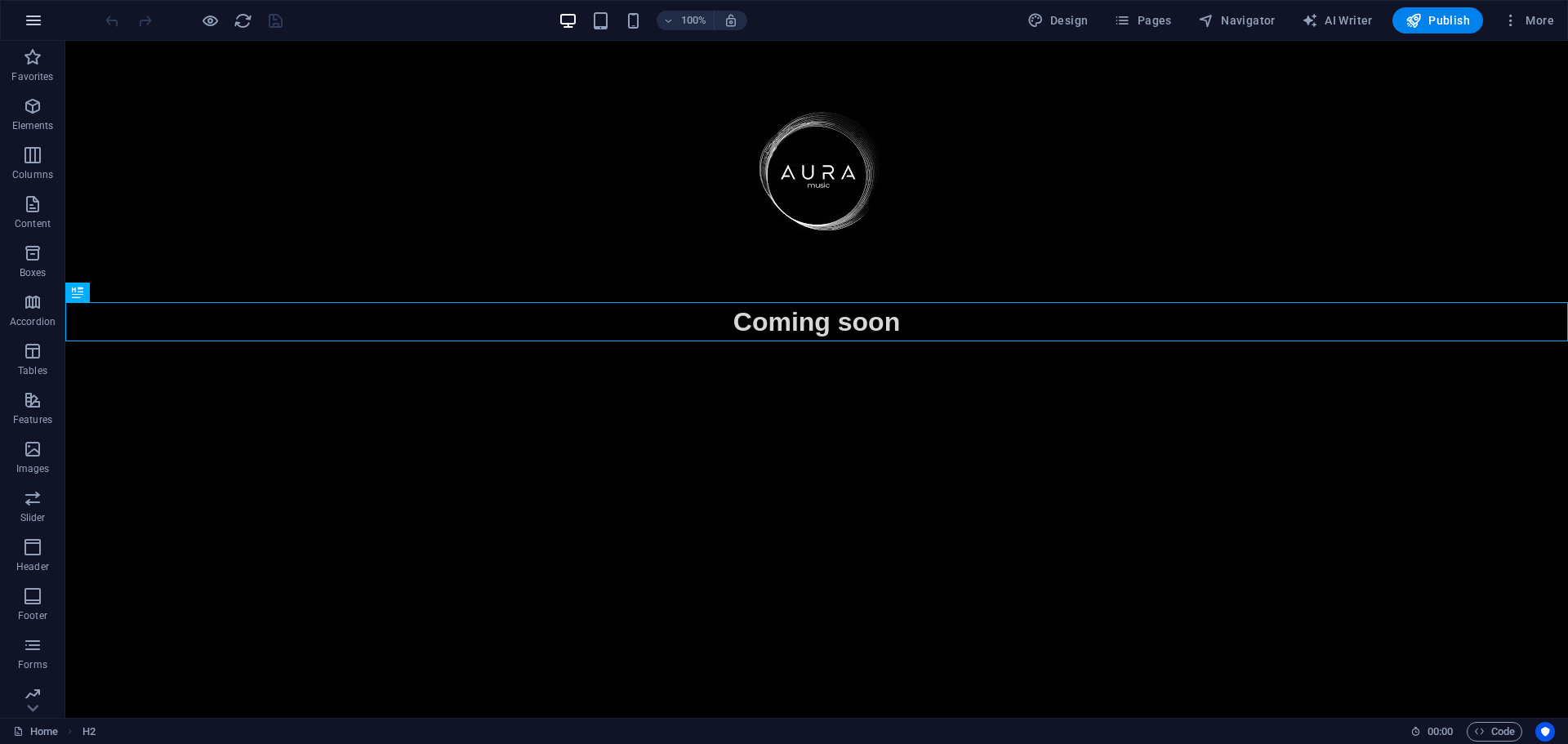
click at [28, 21] on icon "button" at bounding box center [33, 20] width 20 height 20
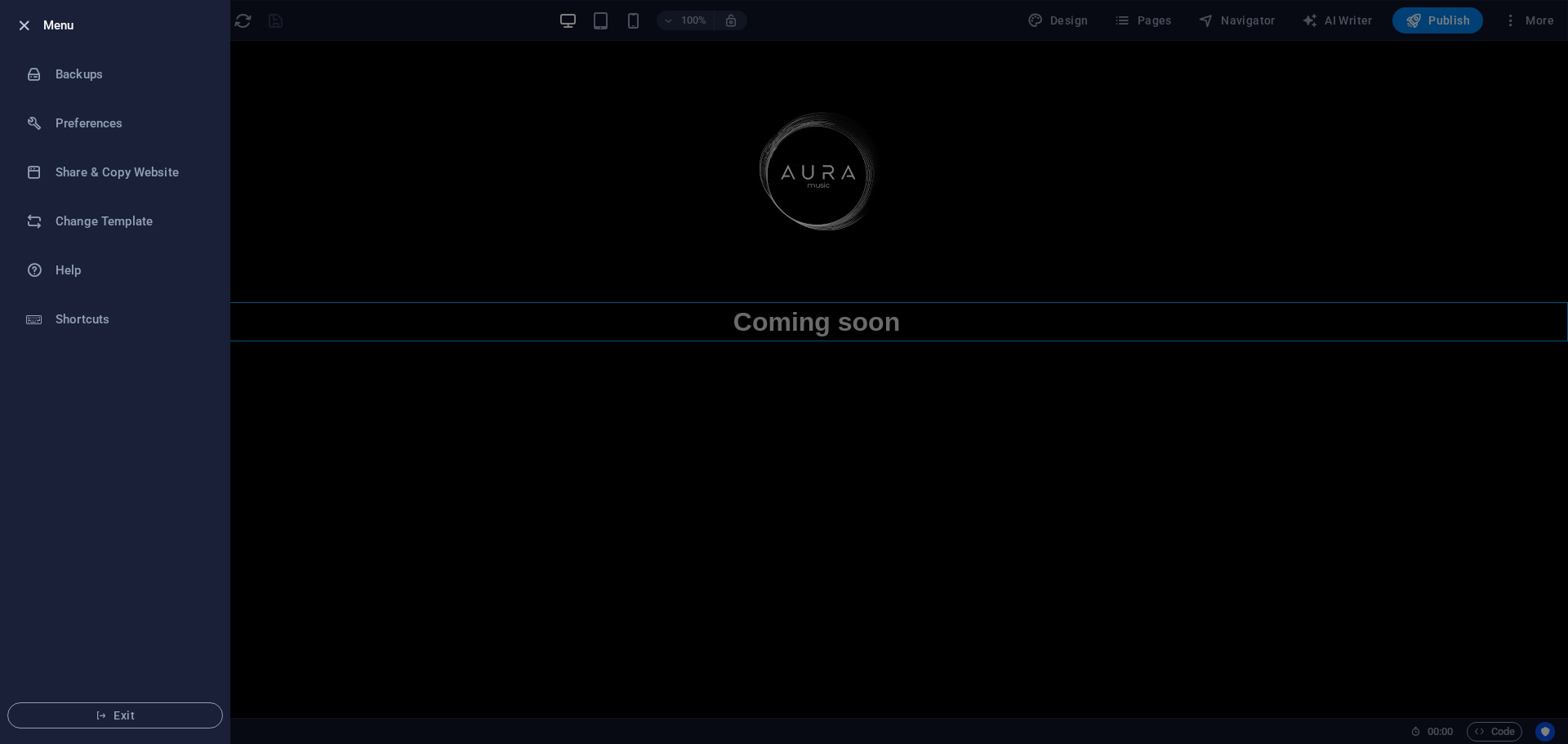
click at [20, 26] on icon "button" at bounding box center [24, 25] width 19 height 19
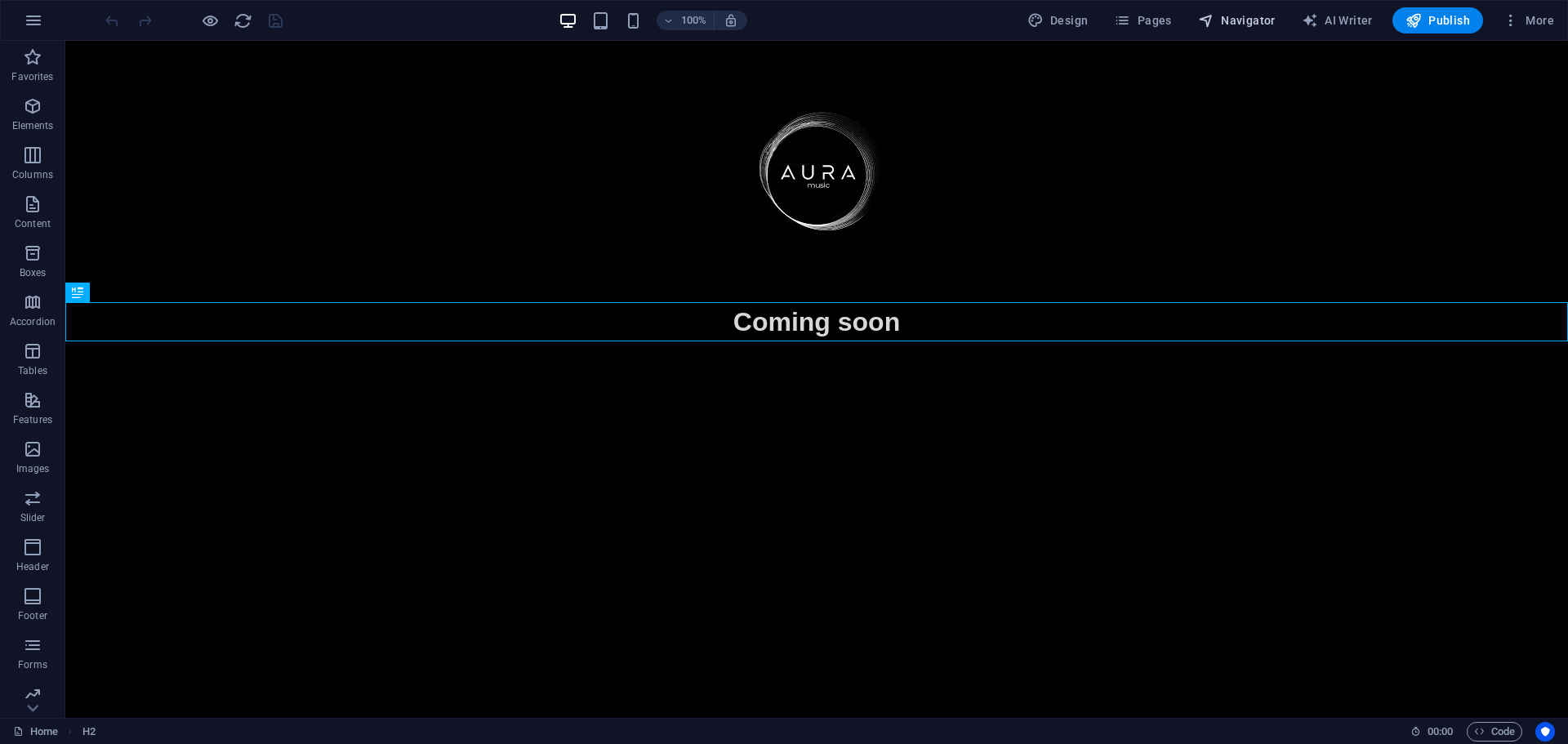
click at [1210, 15] on icon "button" at bounding box center [1206, 20] width 16 height 16
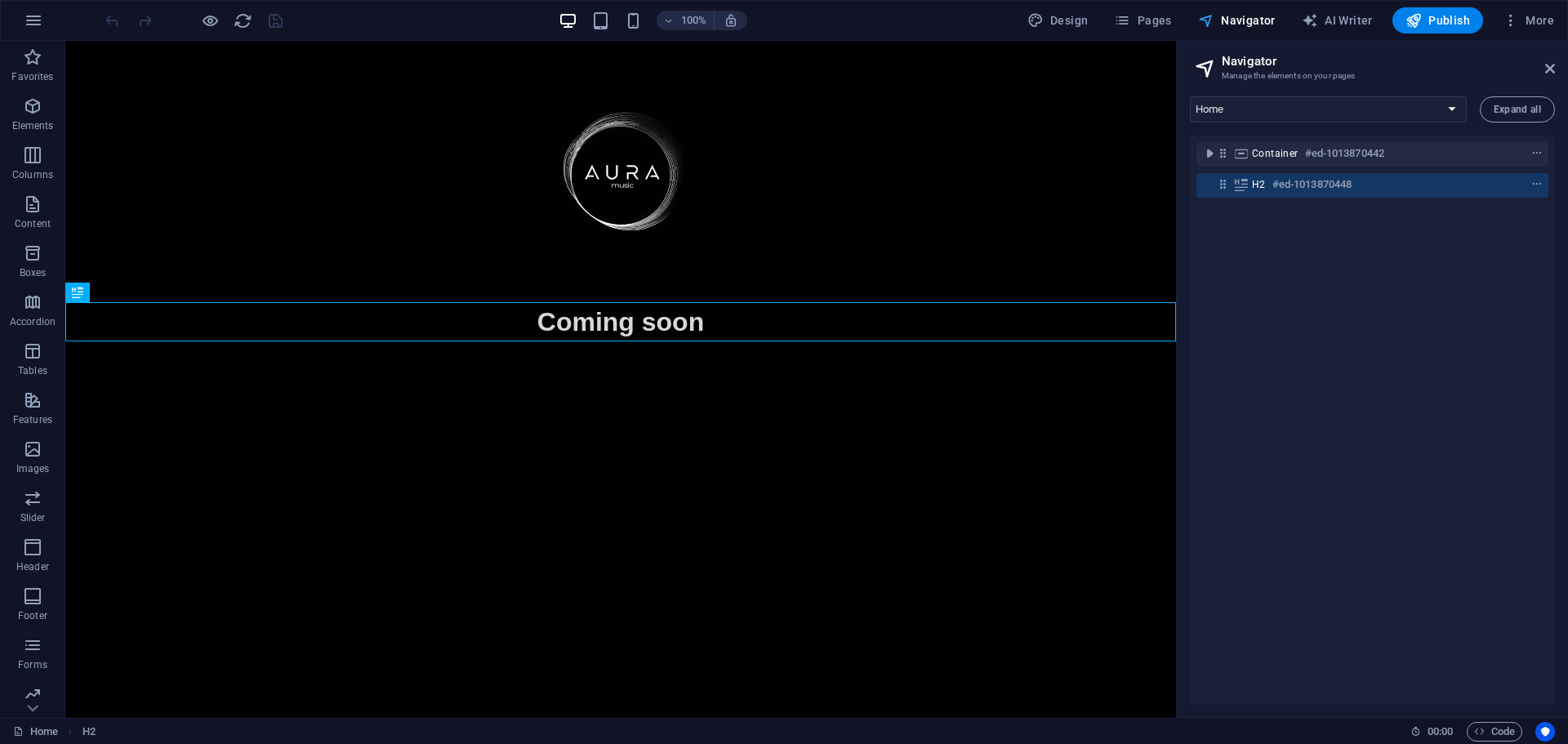
click at [1210, 15] on icon "button" at bounding box center [1206, 20] width 16 height 16
click at [1160, 14] on span "Pages" at bounding box center [1142, 20] width 57 height 16
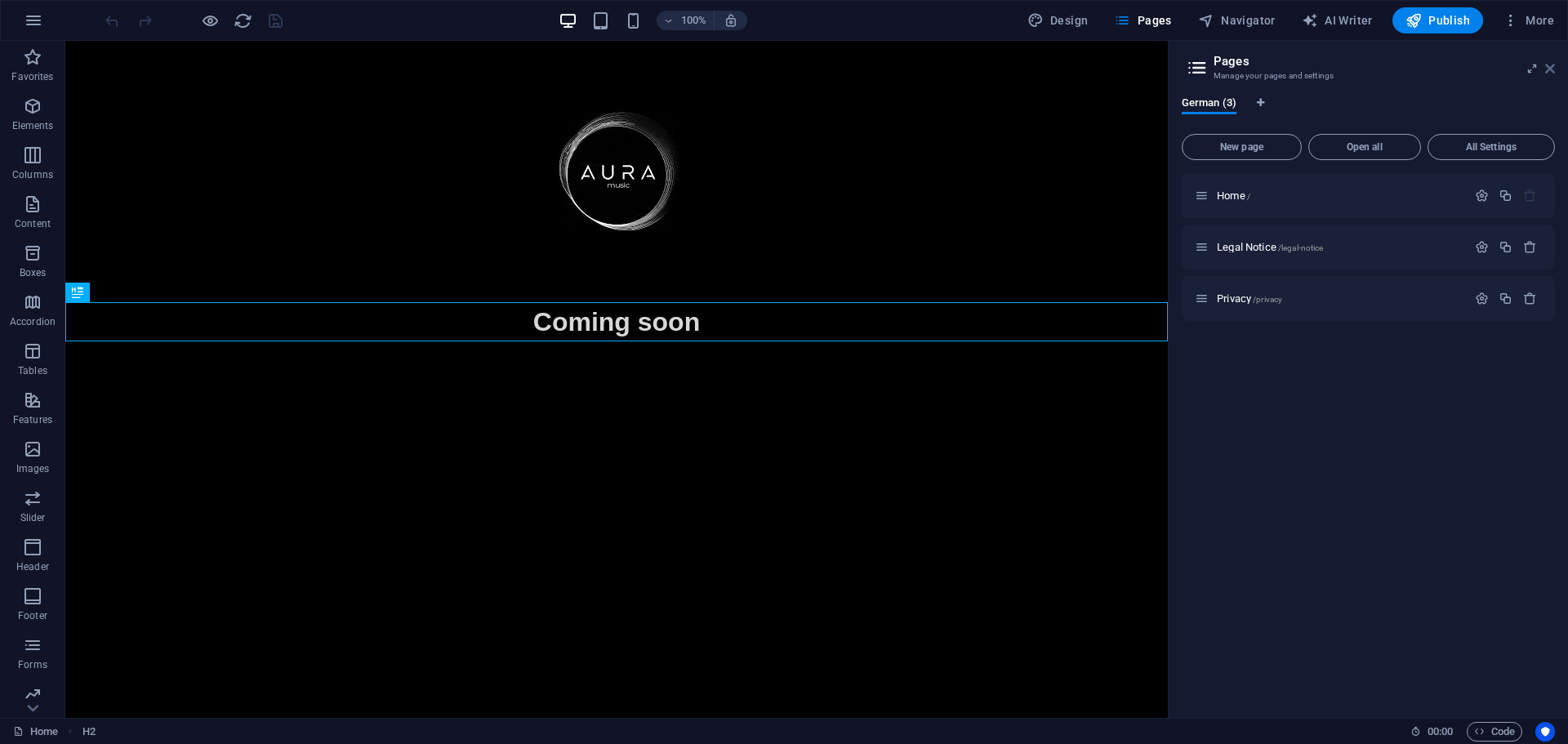
click at [1552, 67] on icon at bounding box center [1550, 68] width 10 height 13
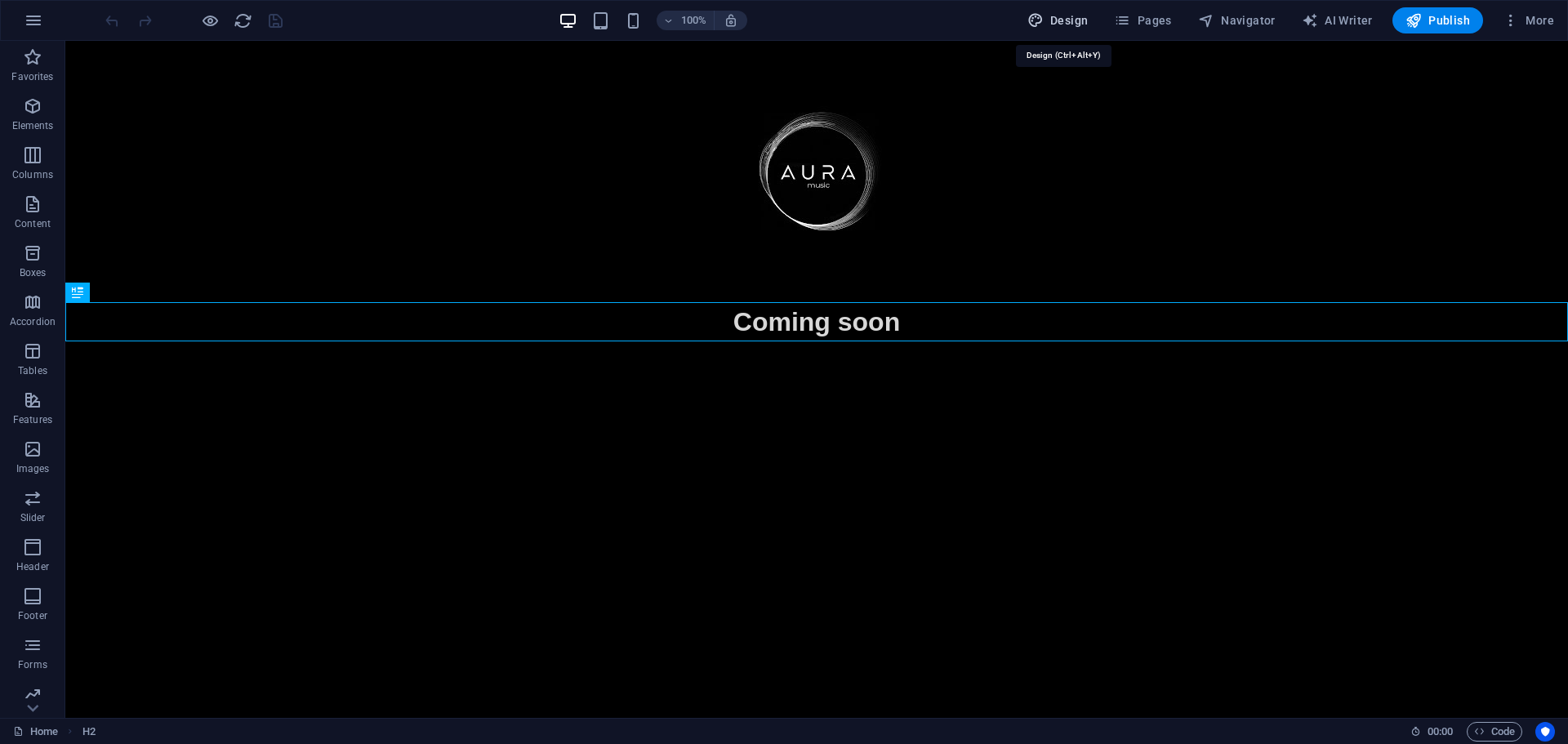
click at [1059, 19] on span "Design" at bounding box center [1058, 20] width 61 height 16
select select "px"
select select "400"
select select "px"
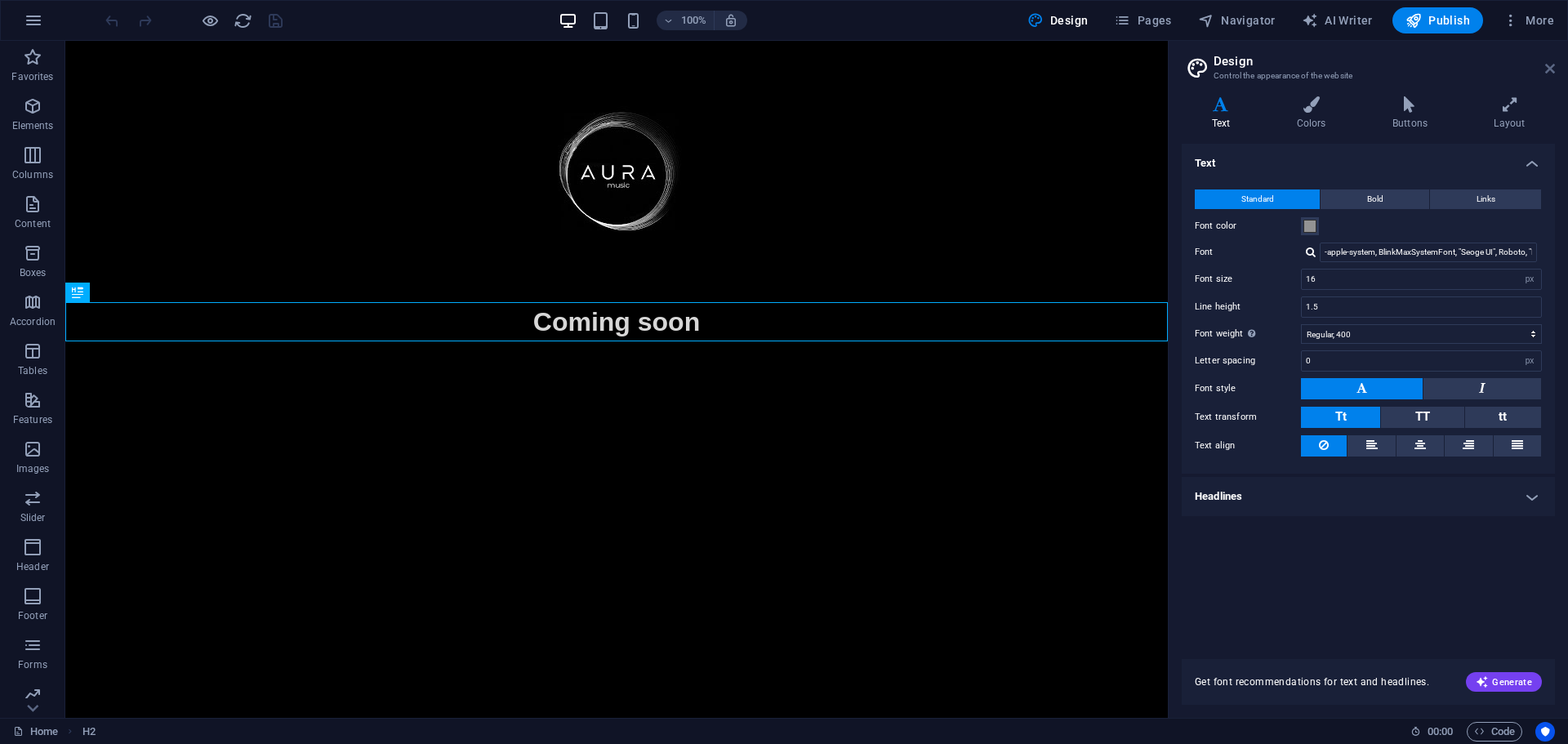
click at [1548, 68] on icon at bounding box center [1550, 68] width 10 height 13
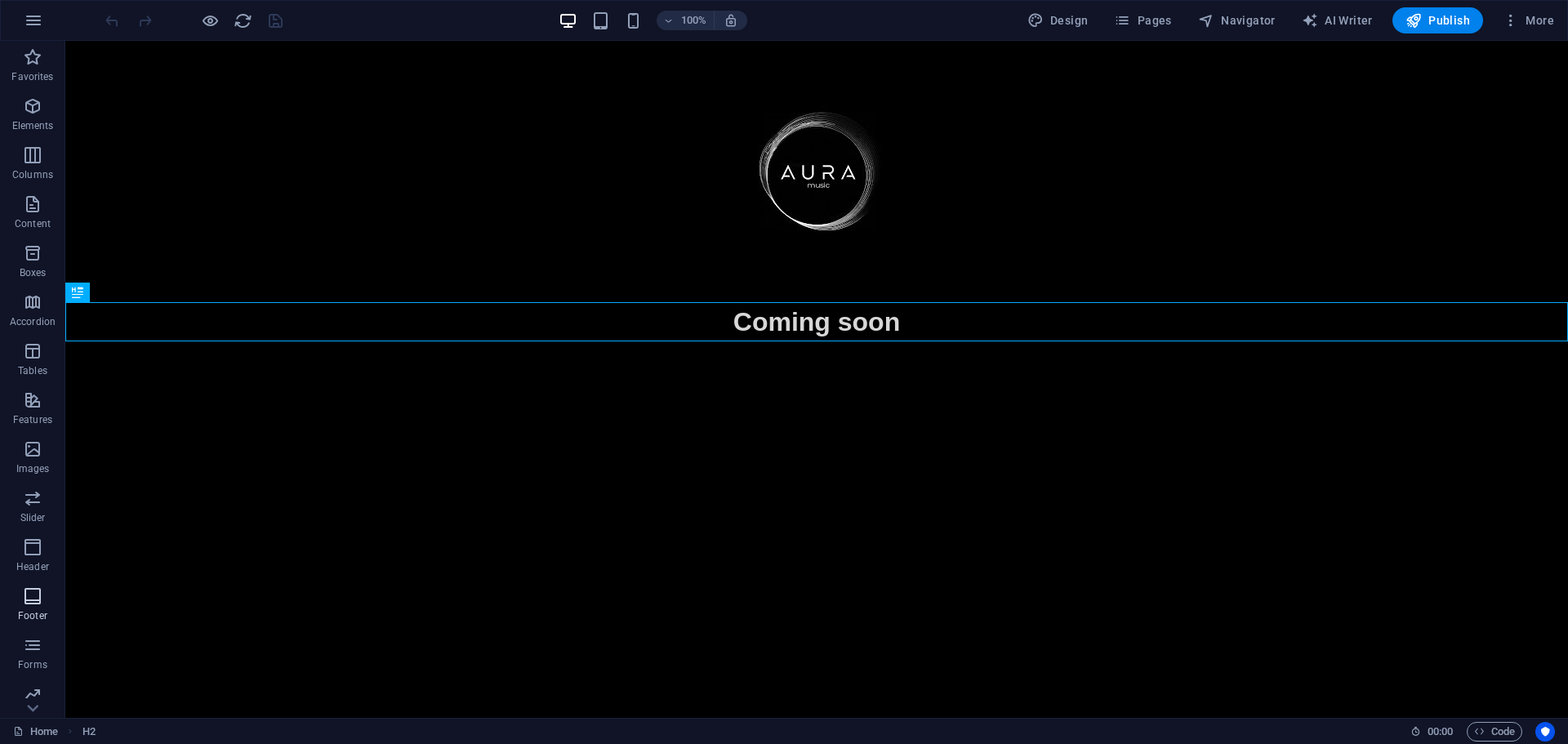
click at [32, 595] on icon "button" at bounding box center [32, 596] width 20 height 20
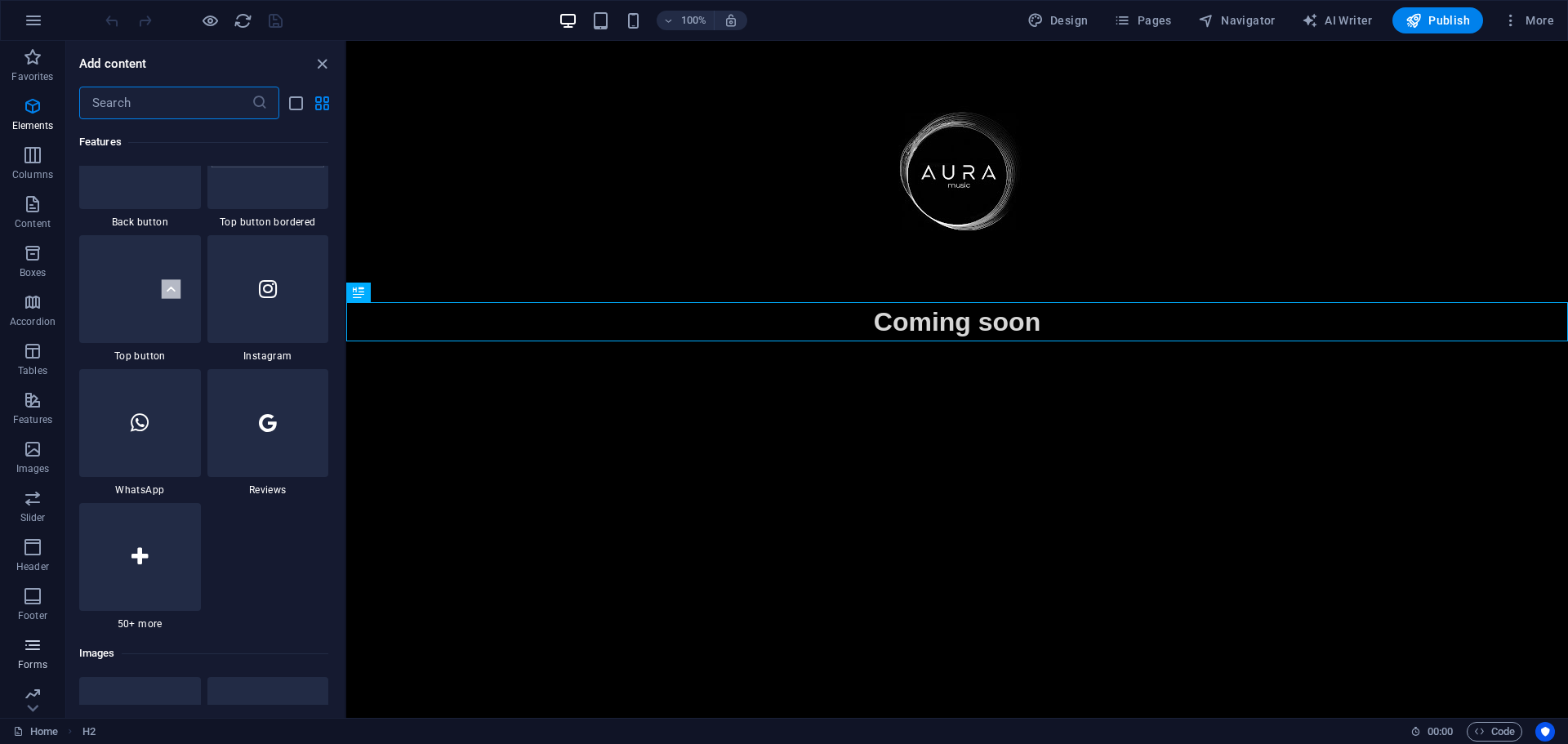
scroll to position [10815, 0]
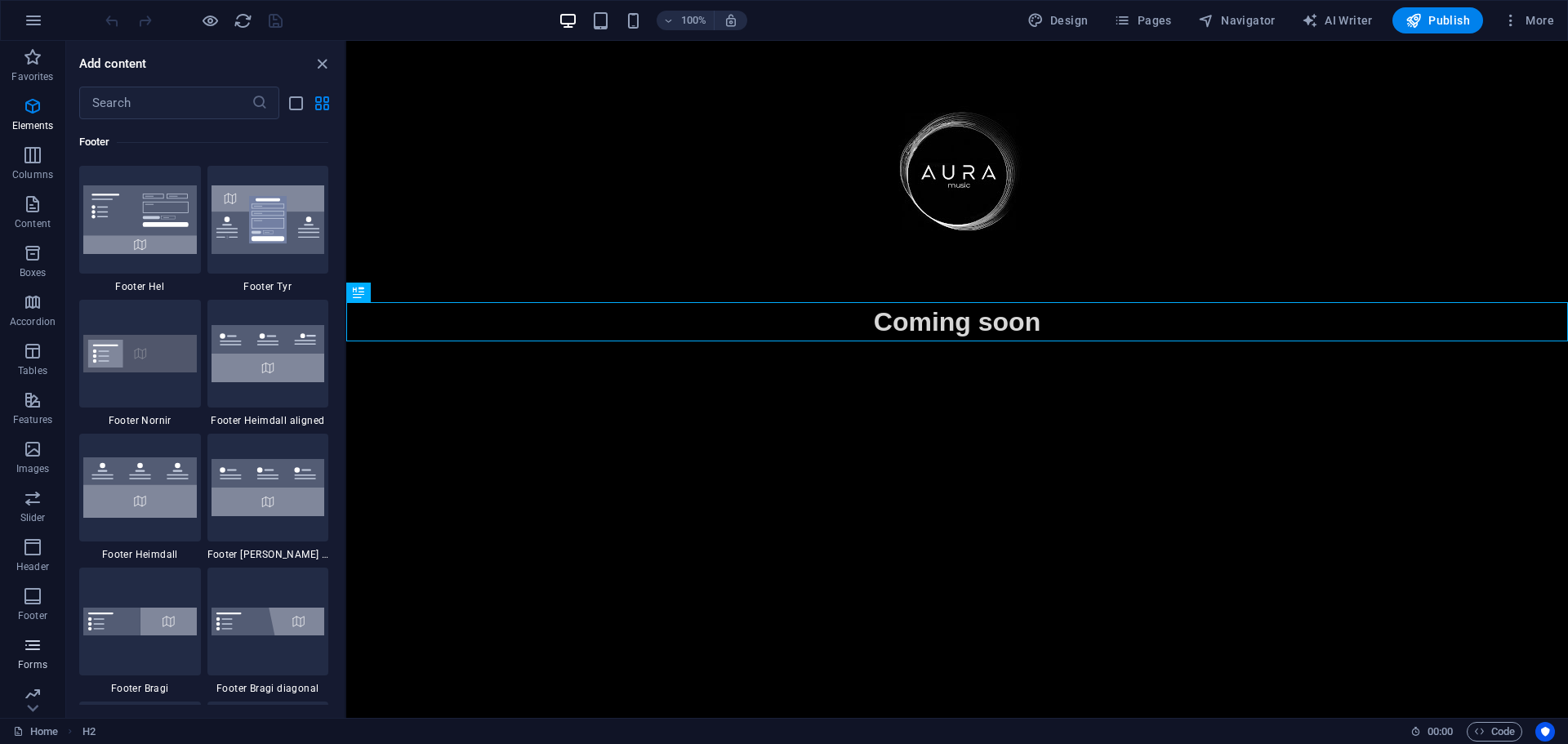
click at [31, 647] on icon "button" at bounding box center [32, 645] width 20 height 20
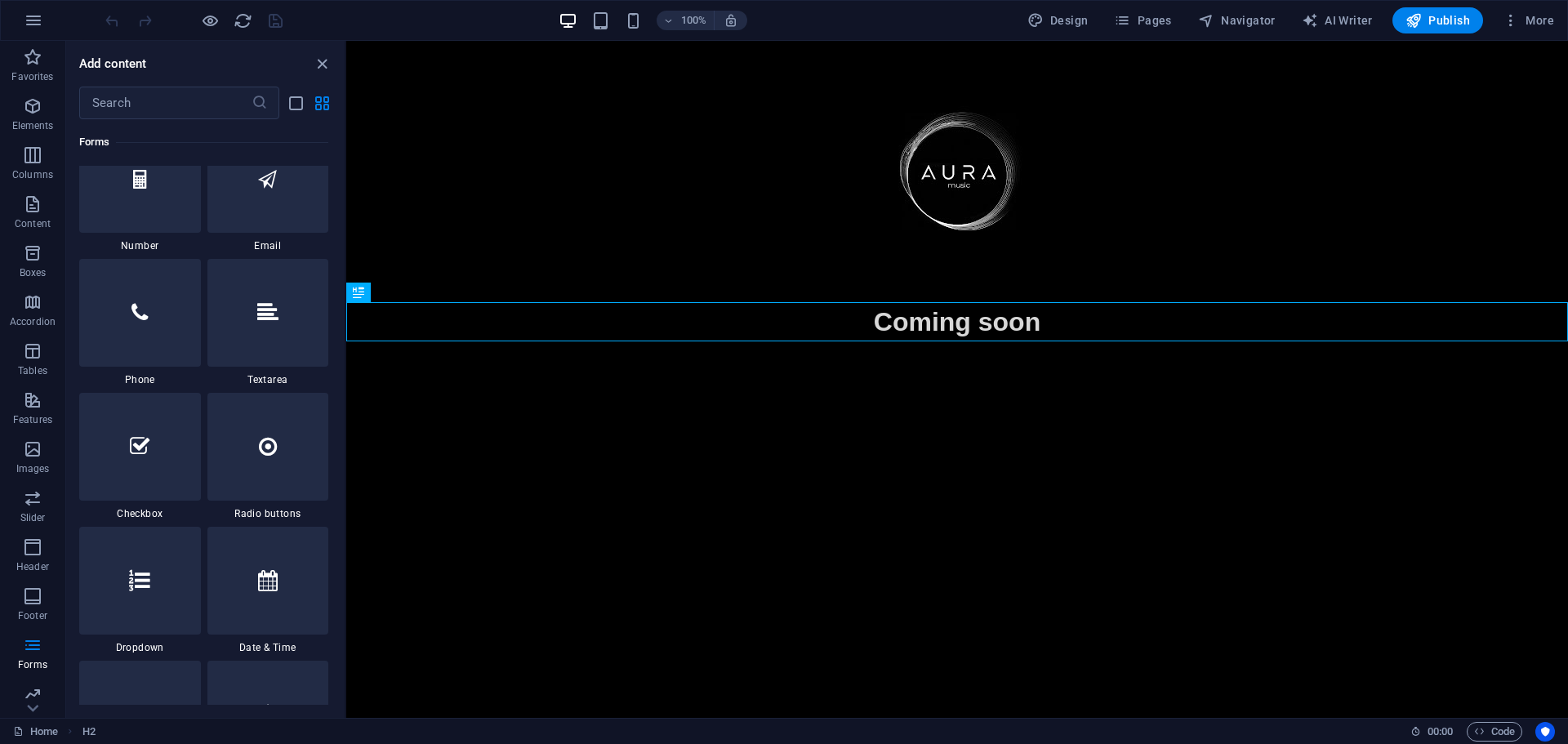
scroll to position [12502, 0]
click at [170, 107] on input "text" at bounding box center [165, 103] width 172 height 32
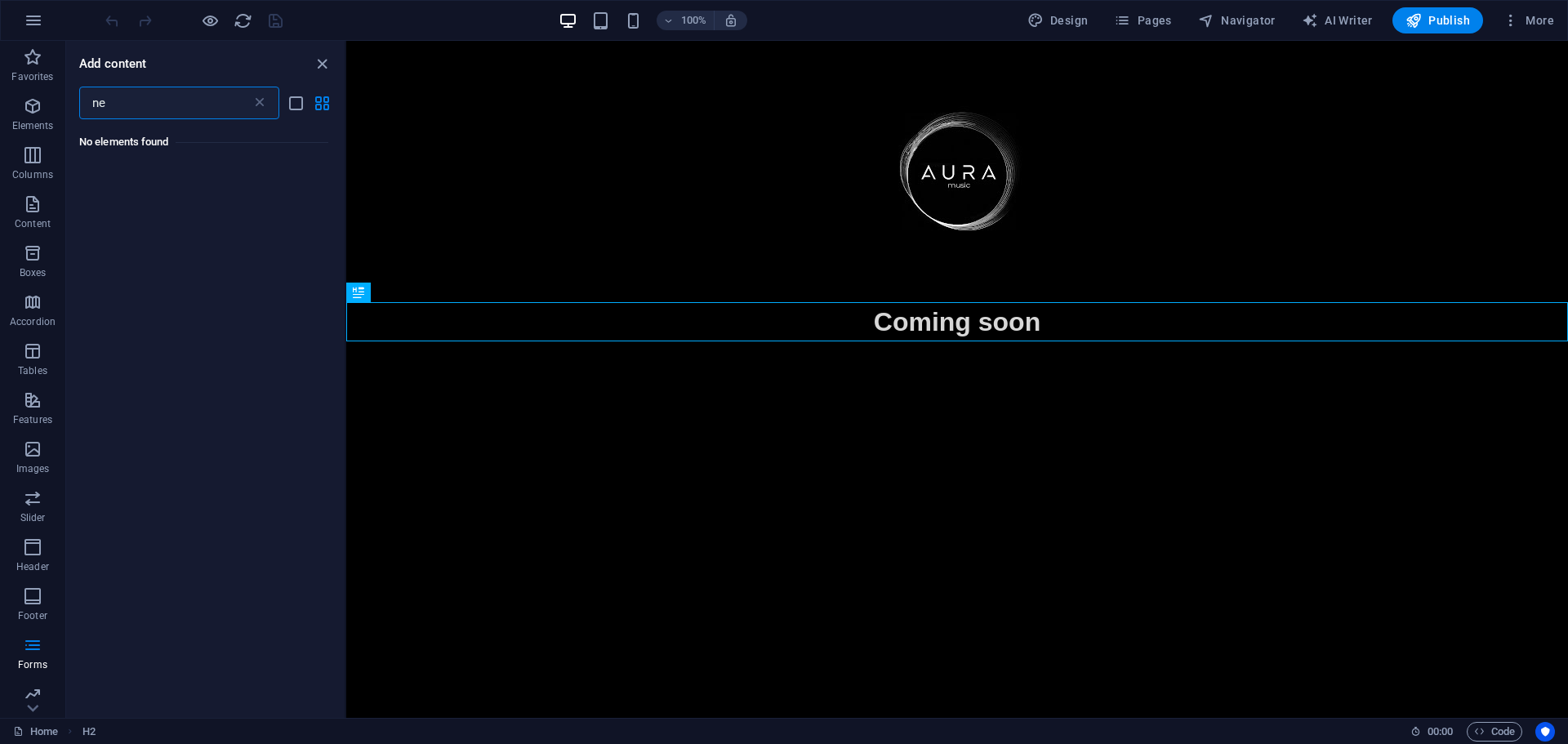
type input "n"
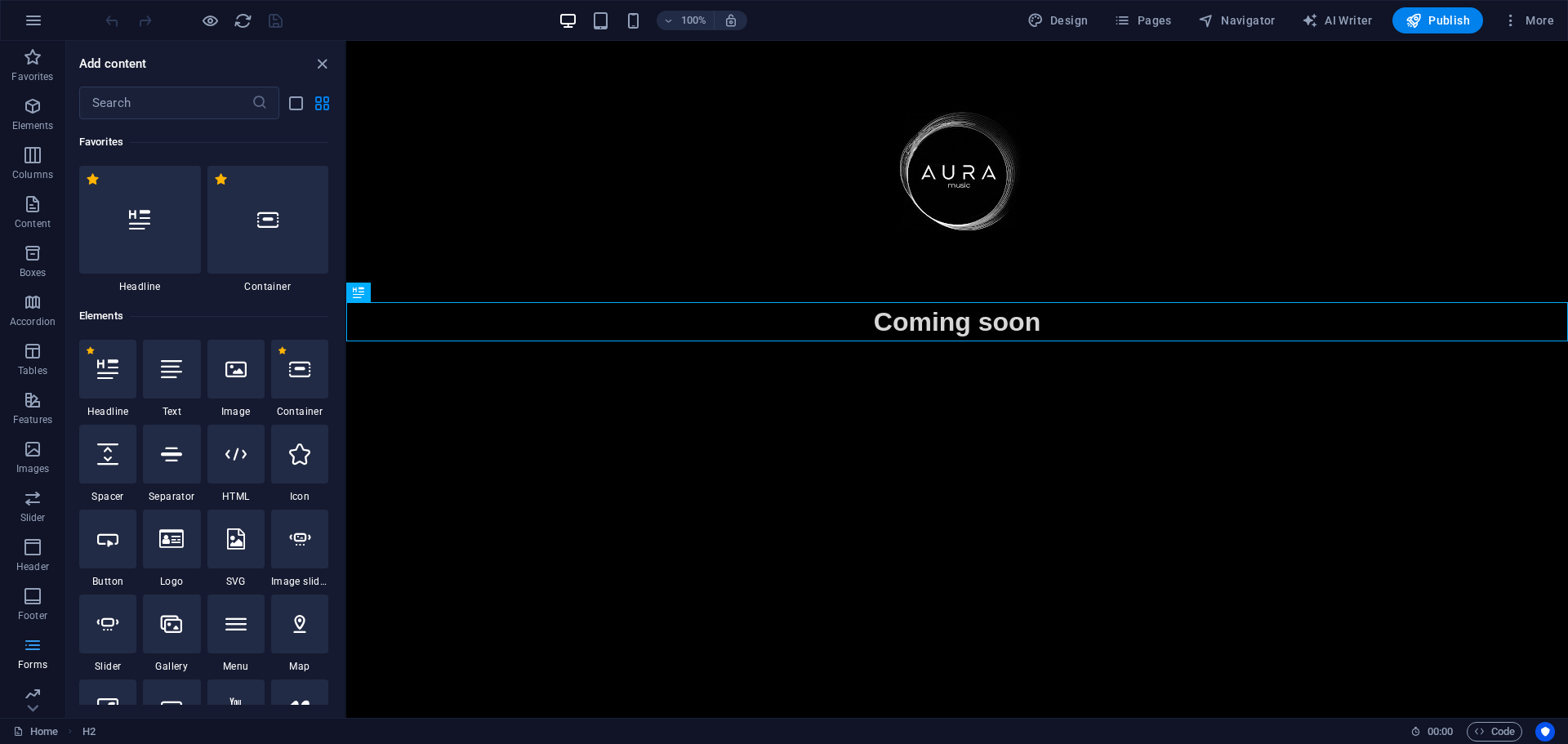
click at [39, 640] on icon "button" at bounding box center [32, 645] width 20 height 20
click at [36, 610] on p "Footer" at bounding box center [32, 616] width 30 height 13
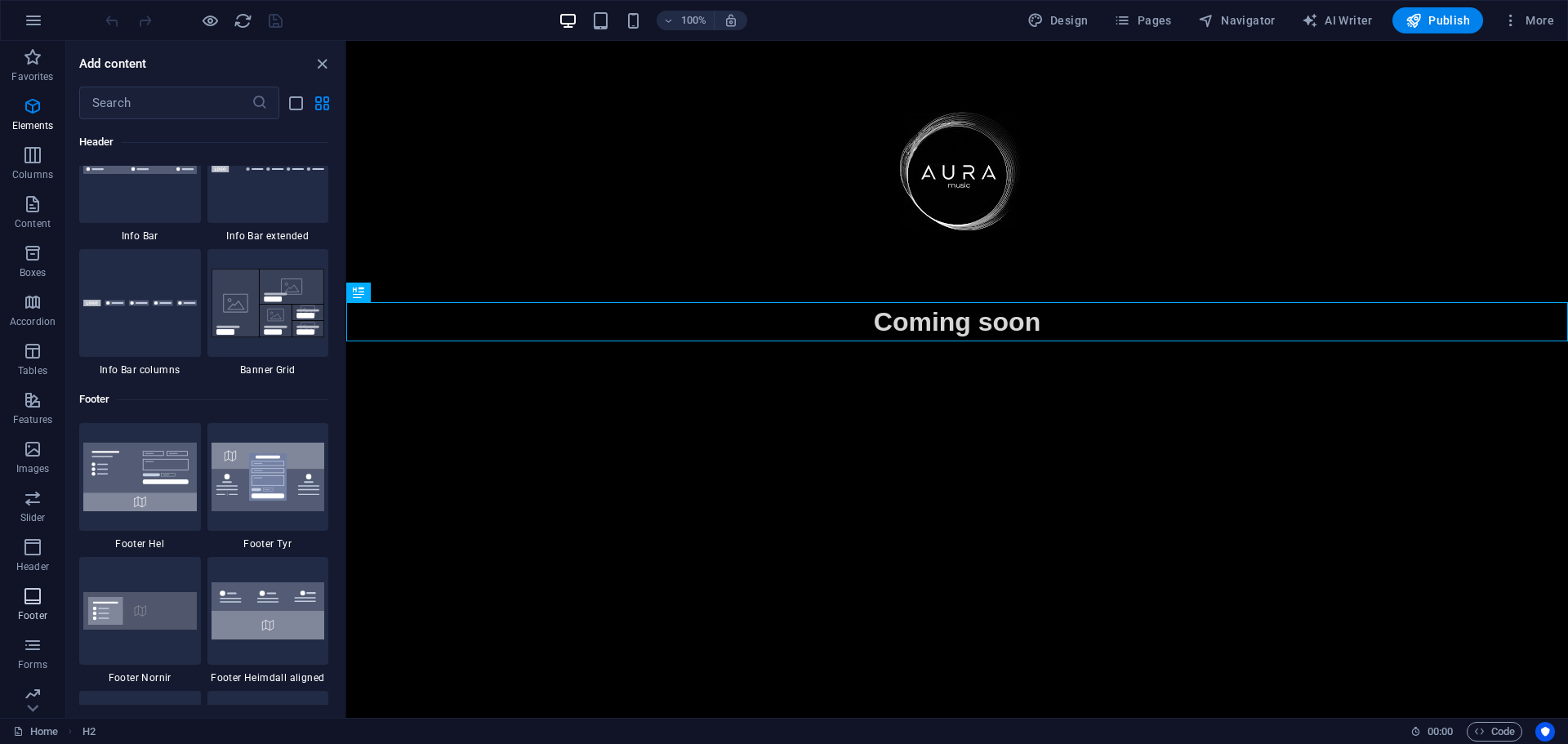
scroll to position [10815, 0]
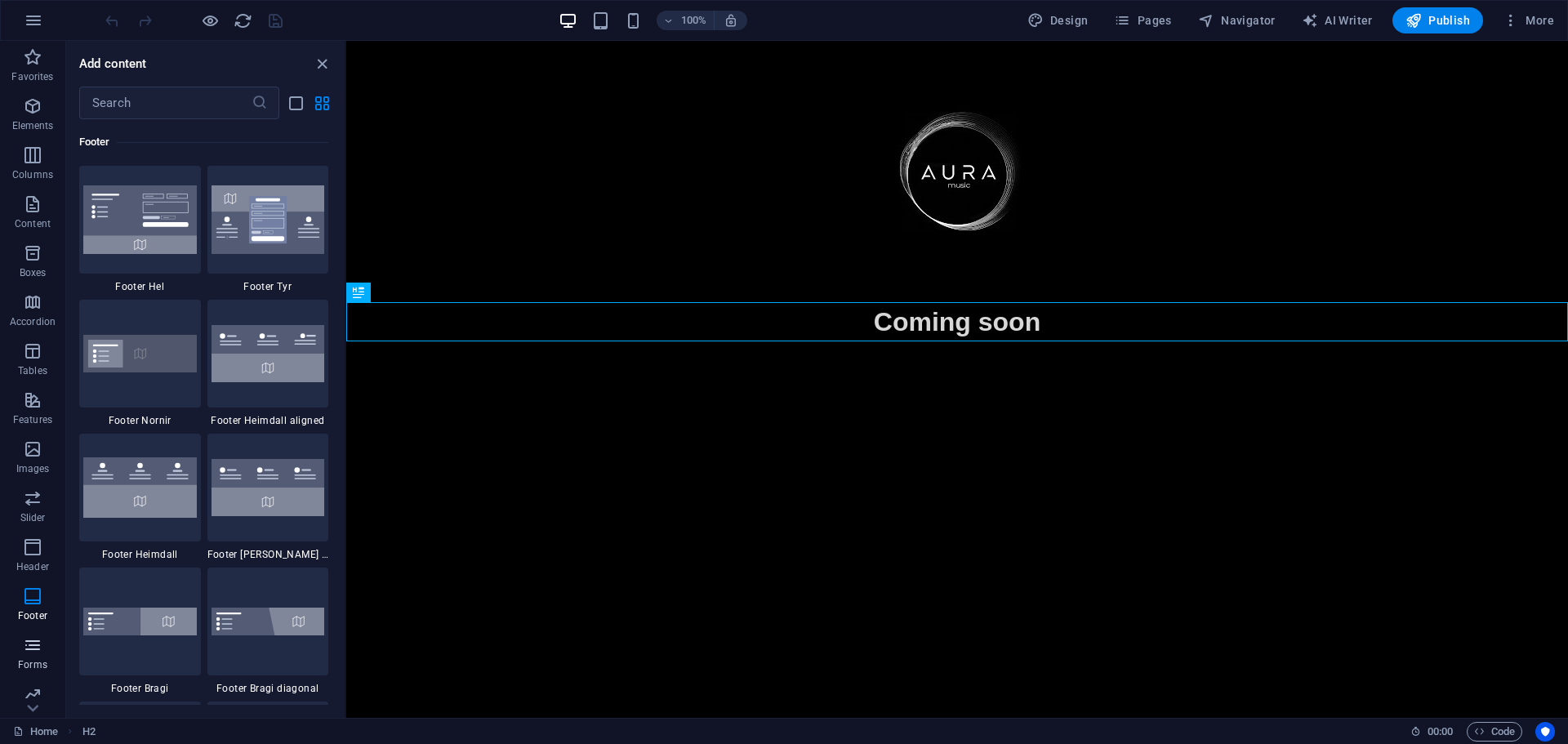
click at [37, 640] on icon "button" at bounding box center [32, 645] width 20 height 20
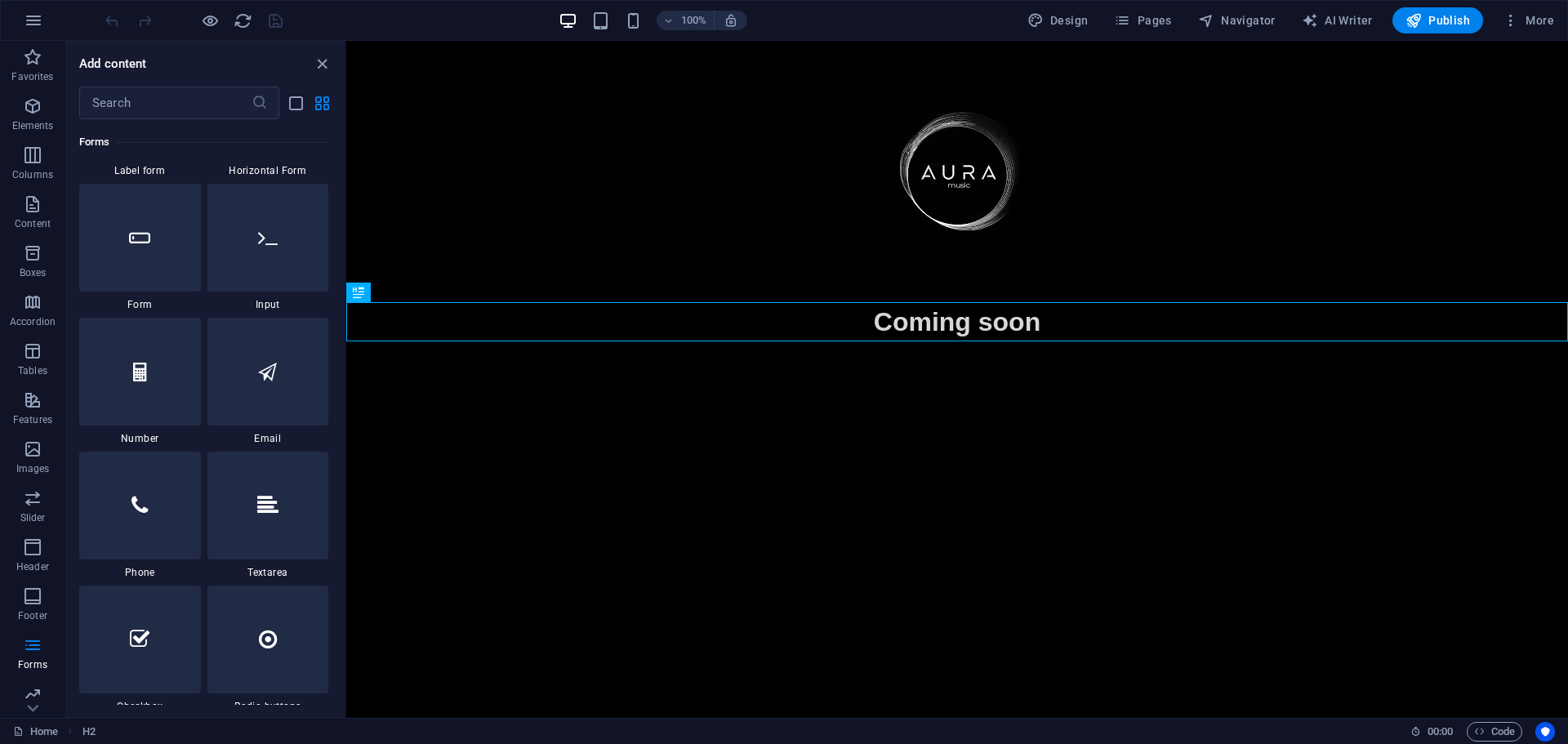
scroll to position [12313, 0]
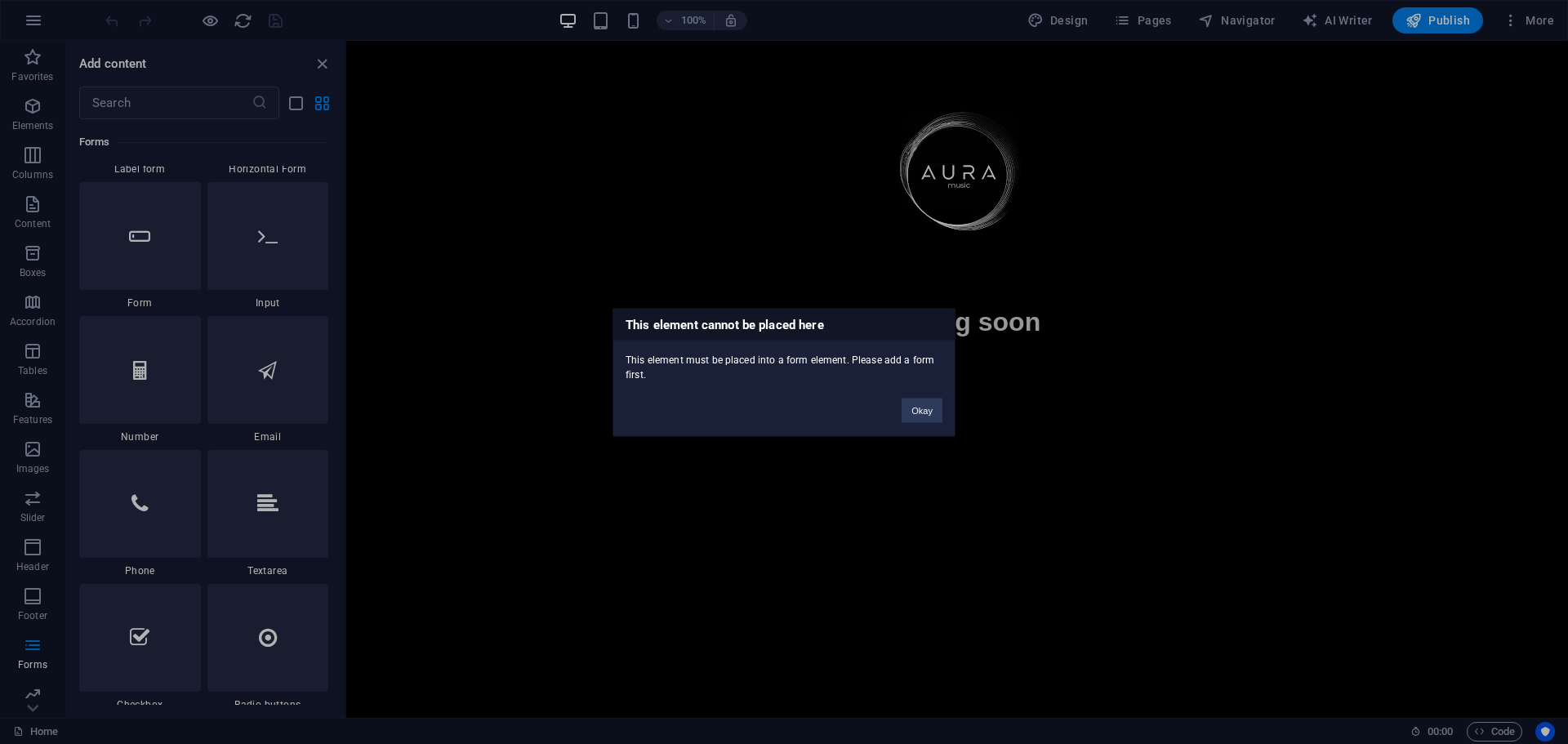
click at [913, 422] on div "Okay" at bounding box center [921, 402] width 65 height 42
click at [916, 406] on button "Okay" at bounding box center [922, 409] width 41 height 25
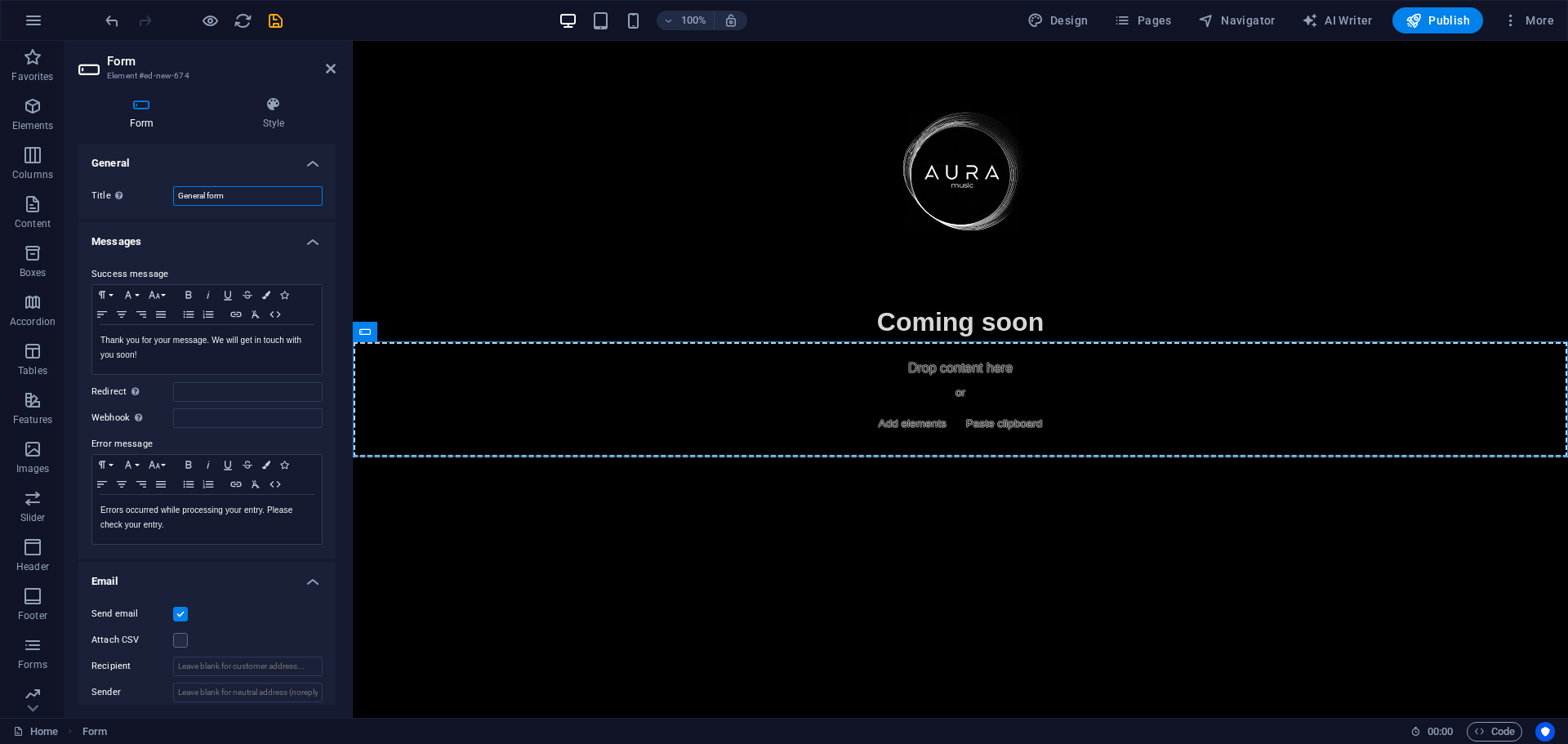
click at [243, 187] on input "General form" at bounding box center [248, 195] width 149 height 20
click at [235, 220] on ul "General Title Define a name for the form. General form Messages Success message…" at bounding box center [206, 600] width 257 height 914
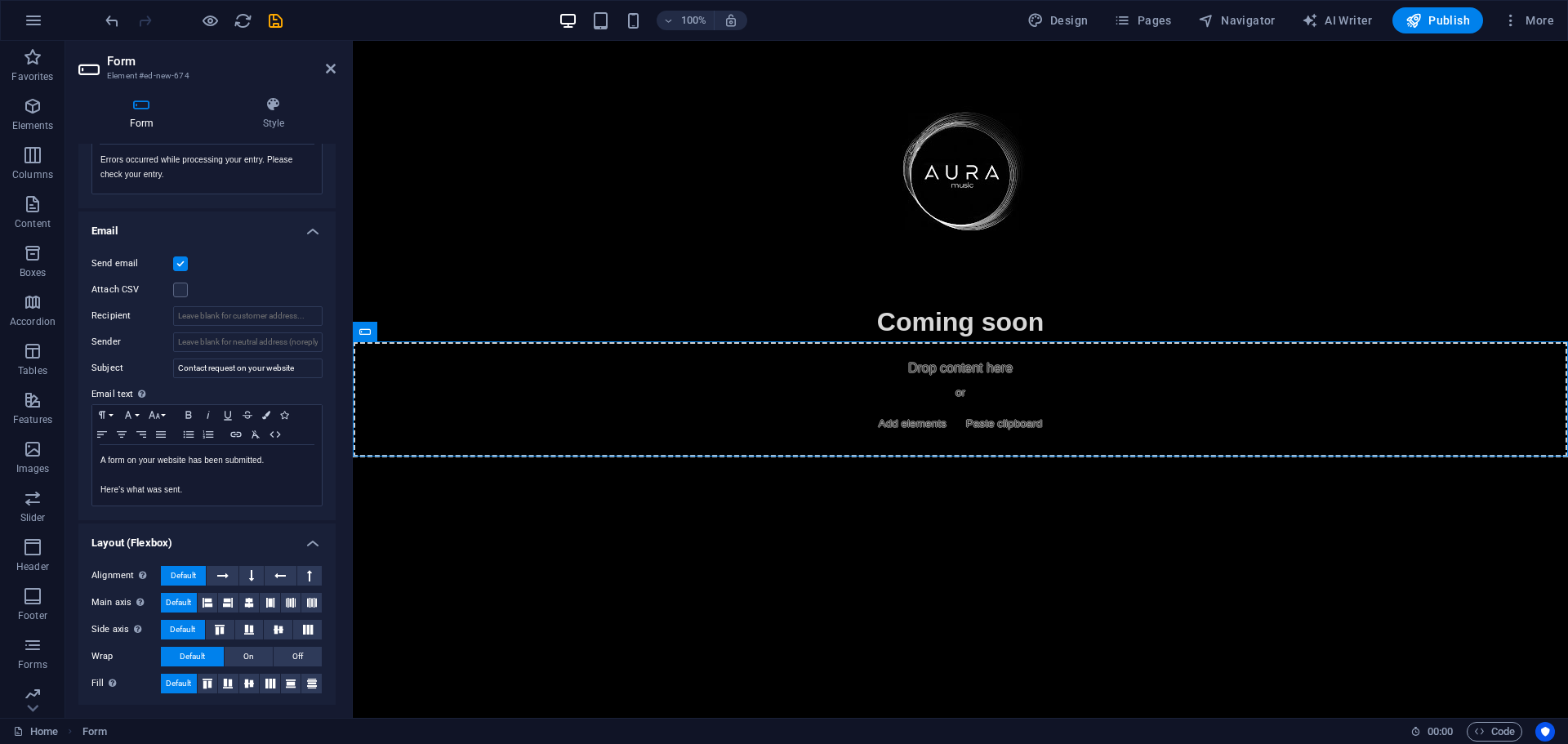
scroll to position [0, 0]
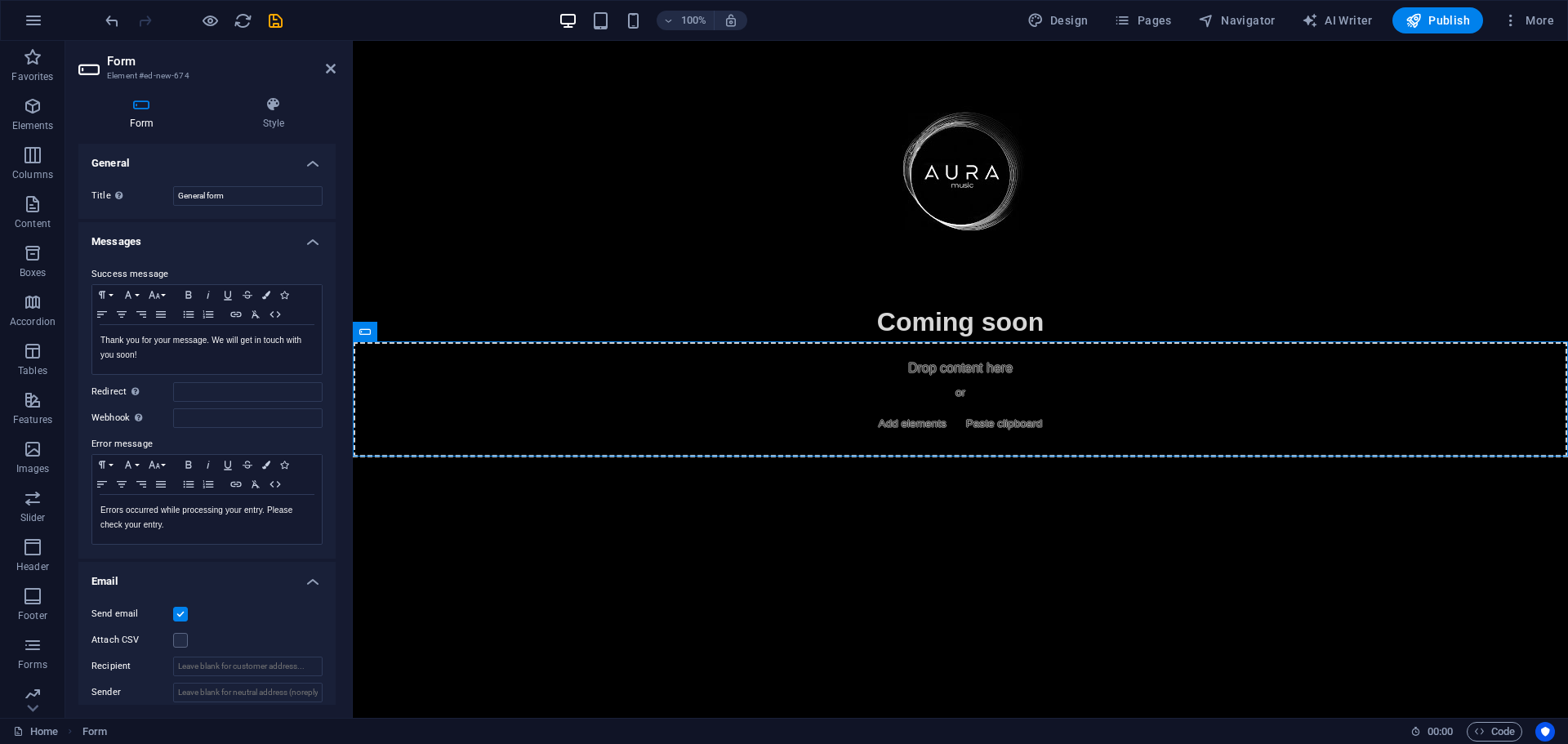
click at [281, 133] on div "Form Style General Title Define a name for the form. General form Messages Succ…" at bounding box center [206, 400] width 257 height 609
click at [26, 653] on icon "button" at bounding box center [32, 645] width 20 height 20
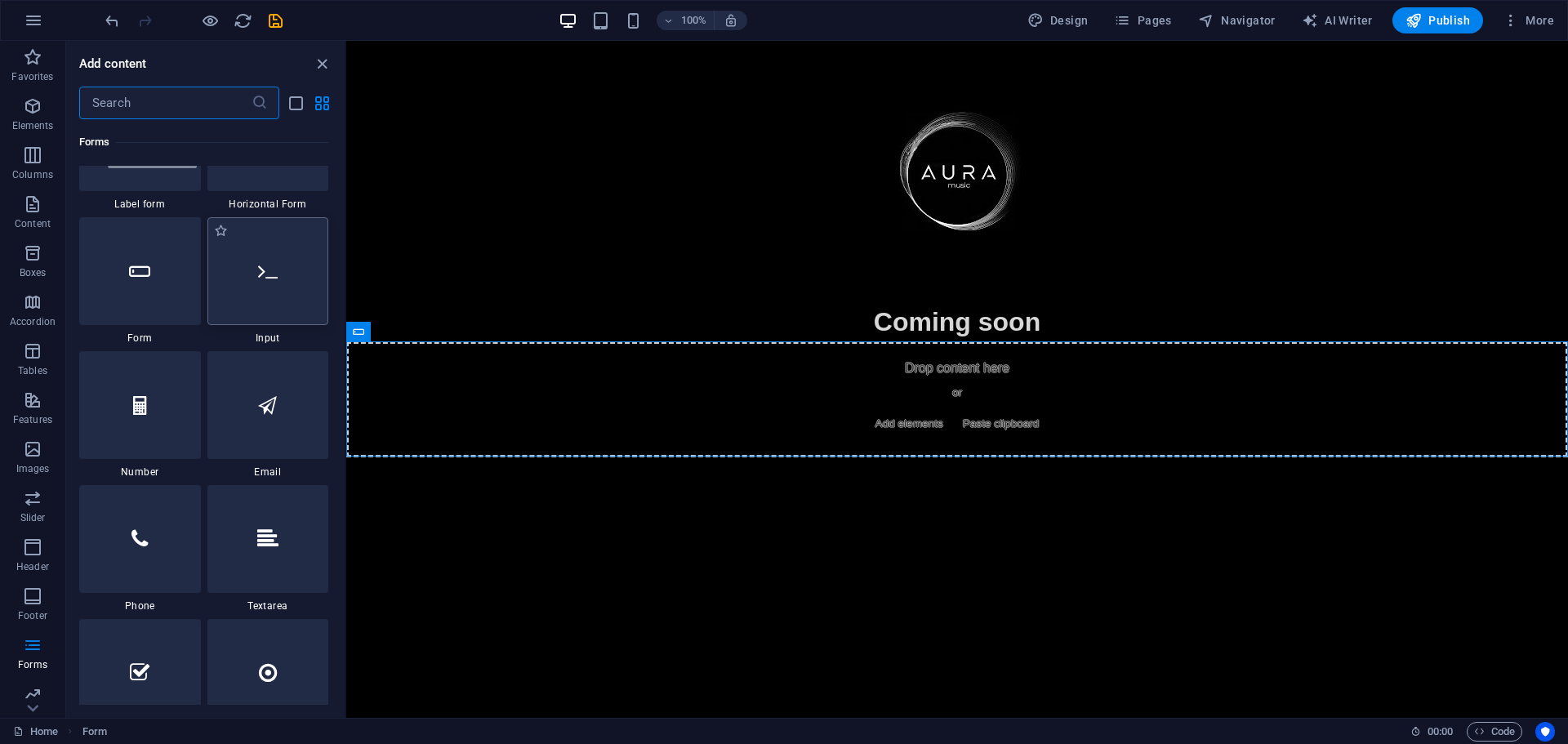
scroll to position [12278, 0]
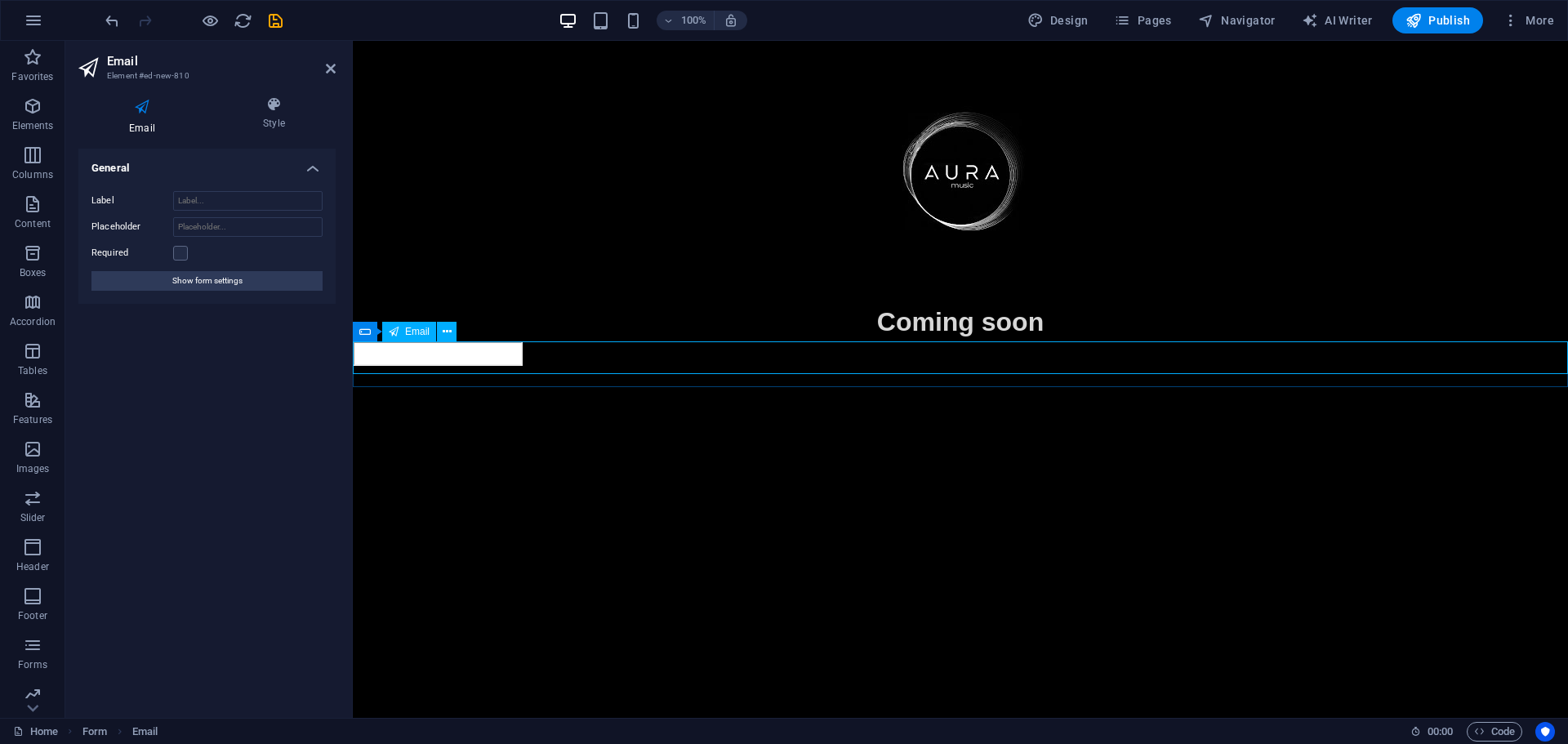
click at [523, 354] on input "email" at bounding box center [438, 353] width 170 height 25
click at [182, 251] on label at bounding box center [180, 253] width 14 height 14
click at [0, 0] on input "Required" at bounding box center [0, 0] width 0 height 0
click at [227, 271] on span "Show form settings" at bounding box center [207, 280] width 70 height 20
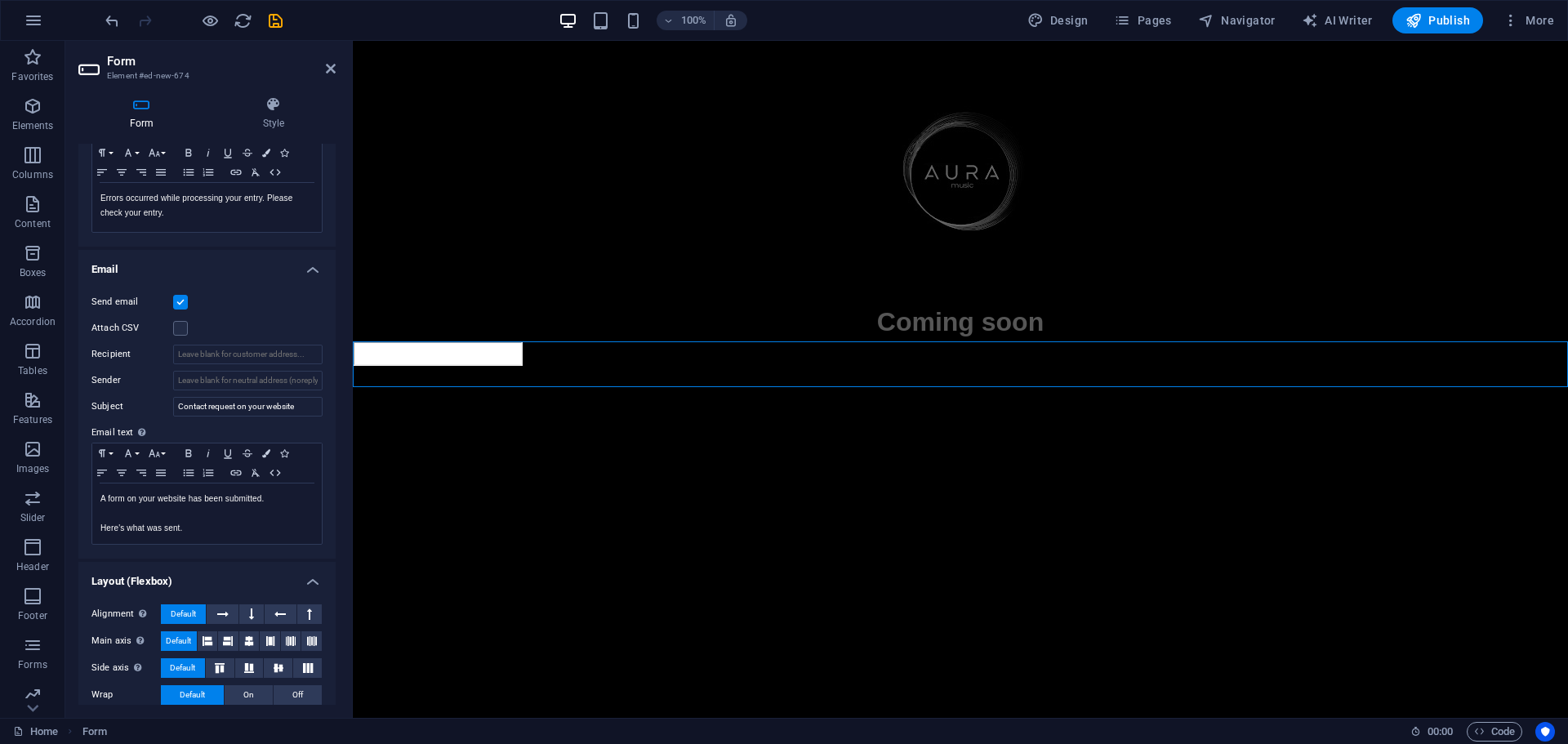
scroll to position [311, 0]
click at [216, 355] on input "Recipient" at bounding box center [248, 355] width 149 height 20
click at [146, 382] on label "Sender" at bounding box center [132, 381] width 81 height 20
click at [173, 382] on input "Sender" at bounding box center [248, 381] width 149 height 20
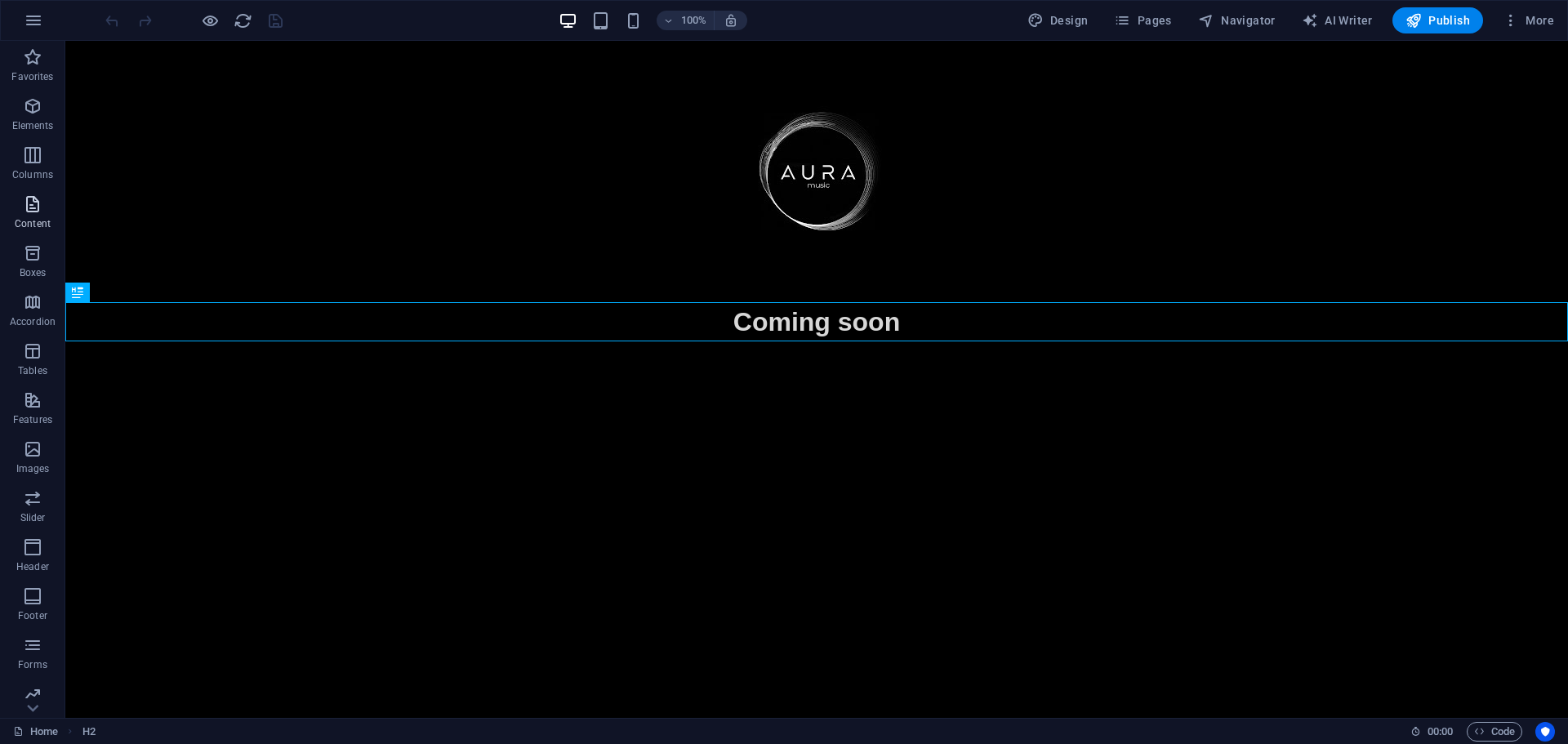
click at [32, 209] on icon "button" at bounding box center [32, 204] width 20 height 20
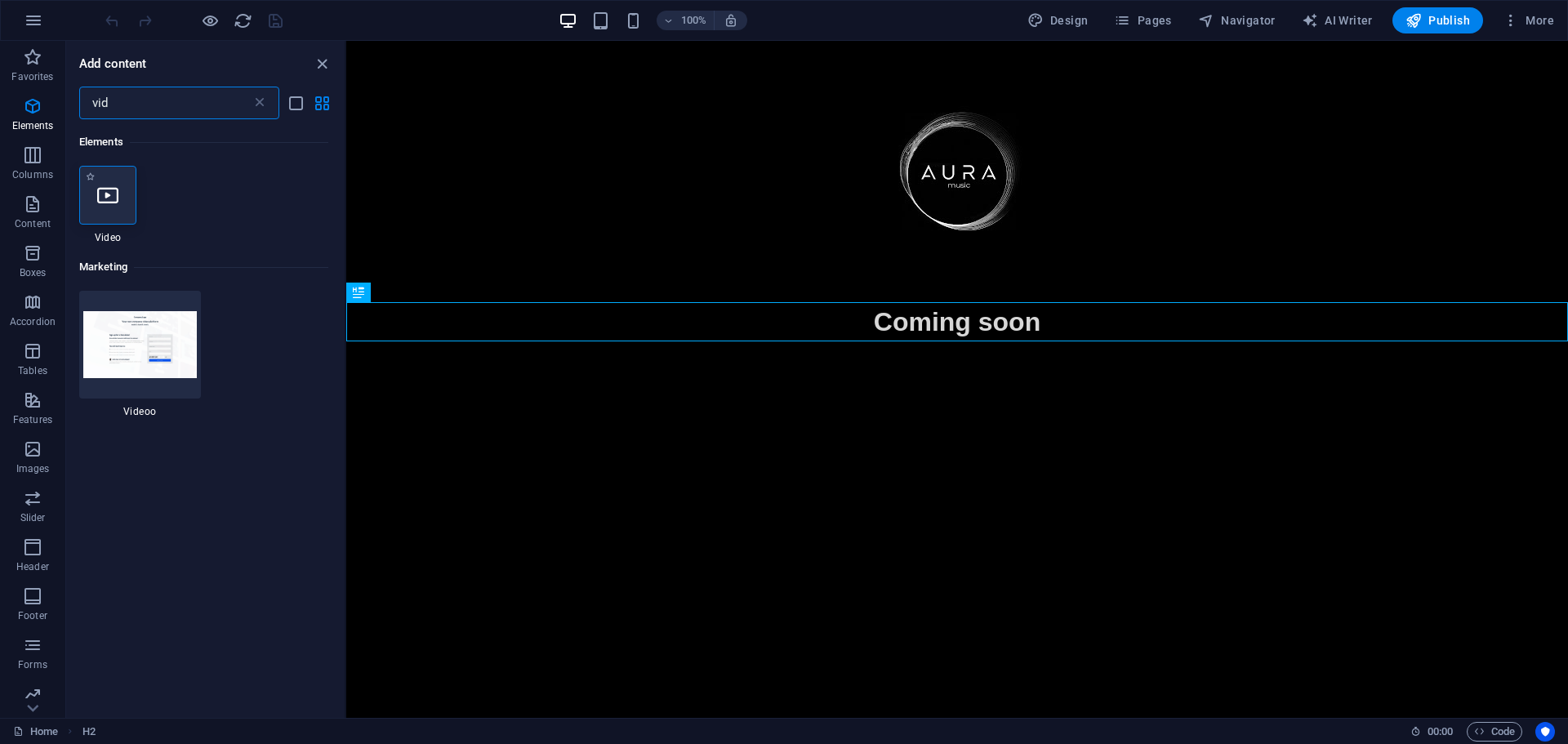
type input "vid"
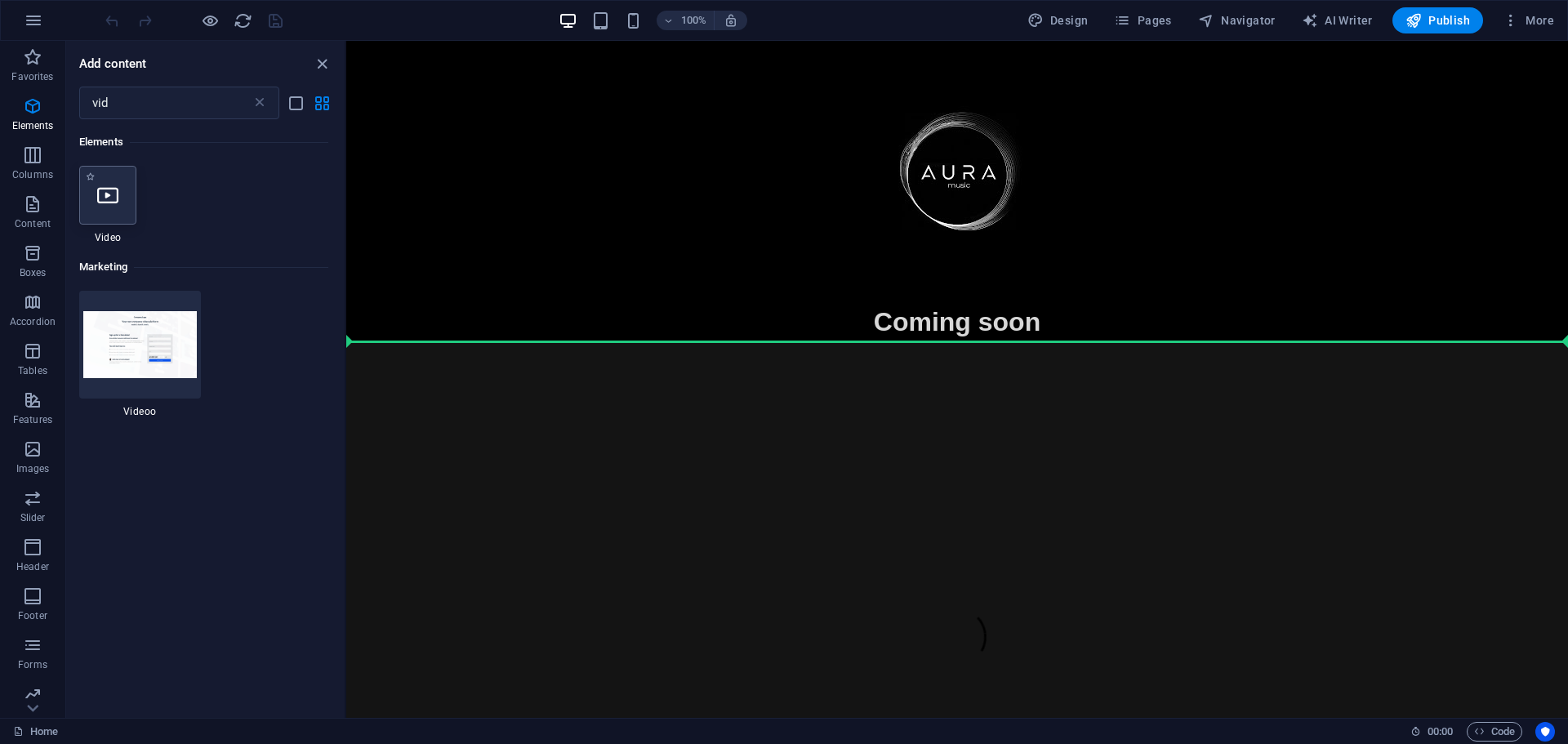
select select "%"
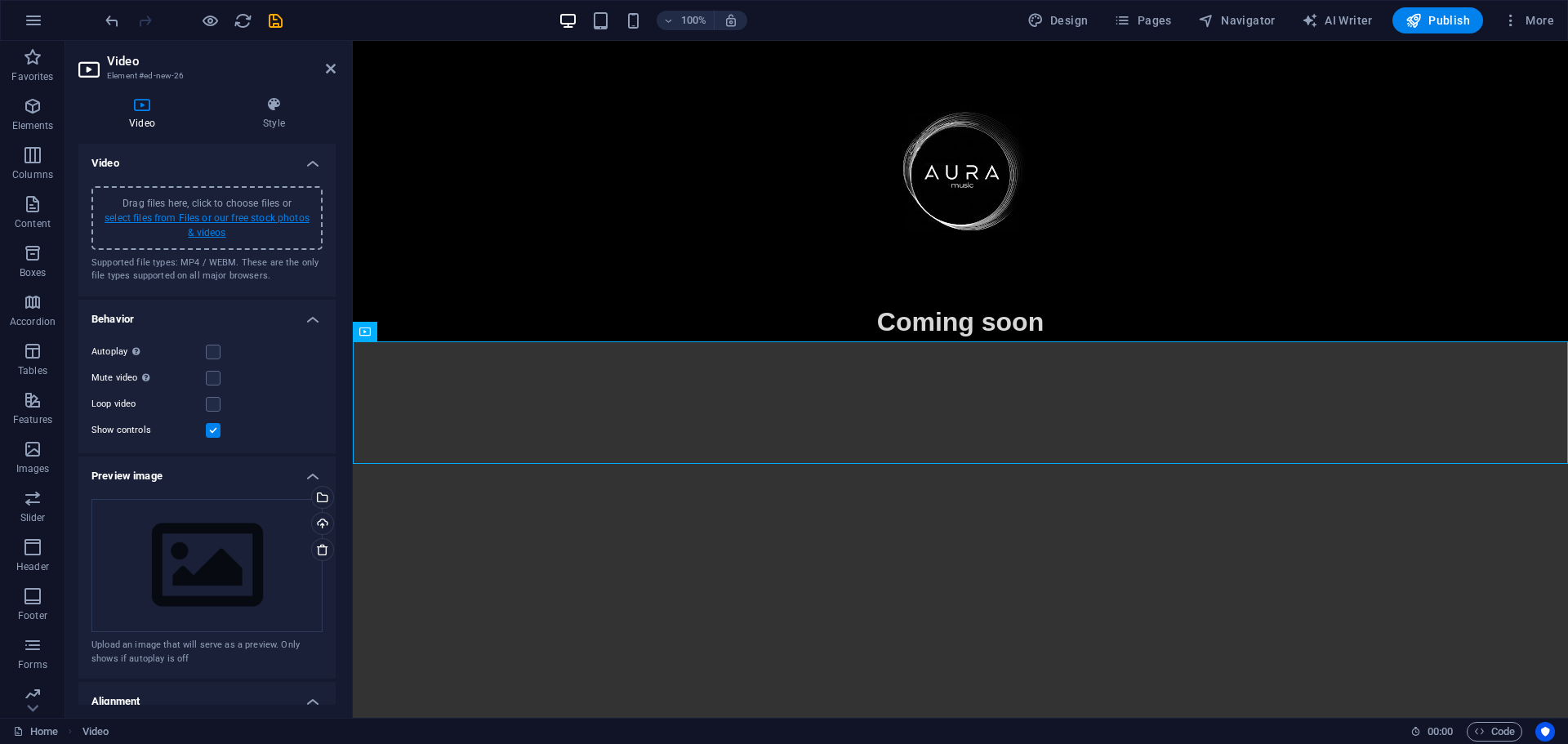
click at [228, 217] on link "select files from Files or our free stock photos & videos" at bounding box center [206, 225] width 205 height 26
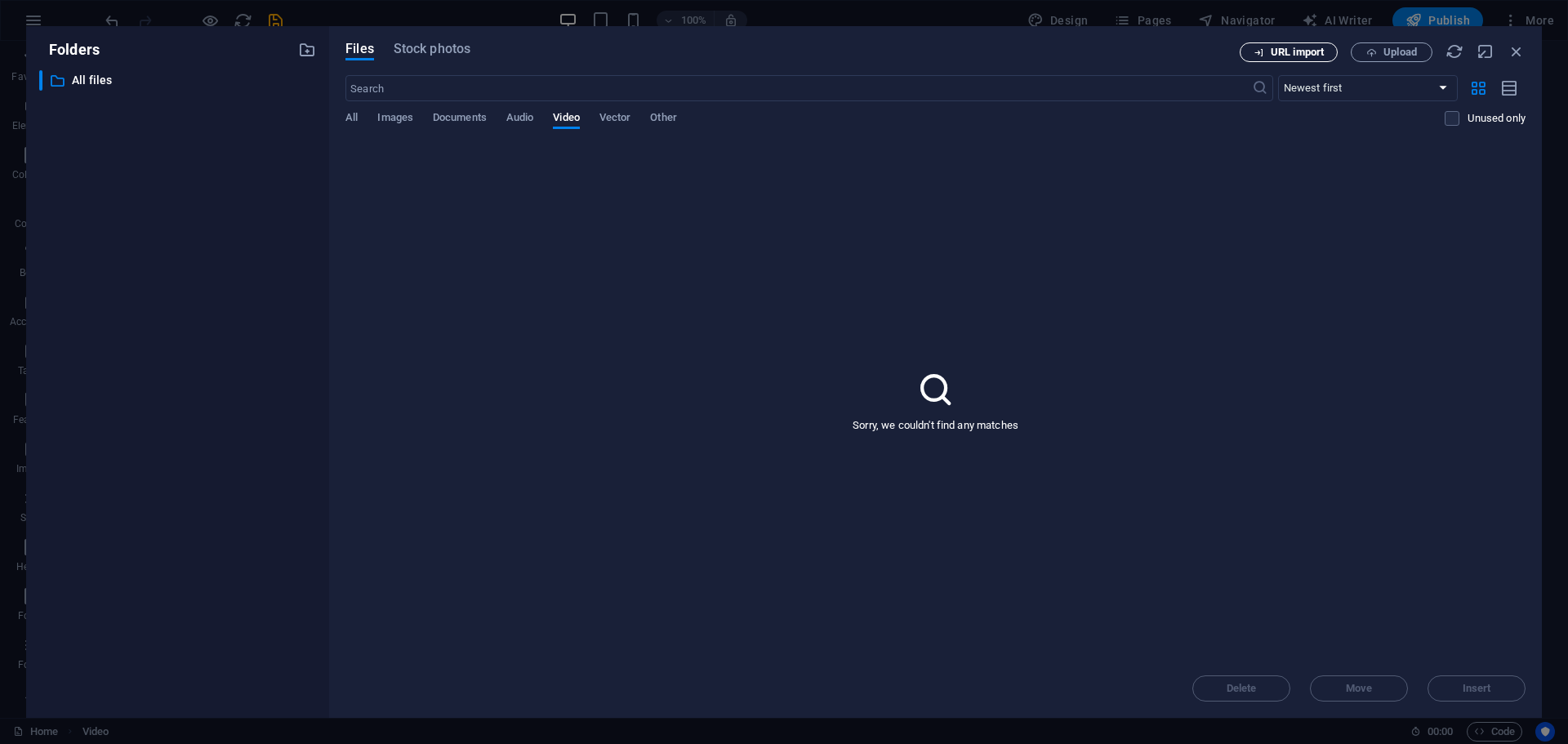
click at [1262, 54] on icon "button" at bounding box center [1258, 53] width 11 height 11
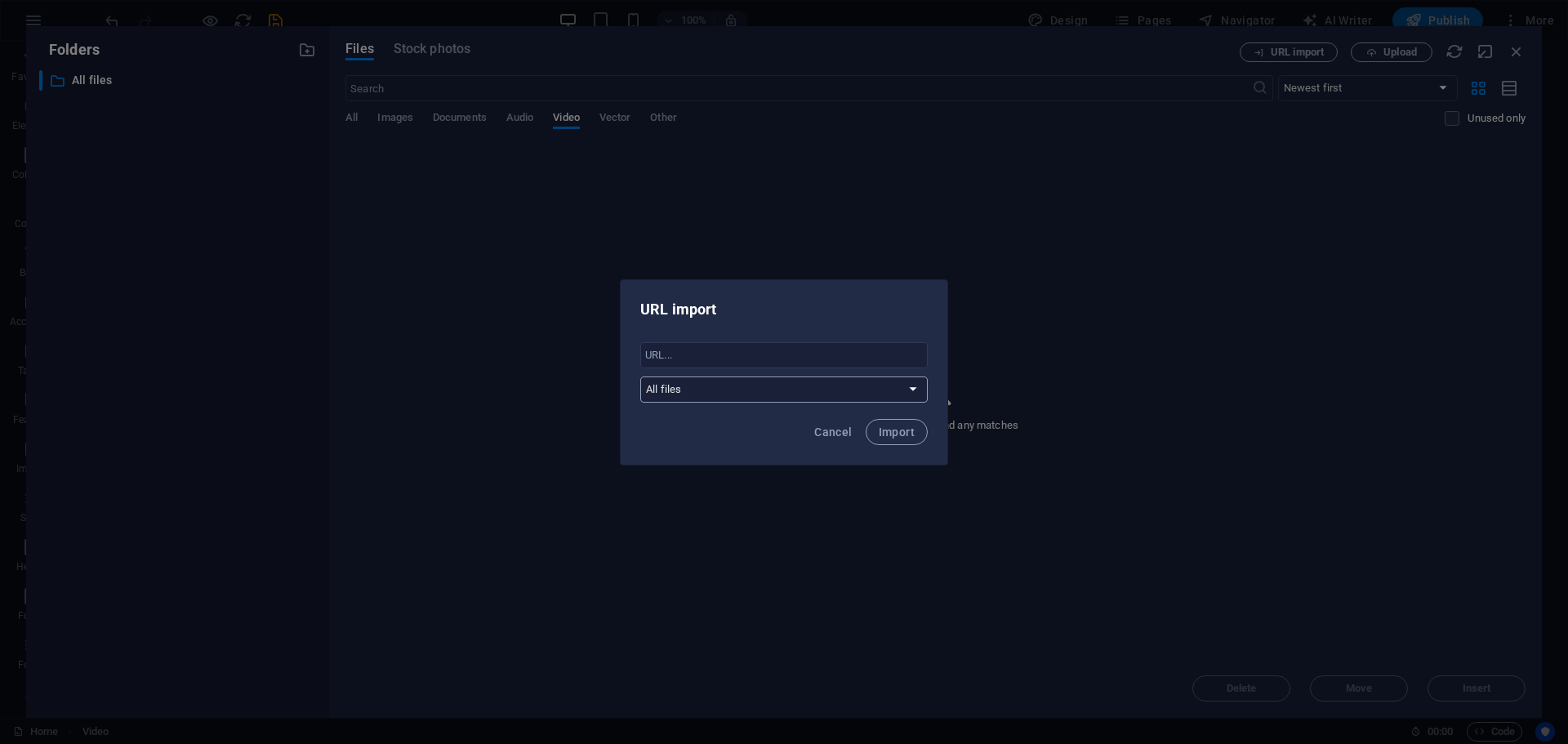
click at [724, 396] on select "All files" at bounding box center [784, 389] width 288 height 26
click at [812, 314] on h2 "URL import" at bounding box center [784, 309] width 288 height 20
click at [838, 424] on button "Cancel" at bounding box center [833, 431] width 51 height 26
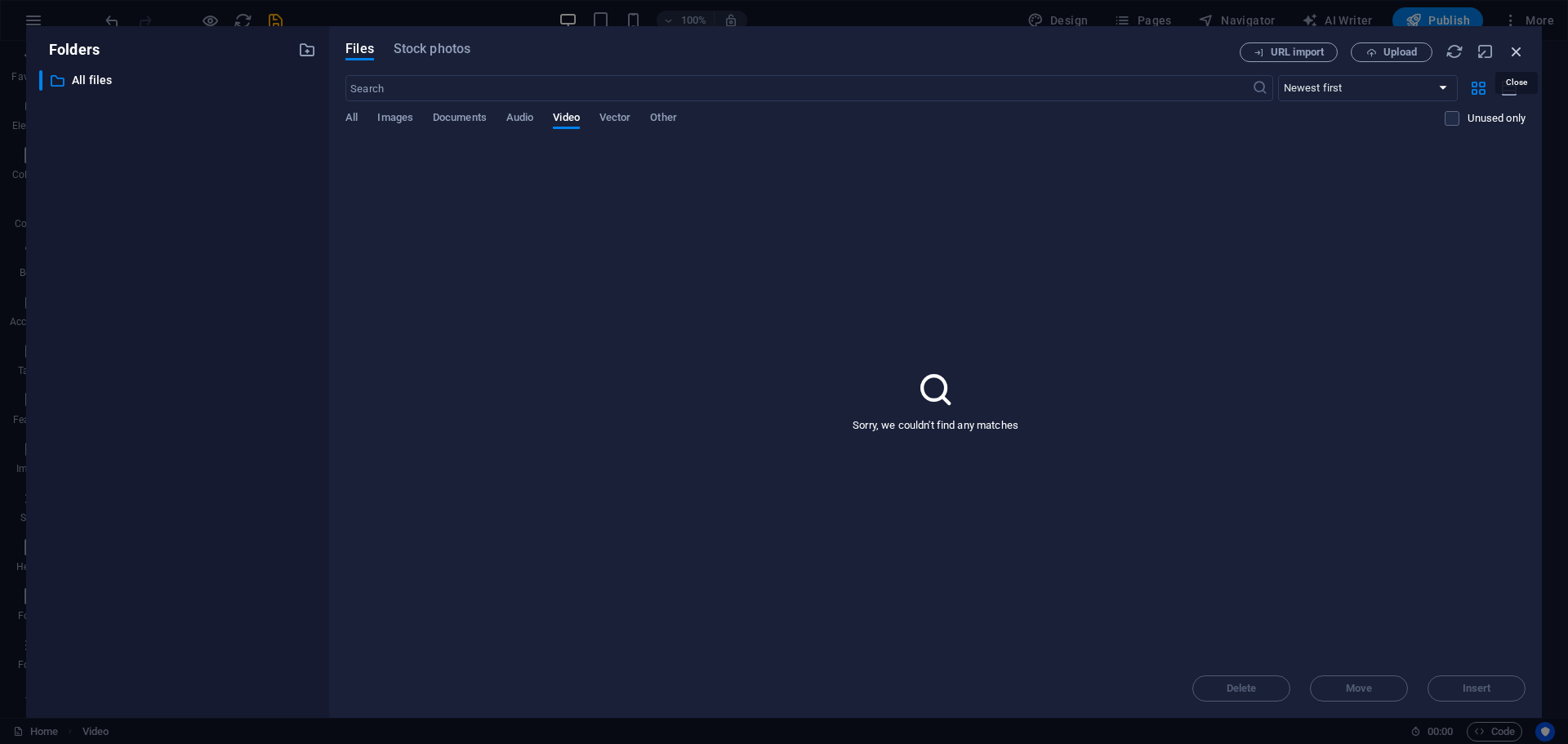
click at [1517, 50] on icon "button" at bounding box center [1516, 51] width 18 height 18
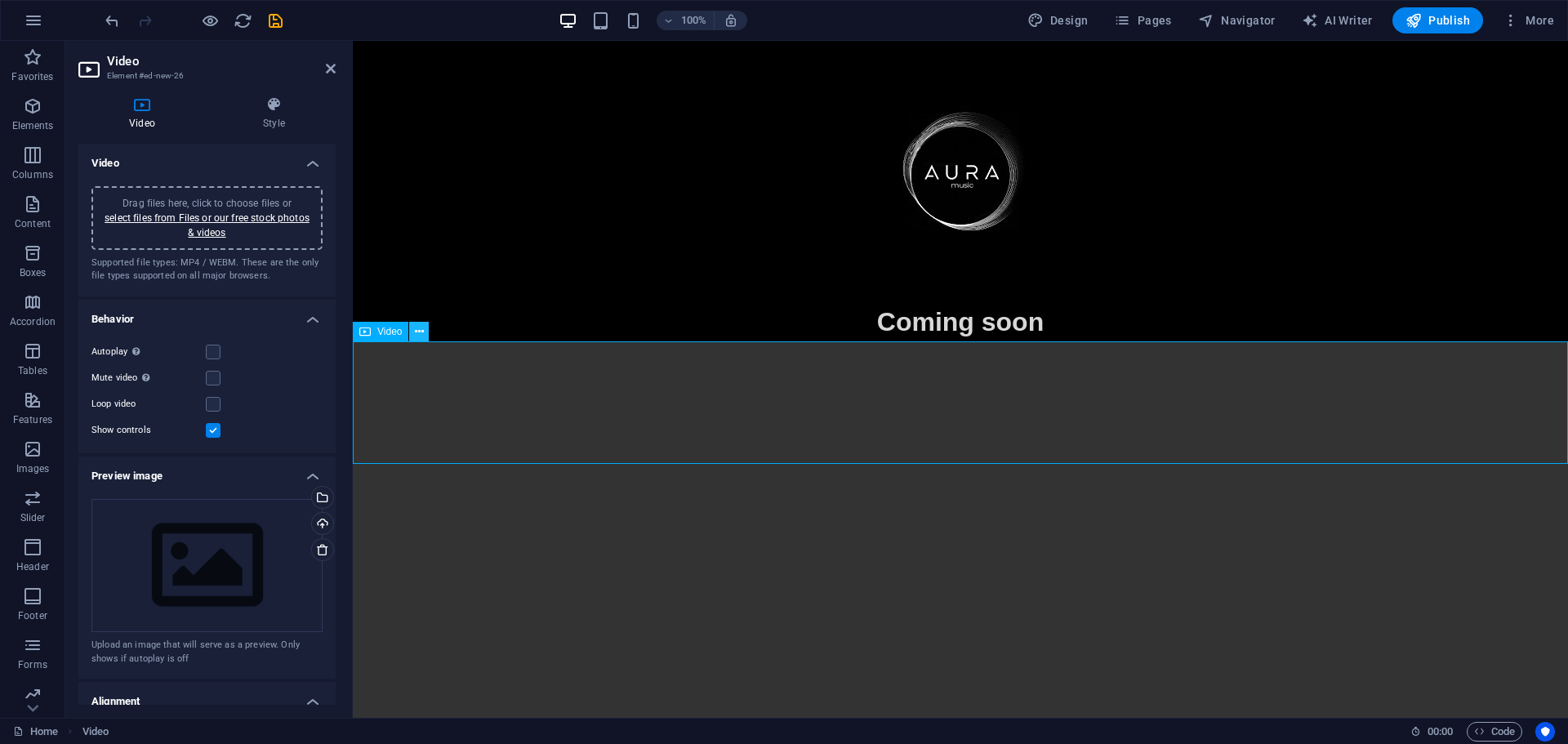
click at [421, 327] on icon at bounding box center [419, 332] width 9 height 17
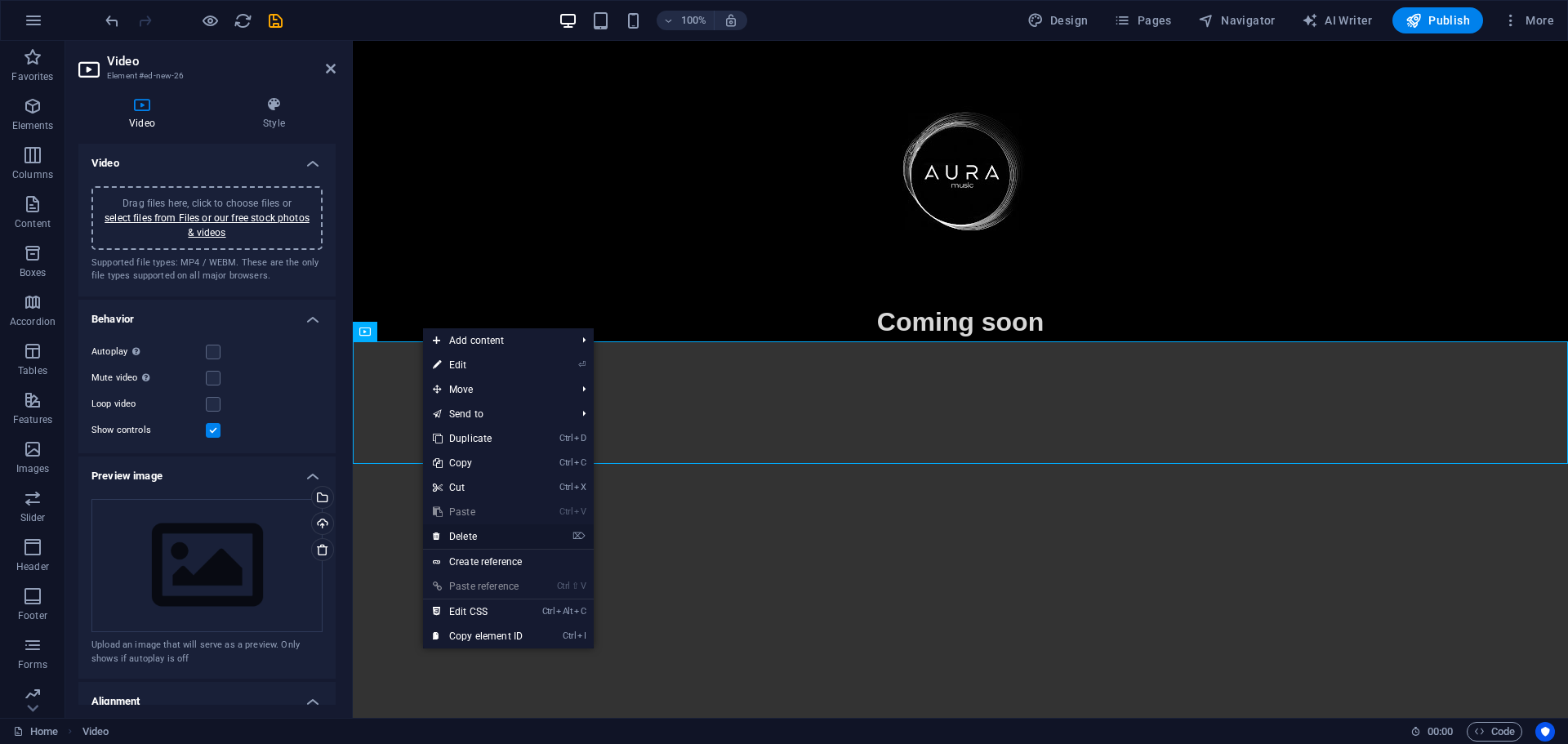
click at [462, 540] on link "⌦ Delete" at bounding box center [477, 536] width 110 height 25
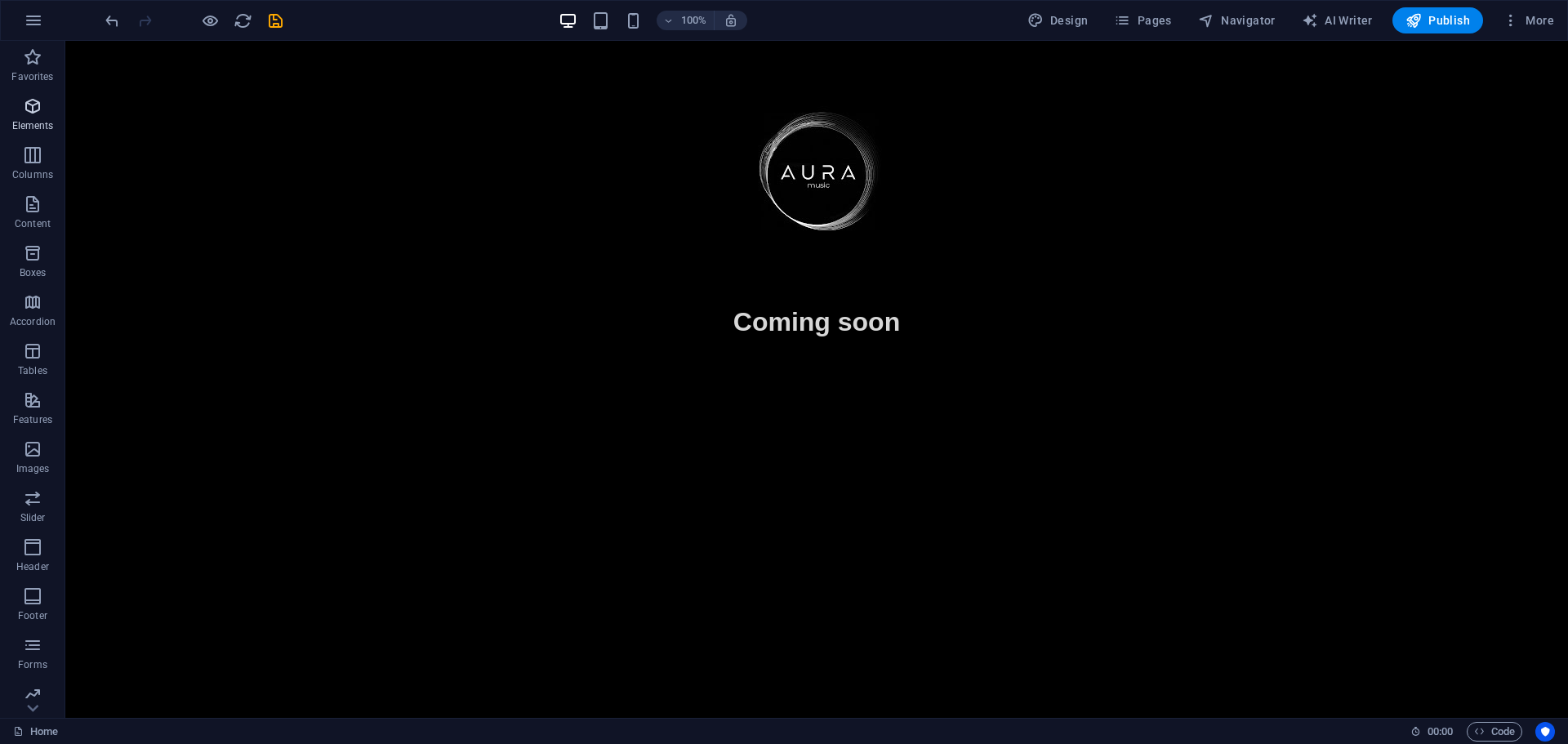
click at [35, 111] on icon "button" at bounding box center [32, 105] width 20 height 20
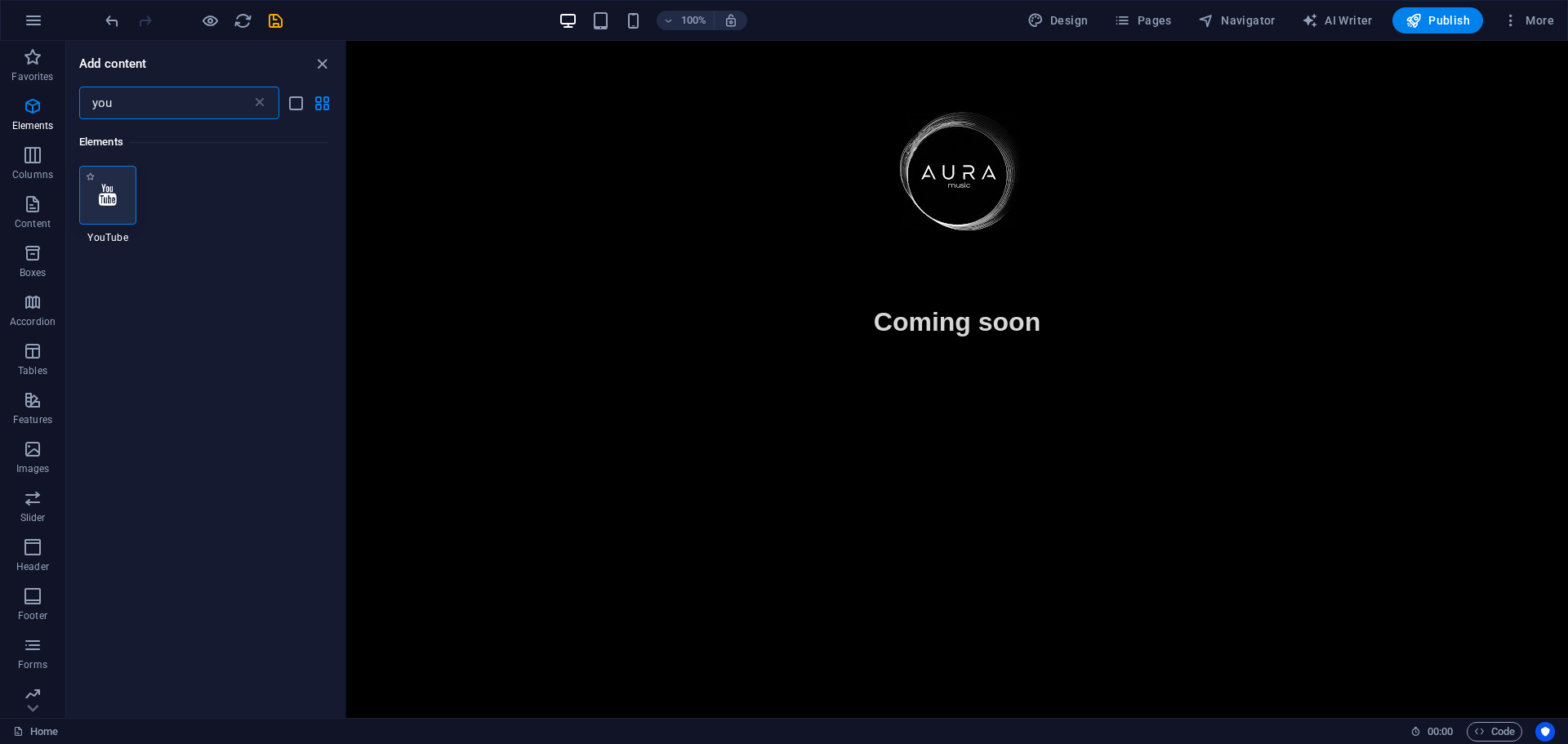
type input "you"
click at [118, 200] on div at bounding box center [107, 194] width 57 height 59
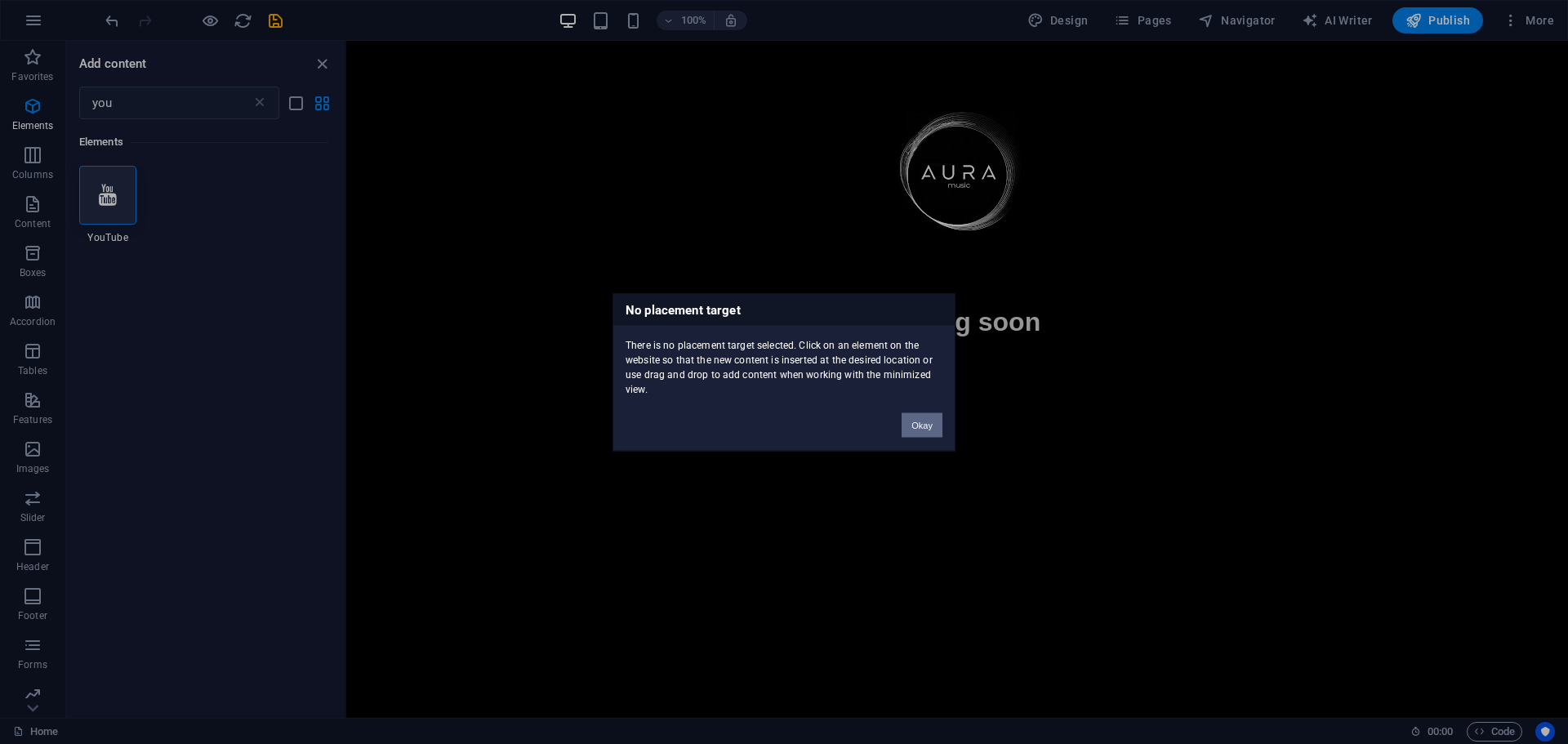
click at [925, 430] on button "Okay" at bounding box center [922, 425] width 41 height 25
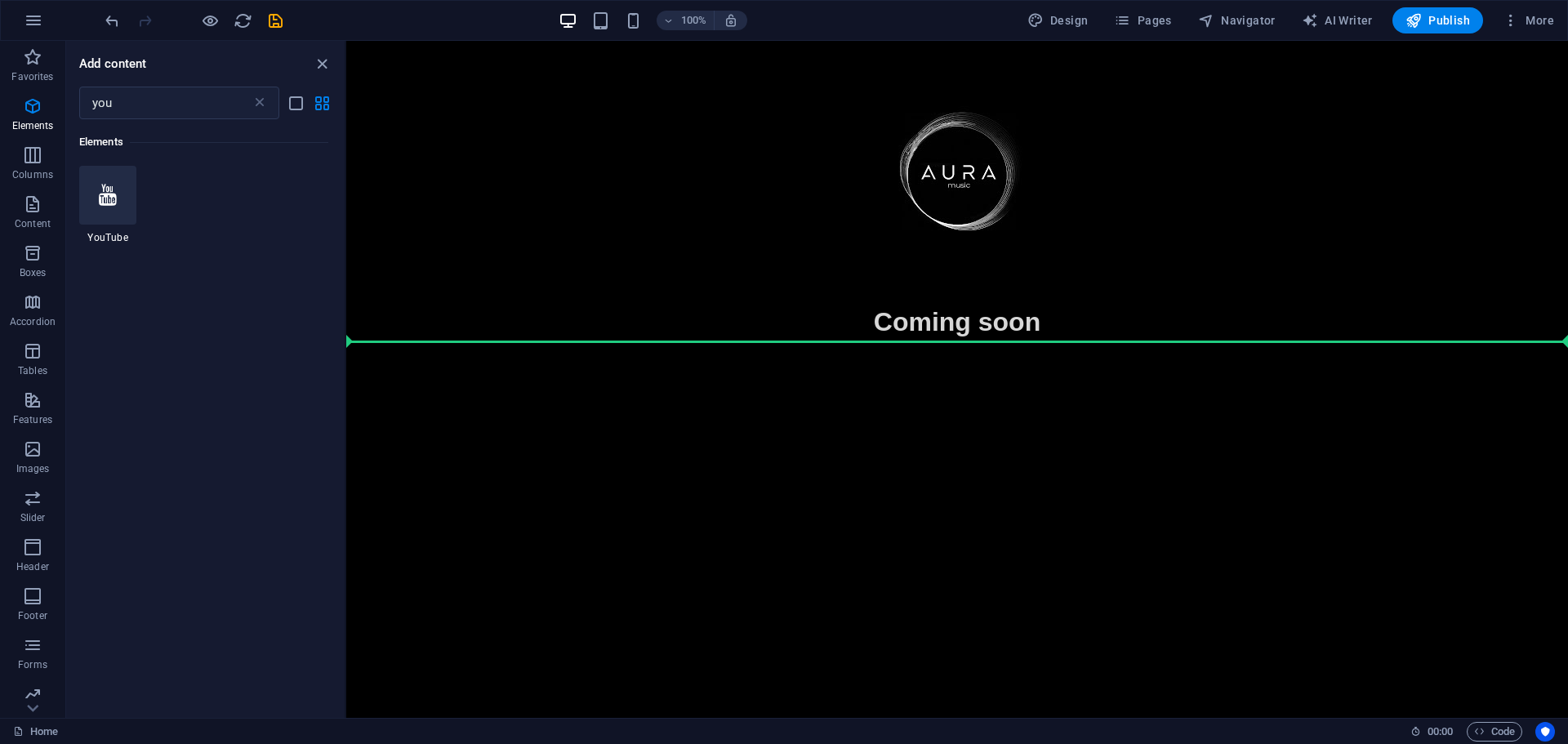
select select "ar16_9"
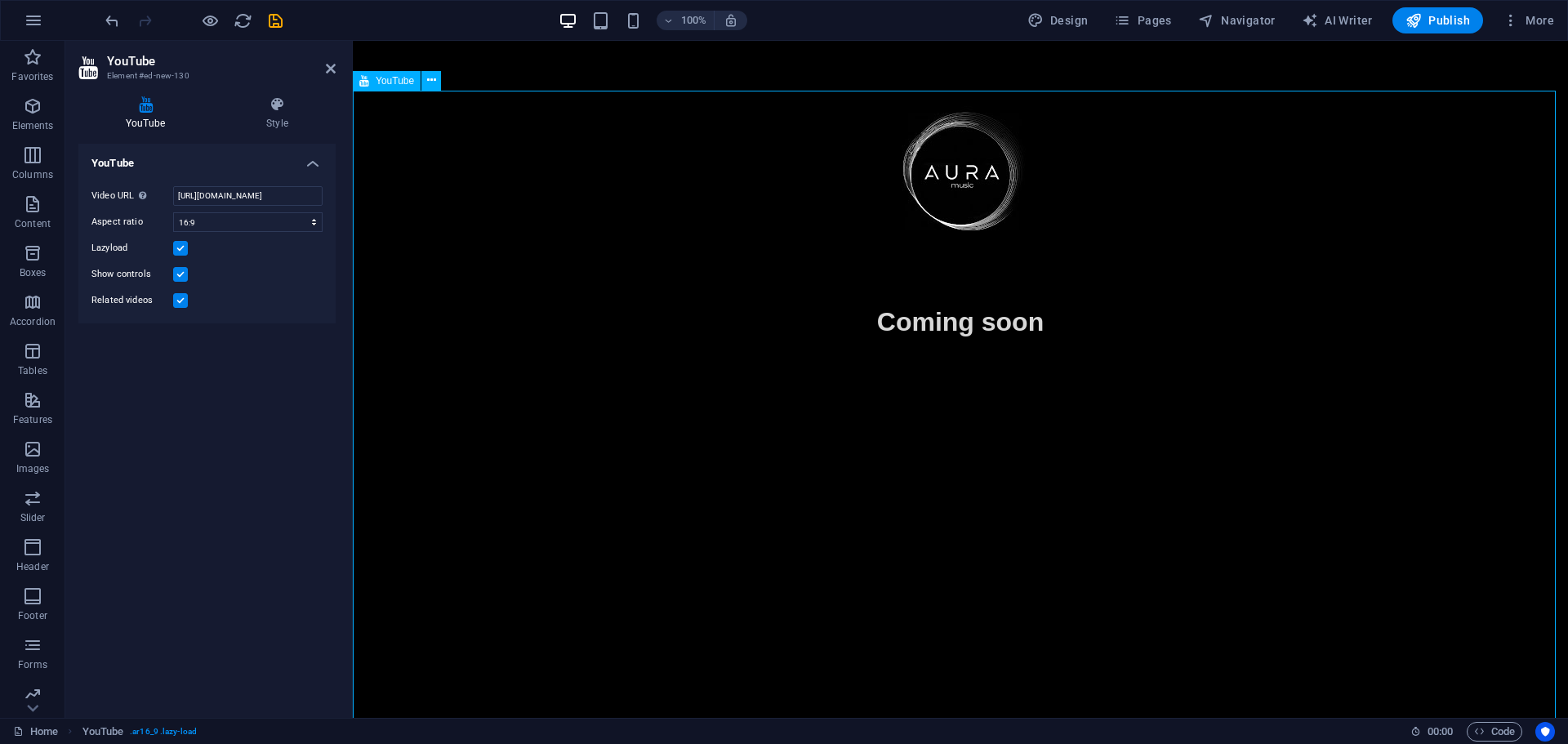
scroll to position [300, 0]
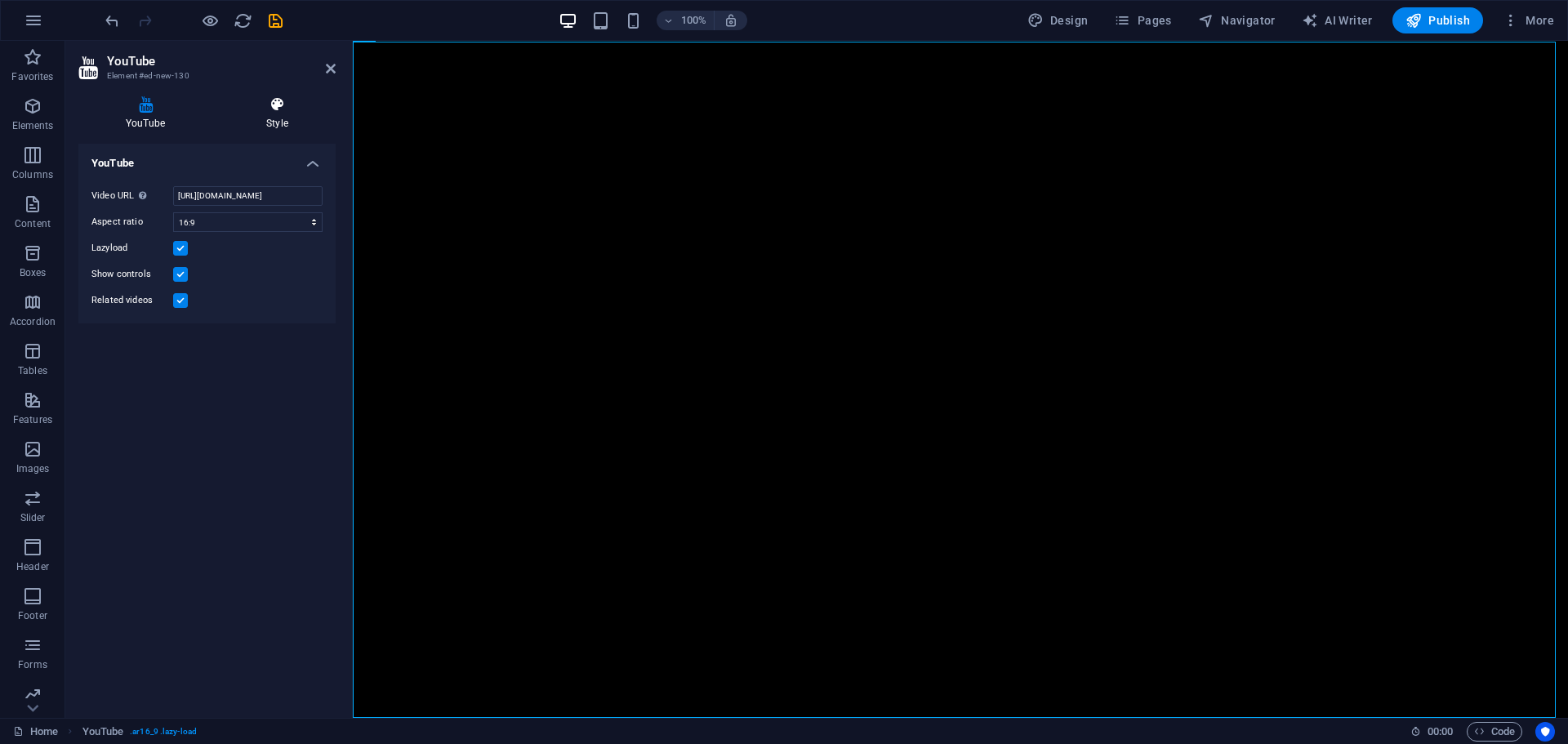
click at [275, 123] on h4 "Style" at bounding box center [278, 113] width 117 height 34
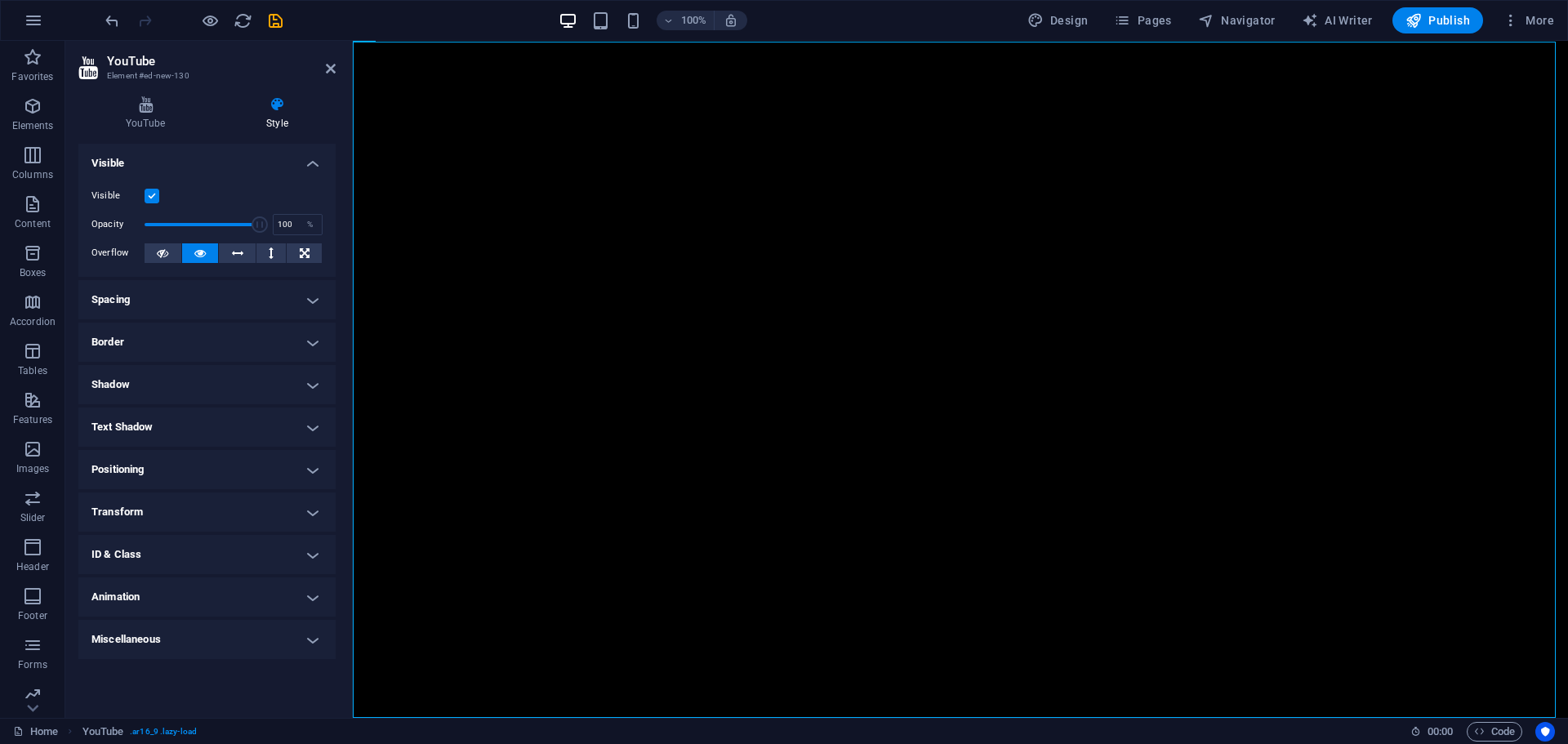
click at [165, 612] on h4 "Animation" at bounding box center [206, 597] width 257 height 39
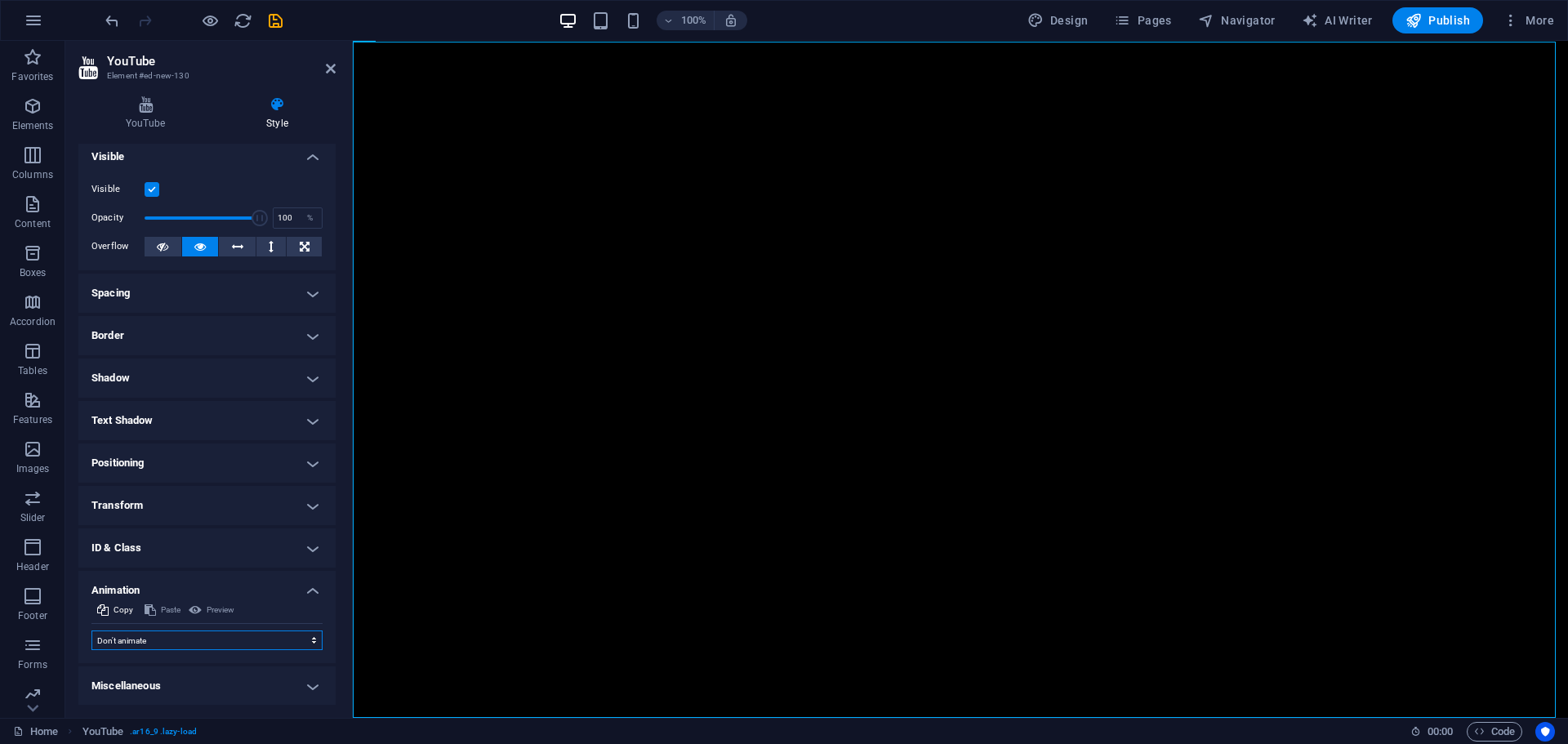
click at [165, 639] on select "Don't animate Show / Hide Slide up/down Zoom in/out Slide left to right Slide r…" at bounding box center [207, 640] width 231 height 20
click at [198, 685] on h4 "Miscellaneous" at bounding box center [206, 686] width 257 height 39
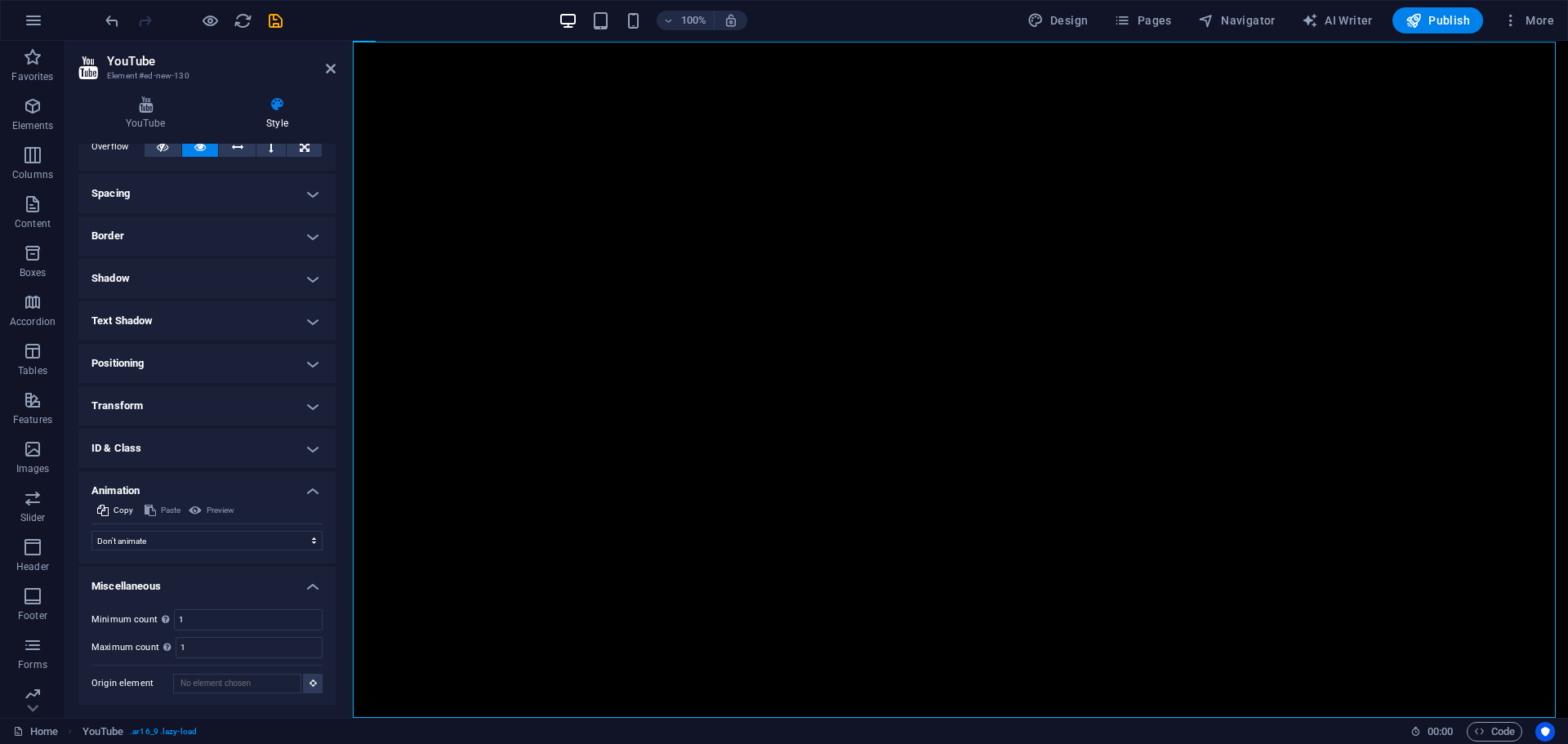
scroll to position [0, 0]
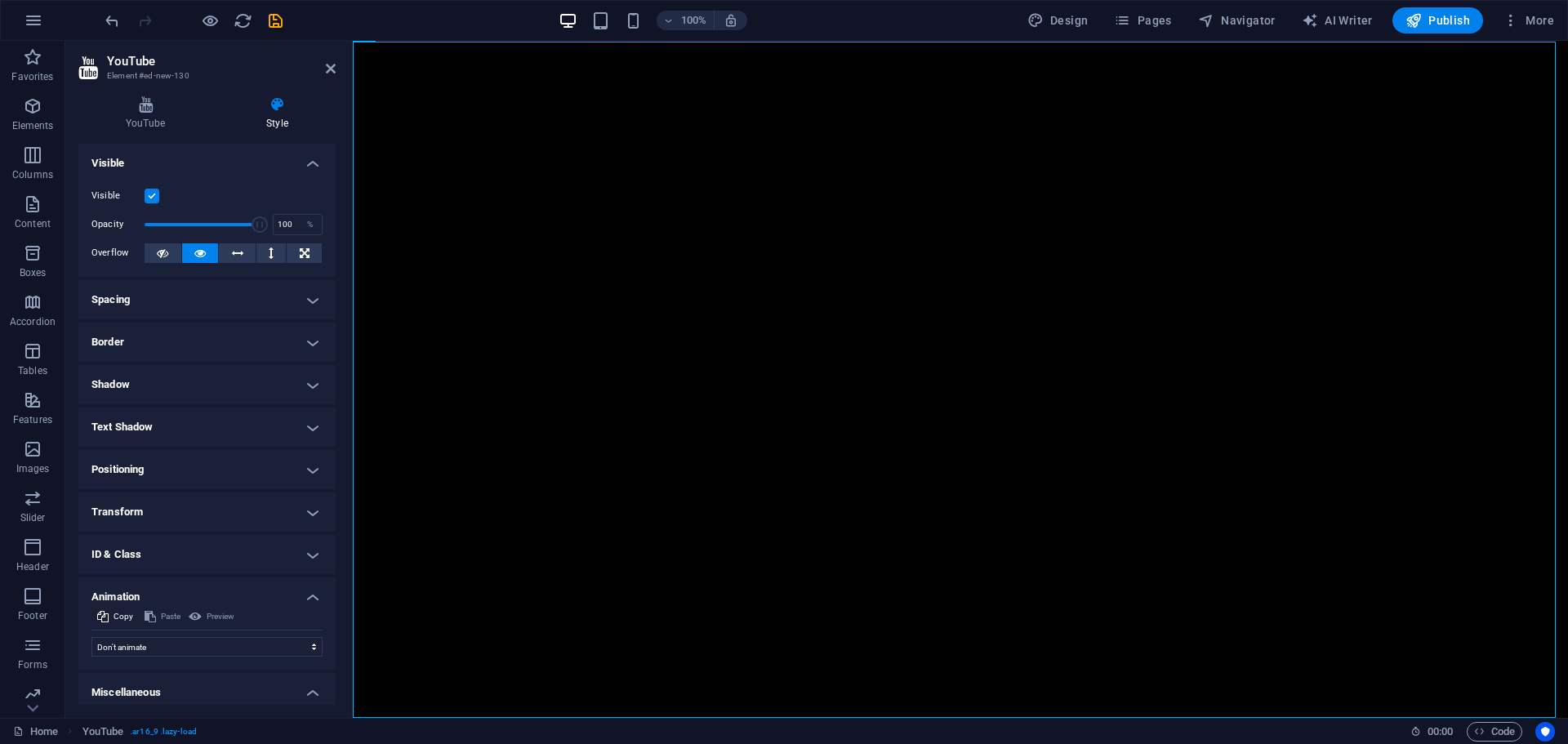
click at [155, 130] on div "YouTube Style YouTube Video URL Insert (or paste) a video URL. [URL][DOMAIN_NAM…" at bounding box center [206, 400] width 257 height 609
click at [149, 118] on h4 "YouTube" at bounding box center [148, 113] width 140 height 34
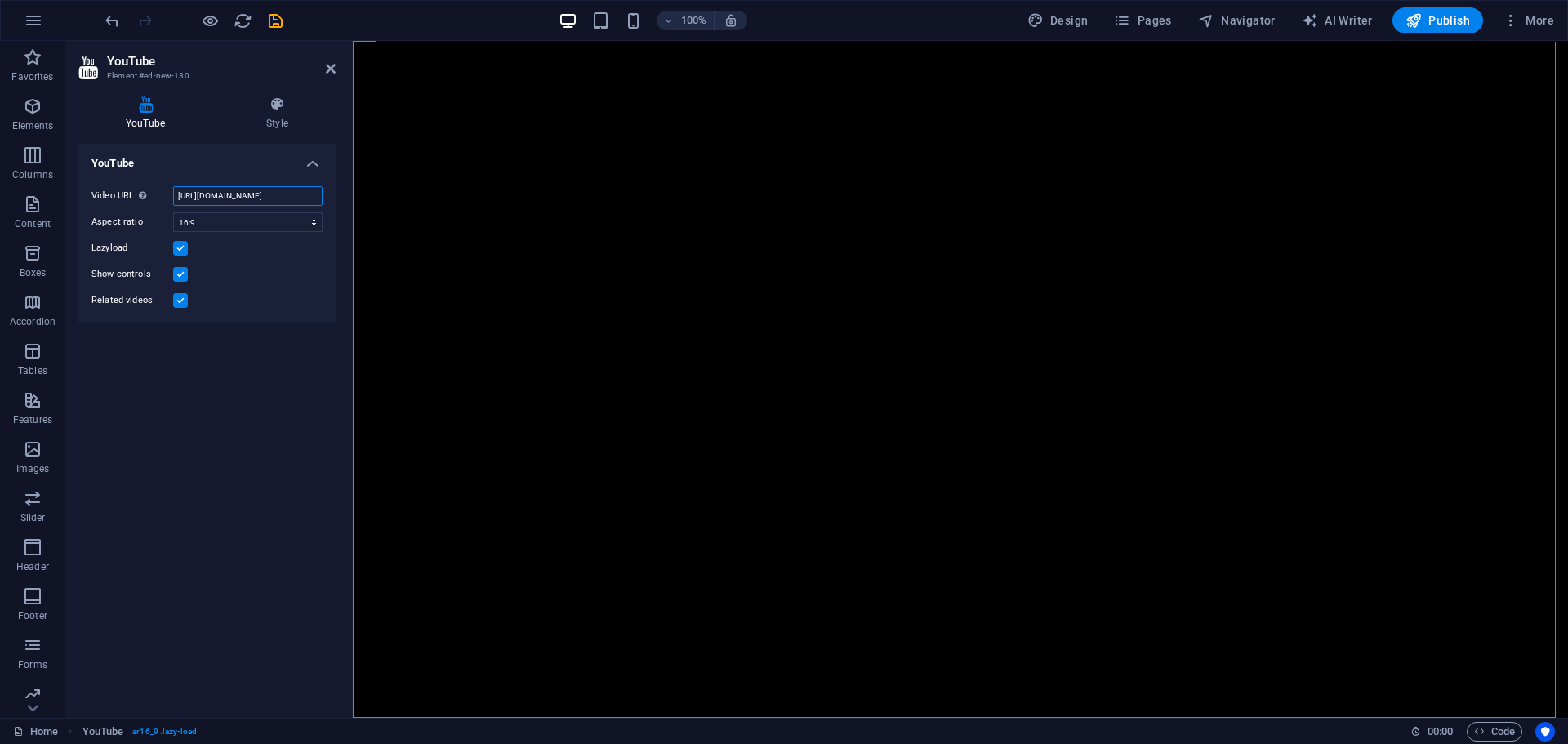
click at [239, 195] on input "[URL][DOMAIN_NAME]" at bounding box center [248, 195] width 149 height 20
paste input "Edj0pqTiqWs"
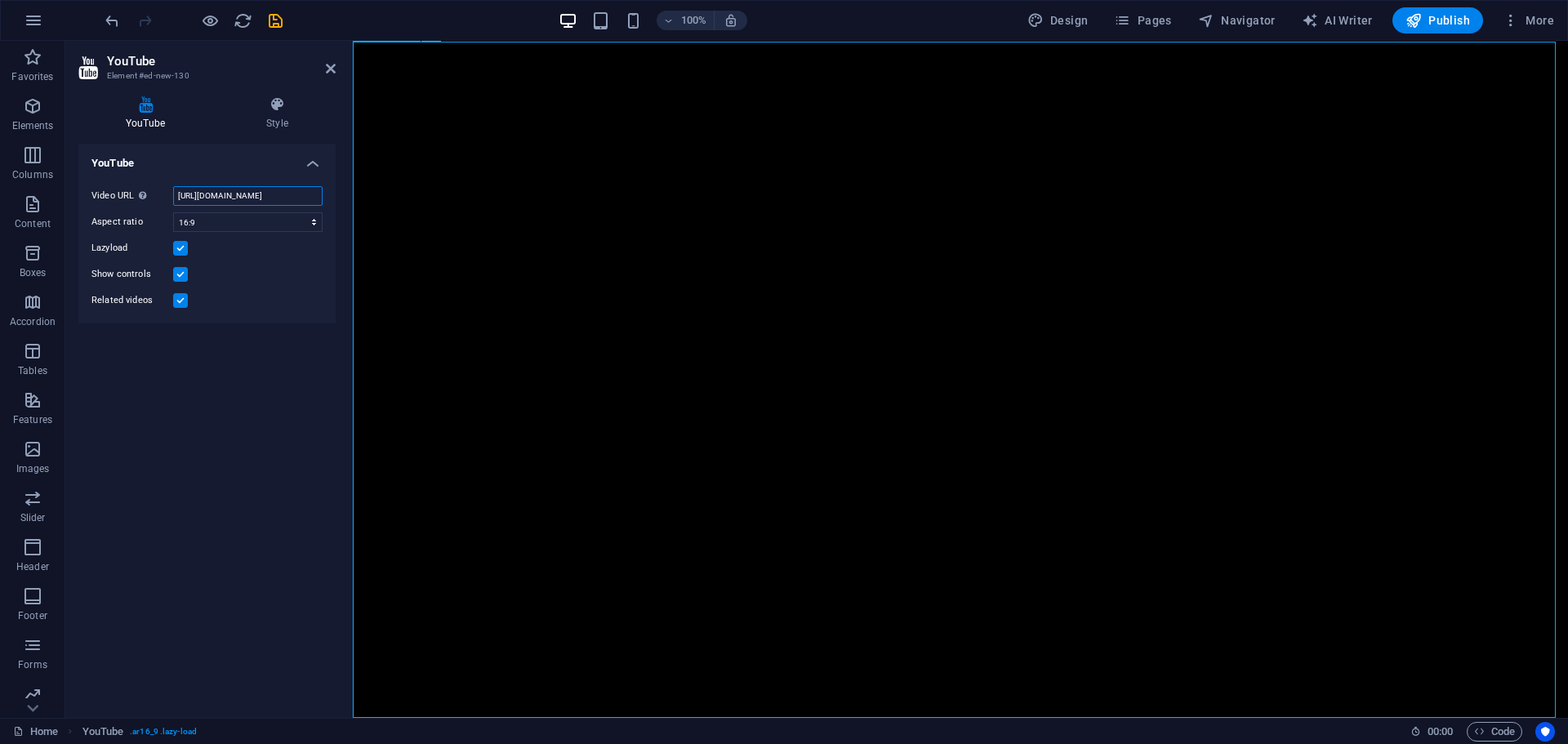
type input "[URL][DOMAIN_NAME]"
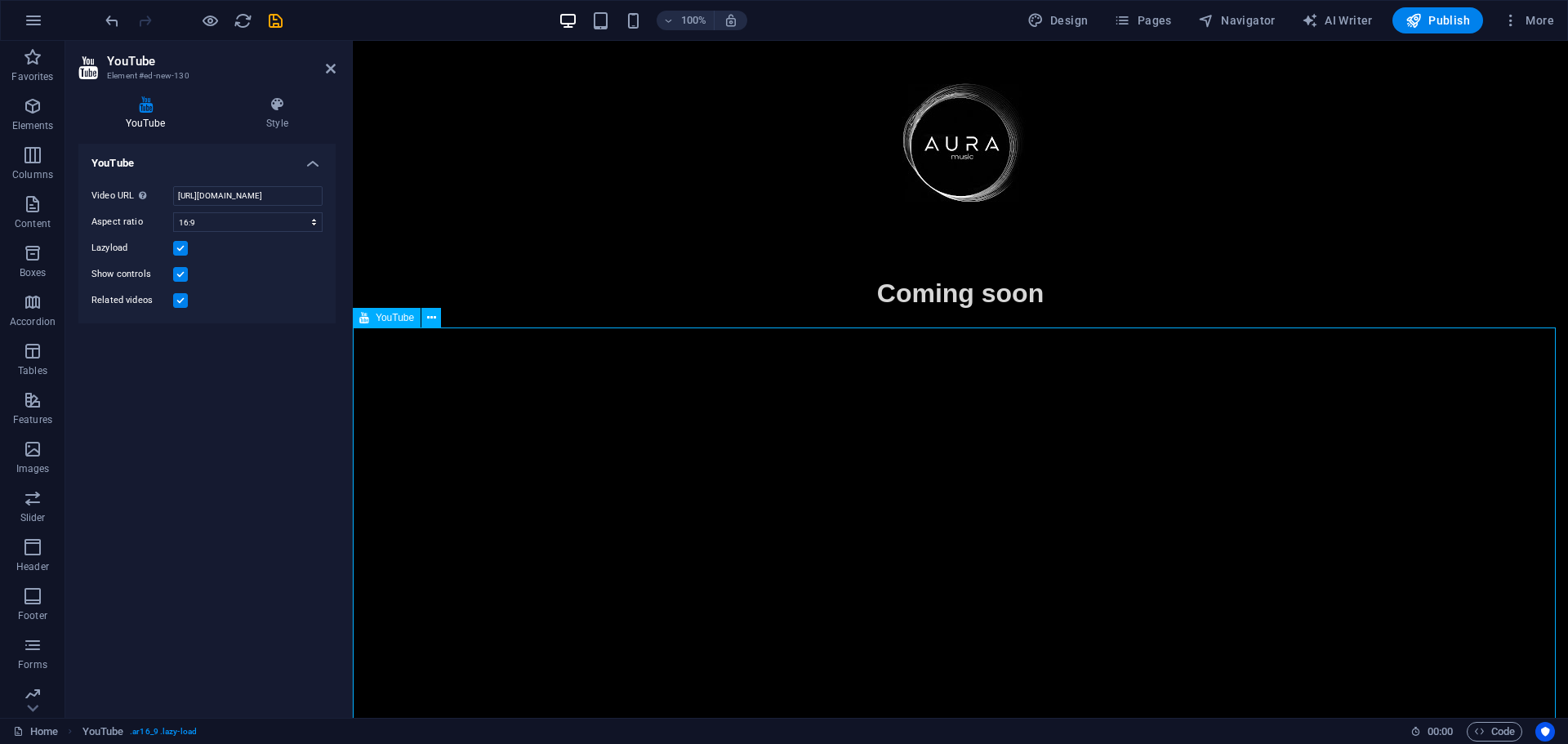
scroll to position [0, 0]
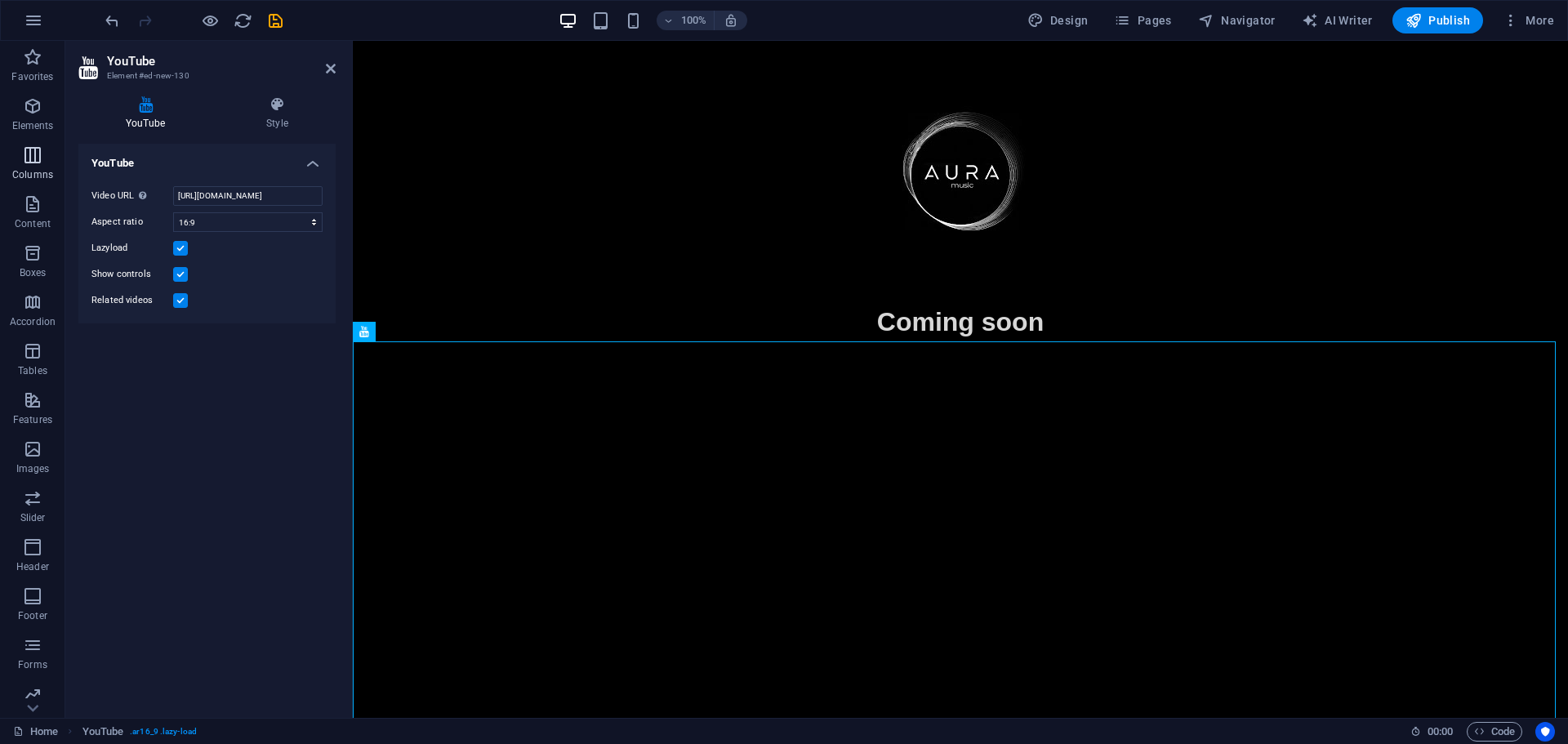
click at [21, 161] on span "Columns" at bounding box center [32, 165] width 65 height 39
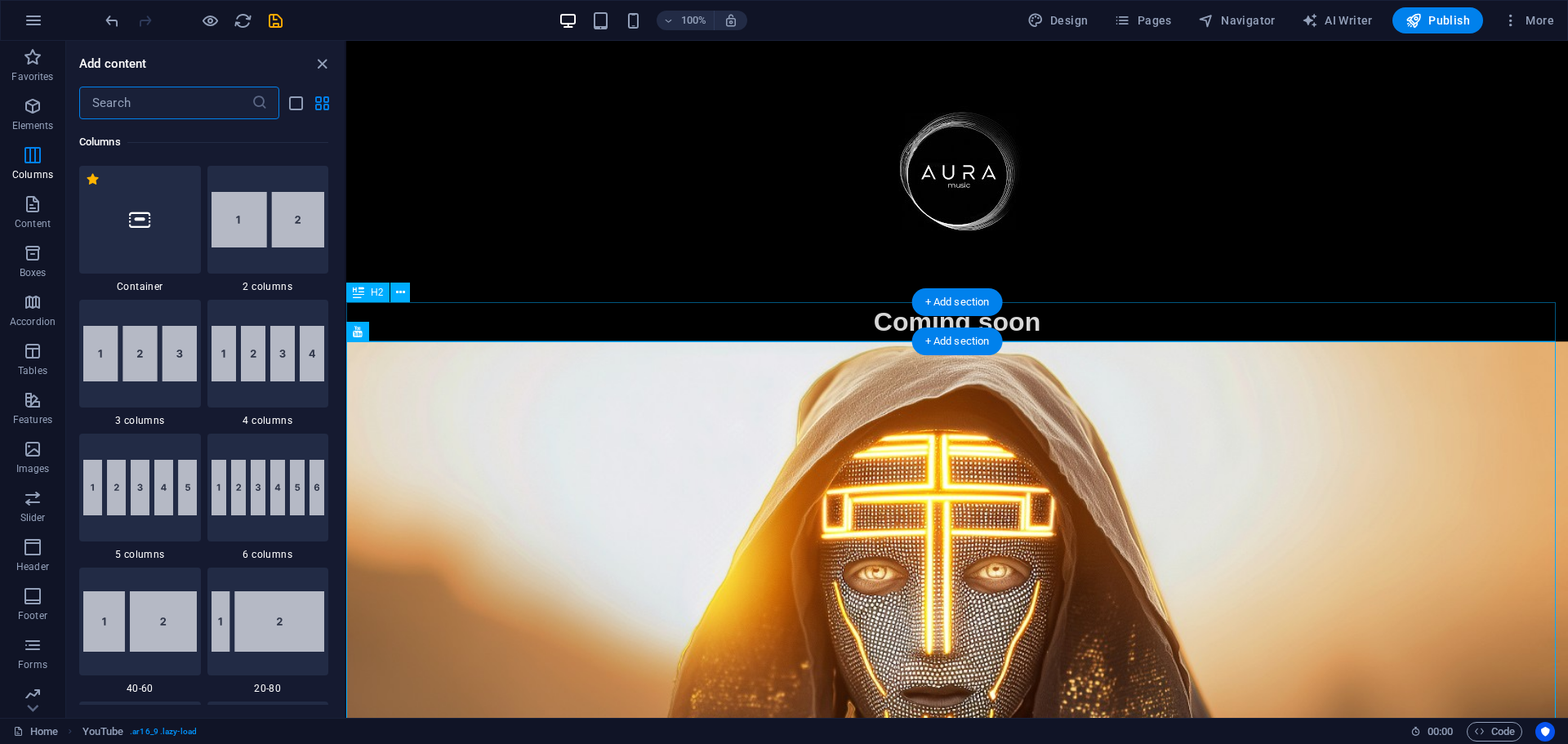
scroll to position [303, 0]
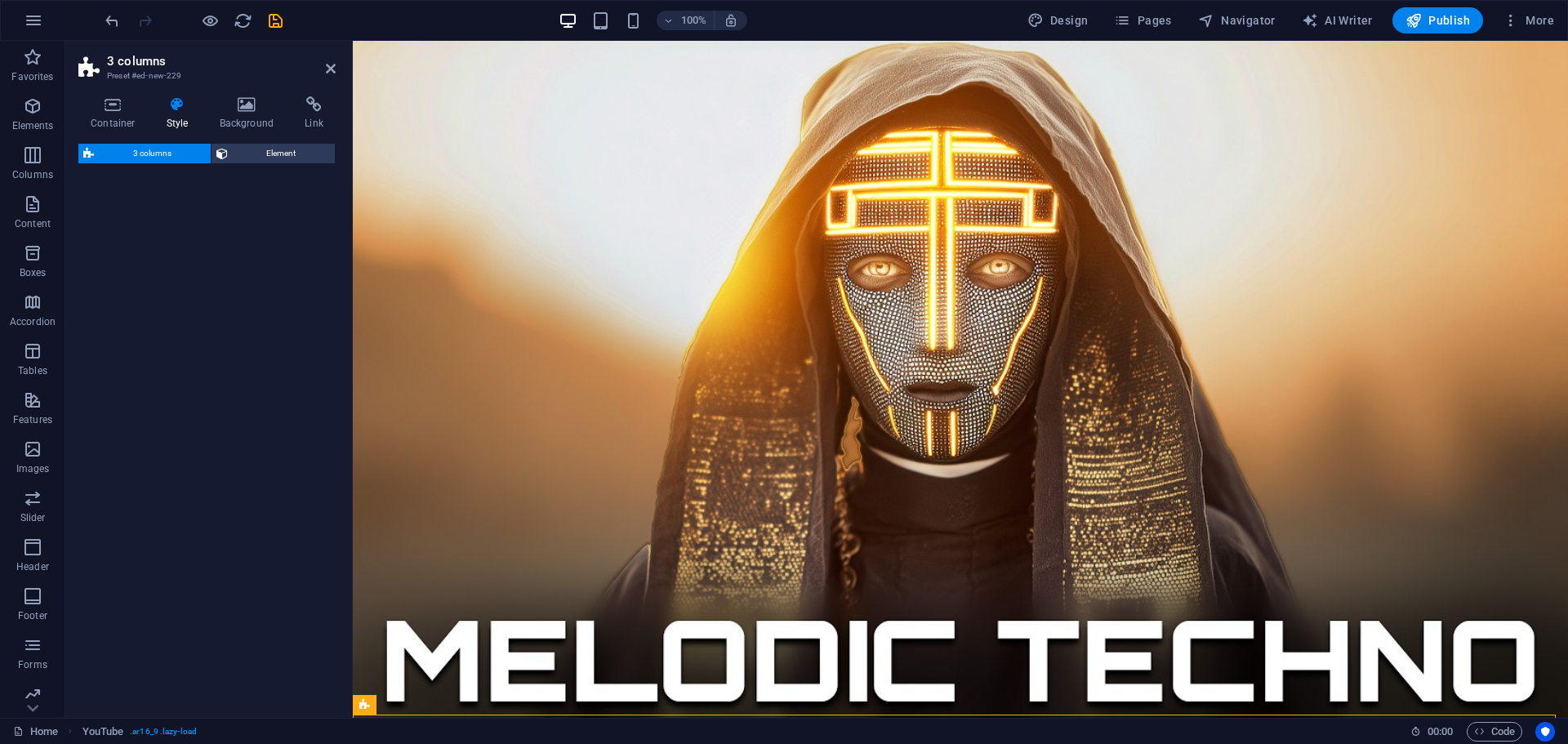
select select "rem"
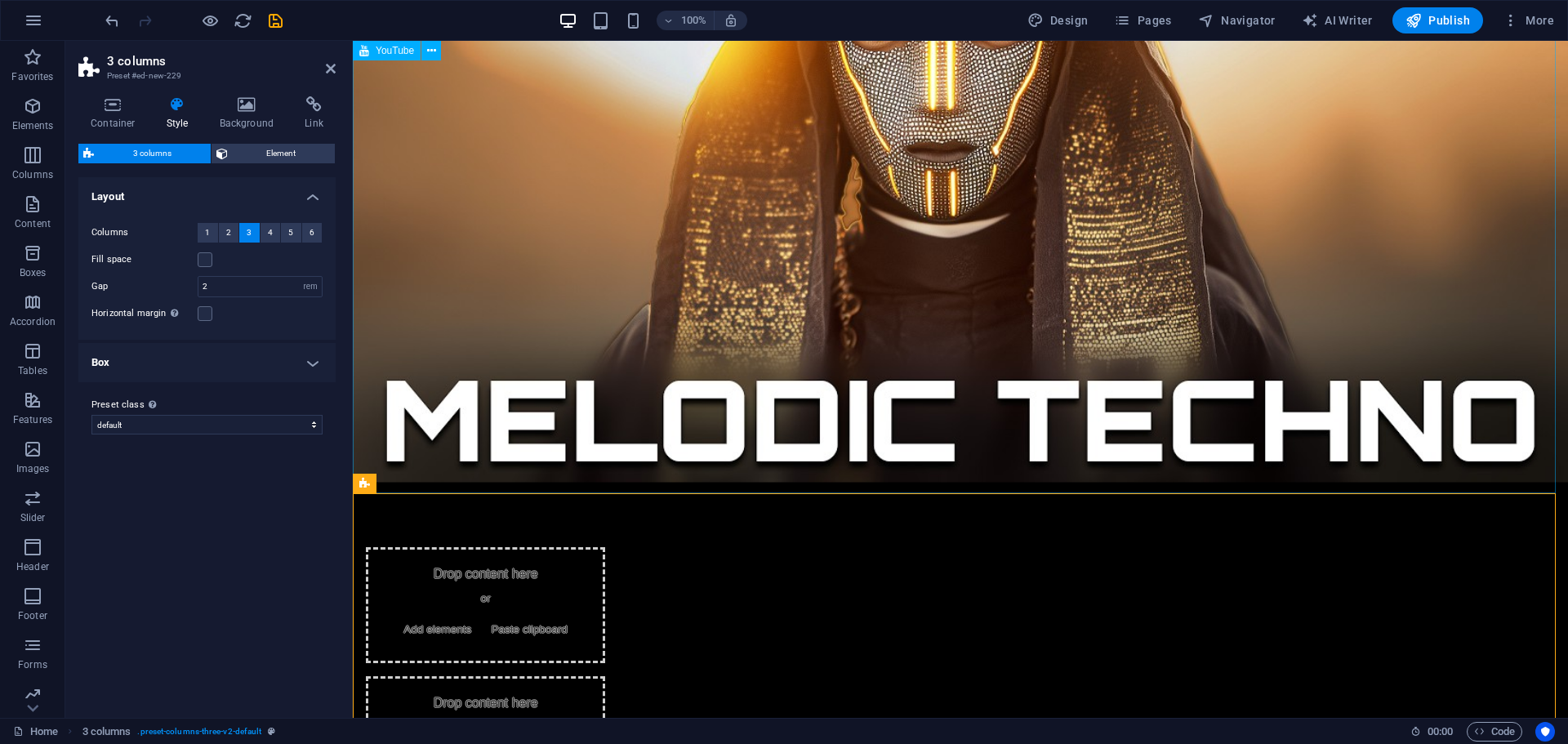
scroll to position [575, 0]
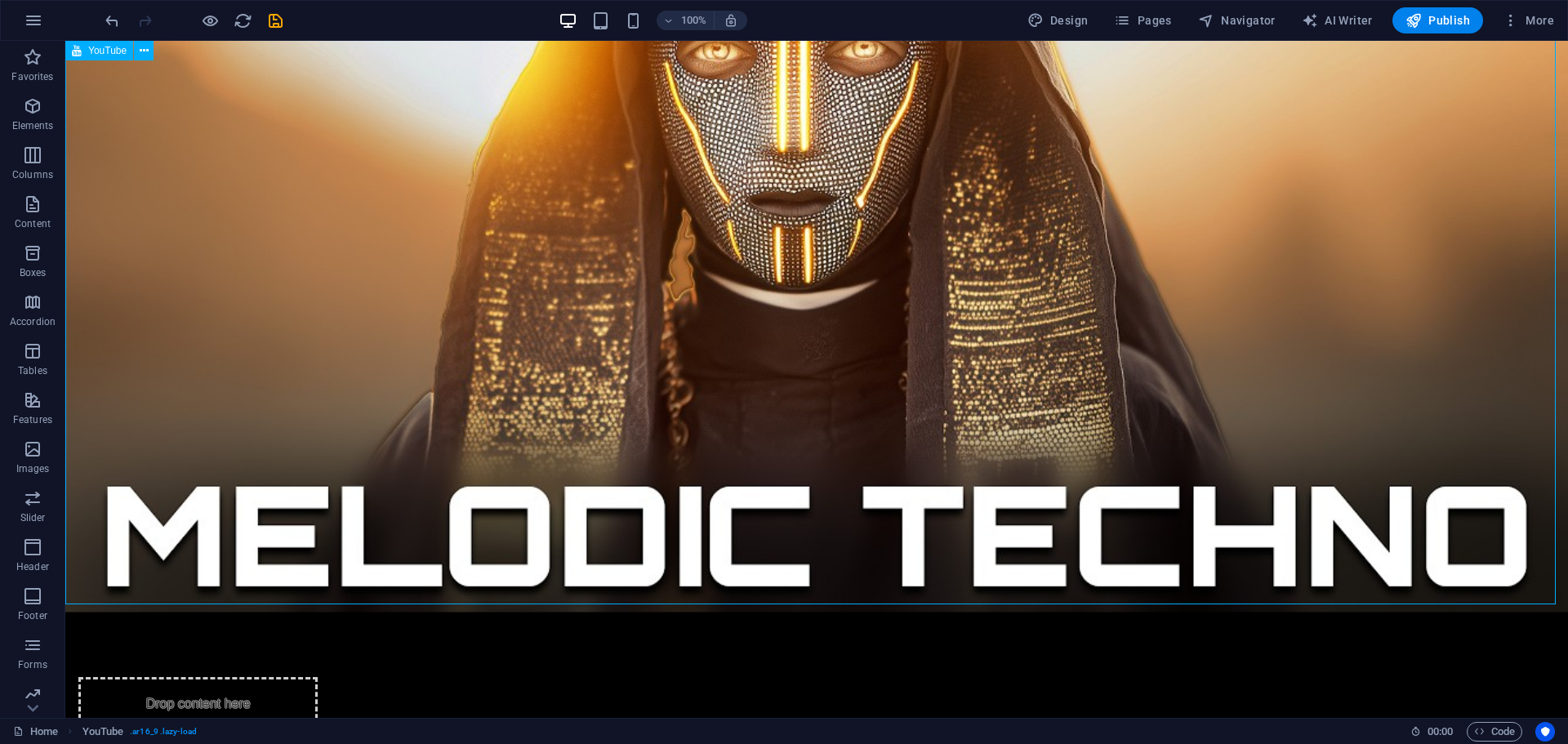
drag, startPoint x: 486, startPoint y: 198, endPoint x: 740, endPoint y: 422, distance: 338.7
click at [740, 422] on div at bounding box center [817, 189] width 1503 height 845
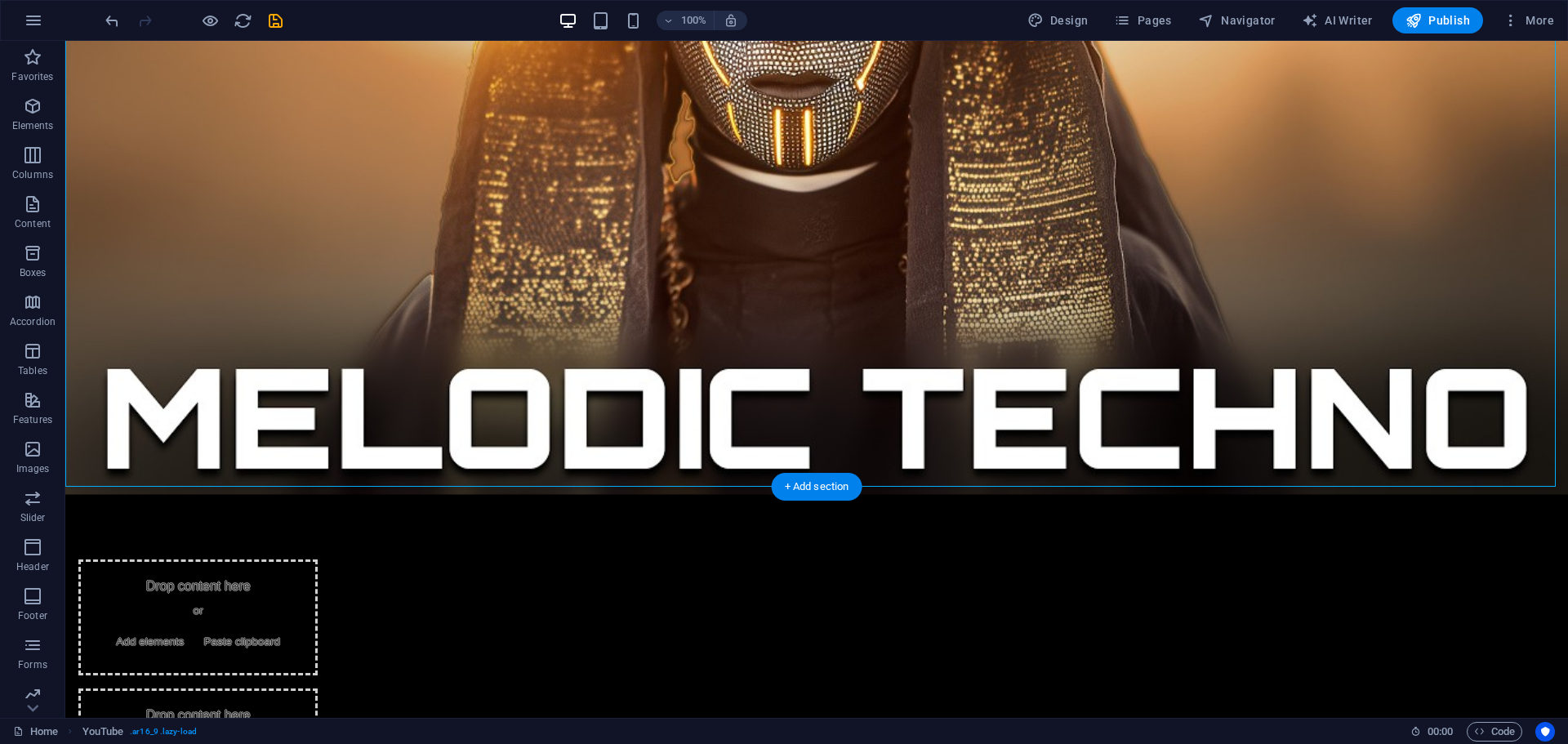
scroll to position [737, 0]
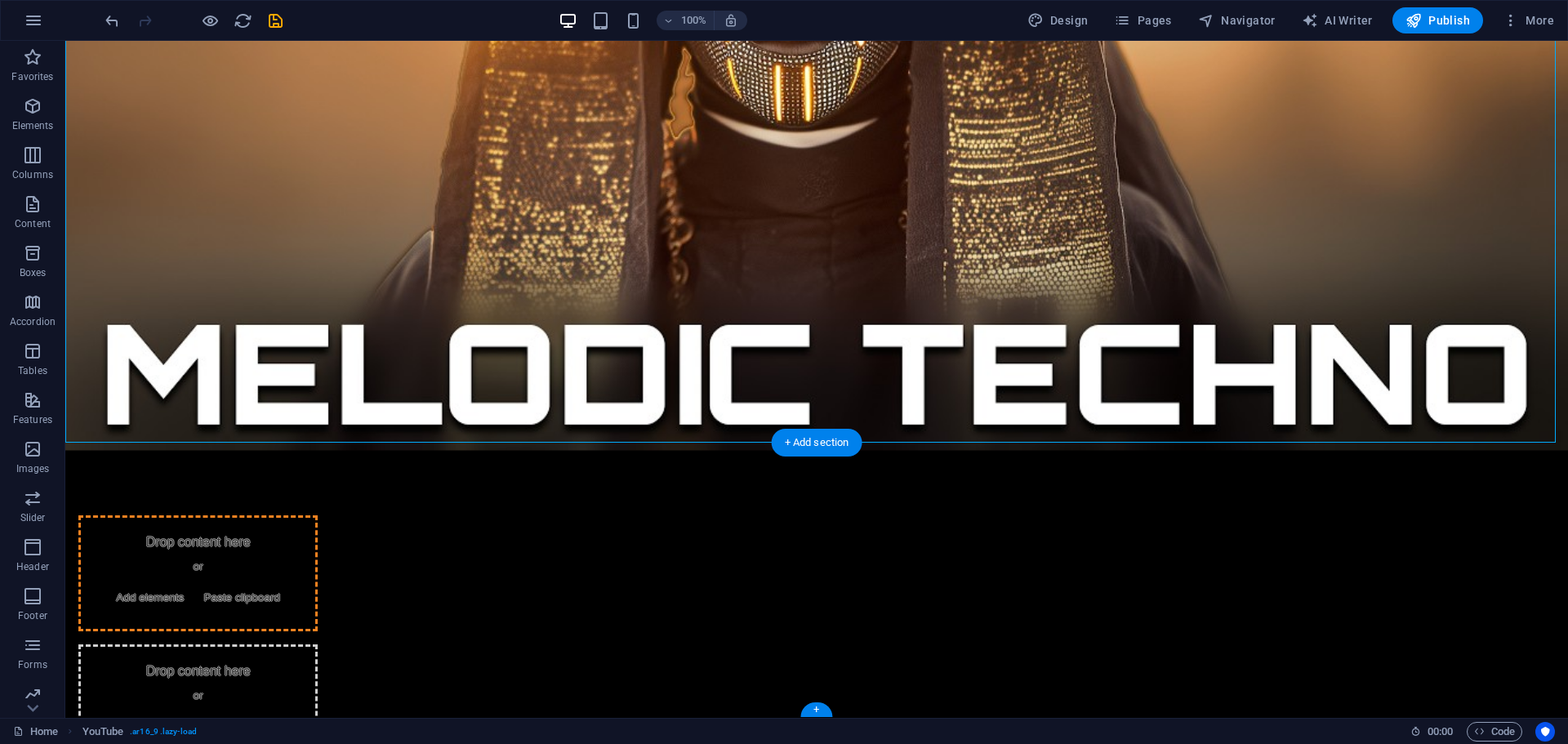
drag, startPoint x: 750, startPoint y: 321, endPoint x: 582, endPoint y: 601, distance: 326.5
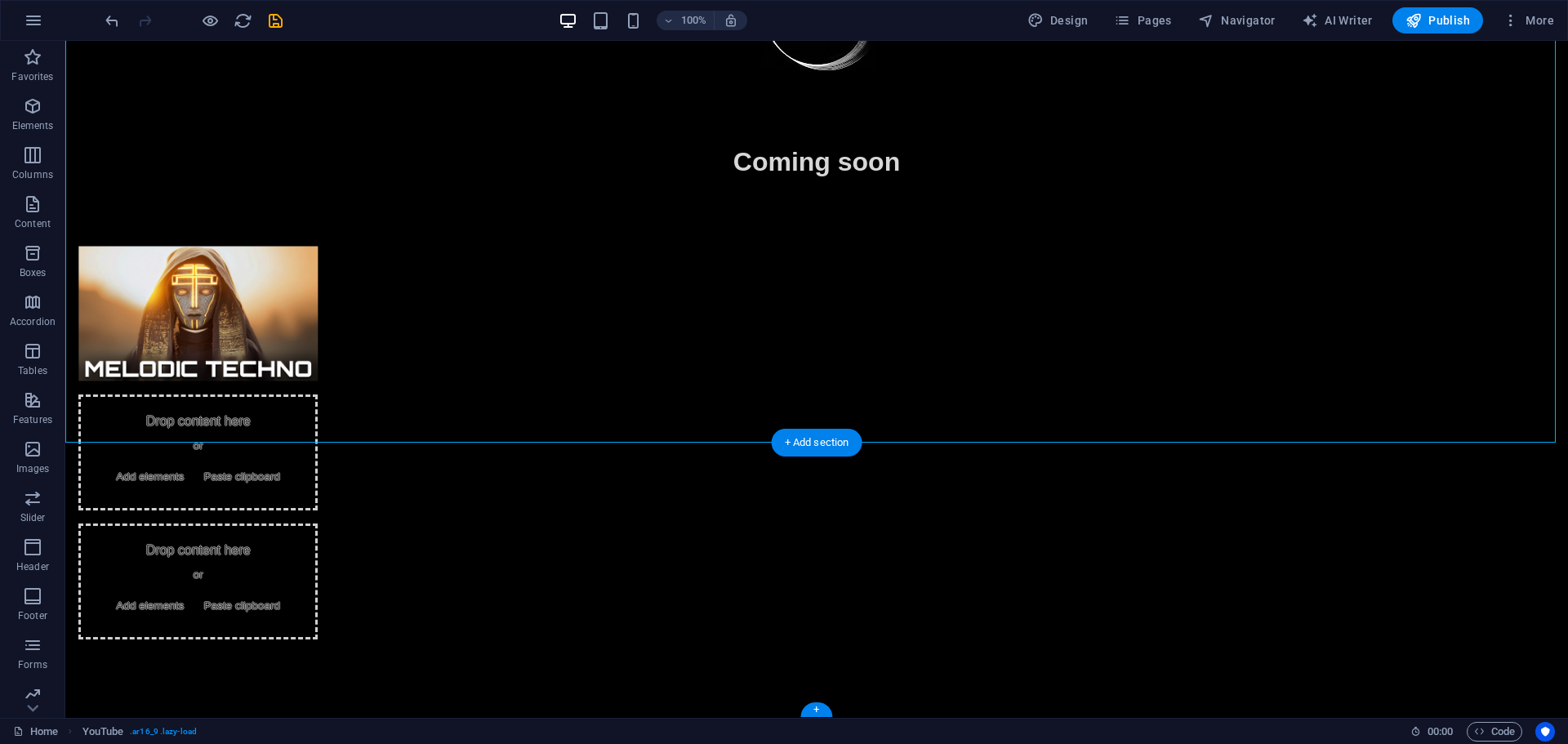
scroll to position [0, 0]
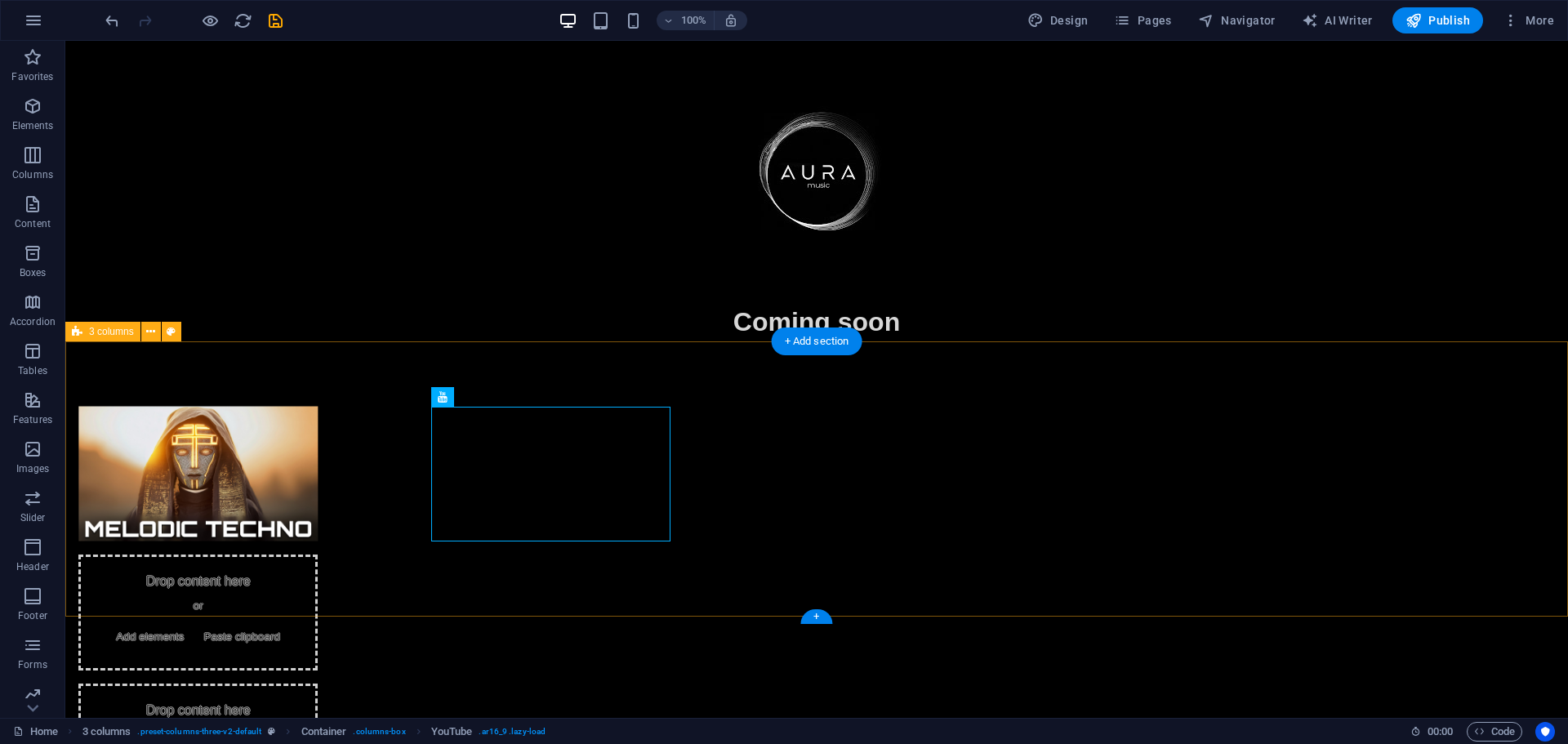
click at [631, 589] on div "Drop content here or Add elements Paste clipboard Drop content here or Add elem…" at bounding box center [817, 603] width 1503 height 524
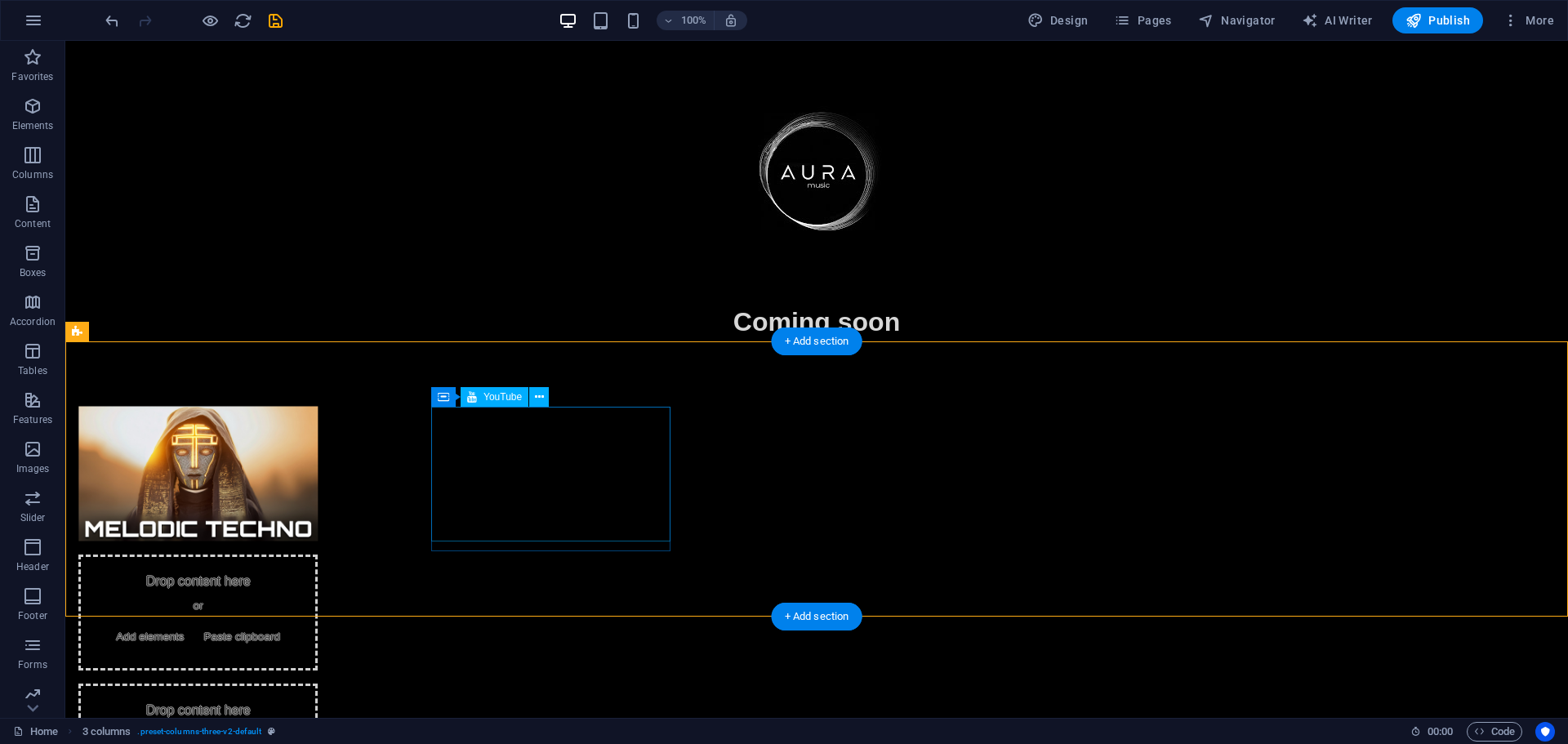
click at [318, 476] on div at bounding box center [198, 474] width 239 height 135
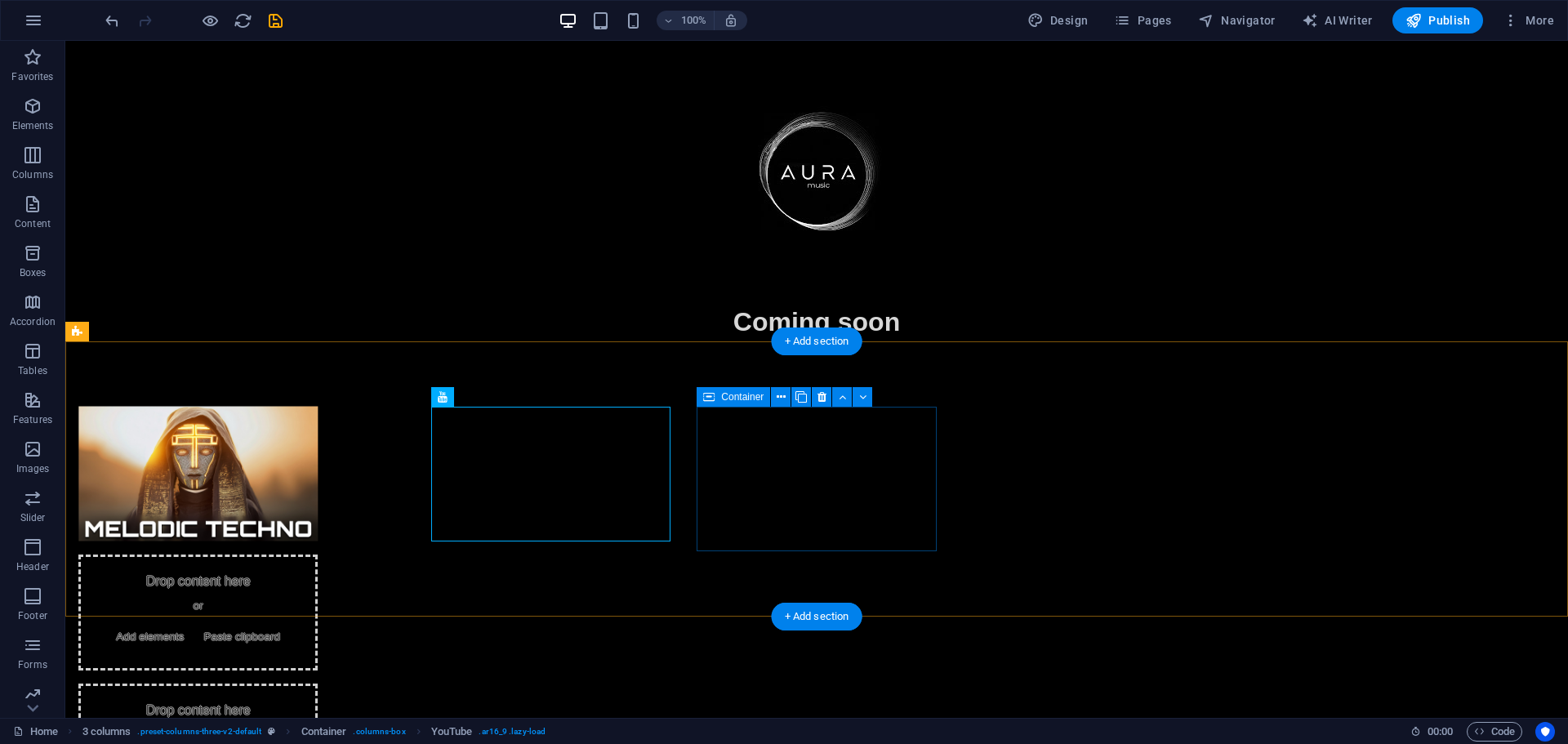
click at [190, 626] on span "Add elements" at bounding box center [149, 637] width 81 height 23
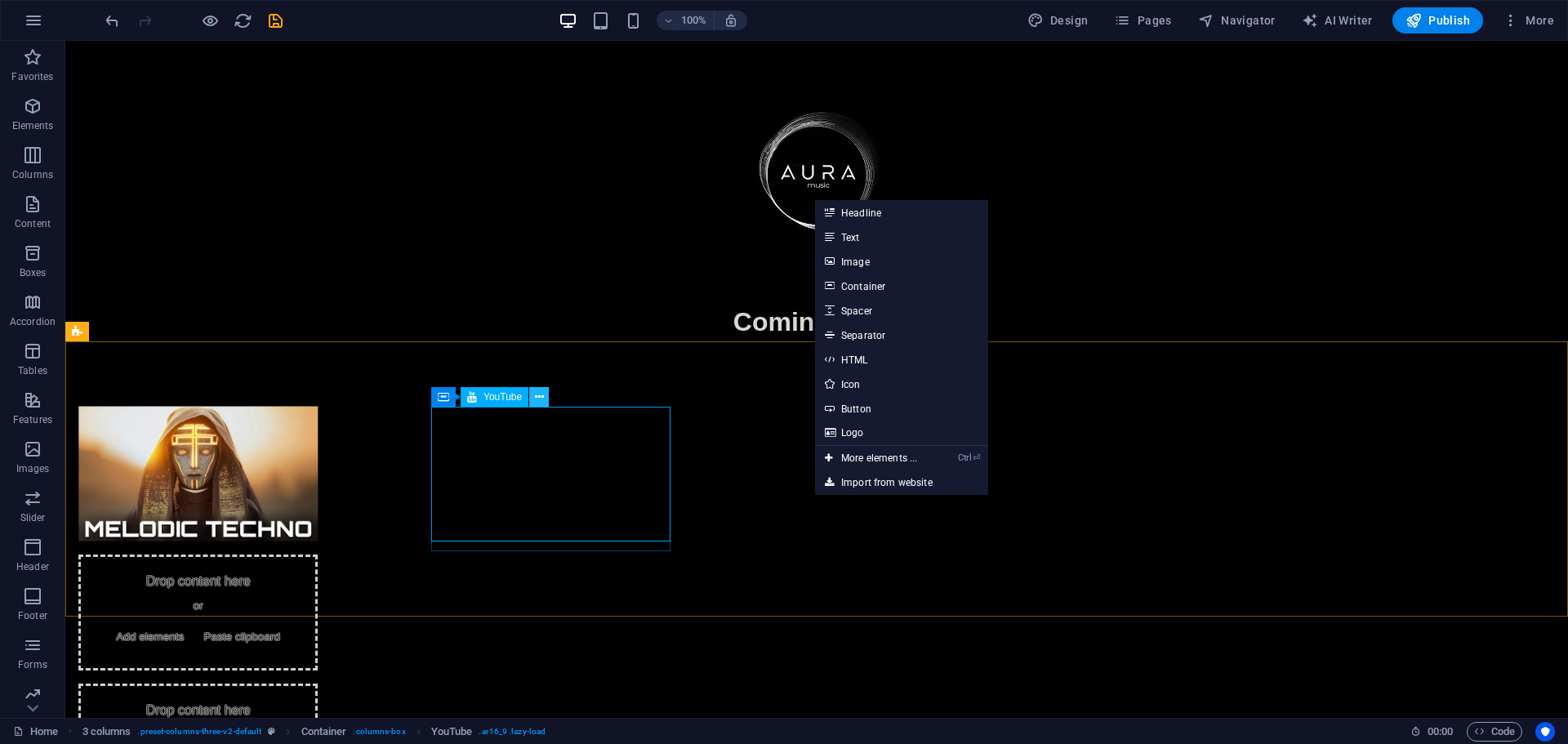
click at [535, 396] on icon at bounding box center [539, 397] width 9 height 17
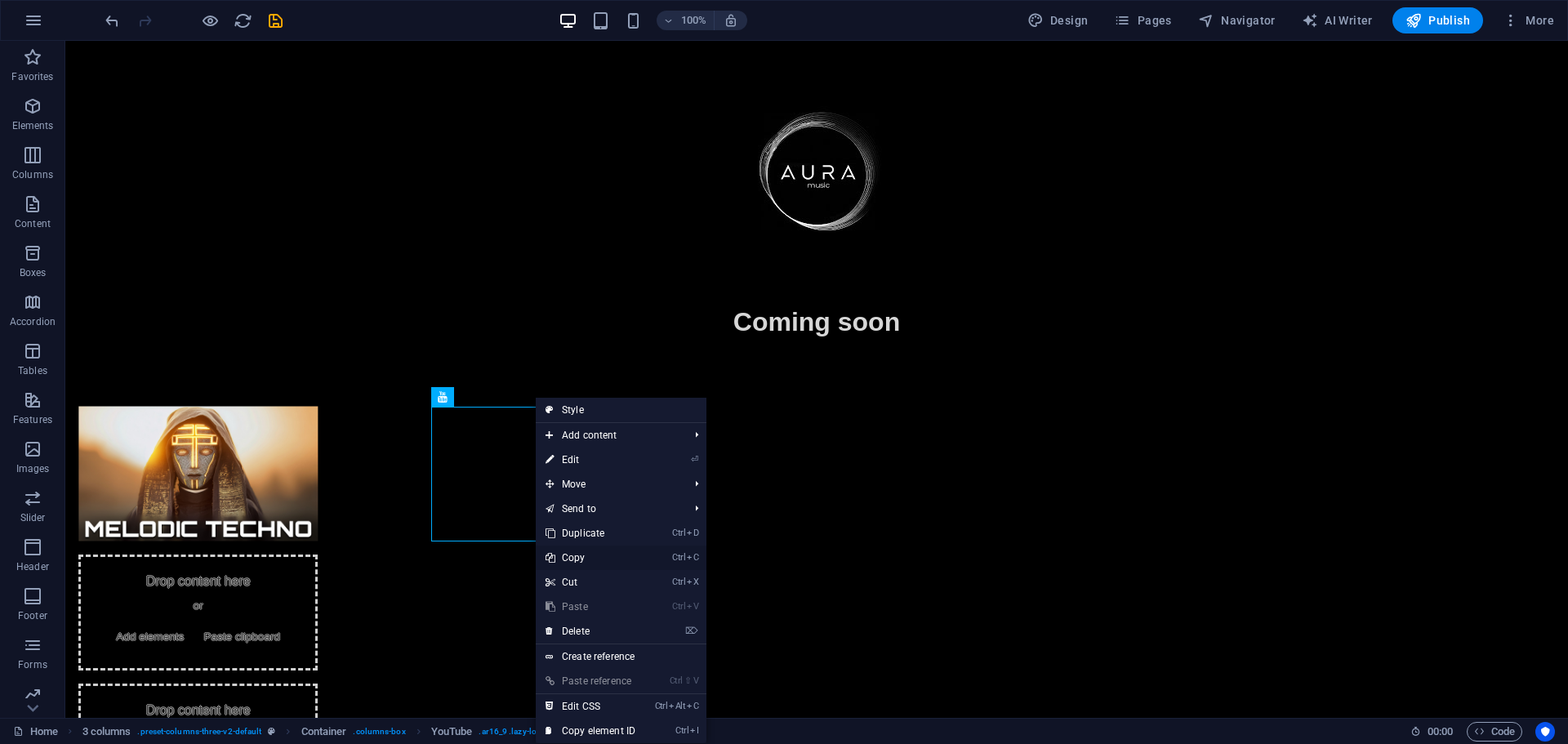
click at [580, 547] on link "Ctrl C Copy" at bounding box center [590, 558] width 110 height 25
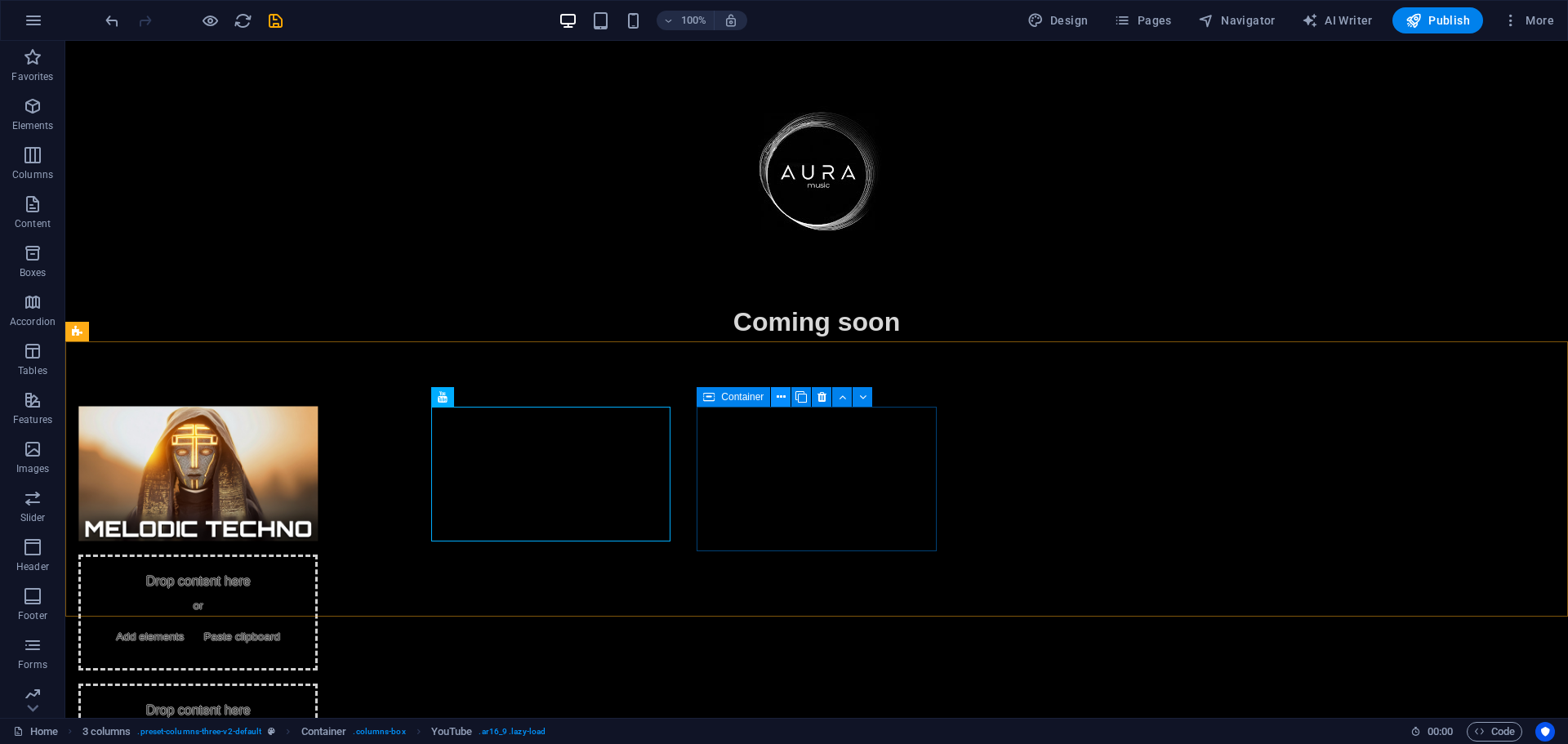
click at [783, 397] on icon at bounding box center [781, 397] width 9 height 17
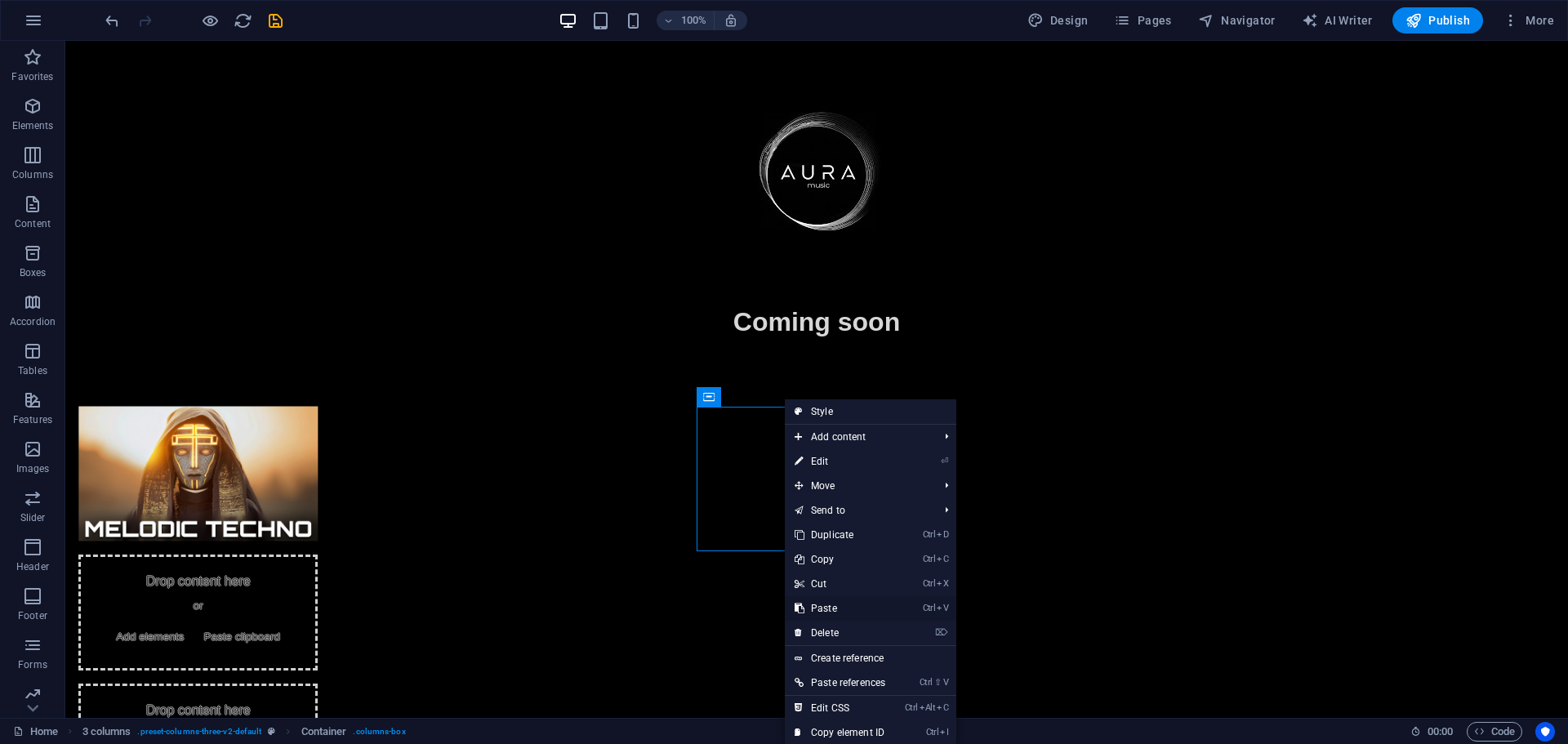
click at [846, 602] on link "Ctrl V Paste" at bounding box center [840, 608] width 110 height 25
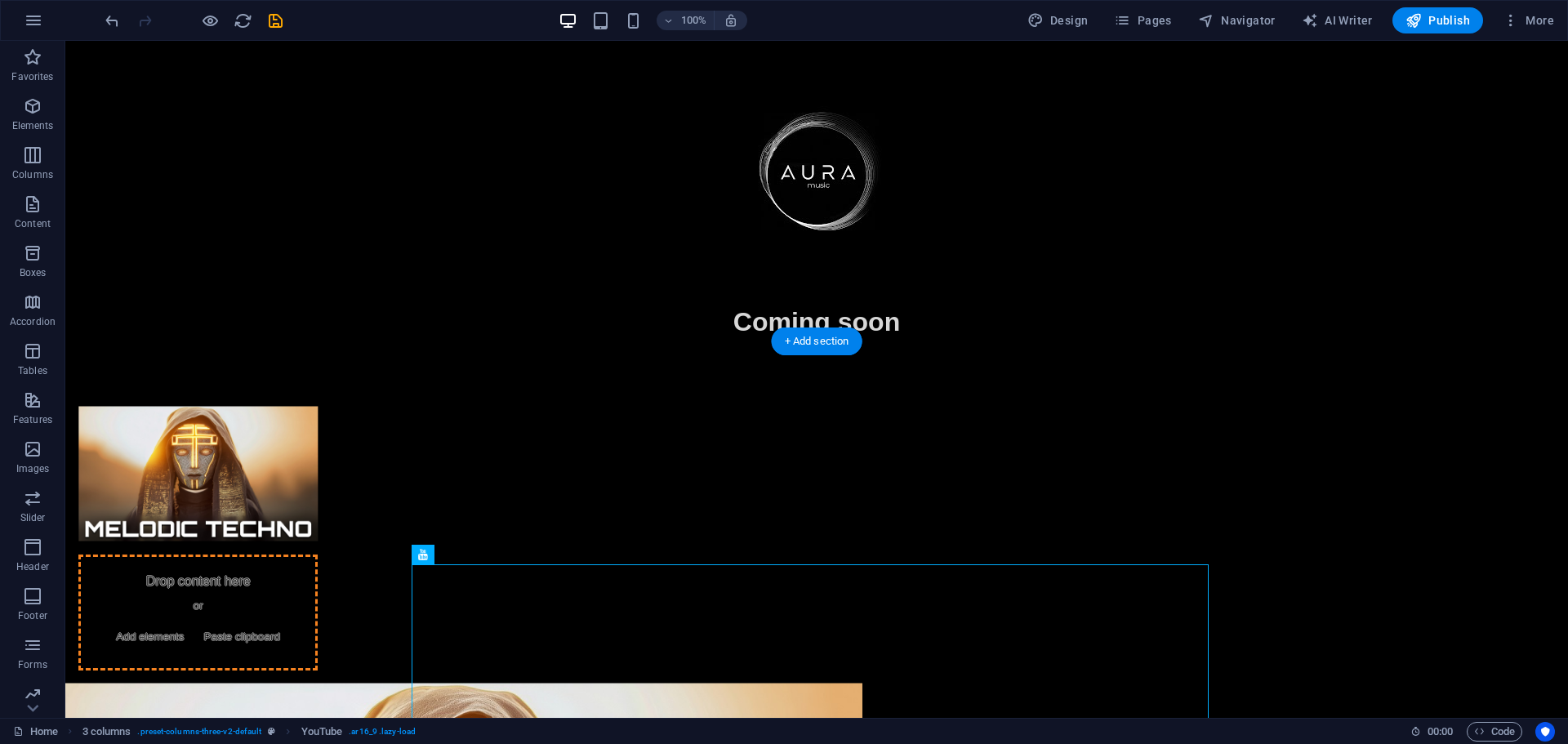
drag, startPoint x: 726, startPoint y: 671, endPoint x: 785, endPoint y: 484, distance: 196.1
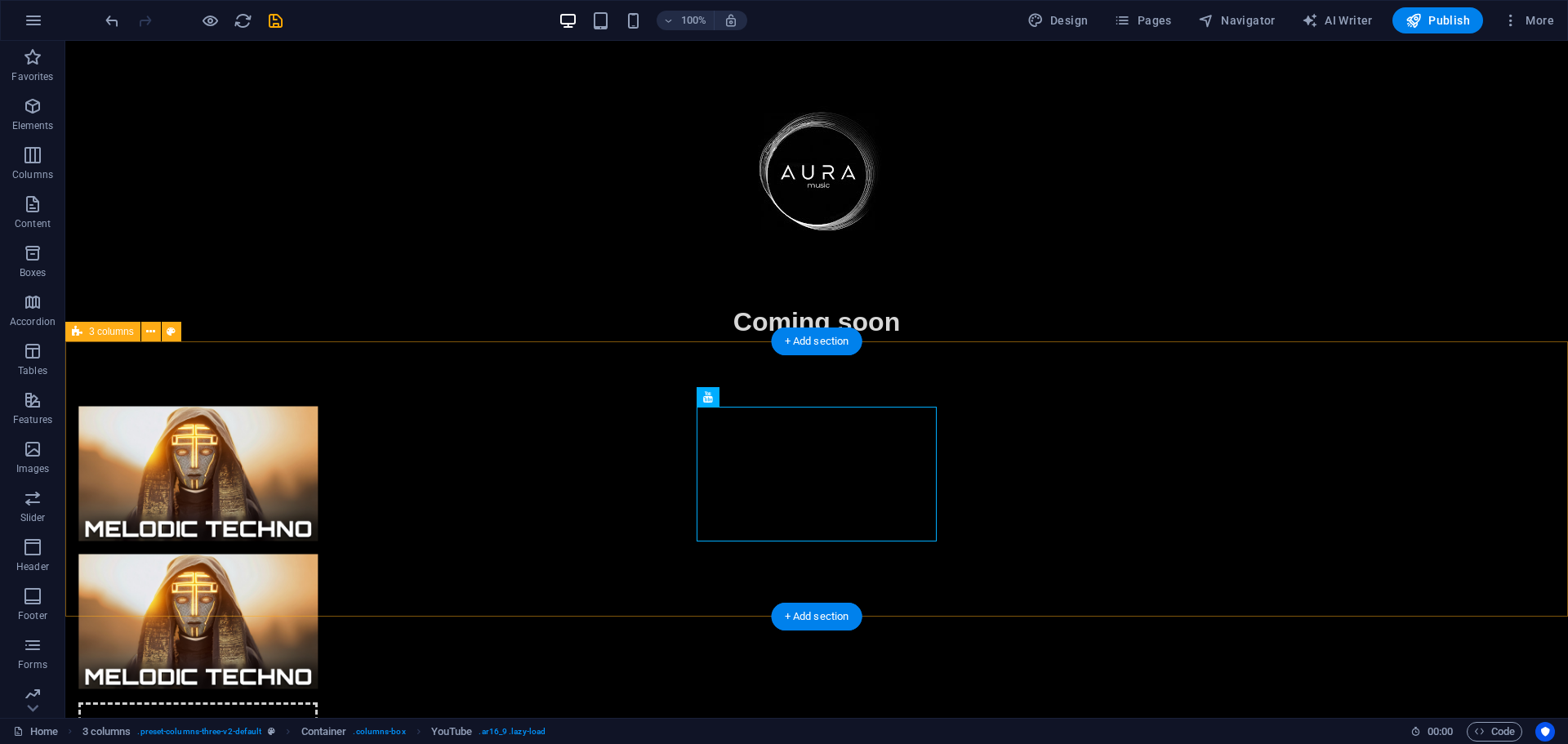
click at [919, 588] on div "Drop content here or Add elements Paste clipboard" at bounding box center [817, 612] width 1503 height 543
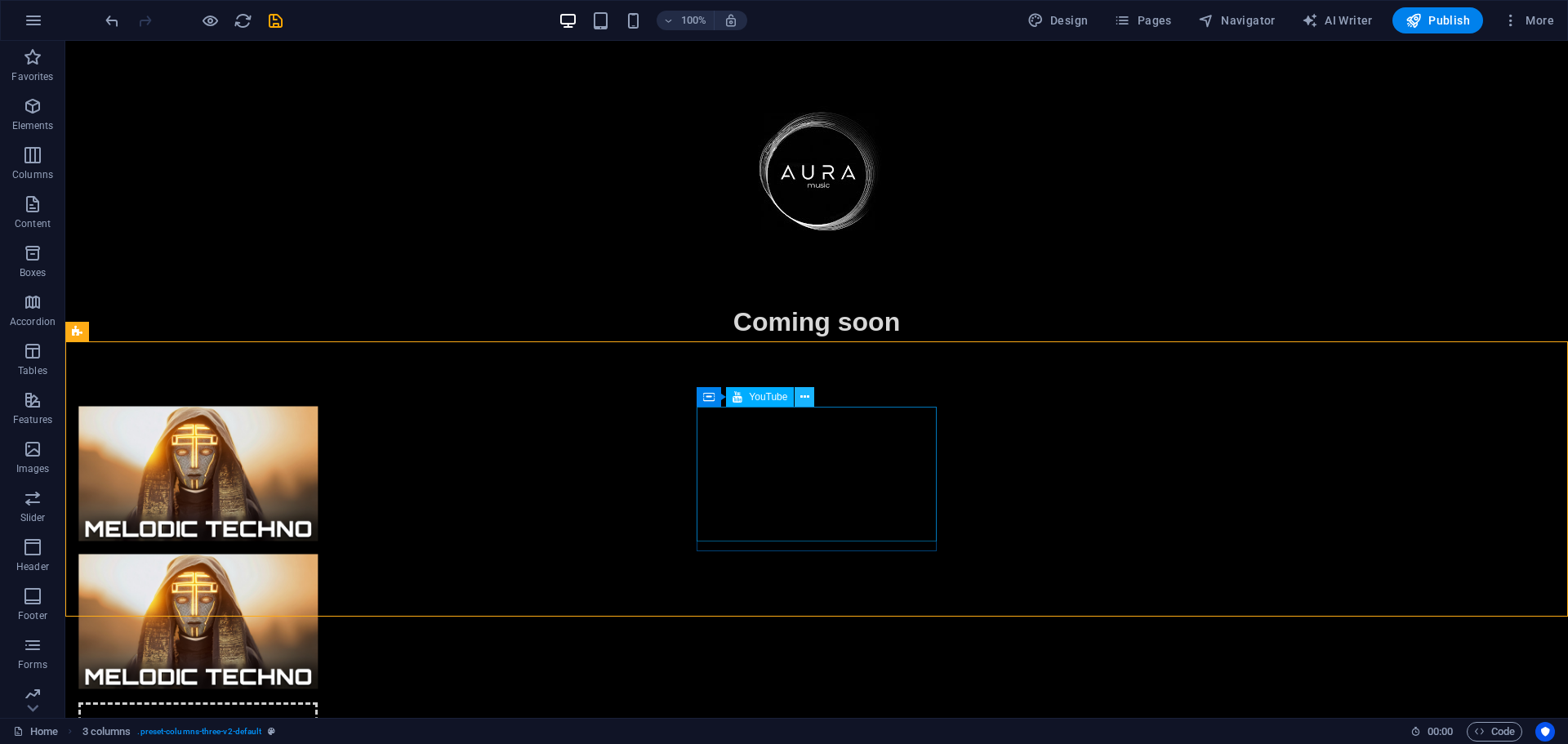
click at [805, 396] on icon at bounding box center [805, 397] width 9 height 17
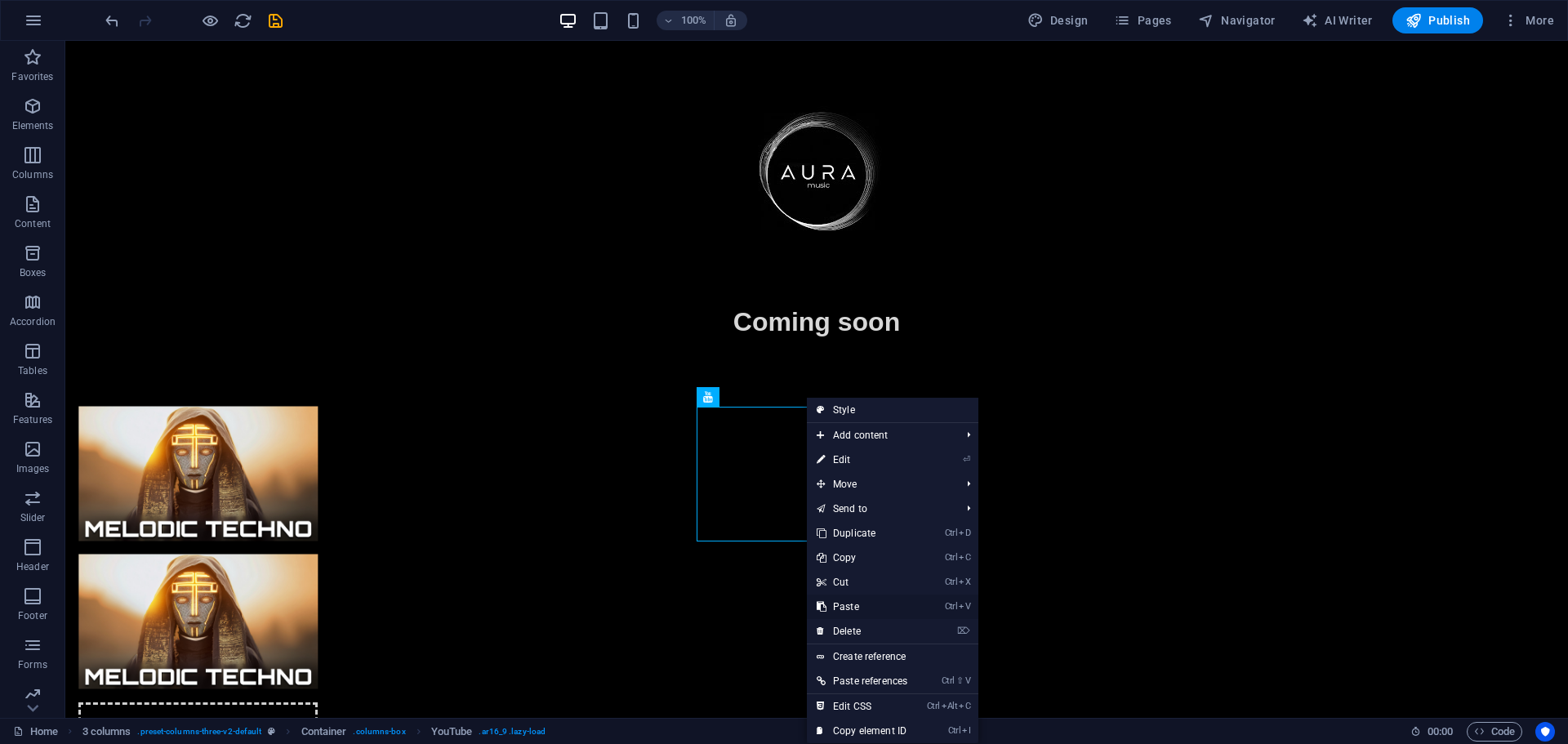
click at [852, 605] on link "Ctrl V Paste" at bounding box center [862, 606] width 110 height 25
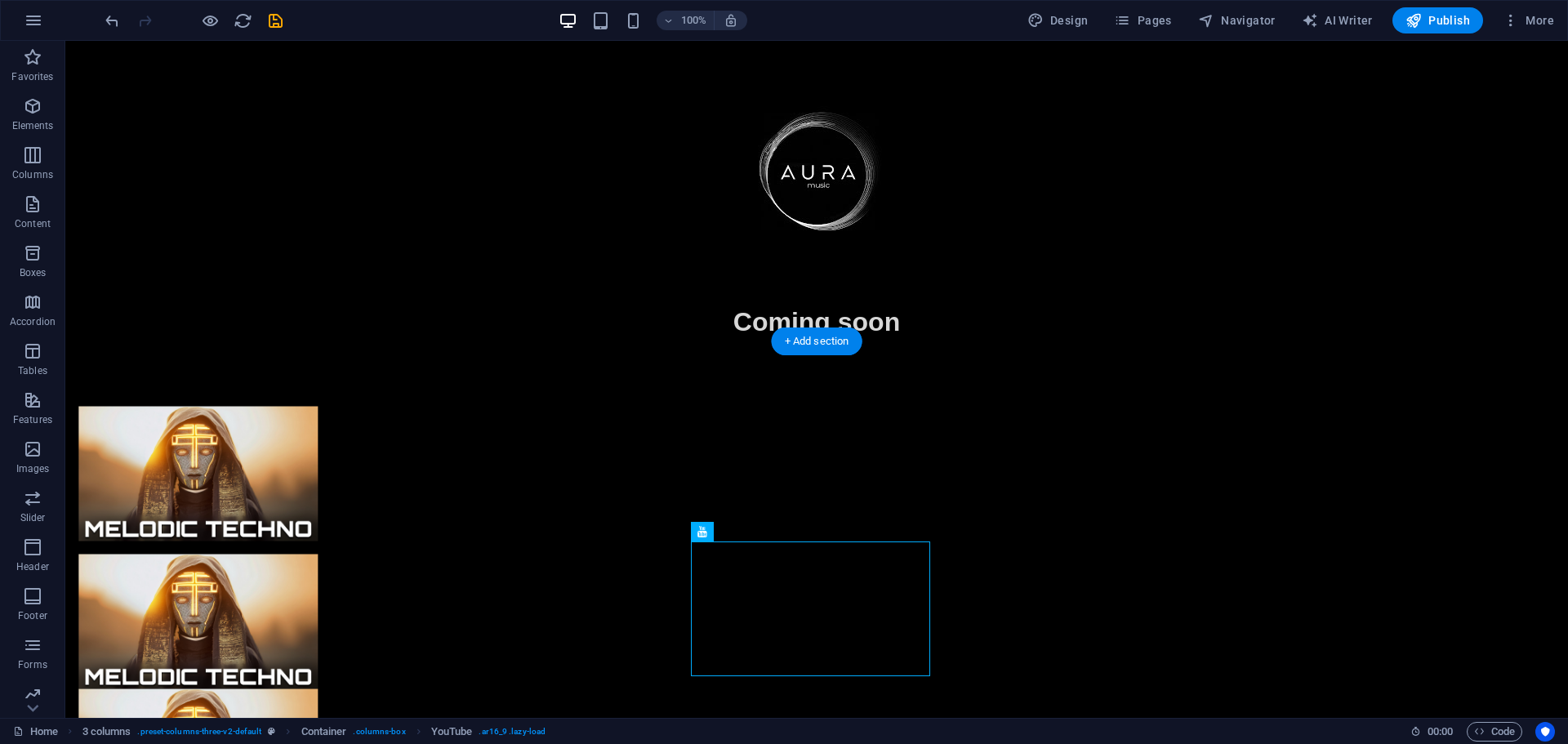
drag, startPoint x: 759, startPoint y: 593, endPoint x: 1038, endPoint y: 469, distance: 305.3
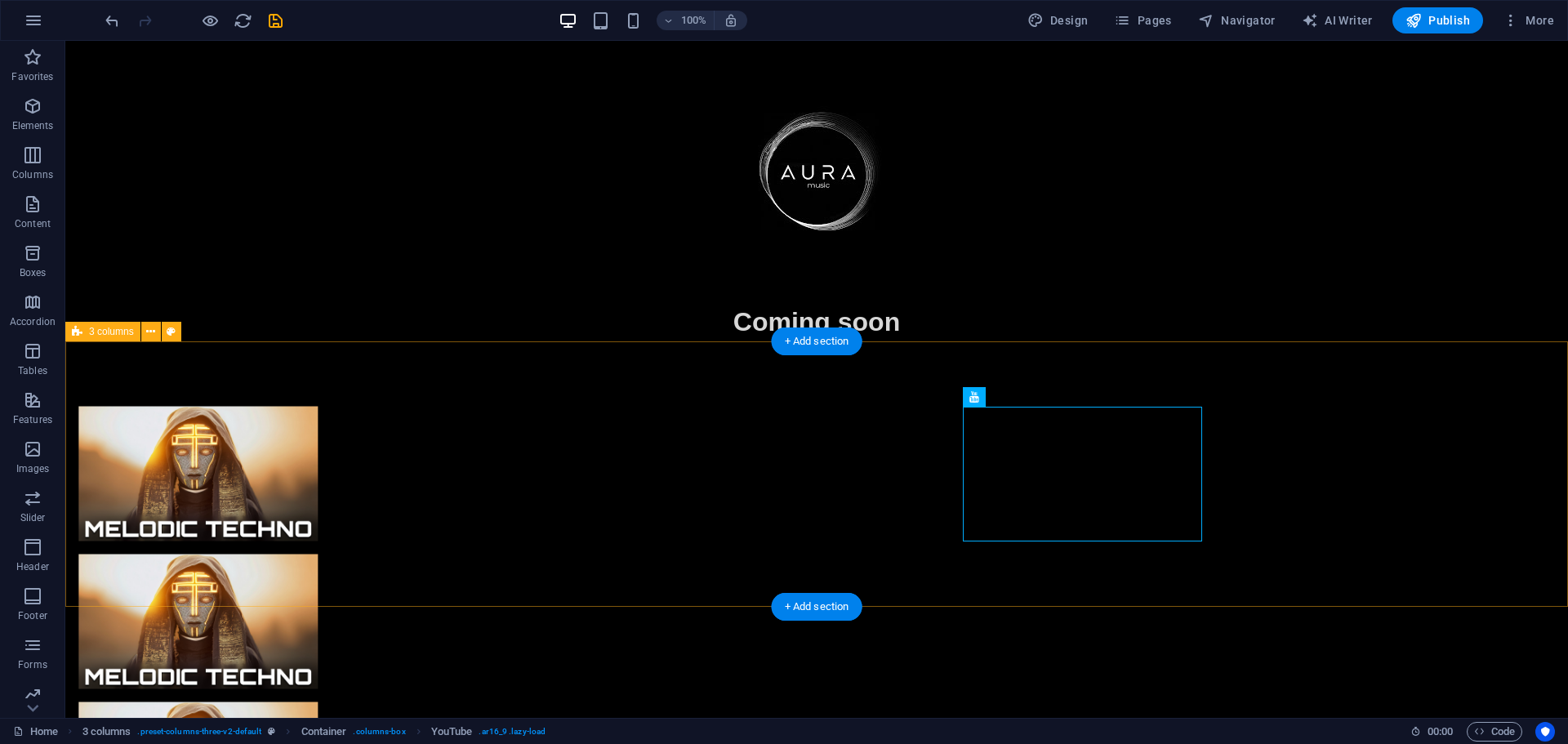
click at [1031, 579] on div at bounding box center [817, 622] width 1503 height 561
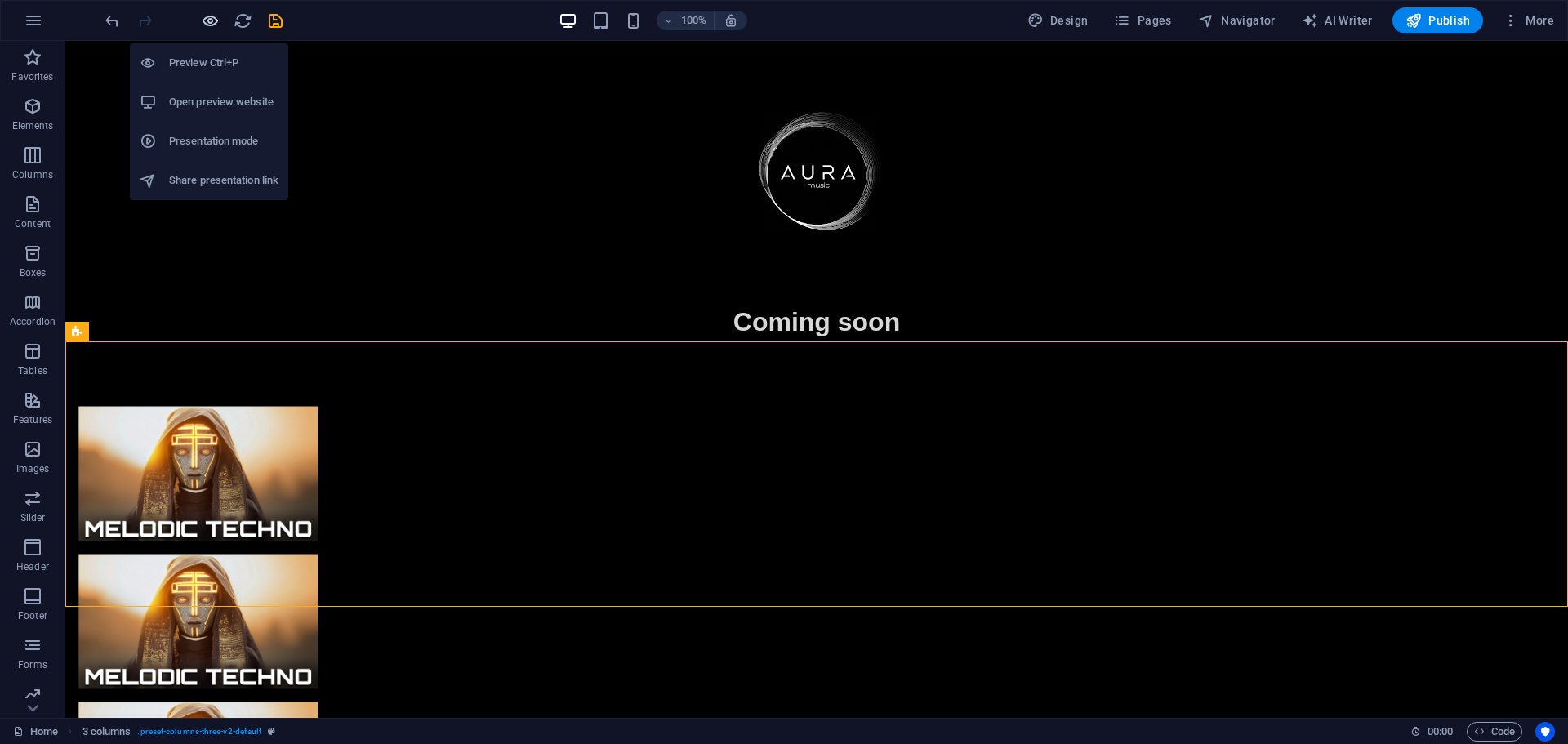
click at [209, 14] on icon "button" at bounding box center [211, 20] width 19 height 19
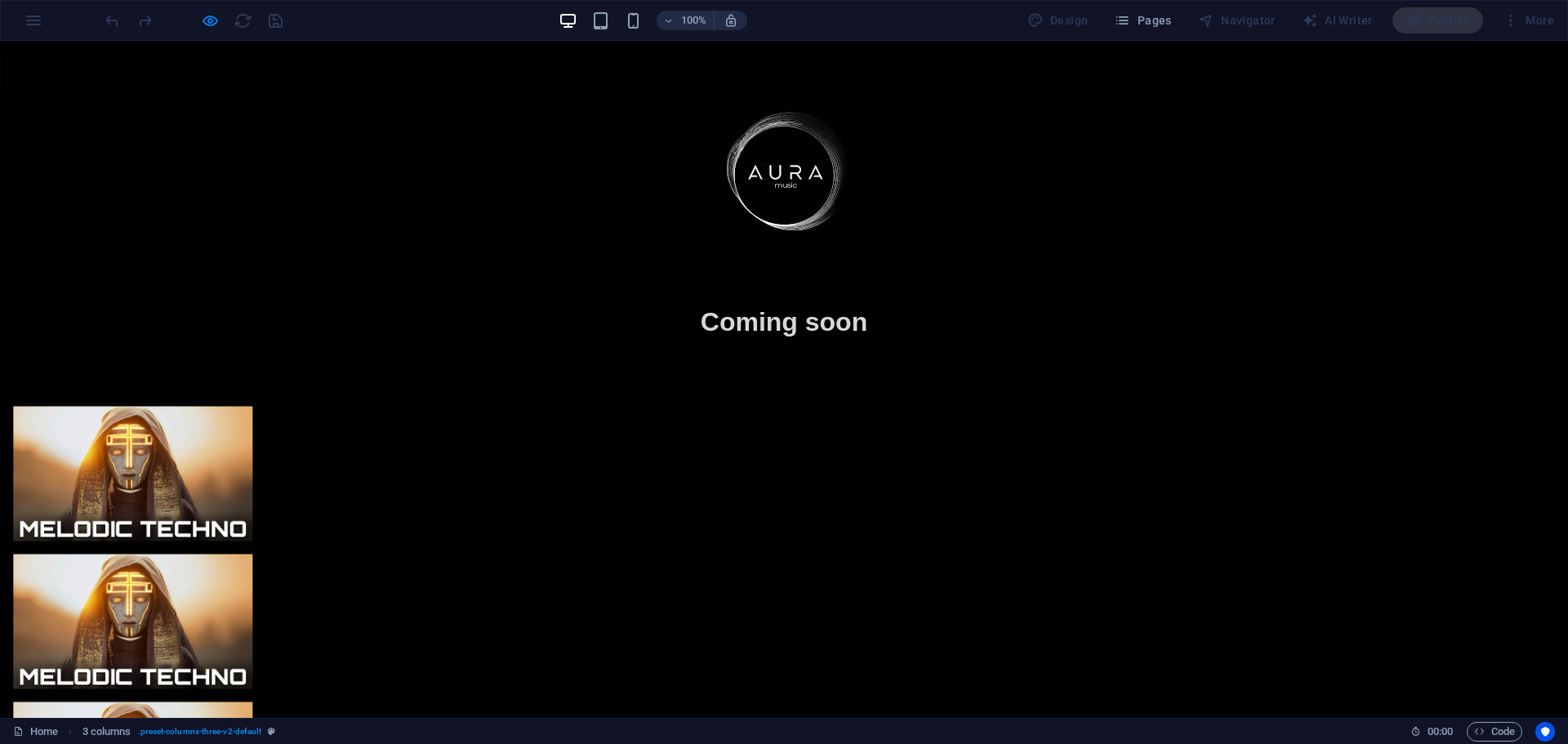
click at [252, 555] on div at bounding box center [132, 622] width 239 height 135
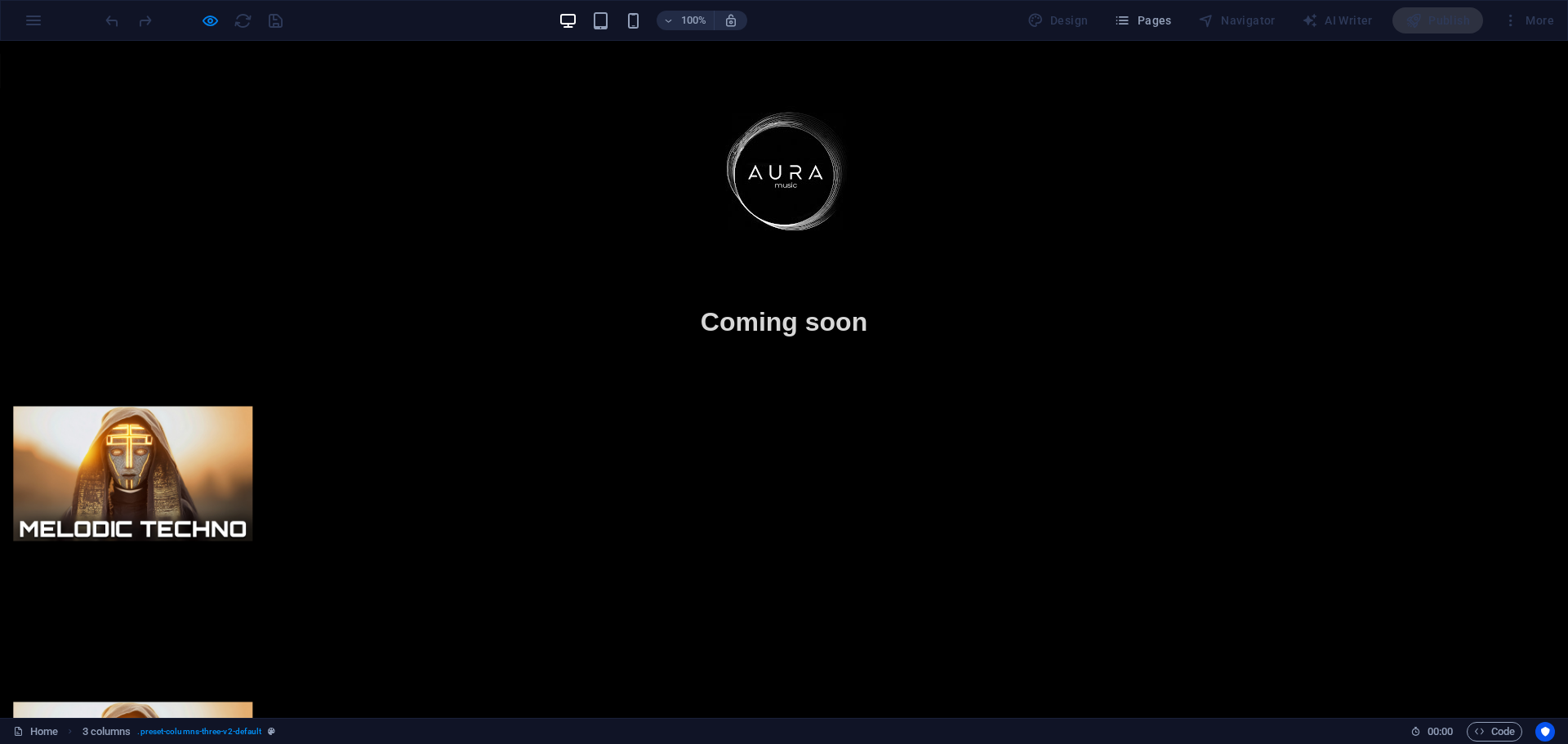
click at [776, 613] on html "Skip to main content Coming soon" at bounding box center [784, 471] width 1568 height 862
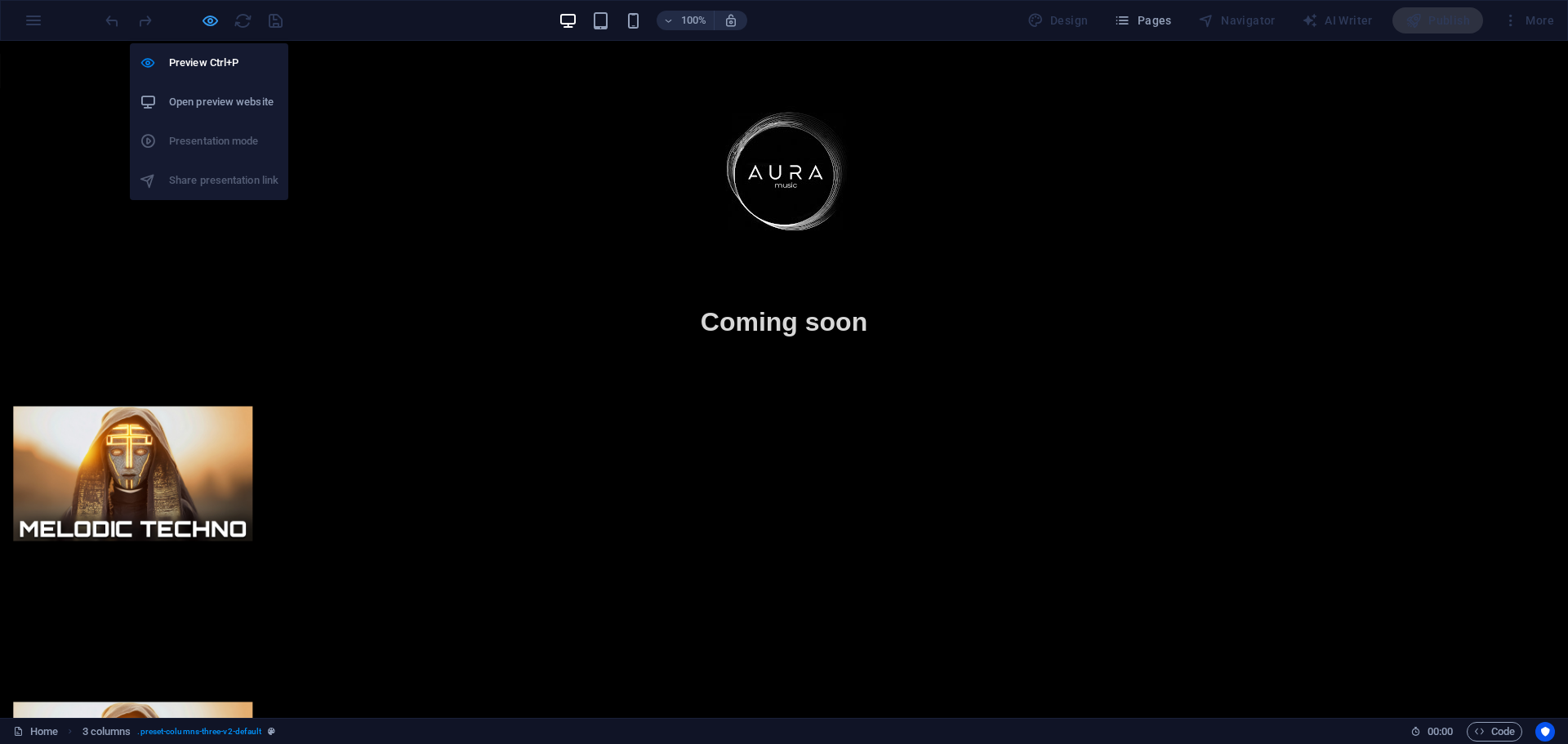
click at [211, 25] on icon "button" at bounding box center [211, 20] width 19 height 19
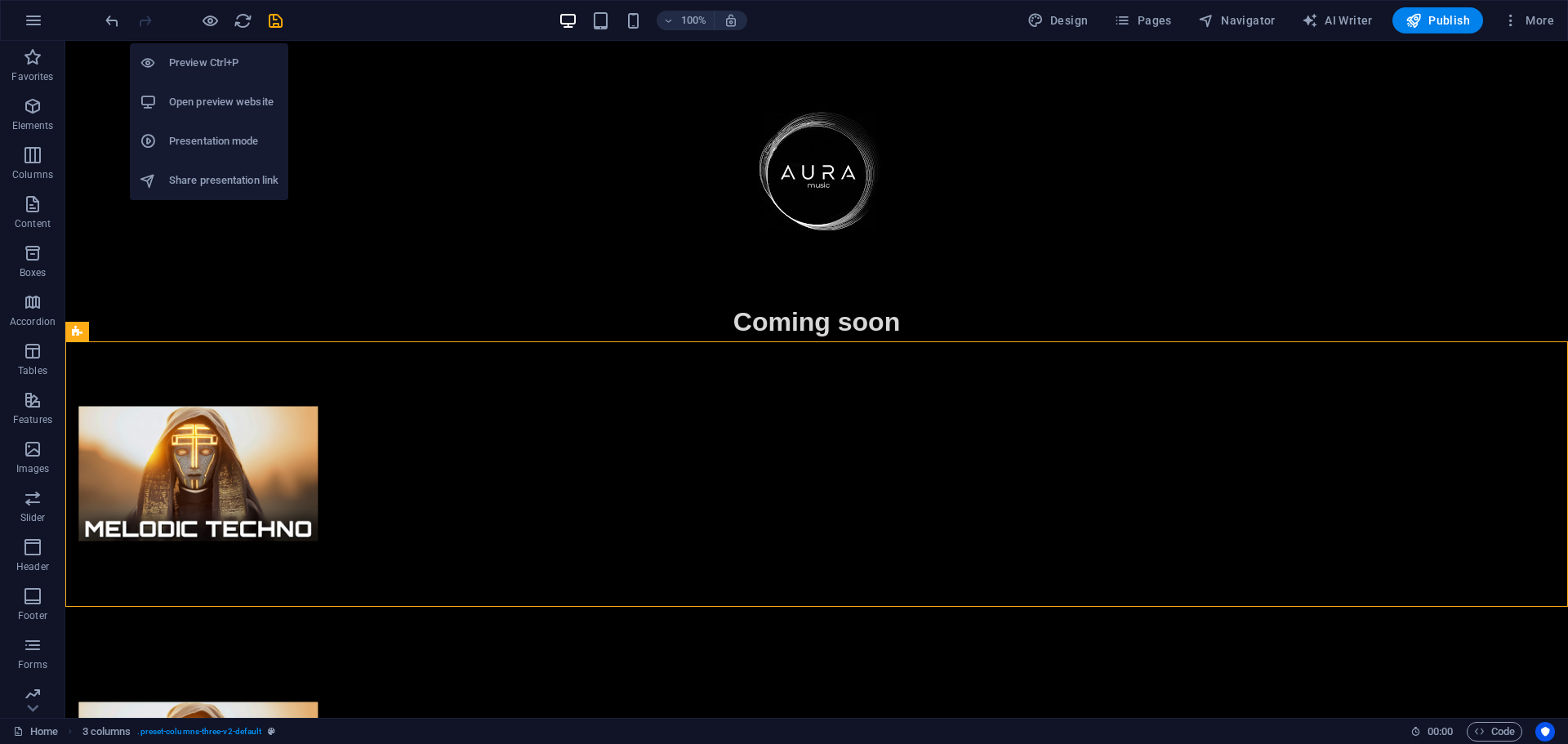
click at [252, 149] on h6 "Presentation mode" at bounding box center [223, 141] width 110 height 20
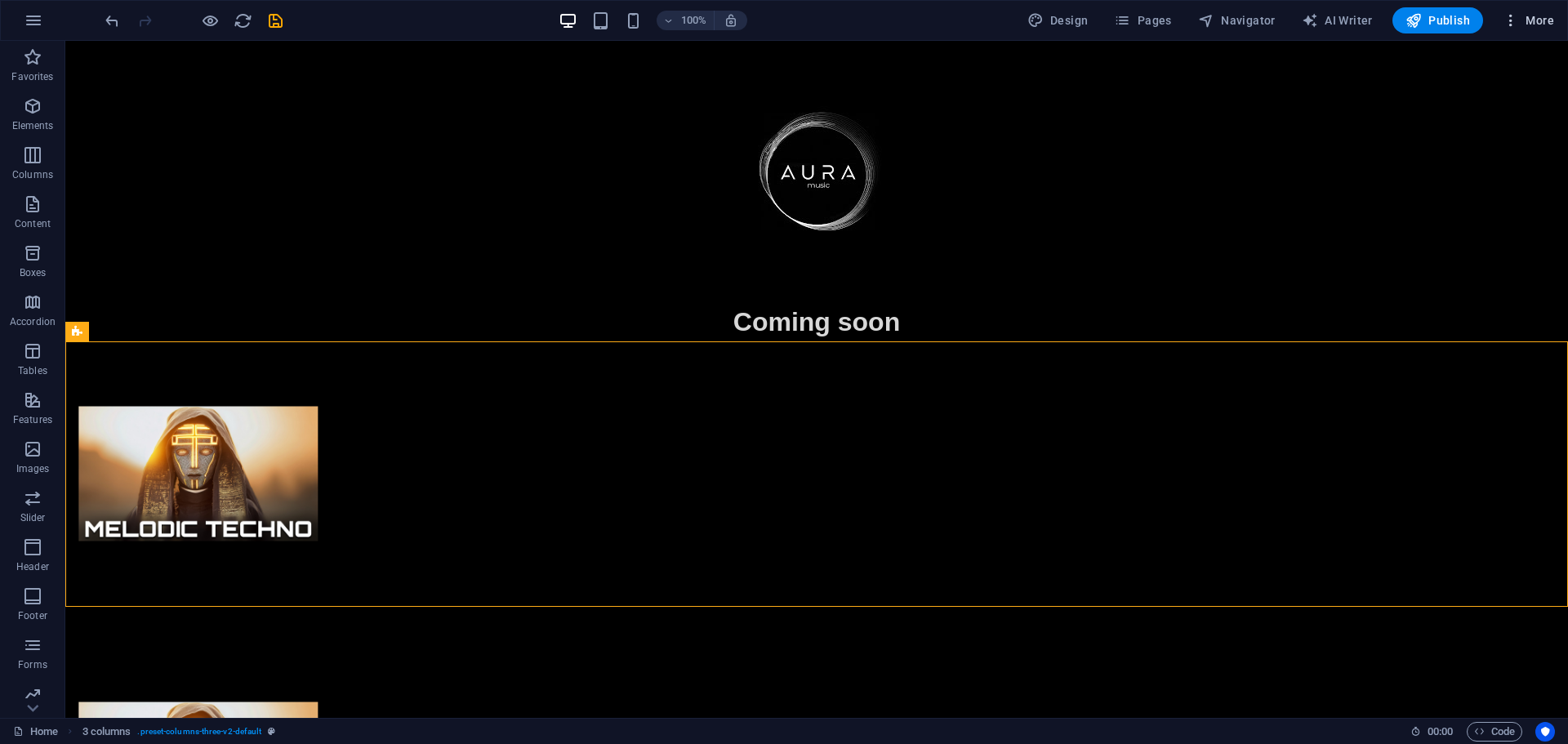
click at [1508, 19] on icon "button" at bounding box center [1510, 20] width 16 height 16
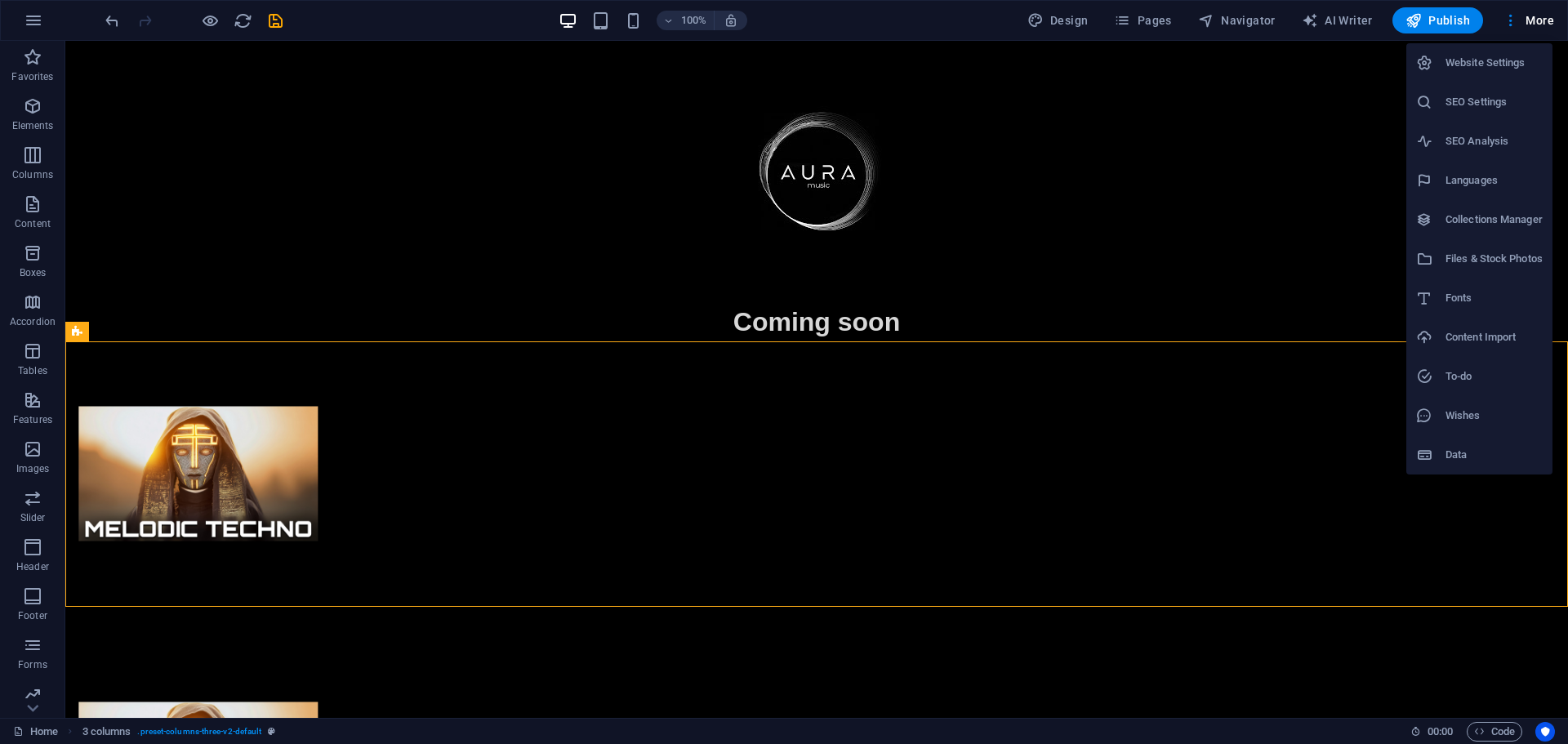
click at [1499, 61] on h6 "Website Settings" at bounding box center [1493, 63] width 97 height 20
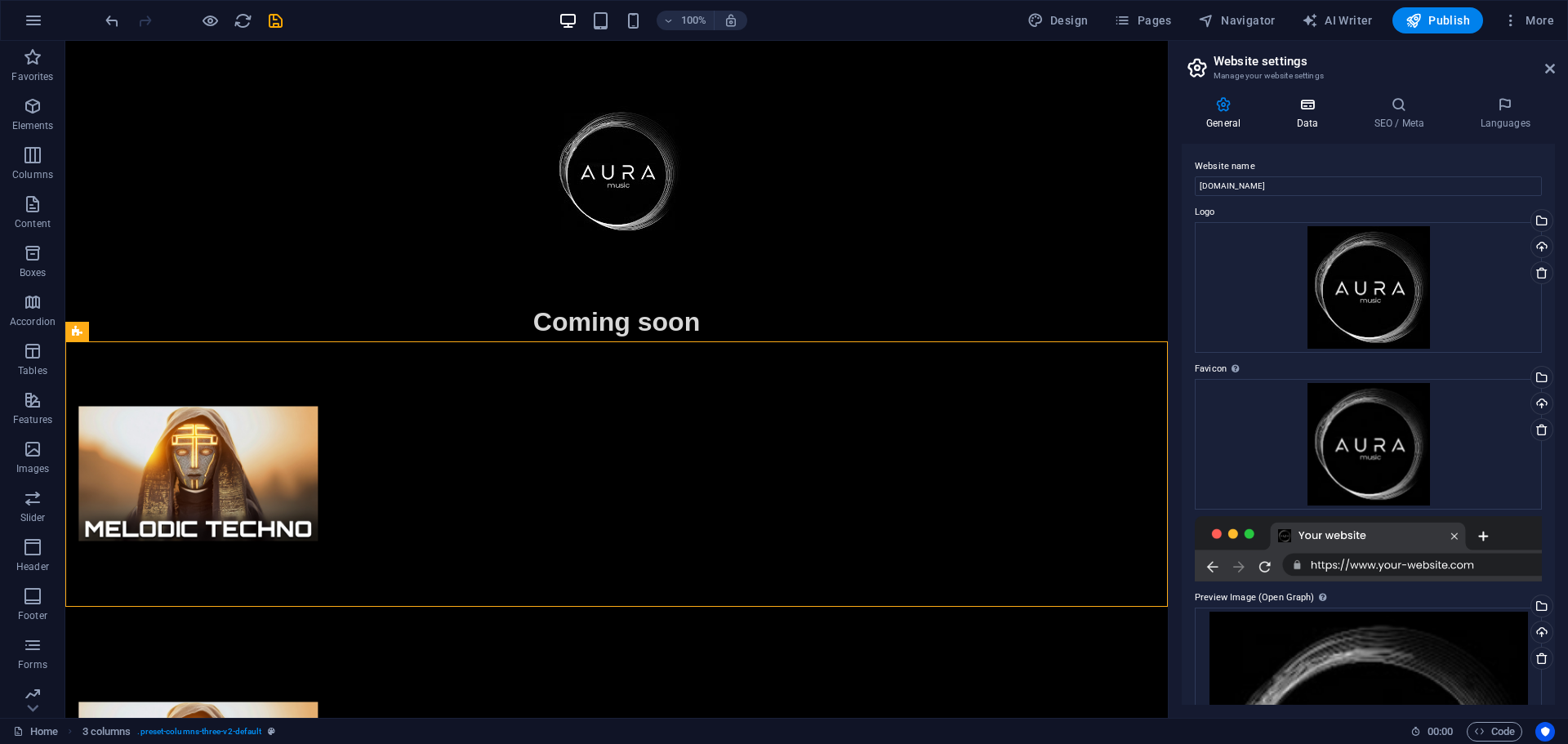
click at [1313, 99] on icon at bounding box center [1307, 104] width 71 height 16
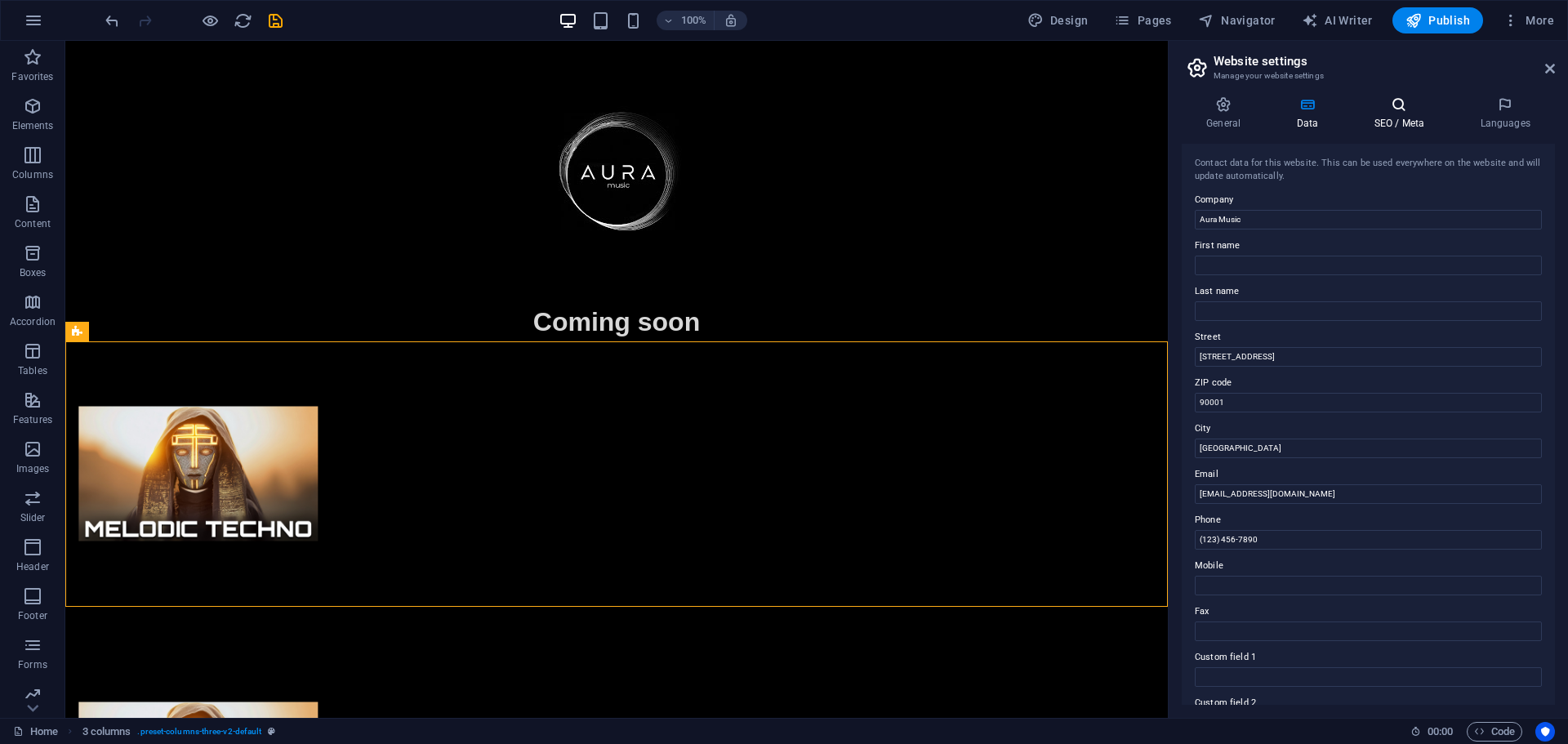
click at [1395, 112] on icon at bounding box center [1398, 104] width 99 height 16
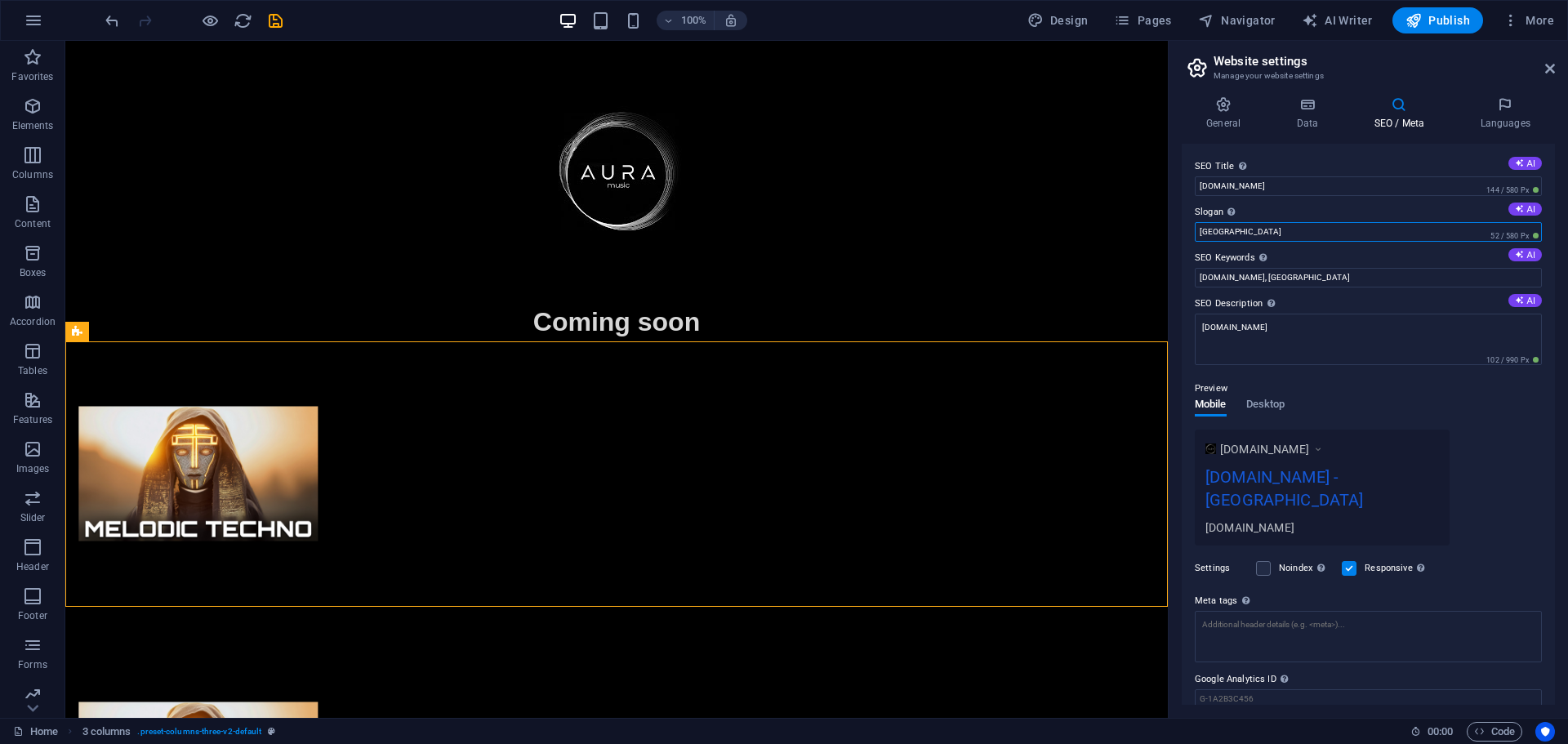
click at [1277, 225] on input "[GEOGRAPHIC_DATA]" at bounding box center [1368, 232] width 347 height 20
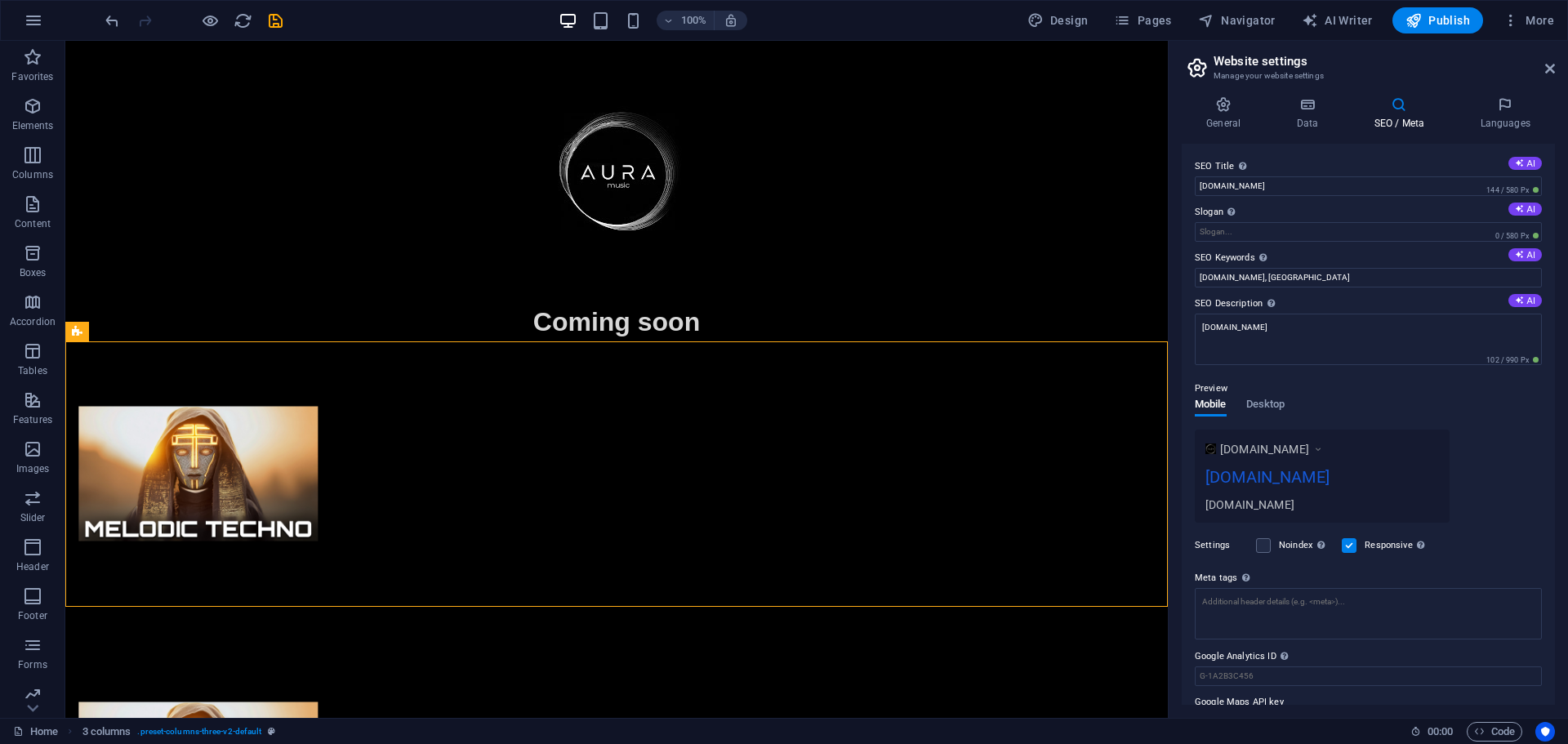
click at [1293, 255] on label "SEO Keywords Comma-separated list of keywords representing your website. AI" at bounding box center [1368, 257] width 347 height 20
click at [1293, 268] on input "[DOMAIN_NAME], [GEOGRAPHIC_DATA]" at bounding box center [1368, 277] width 347 height 20
click at [1303, 277] on input "[DOMAIN_NAME], [GEOGRAPHIC_DATA]" at bounding box center [1368, 277] width 347 height 20
type input "[DOMAIN_NAME]"
click at [1344, 393] on div "Preview" at bounding box center [1368, 388] width 347 height 20
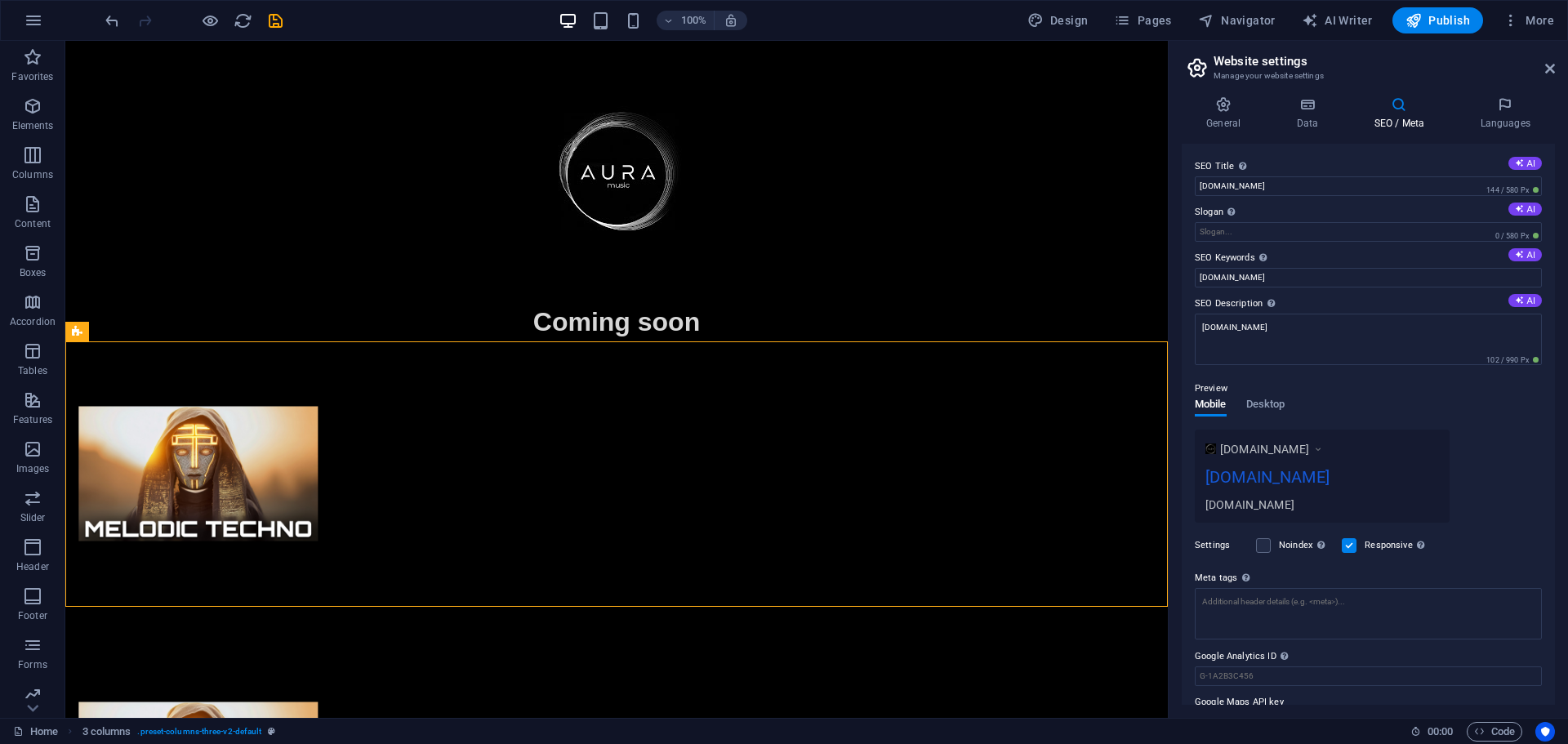
scroll to position [37, 0]
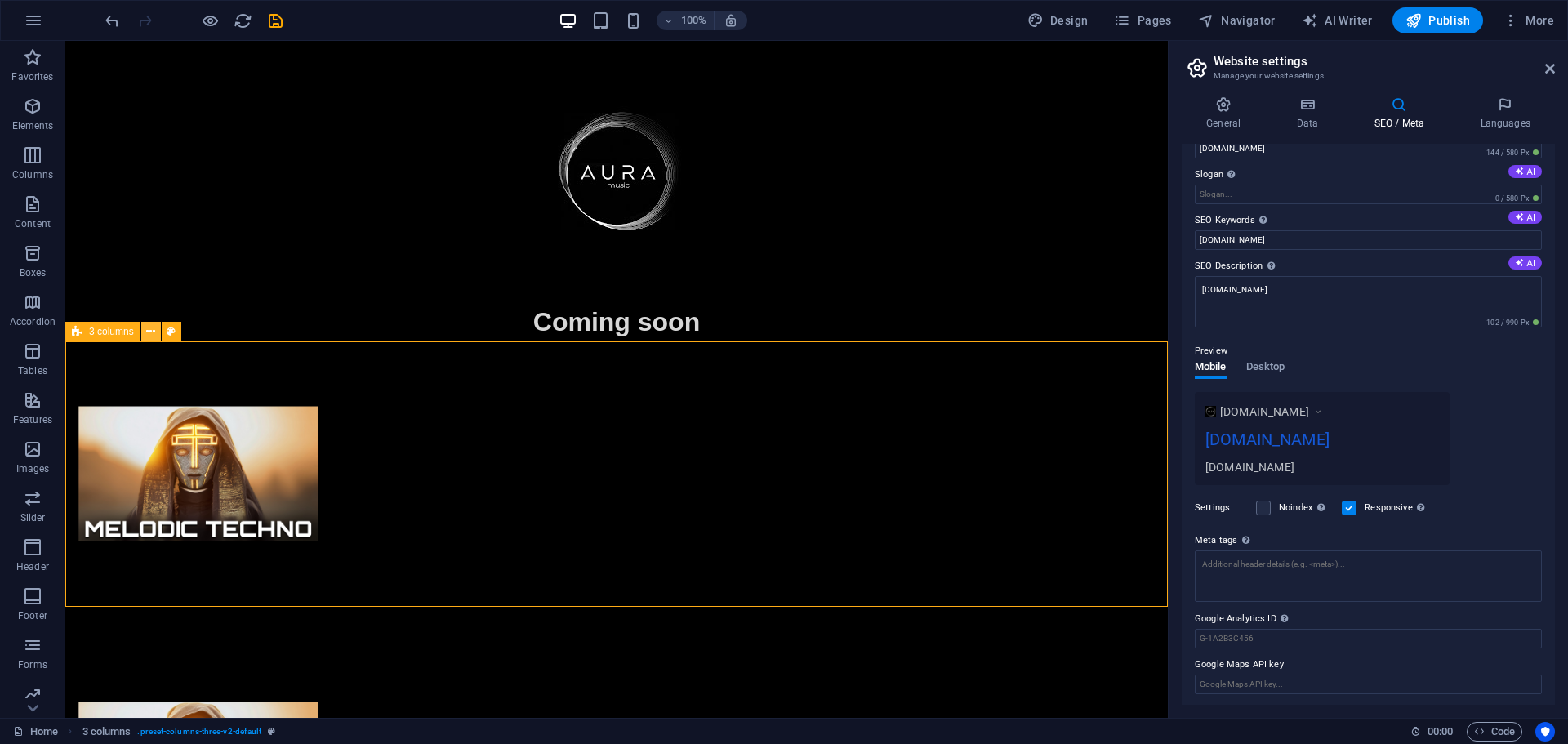
click at [152, 330] on icon at bounding box center [150, 332] width 9 height 17
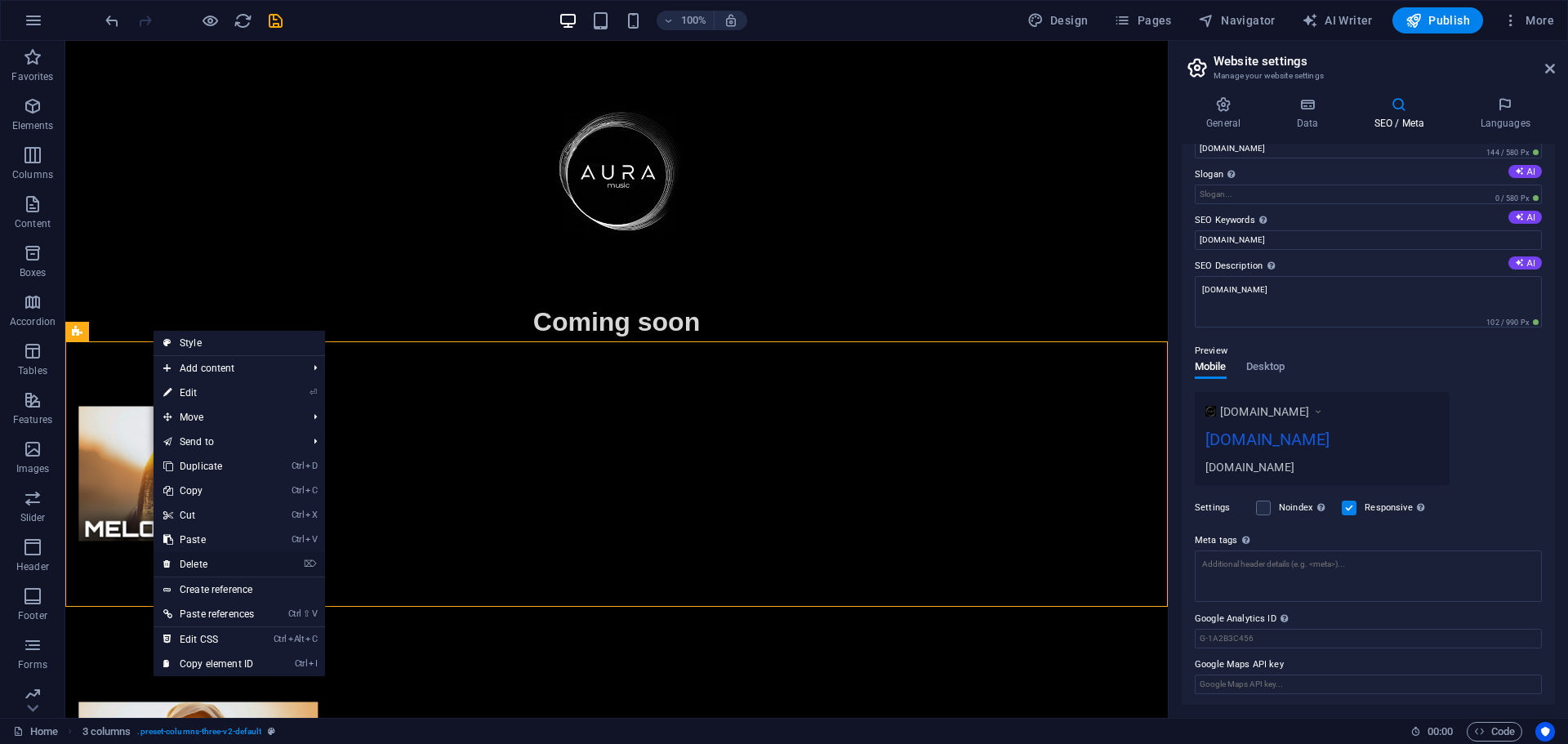
click at [217, 563] on link "⌦ Delete" at bounding box center [209, 564] width 110 height 25
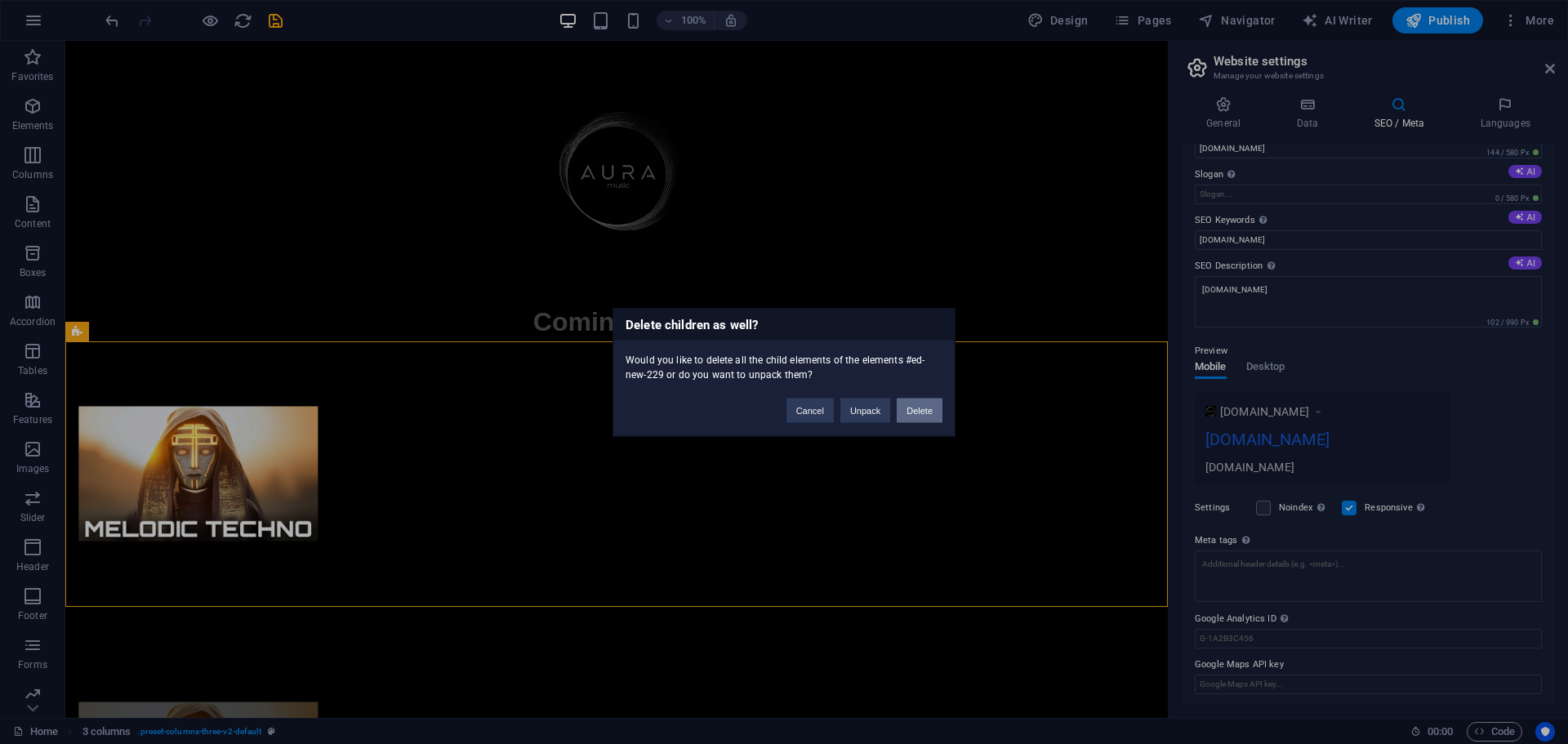
click at [928, 412] on button "Delete" at bounding box center [919, 409] width 46 height 25
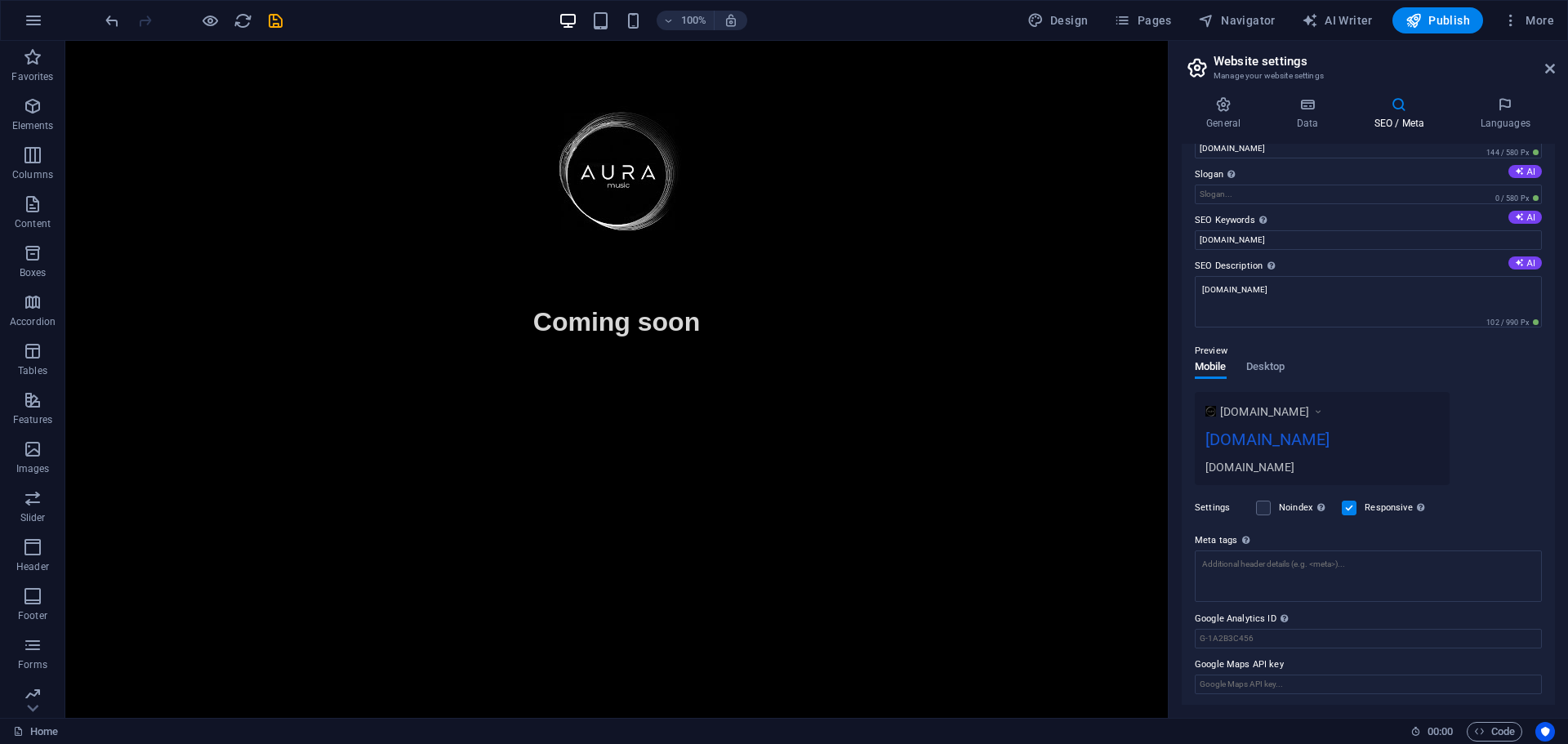
scroll to position [0, 0]
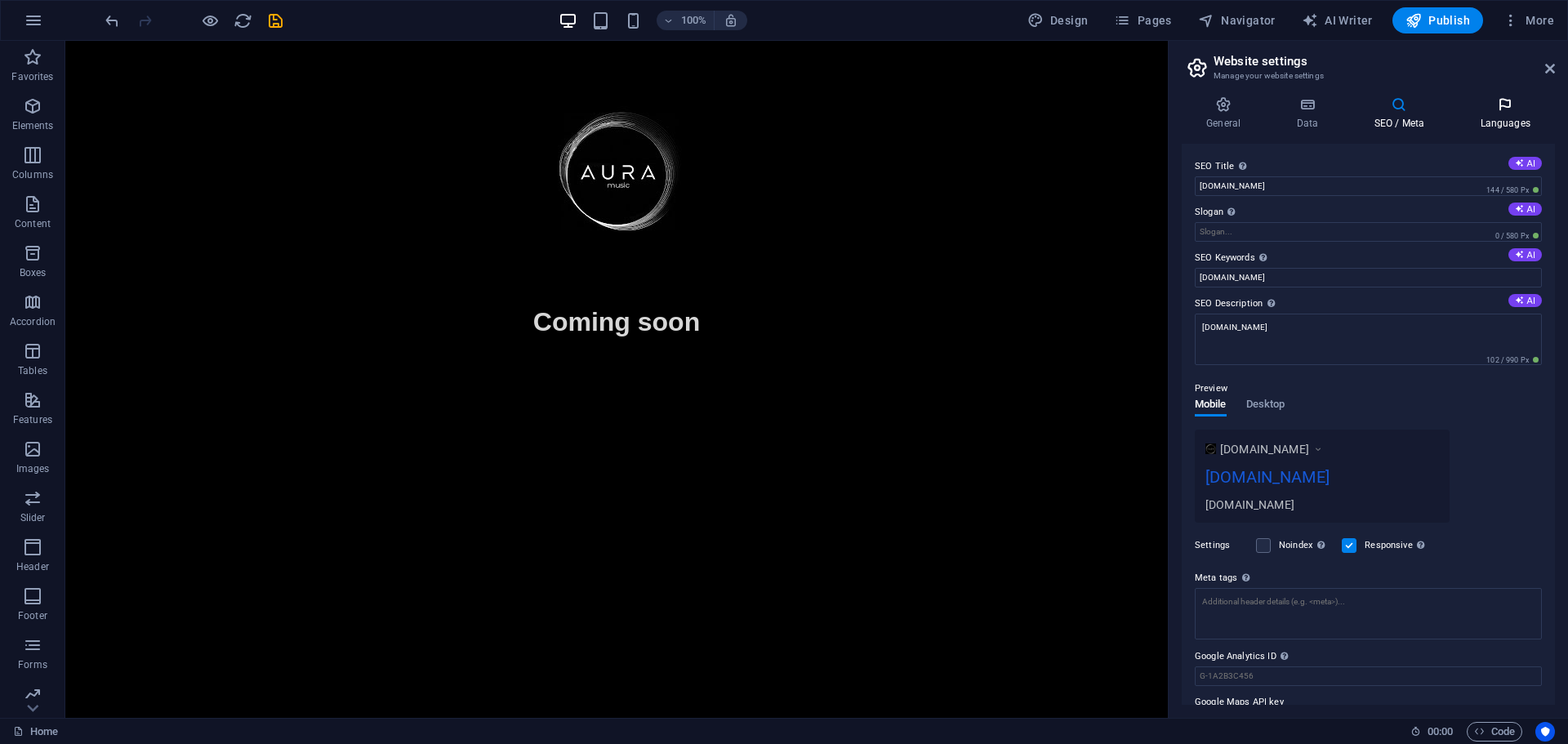
click at [1499, 121] on h4 "Languages" at bounding box center [1504, 113] width 99 height 34
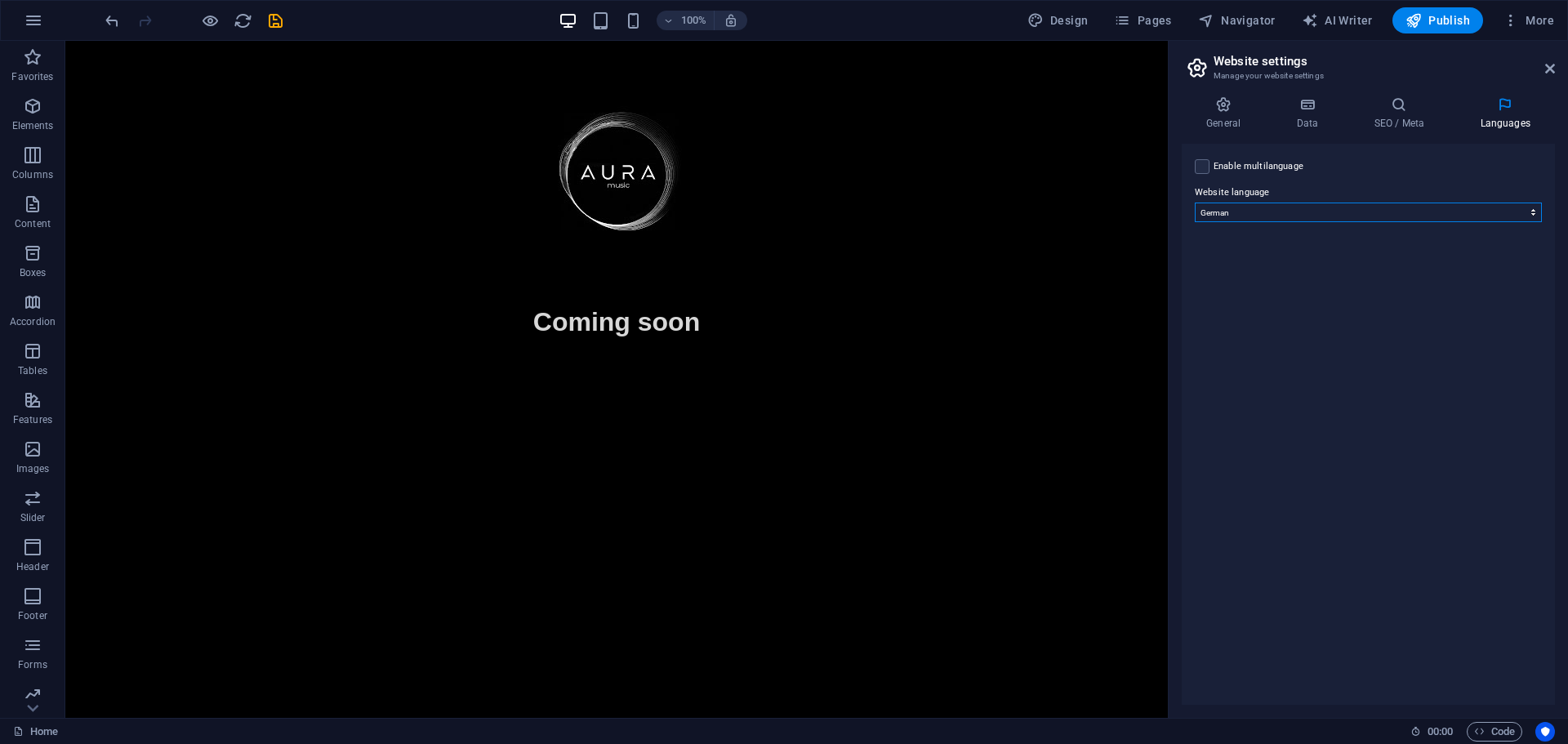
click at [1282, 211] on select "Abkhazian Afar Afrikaans Akan Albanian Amharic Arabic Aragonese Armenian Assame…" at bounding box center [1368, 212] width 347 height 20
select select "41"
click at [1194, 203] on select "Abkhazian Afar Afrikaans Akan Albanian Amharic Arabic Aragonese Armenian Assame…" at bounding box center [1368, 212] width 347 height 20
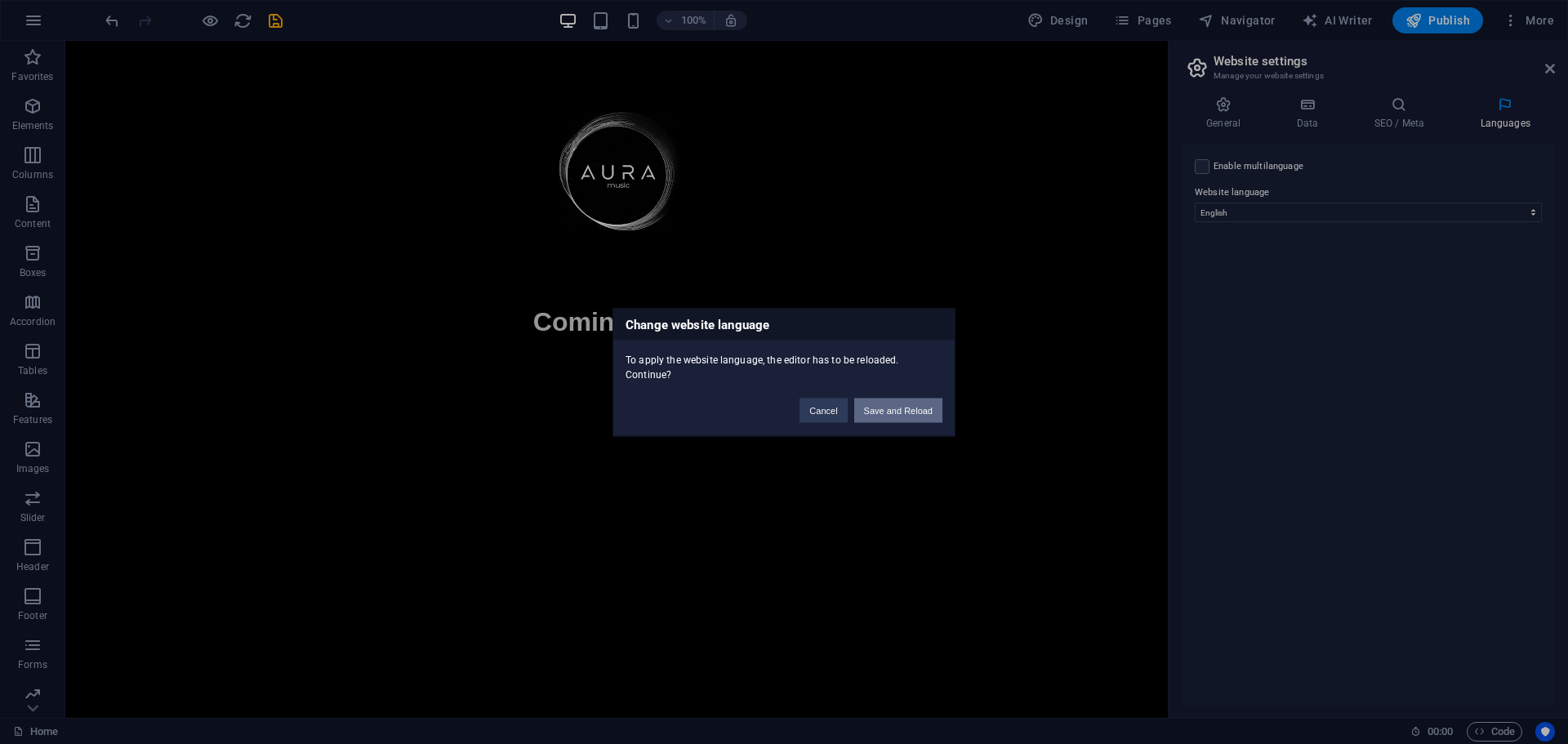
click at [908, 397] on button "Save and Reload" at bounding box center [898, 409] width 88 height 25
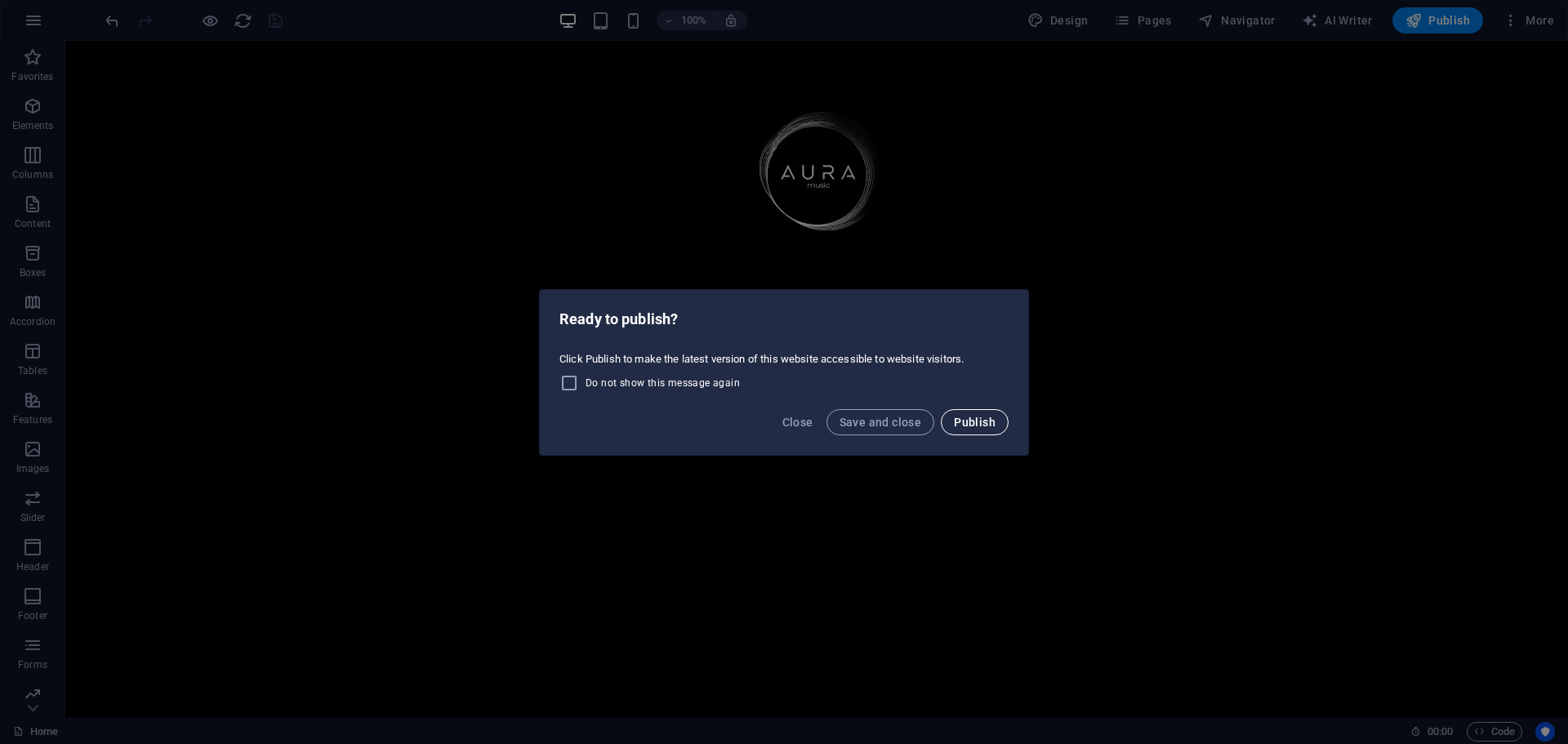
click at [972, 427] on span "Publish" at bounding box center [974, 422] width 42 height 13
